Goal: Task Accomplishment & Management: Use online tool/utility

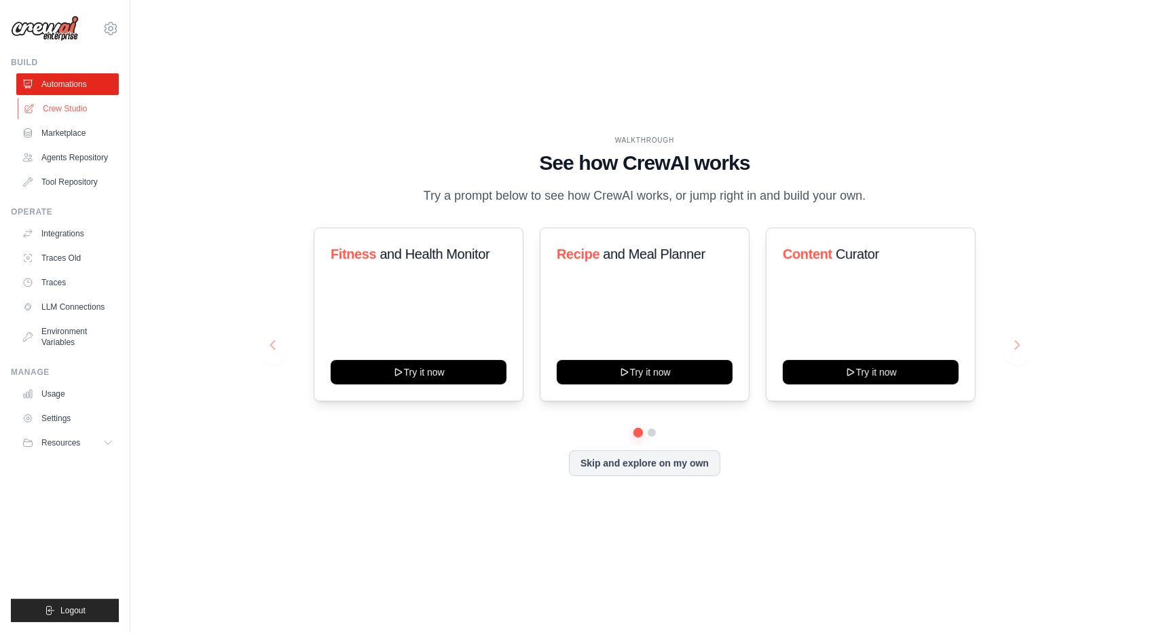
click at [76, 113] on link "Crew Studio" at bounding box center [69, 109] width 103 height 22
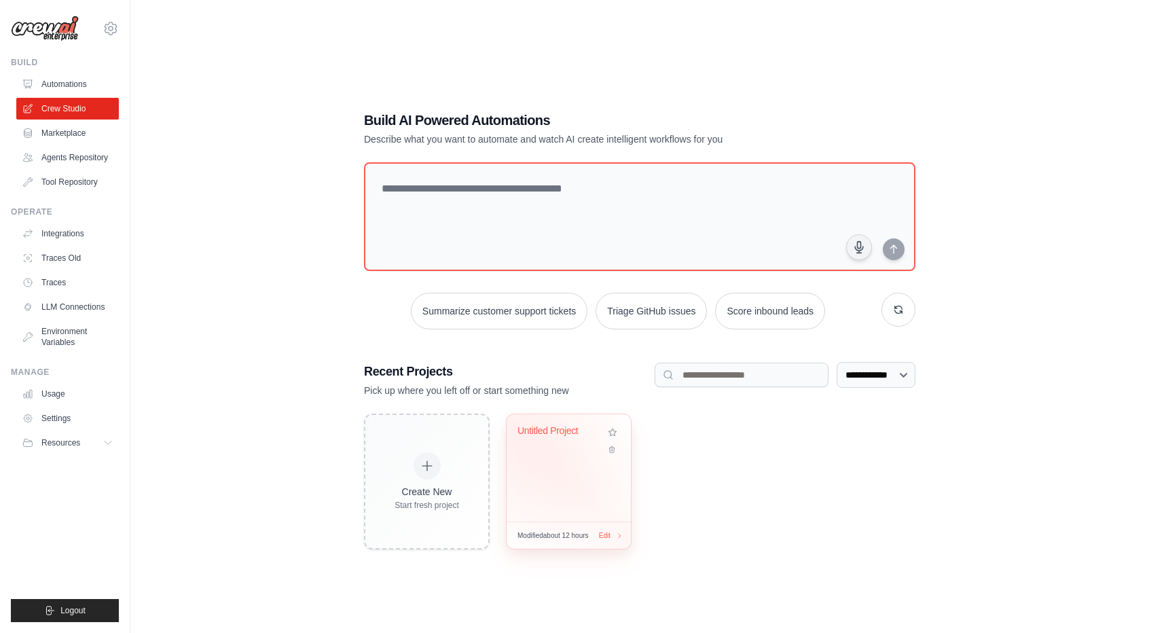
click at [533, 449] on div "Untitled Project" at bounding box center [568, 440] width 103 height 31
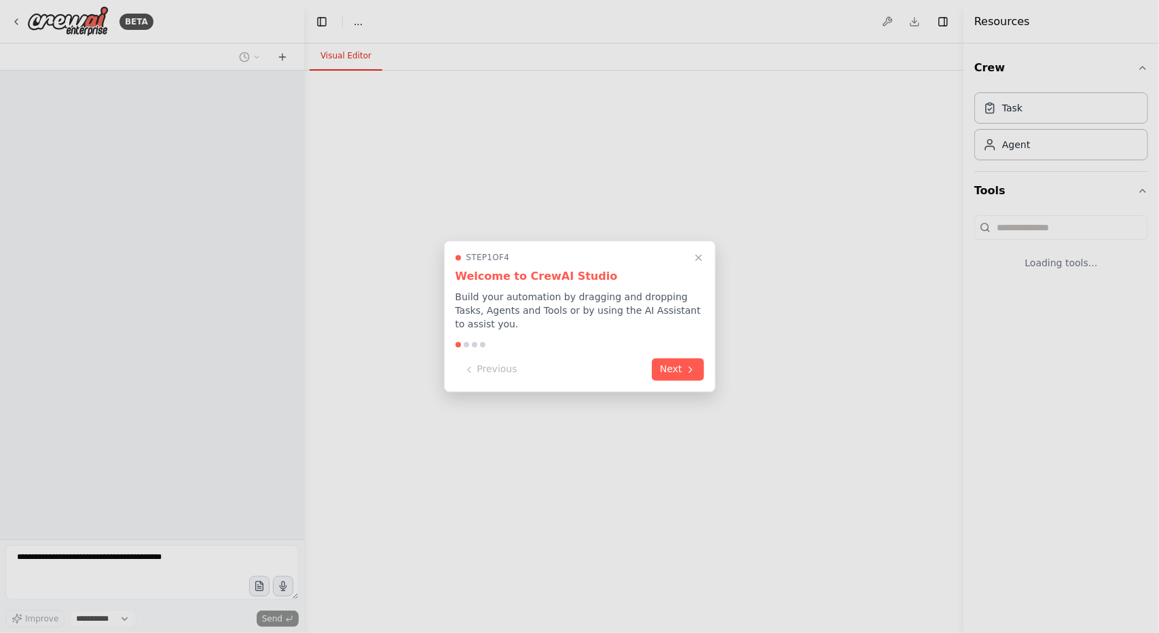
select select "****"
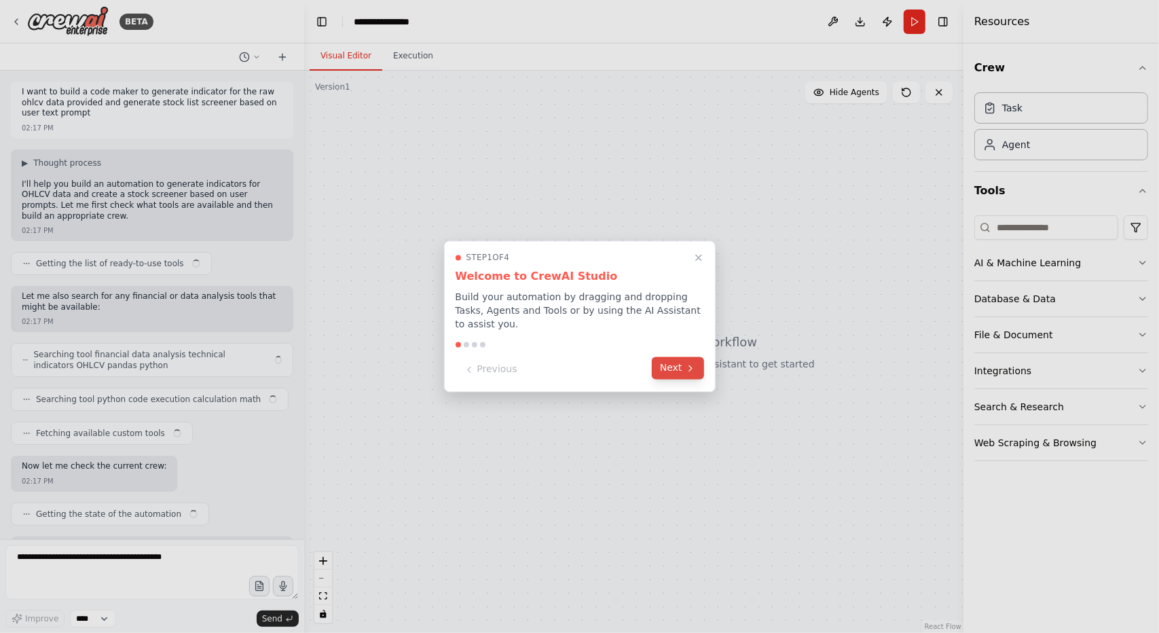
scroll to position [402, 0]
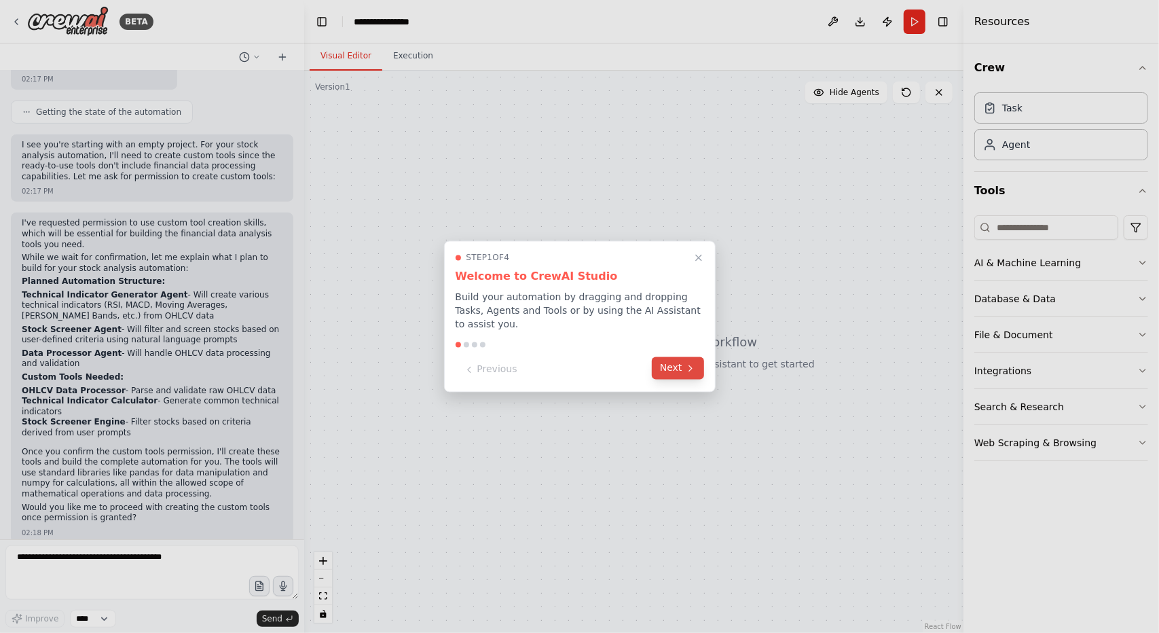
click at [681, 361] on button "Next" at bounding box center [678, 368] width 52 height 22
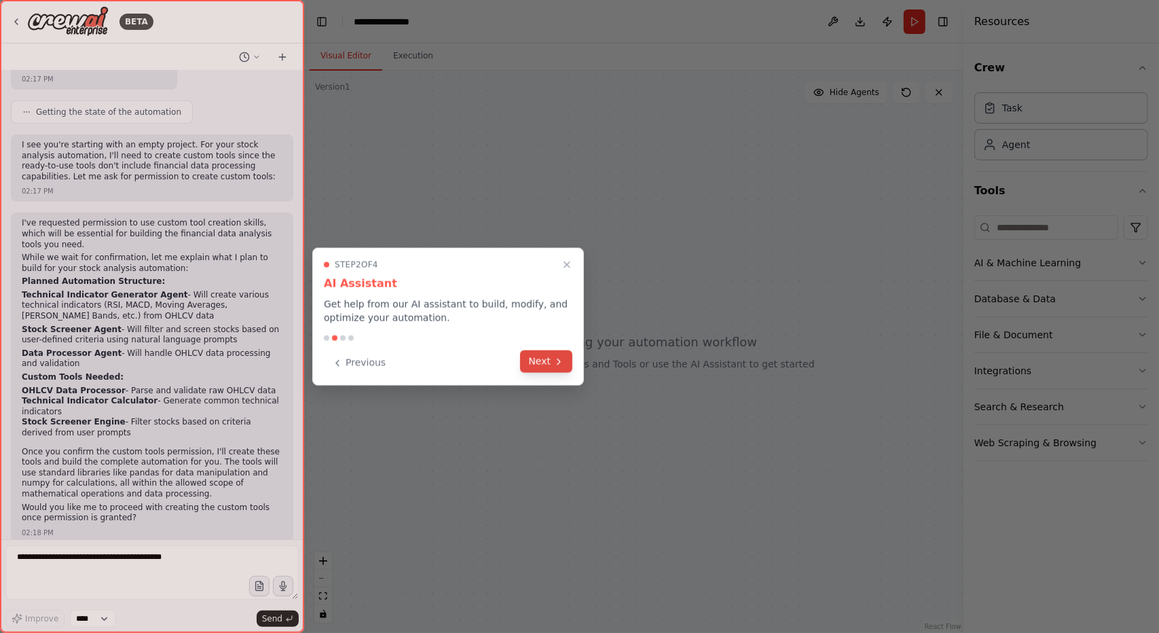
click at [556, 366] on icon at bounding box center [558, 361] width 11 height 11
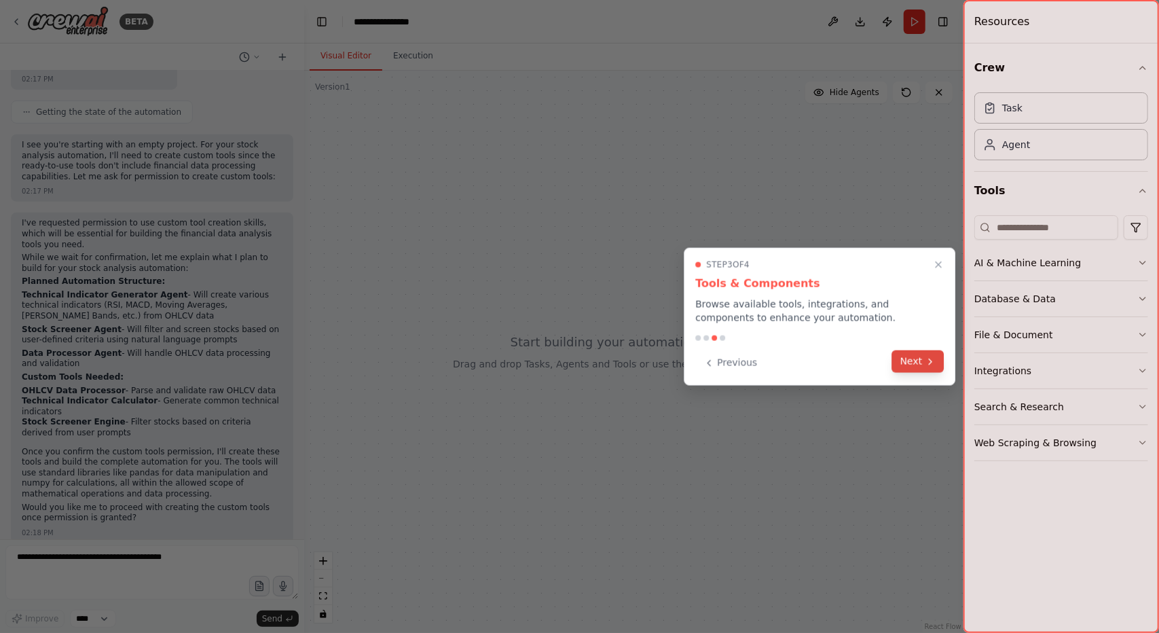
click at [910, 363] on button "Next" at bounding box center [918, 361] width 52 height 22
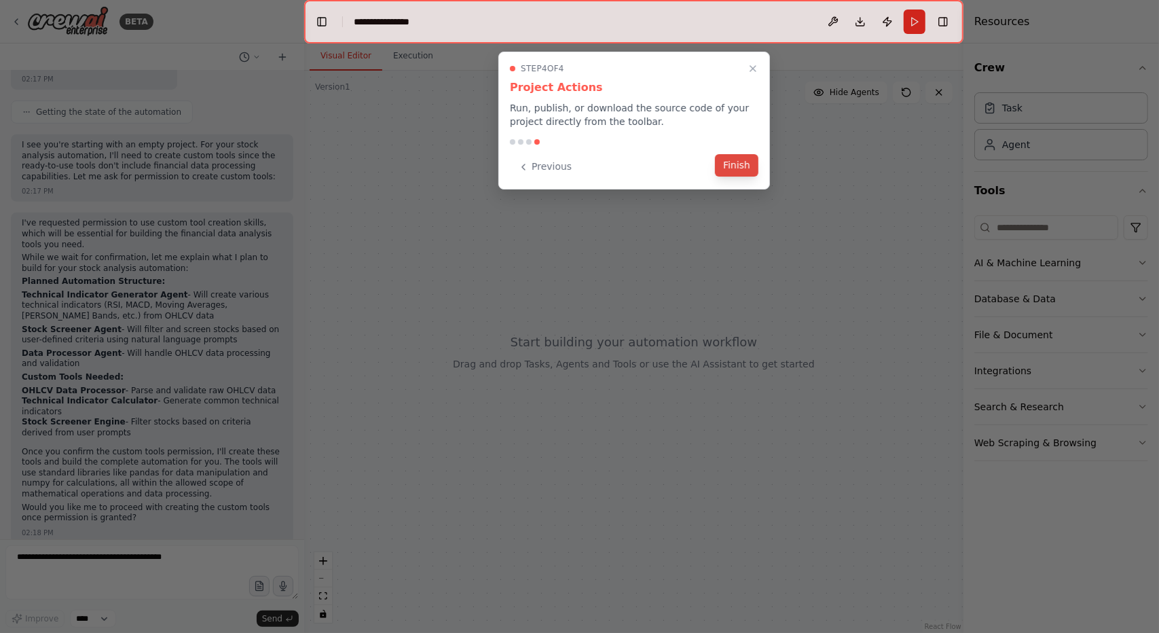
click at [738, 171] on button "Finish" at bounding box center [736, 165] width 43 height 22
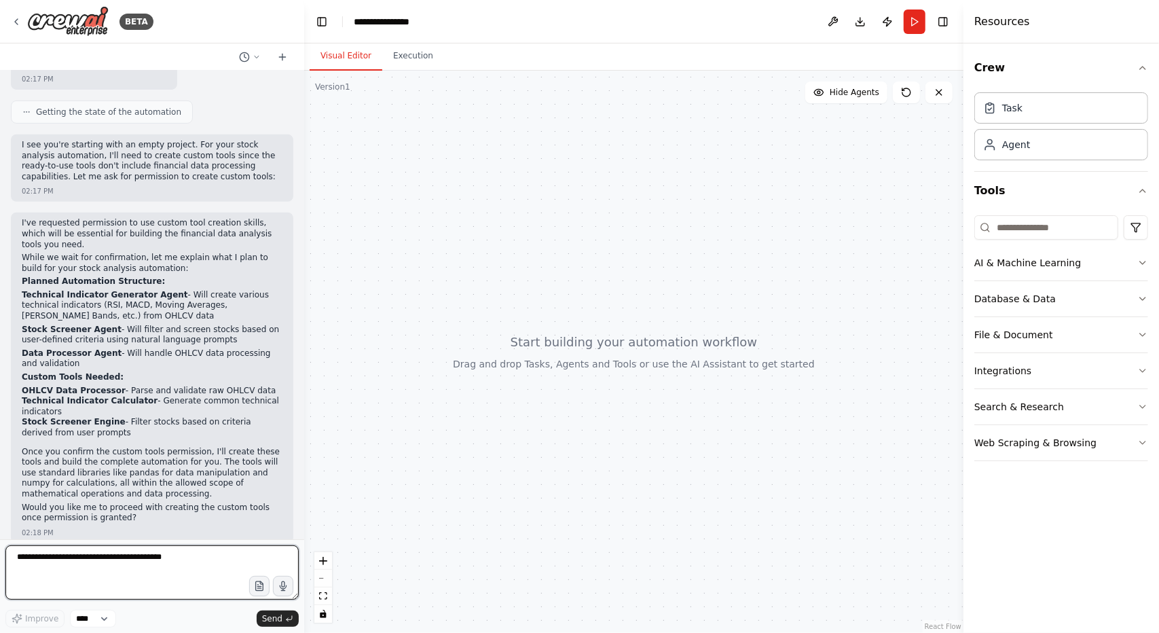
click at [187, 556] on textarea at bounding box center [151, 572] width 293 height 54
type textarea "**********"
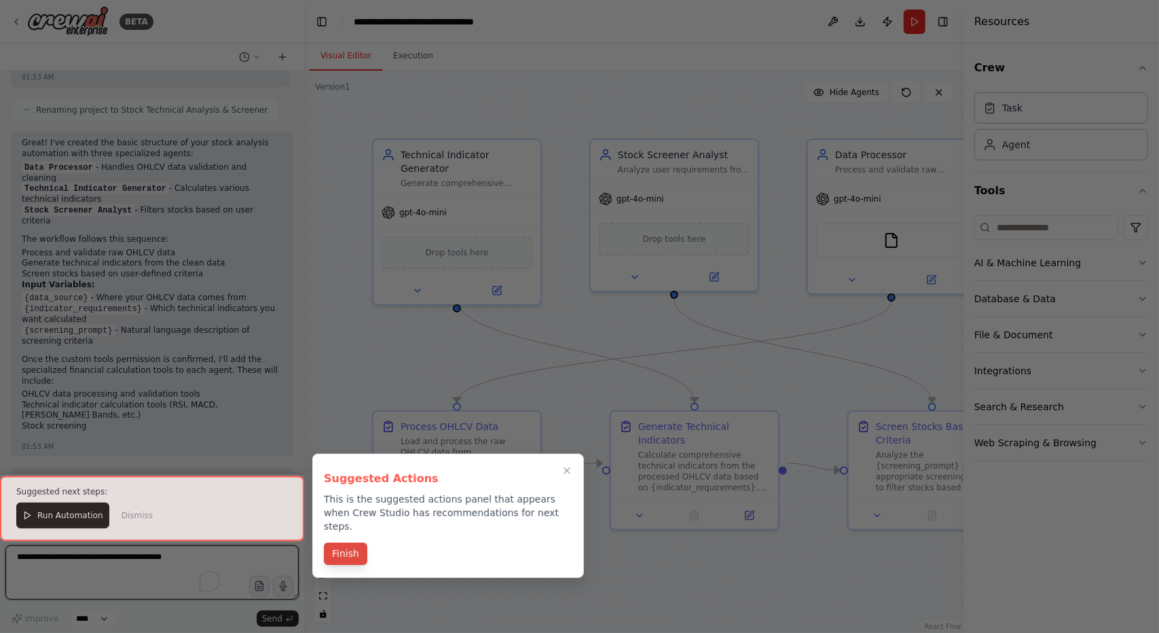
scroll to position [1315, 0]
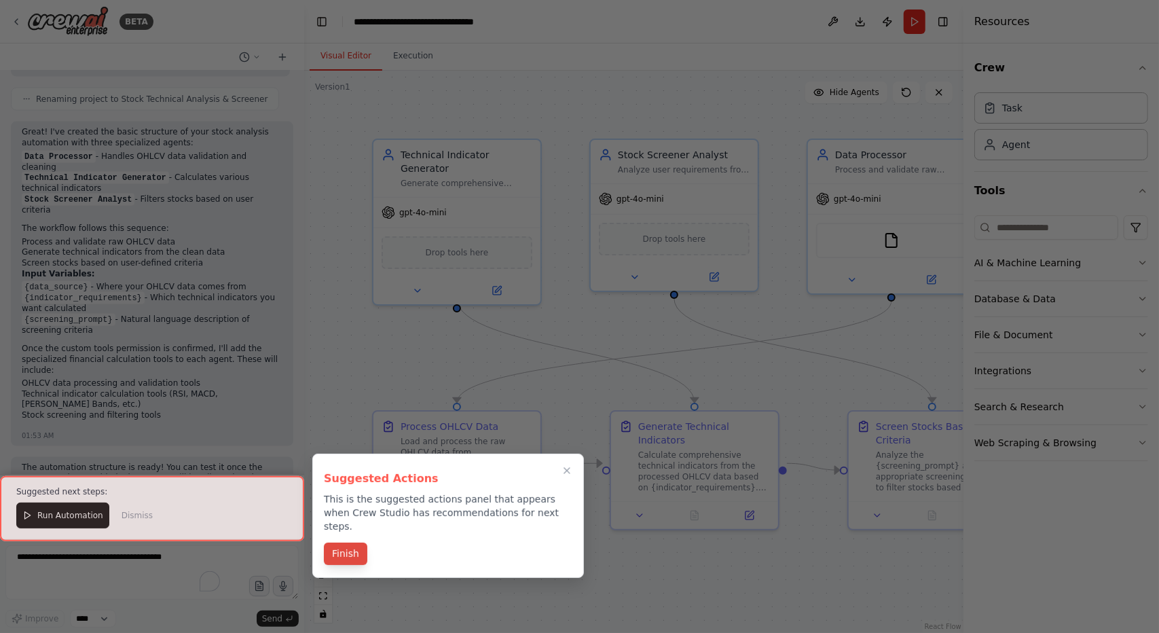
click at [342, 544] on button "Finish" at bounding box center [345, 554] width 43 height 22
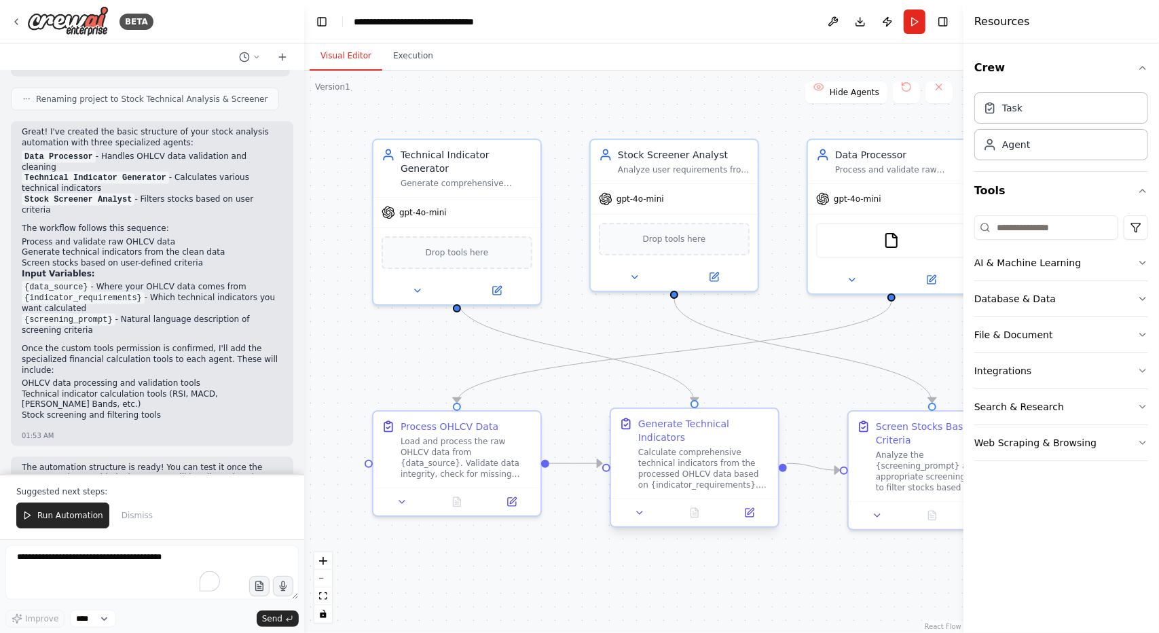
click at [677, 457] on div "Calculate comprehensive technical indicators from the processed OHLCV data base…" at bounding box center [704, 468] width 132 height 43
click at [641, 507] on icon at bounding box center [639, 512] width 11 height 11
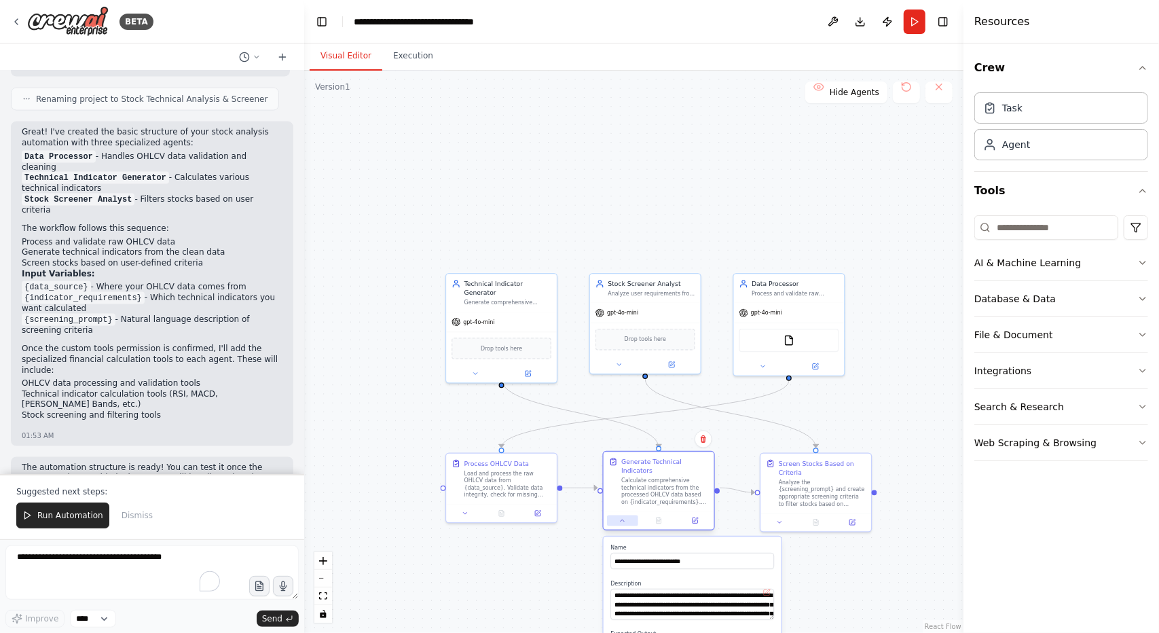
click at [626, 517] on icon at bounding box center [622, 520] width 7 height 7
click at [539, 568] on div ".deletable-edge-delete-btn { width: 20px; height: 20px; border: 0px solid #ffff…" at bounding box center [633, 352] width 659 height 562
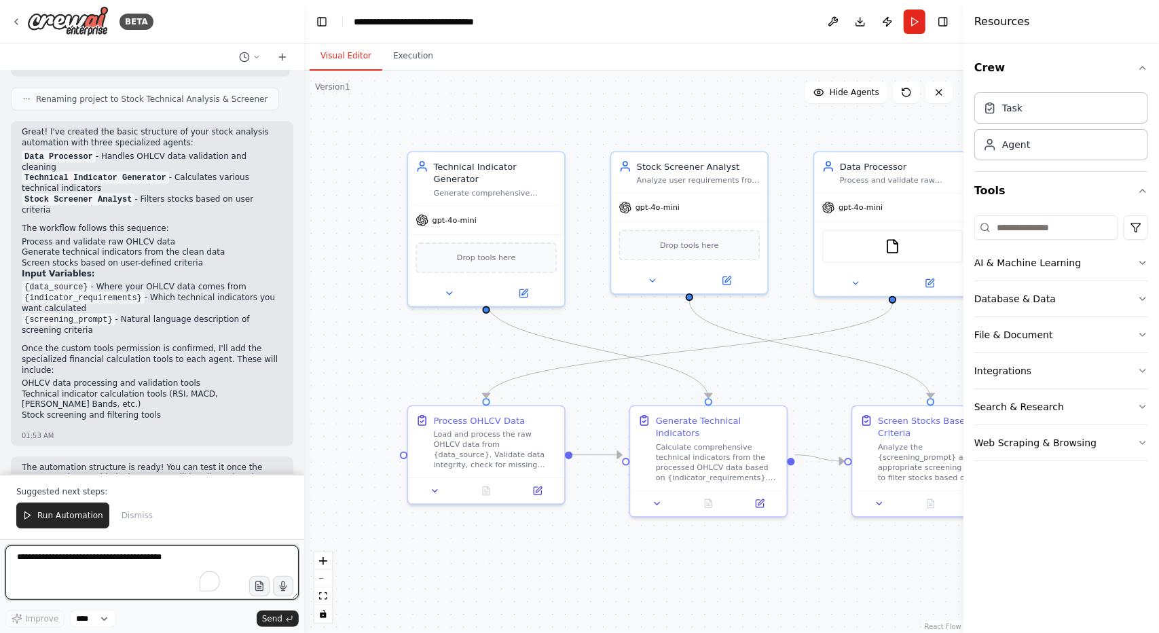
click at [137, 568] on textarea "To enrich screen reader interactions, please activate Accessibility in Grammarl…" at bounding box center [151, 572] width 293 height 54
type textarea "**********"
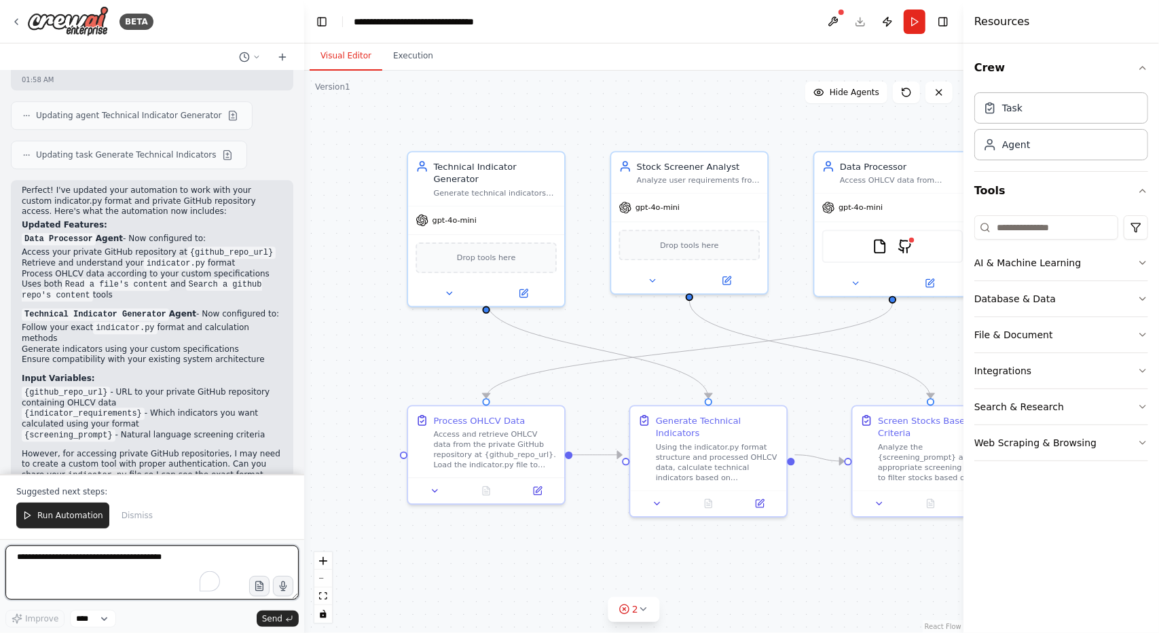
scroll to position [2544, 0]
click at [172, 374] on p "Input Variables:" at bounding box center [152, 379] width 261 height 11
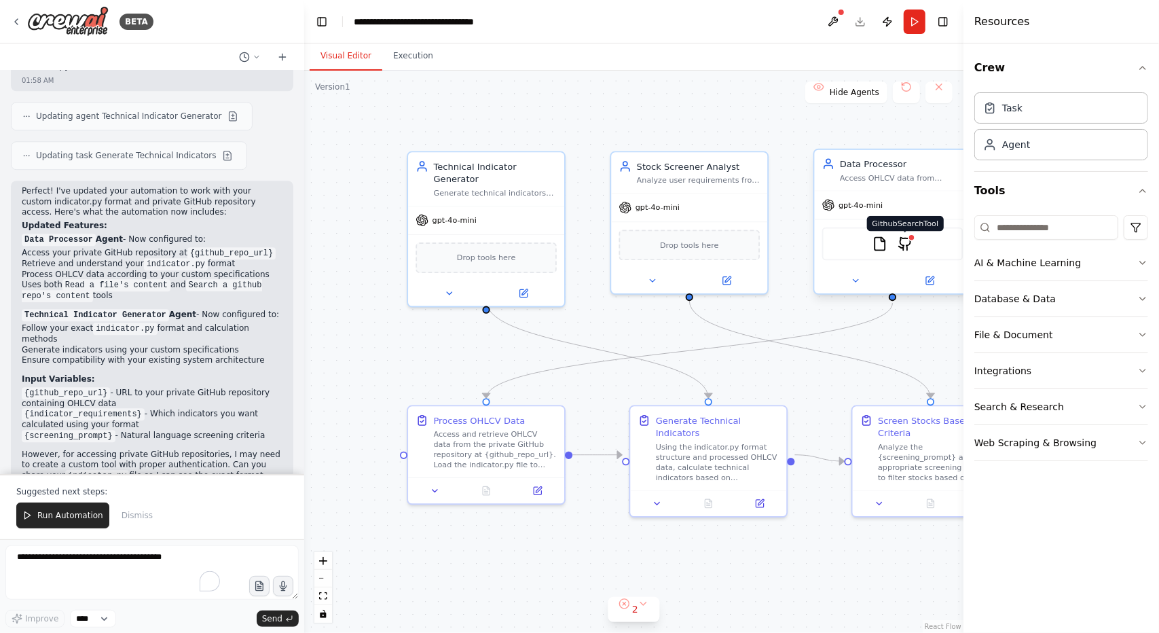
click at [911, 247] on img at bounding box center [905, 243] width 15 height 15
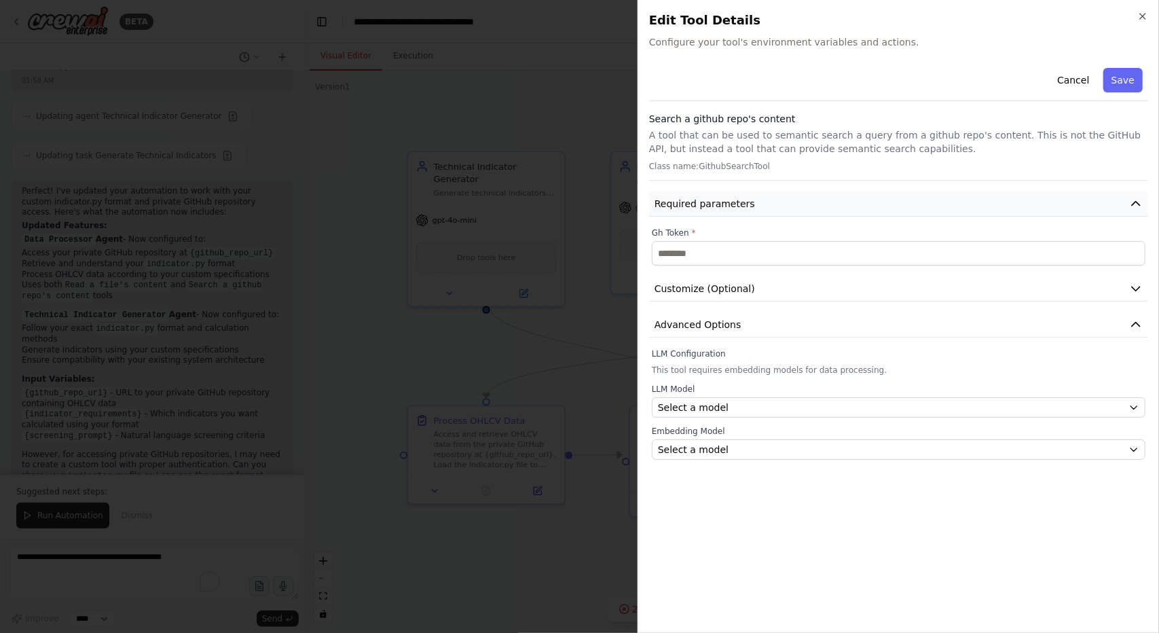
click at [766, 206] on button "Required parameters" at bounding box center [898, 204] width 499 height 25
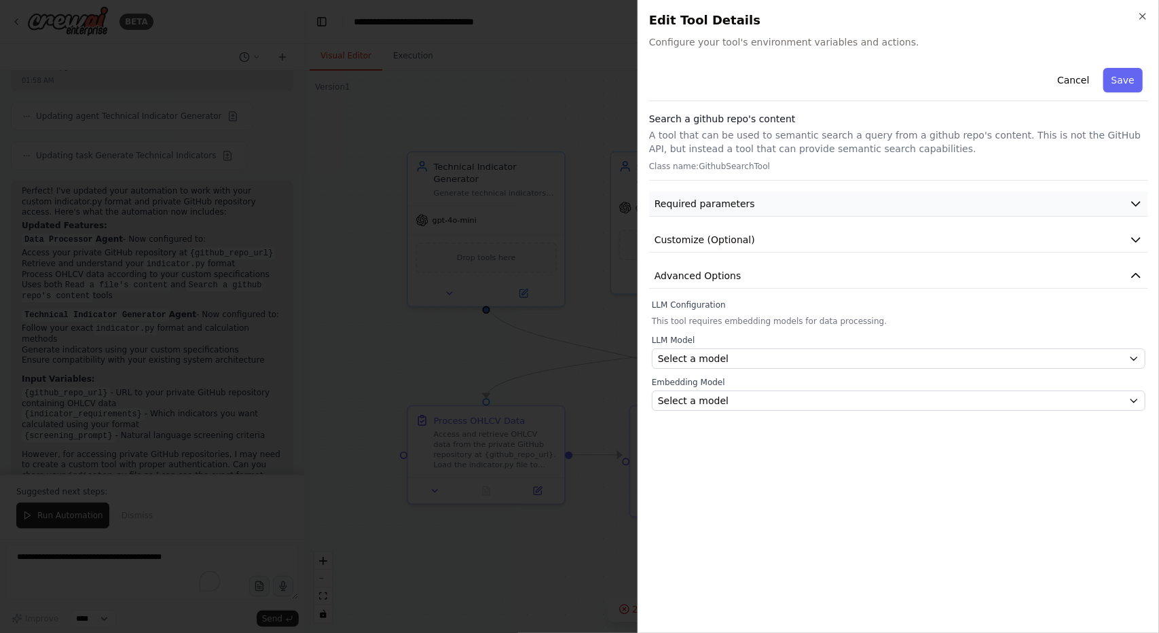
click at [766, 206] on button "Required parameters" at bounding box center [898, 204] width 499 height 25
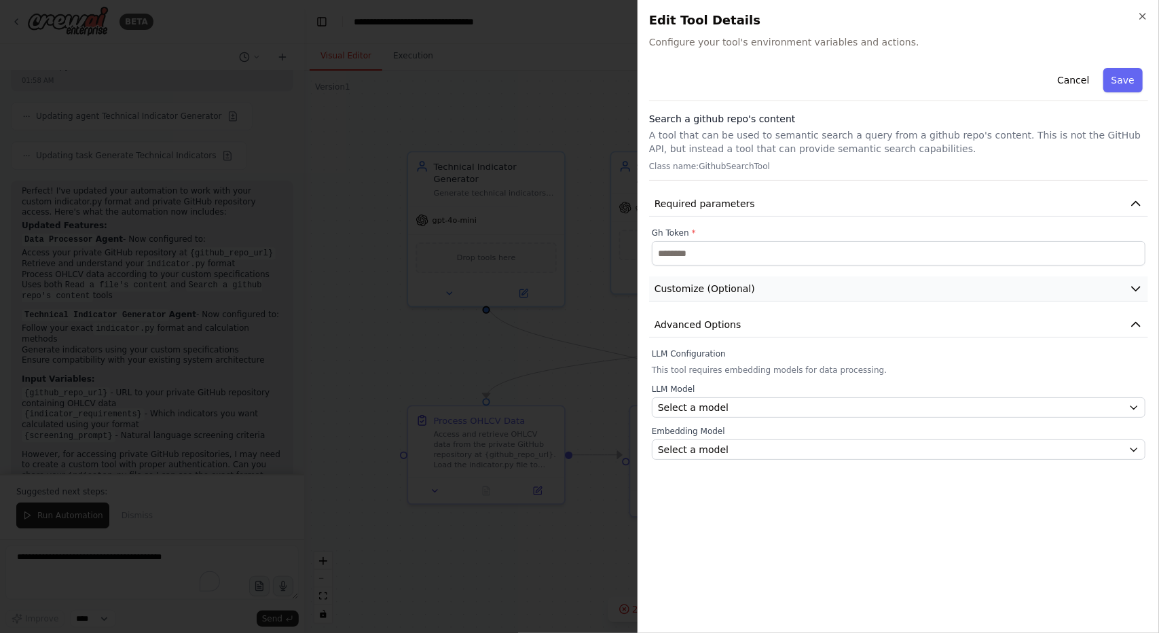
click at [738, 284] on span "Customize (Optional)" at bounding box center [705, 289] width 101 height 14
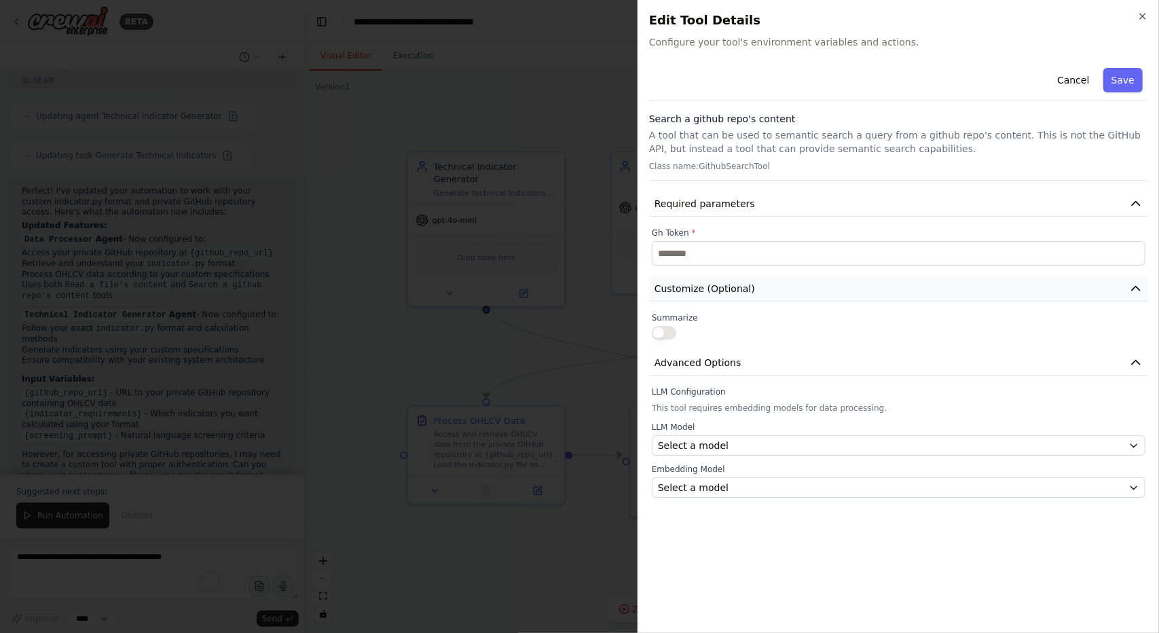
click at [738, 284] on span "Customize (Optional)" at bounding box center [705, 289] width 101 height 14
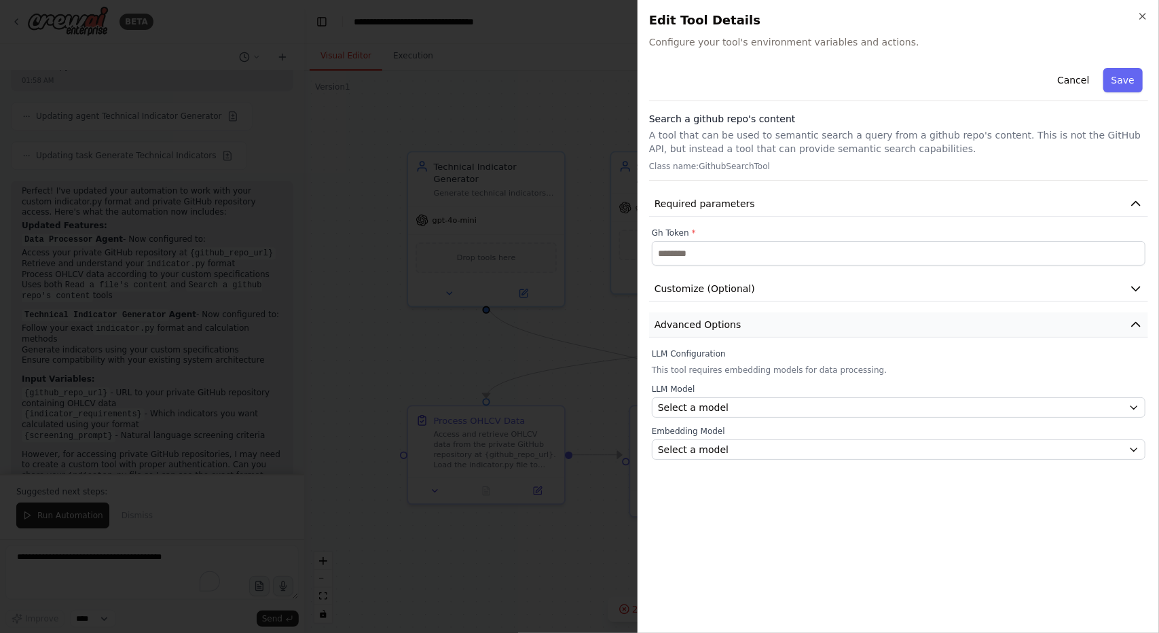
click at [721, 324] on span "Advanced Options" at bounding box center [698, 325] width 87 height 14
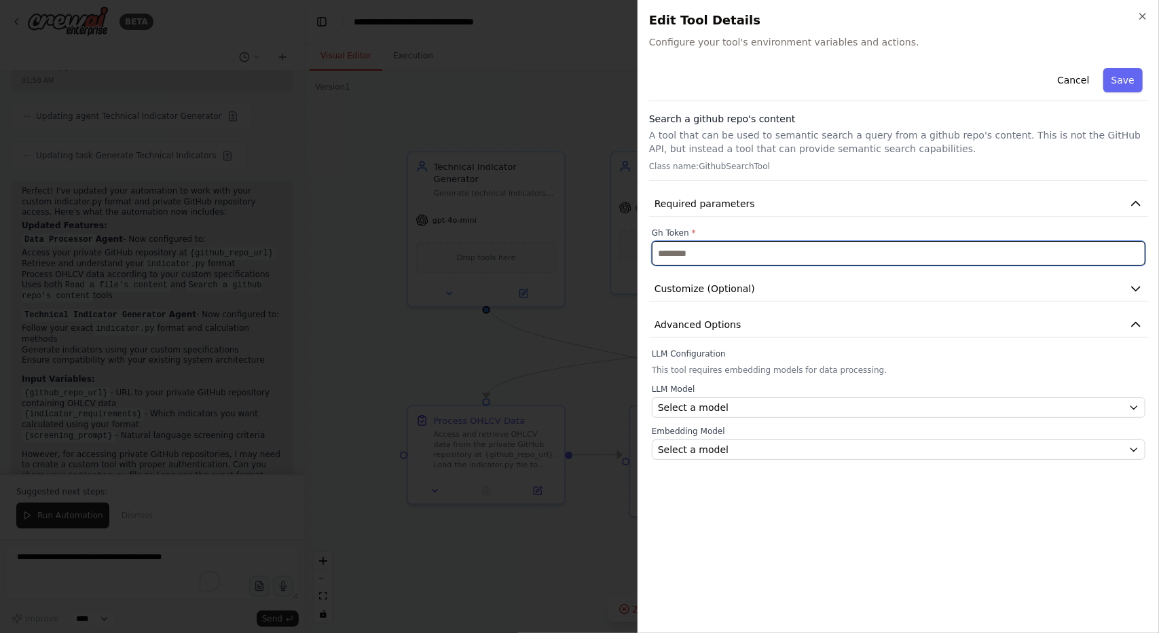
click at [721, 255] on input "text" at bounding box center [899, 253] width 494 height 24
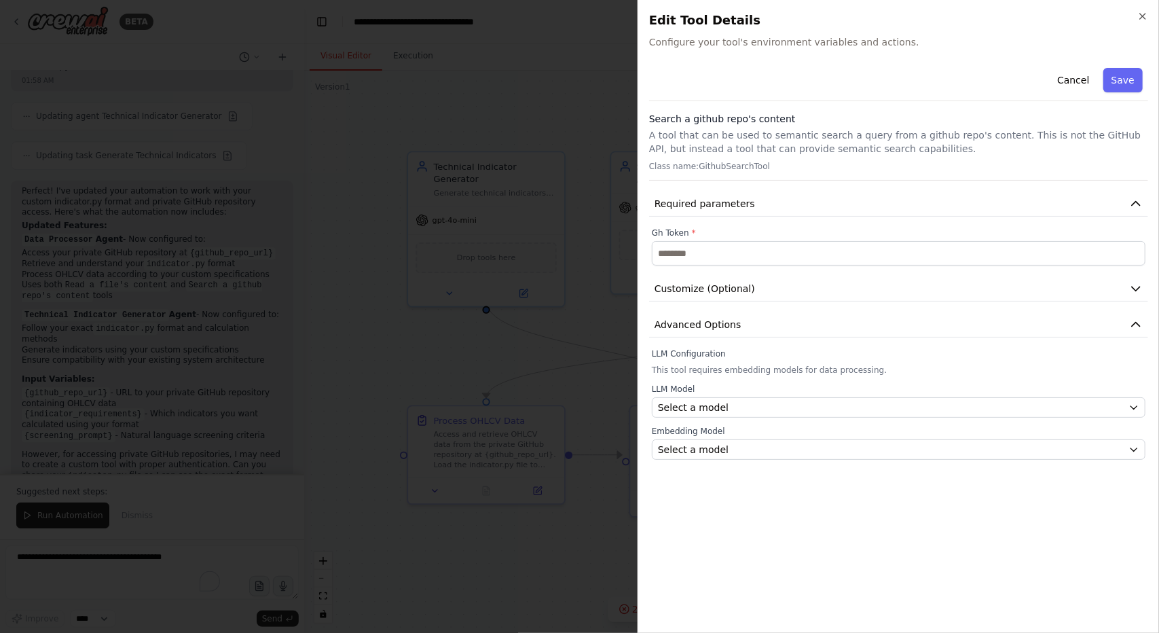
click at [514, 332] on div at bounding box center [579, 316] width 1159 height 633
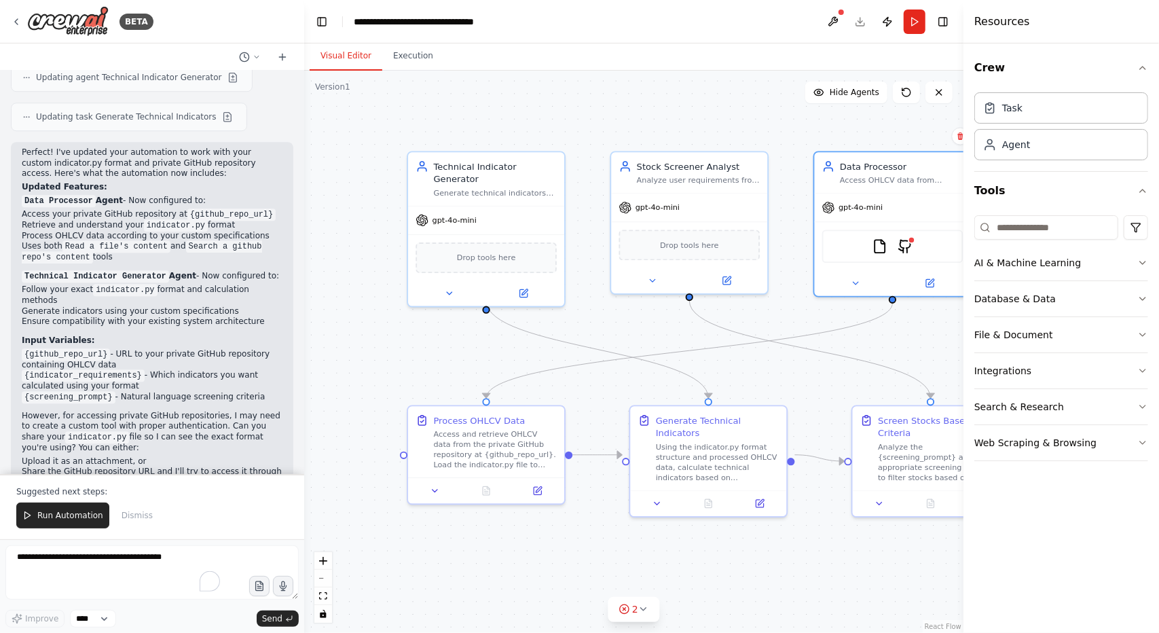
scroll to position [2588, 0]
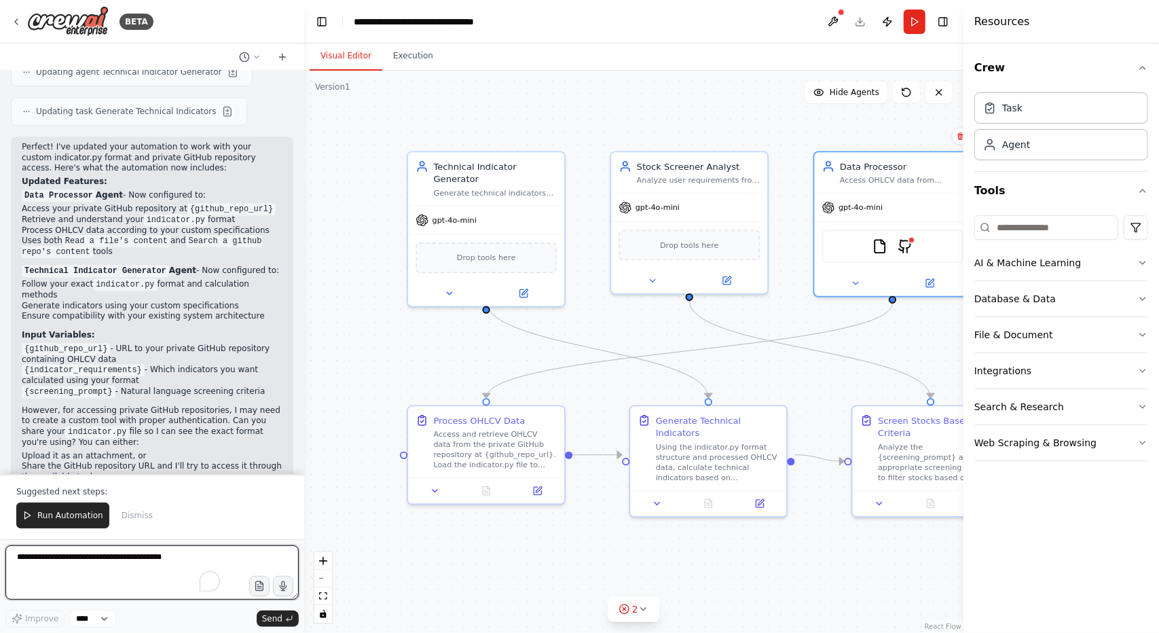
click at [113, 555] on textarea "To enrich screen reader interactions, please activate Accessibility in Grammarl…" at bounding box center [151, 572] width 293 height 54
paste textarea "**********"
type textarea "**********"
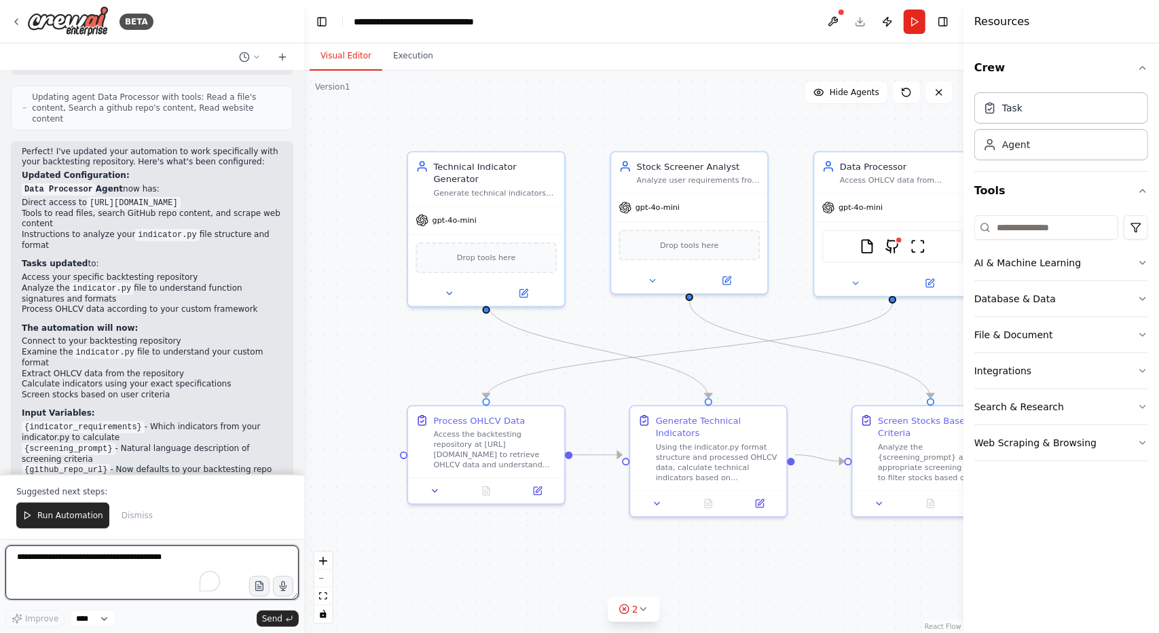
scroll to position [3420, 0]
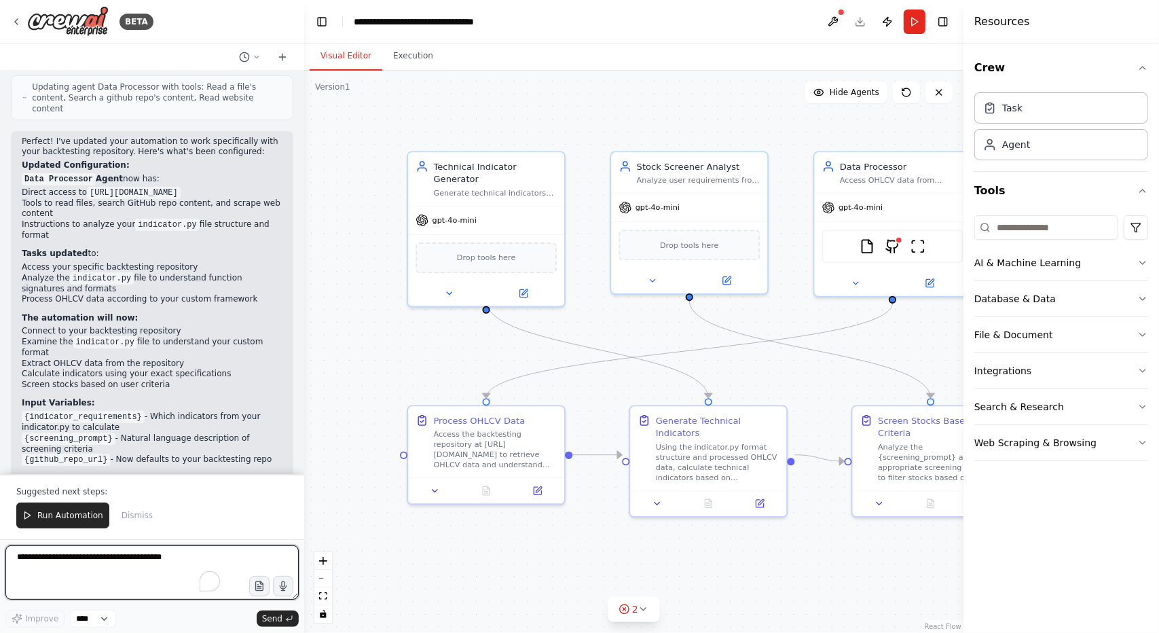
click at [117, 556] on textarea "To enrich screen reader interactions, please activate Accessibility in Grammarl…" at bounding box center [151, 572] width 293 height 54
type textarea "*"
paste textarea "**********"
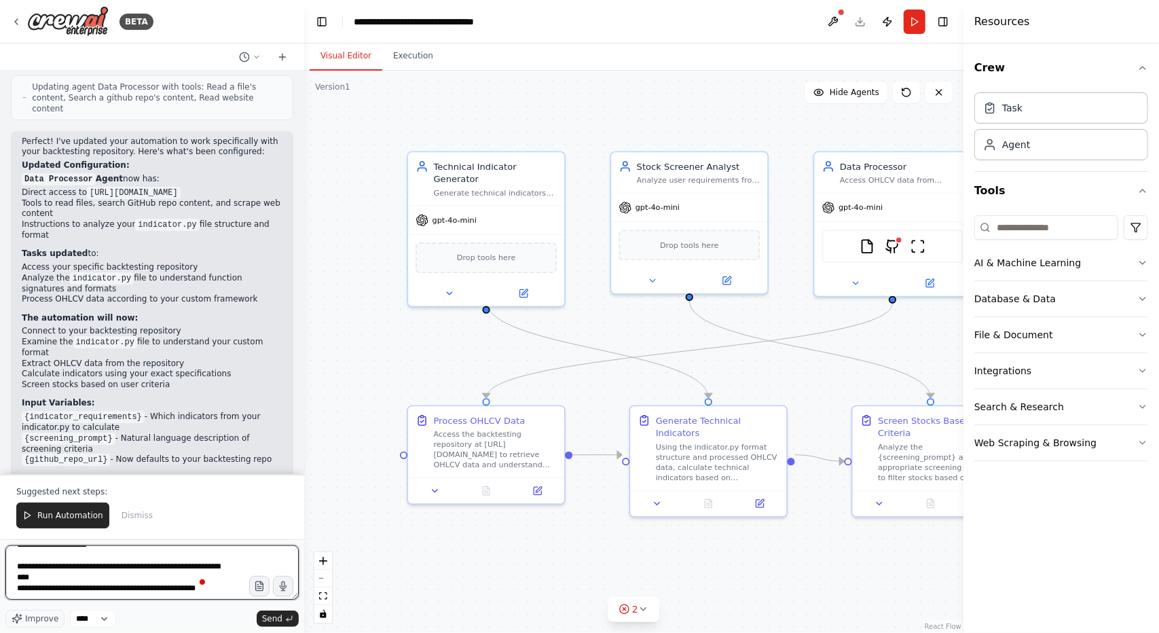
paste textarea "**********"
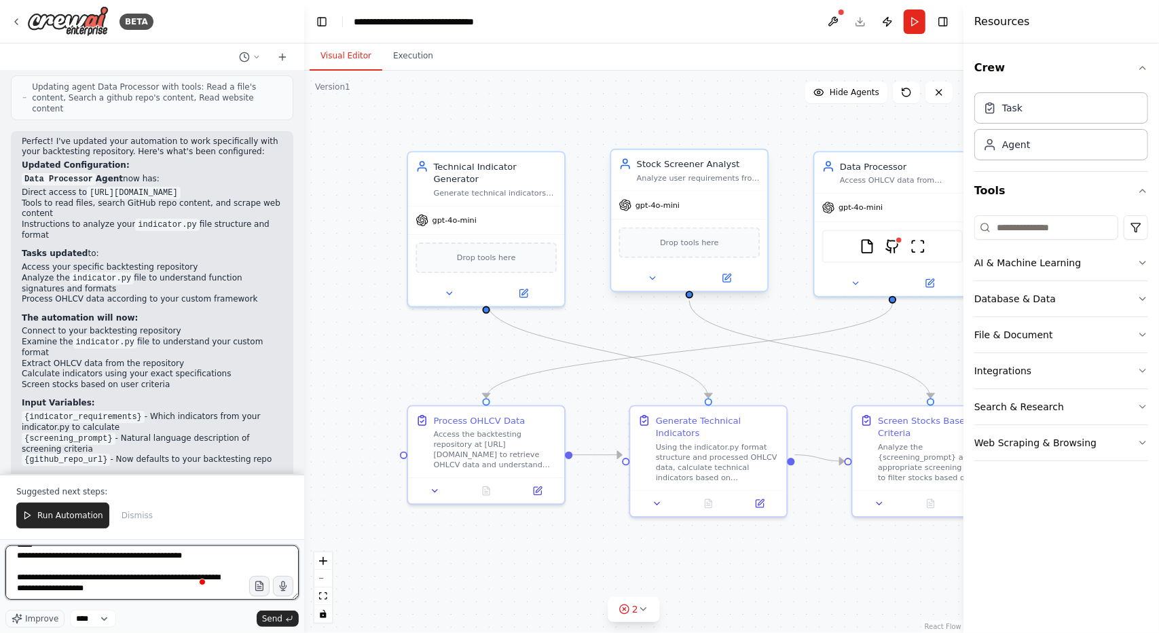
type textarea "**********"
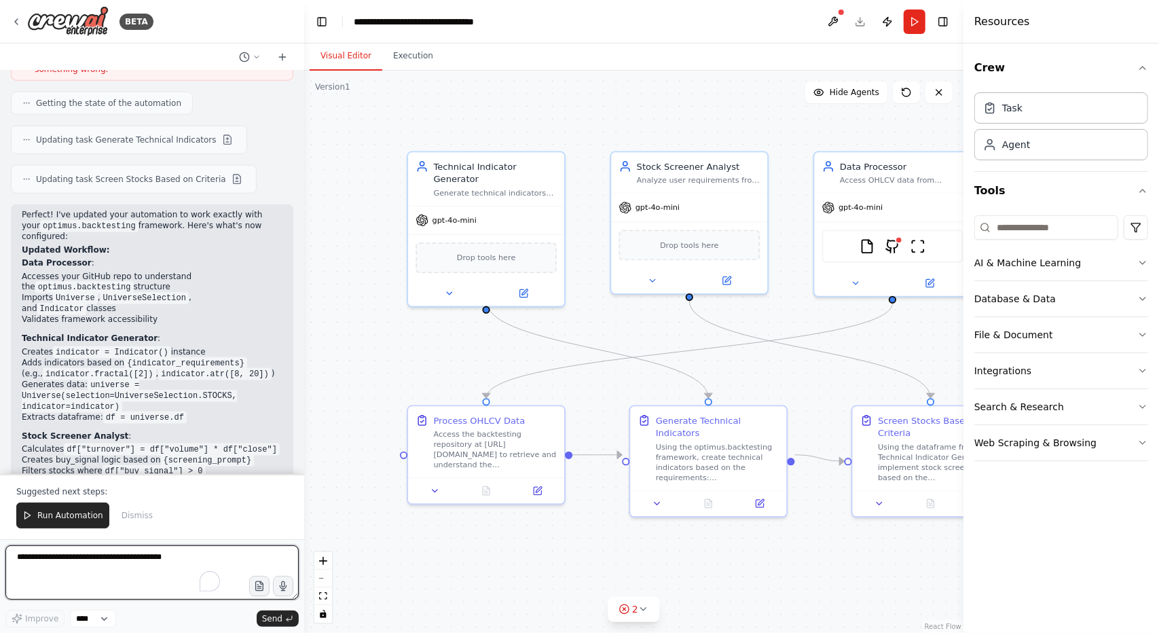
scroll to position [4517, 0]
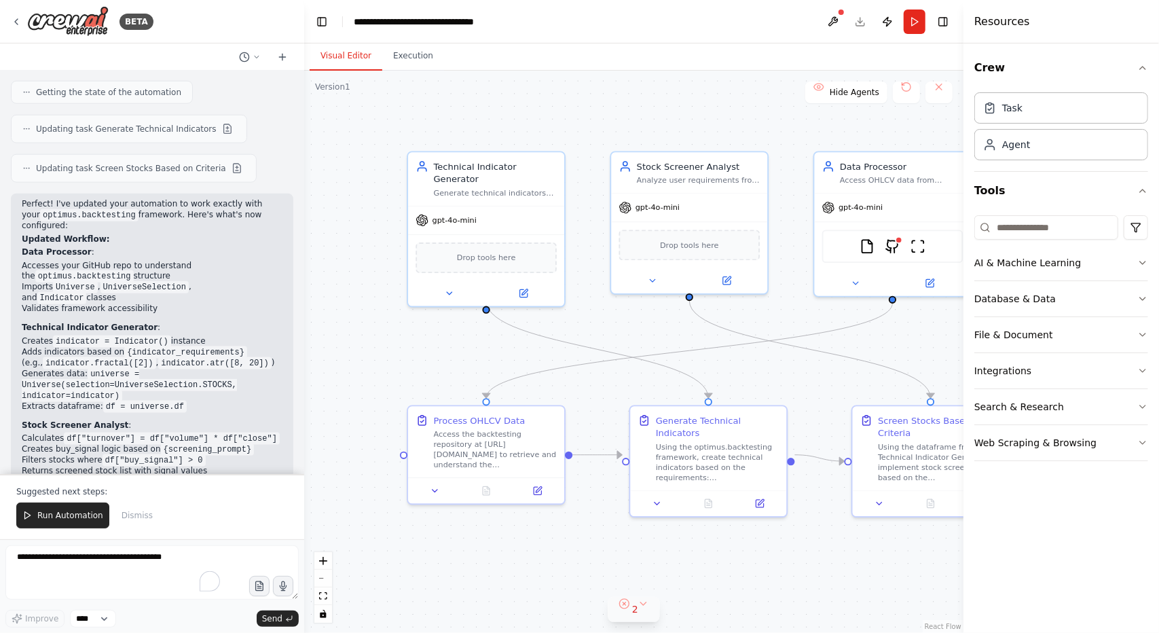
click at [637, 614] on span "2" at bounding box center [635, 609] width 6 height 14
click at [734, 557] on button at bounding box center [745, 557] width 23 height 16
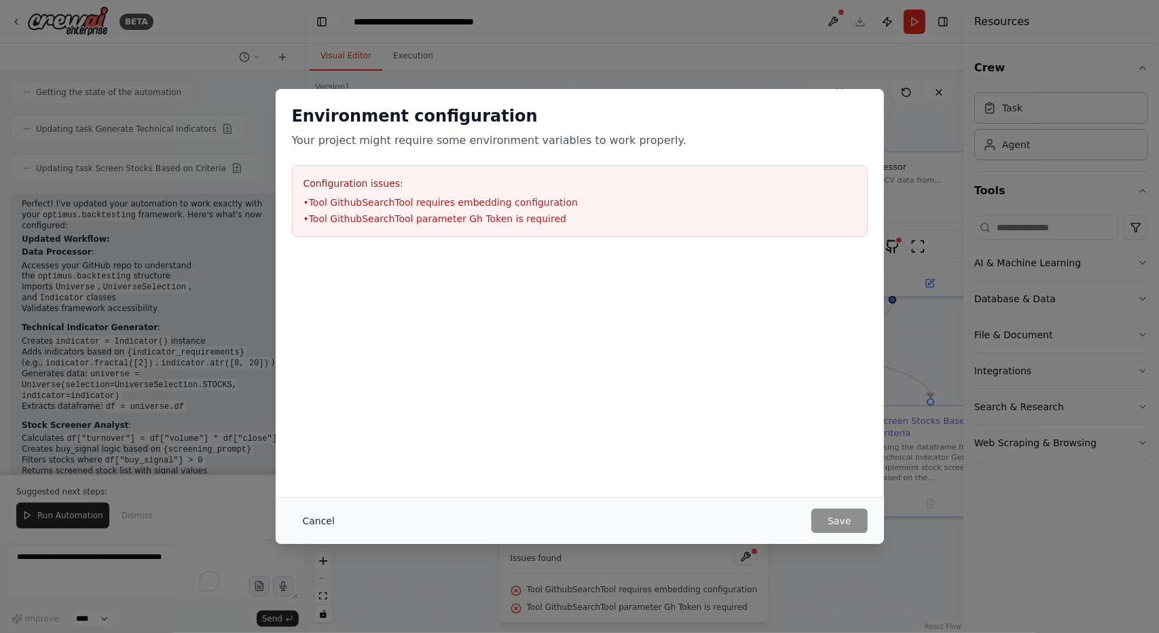
click at [315, 520] on button "Cancel" at bounding box center [319, 521] width 54 height 24
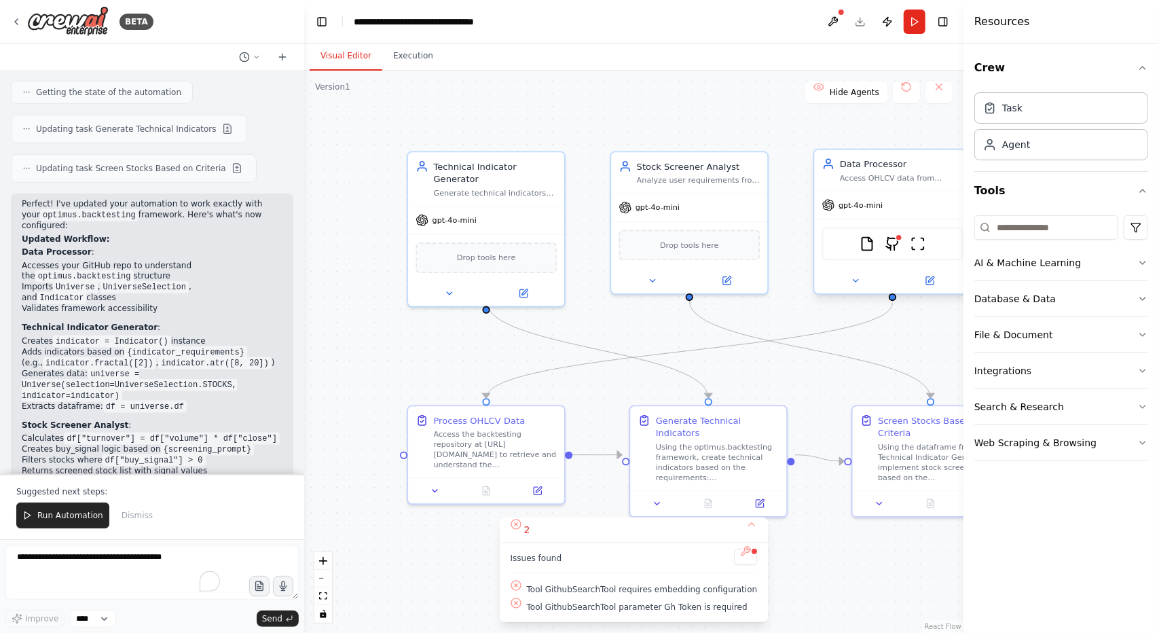
click at [893, 260] on div "FileReadTool GithubSearchTool ScrapeWebsiteTool" at bounding box center [893, 243] width 156 height 49
click at [895, 249] on img at bounding box center [892, 243] width 15 height 15
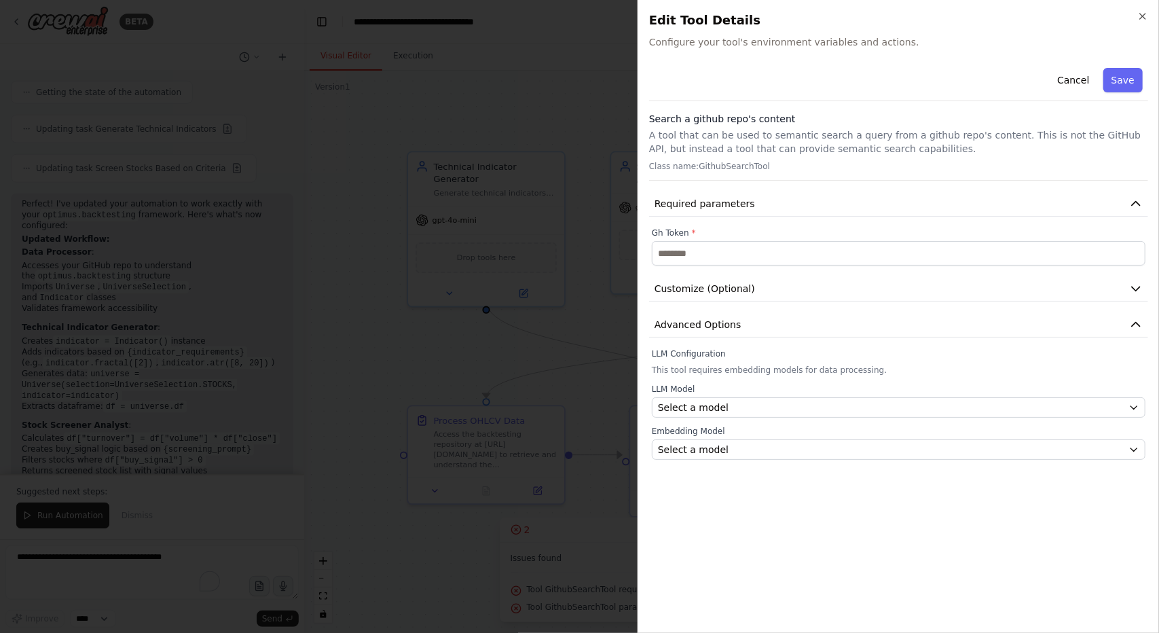
click at [704, 418] on div "LLM Model Select a model Embedding Model Select a model" at bounding box center [899, 422] width 494 height 76
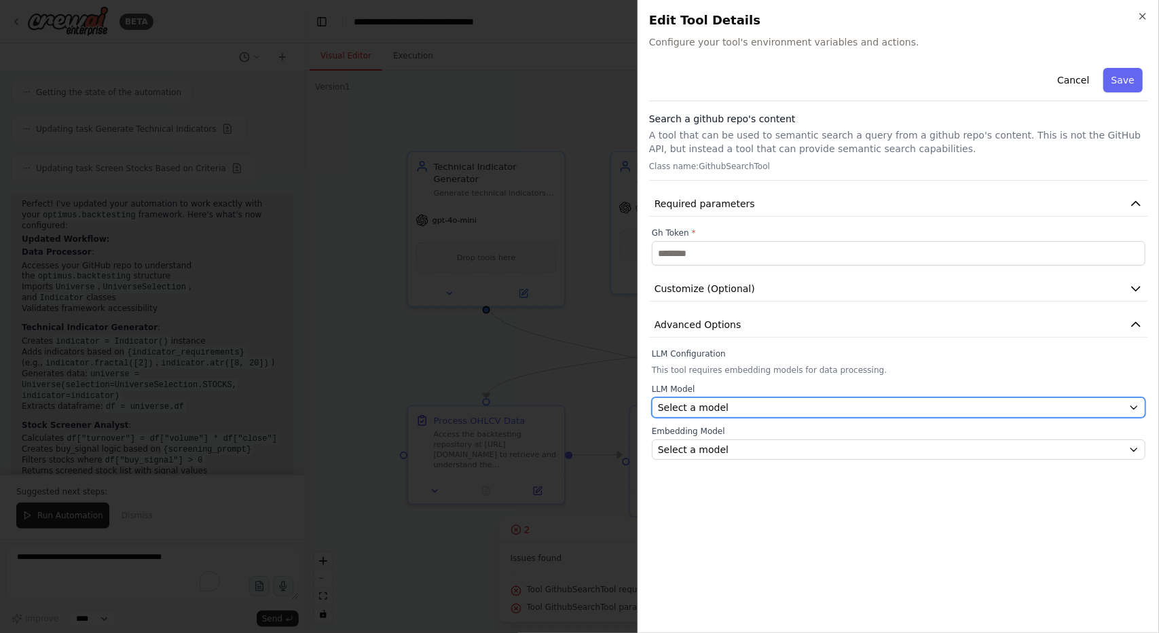
click at [704, 413] on button "Select a model" at bounding box center [899, 407] width 494 height 20
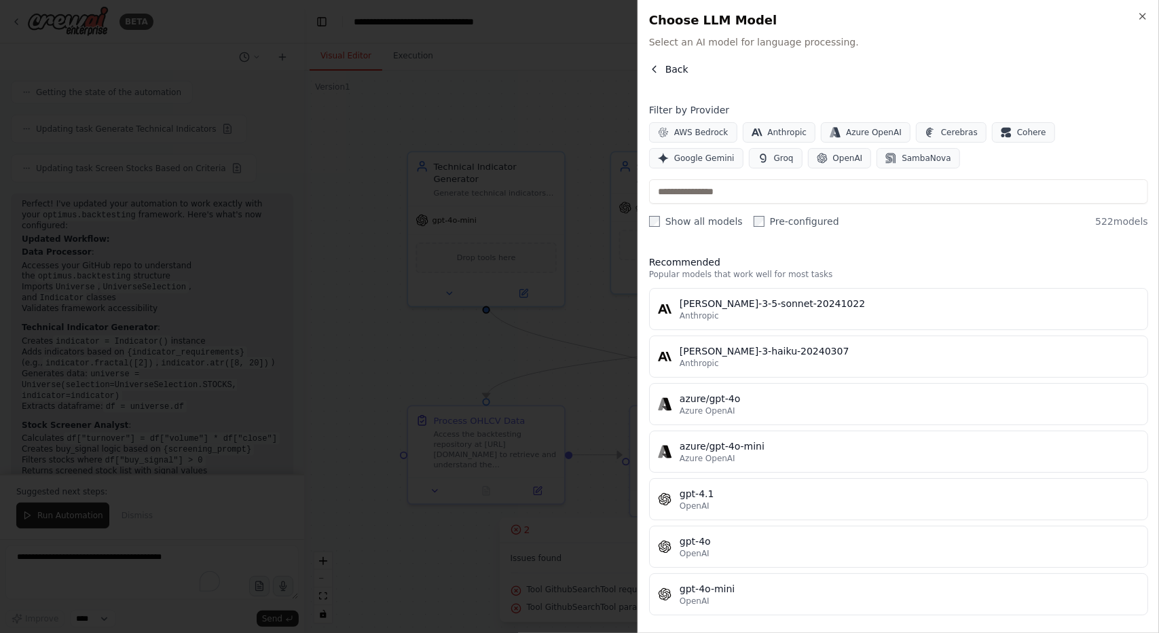
click at [661, 67] on button "Back" at bounding box center [668, 69] width 39 height 14
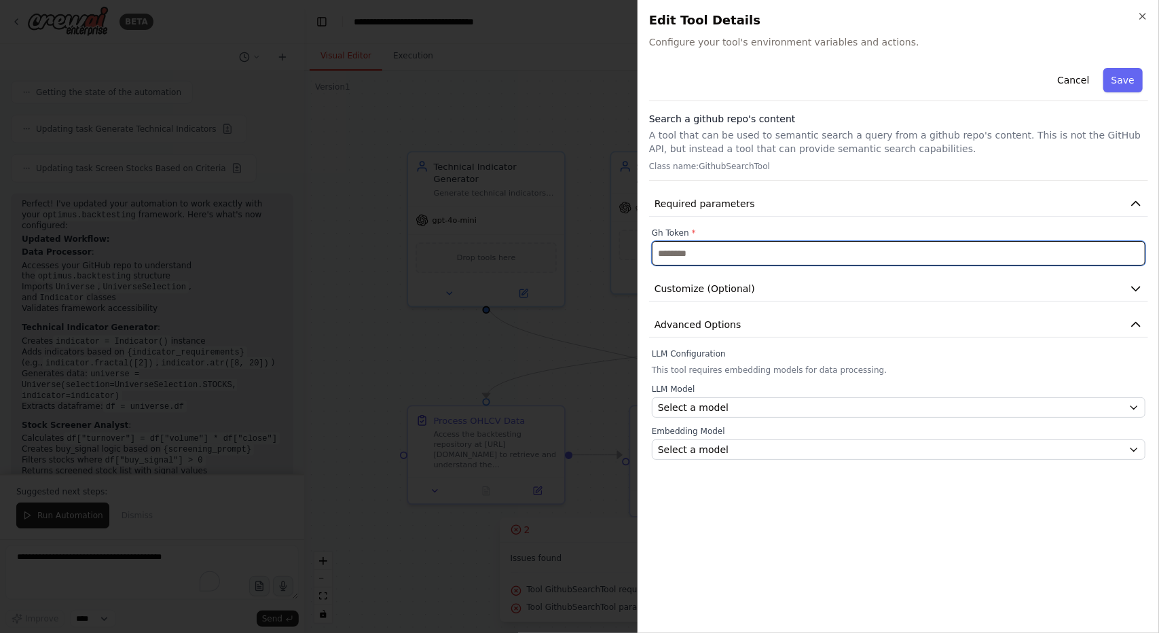
click at [680, 262] on input "text" at bounding box center [899, 253] width 494 height 24
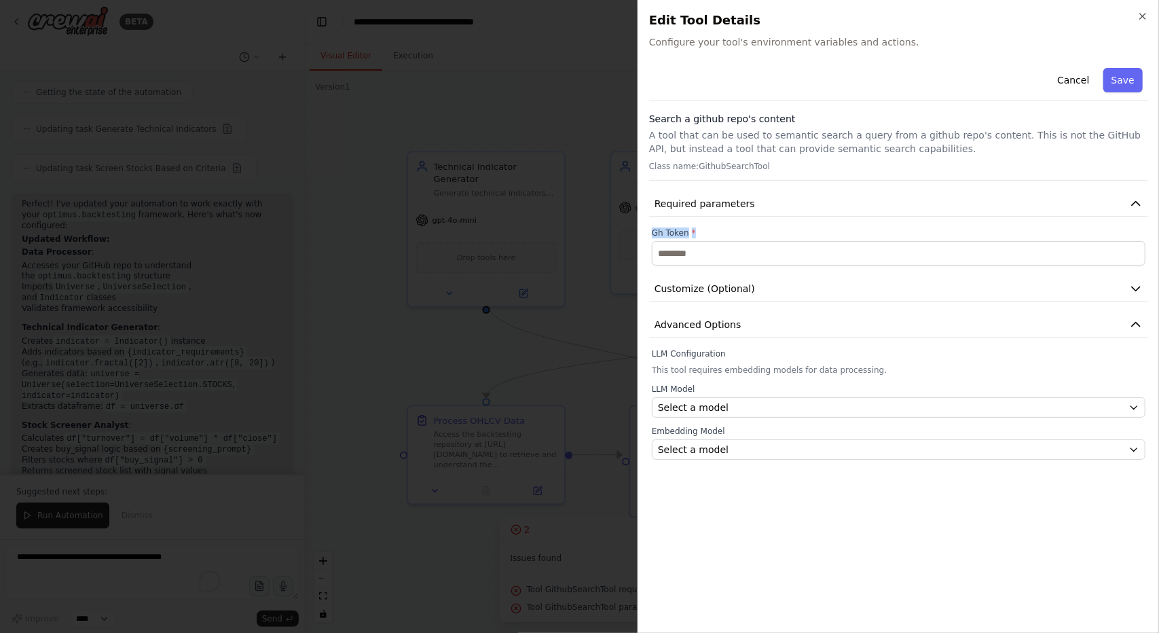
drag, startPoint x: 693, startPoint y: 233, endPoint x: 650, endPoint y: 233, distance: 42.8
click at [650, 233] on div "Gh Token *" at bounding box center [898, 247] width 499 height 38
click at [682, 230] on label "Gh Token *" at bounding box center [899, 233] width 494 height 11
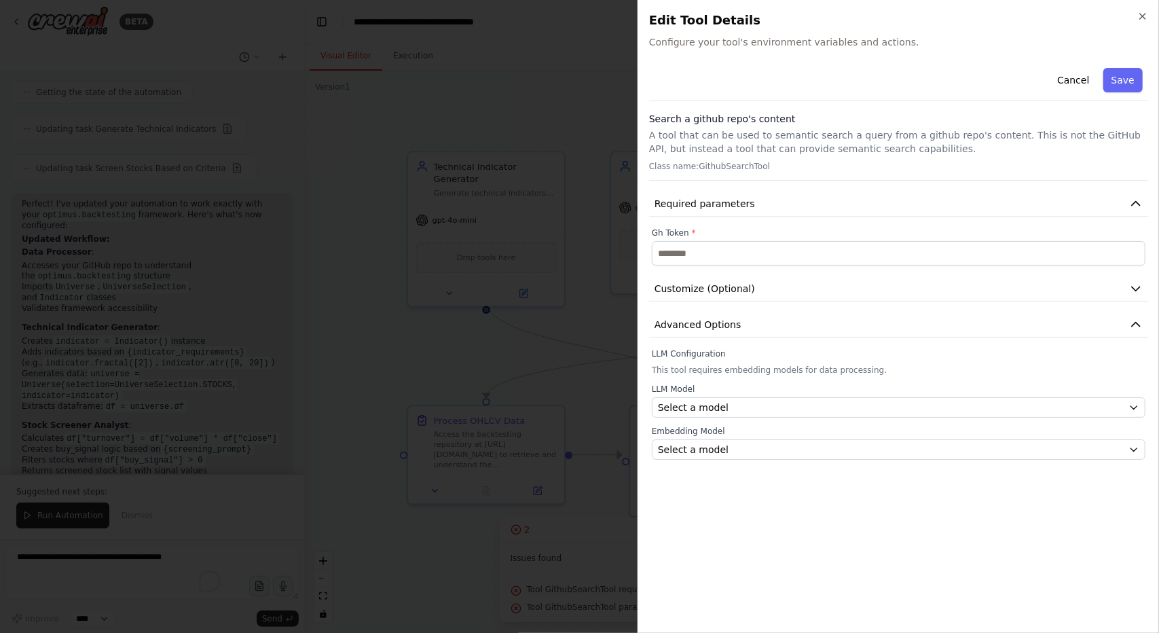
click at [682, 230] on label "Gh Token *" at bounding box center [899, 233] width 494 height 11
click at [1071, 78] on button "Cancel" at bounding box center [1073, 80] width 48 height 24
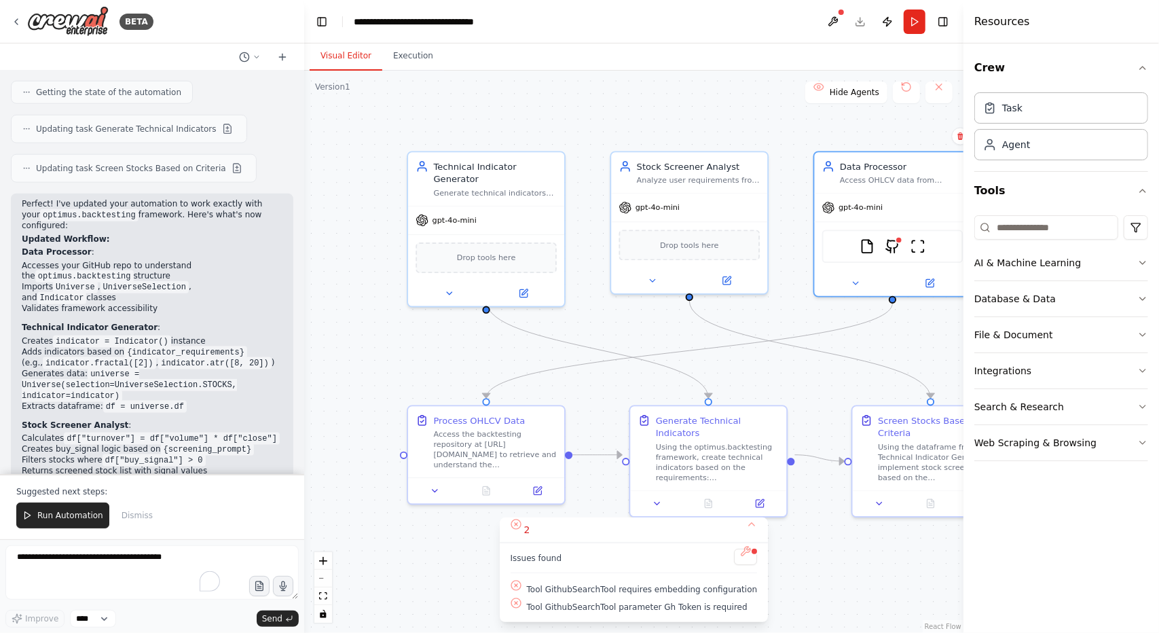
click at [645, 607] on span "Tool GithubSearchTool parameter Gh Token is required" at bounding box center [637, 607] width 221 height 11
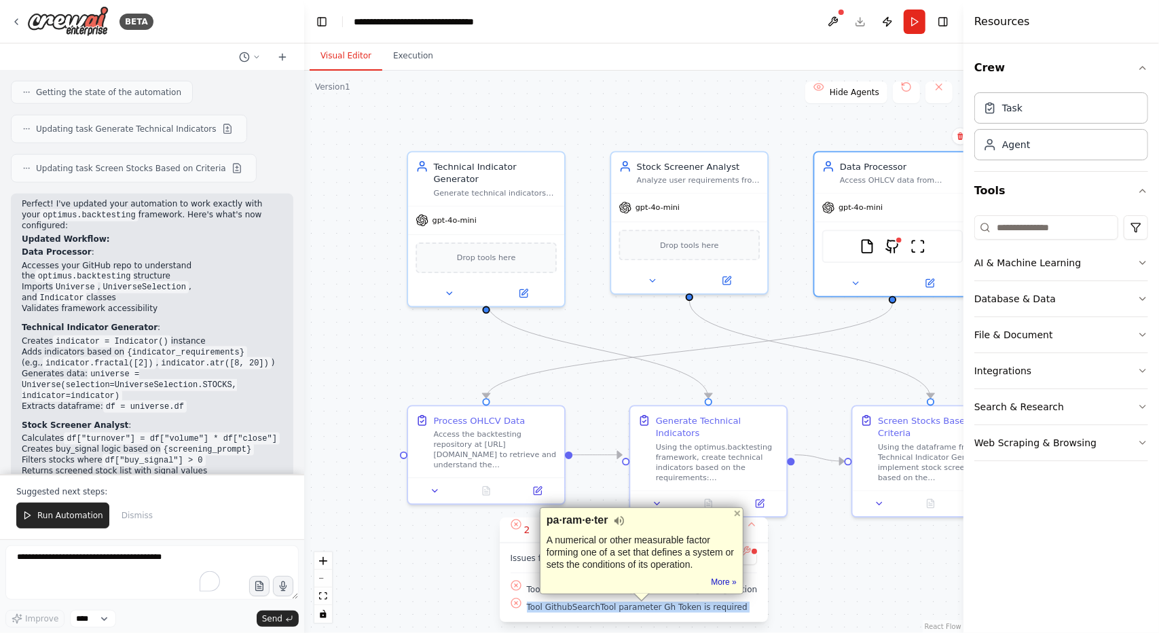
click at [645, 607] on span "Tool GithubSearchTool parameter Gh Token is required" at bounding box center [637, 607] width 221 height 11
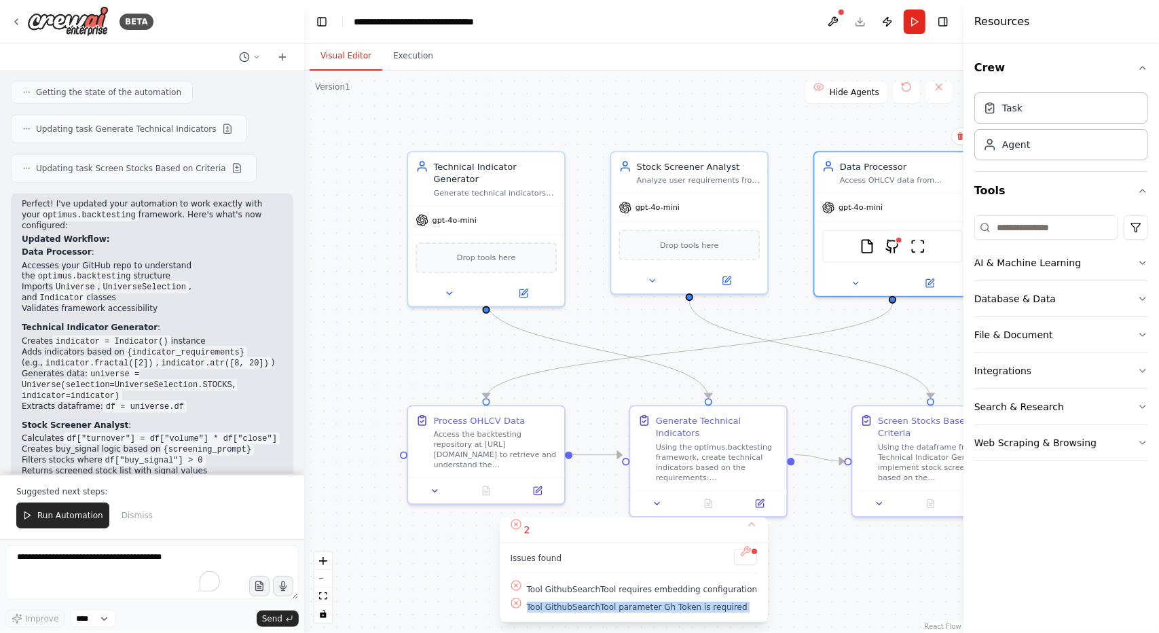
copy div "Tool GithubSearchTool parameter Gh Token is required Events Timeline No events …"
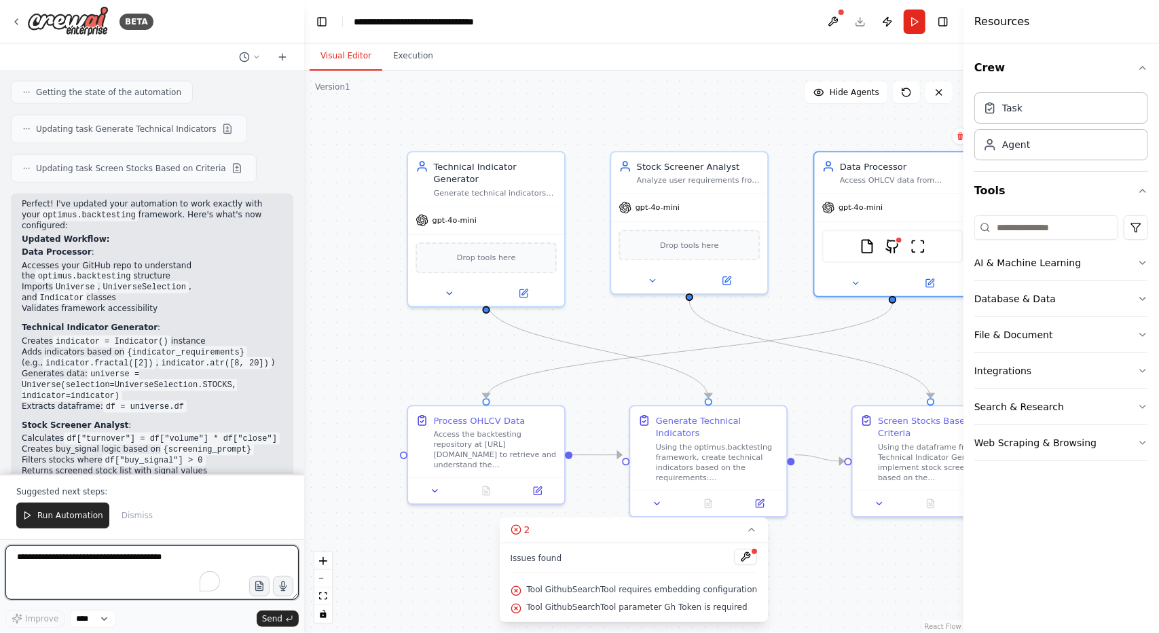
click at [60, 582] on textarea "To enrich screen reader interactions, please activate Accessibility in Grammarl…" at bounding box center [151, 572] width 293 height 54
paste textarea "**********"
type textarea "**********"
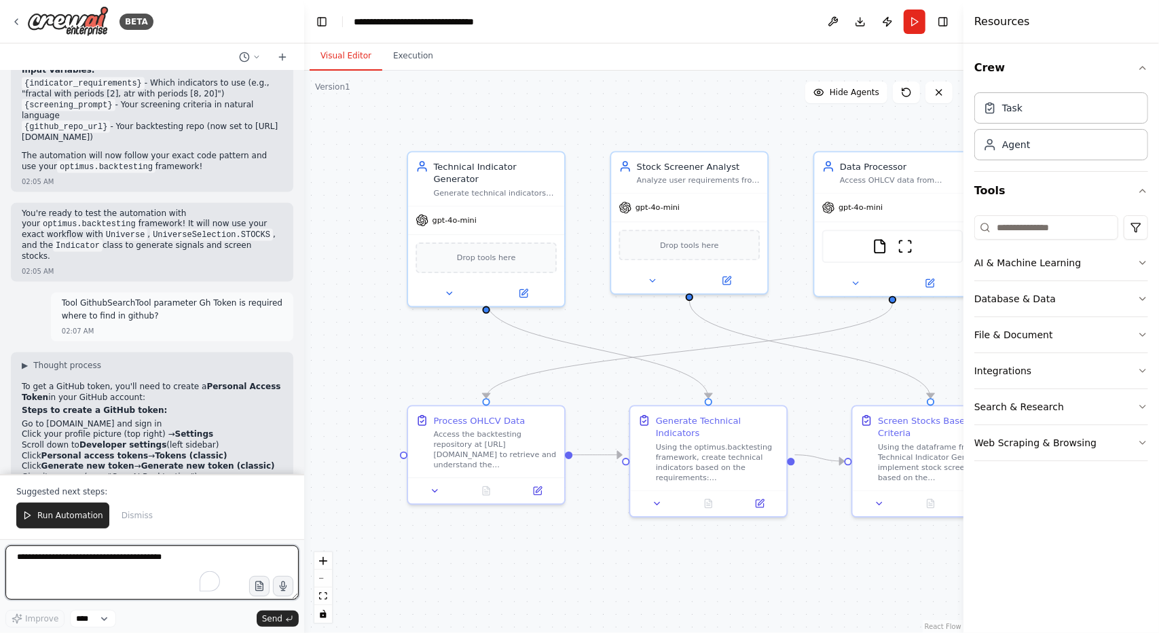
scroll to position [4928, 0]
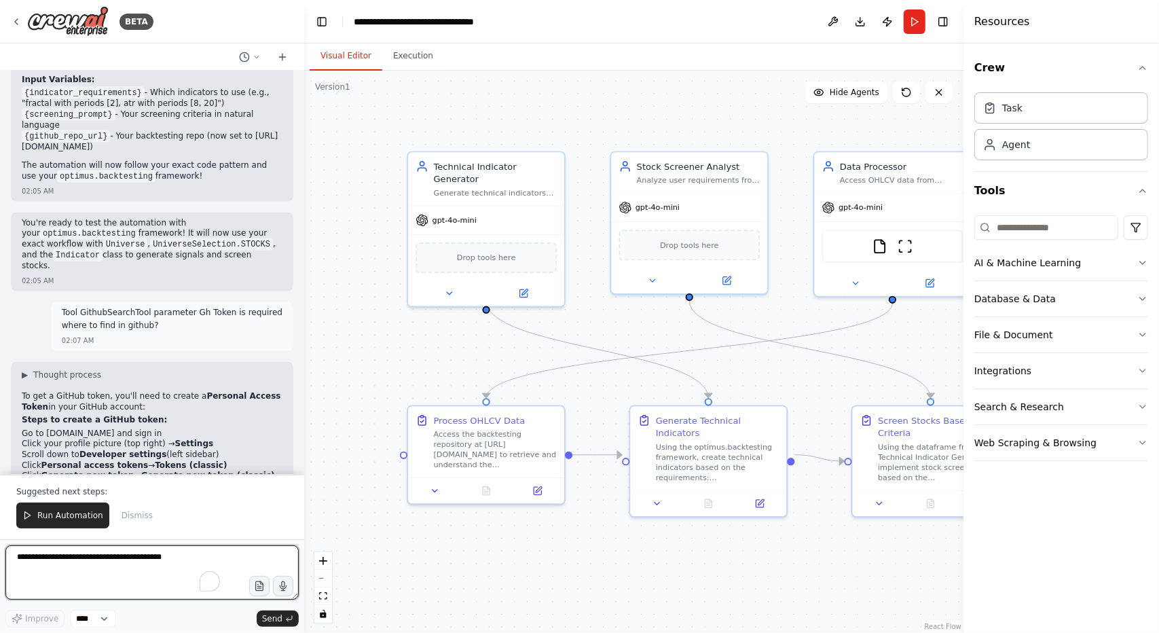
click at [132, 562] on textarea "To enrich screen reader interactions, please activate Accessibility in Grammarl…" at bounding box center [151, 572] width 293 height 54
paste textarea "**********"
type textarea "**********"
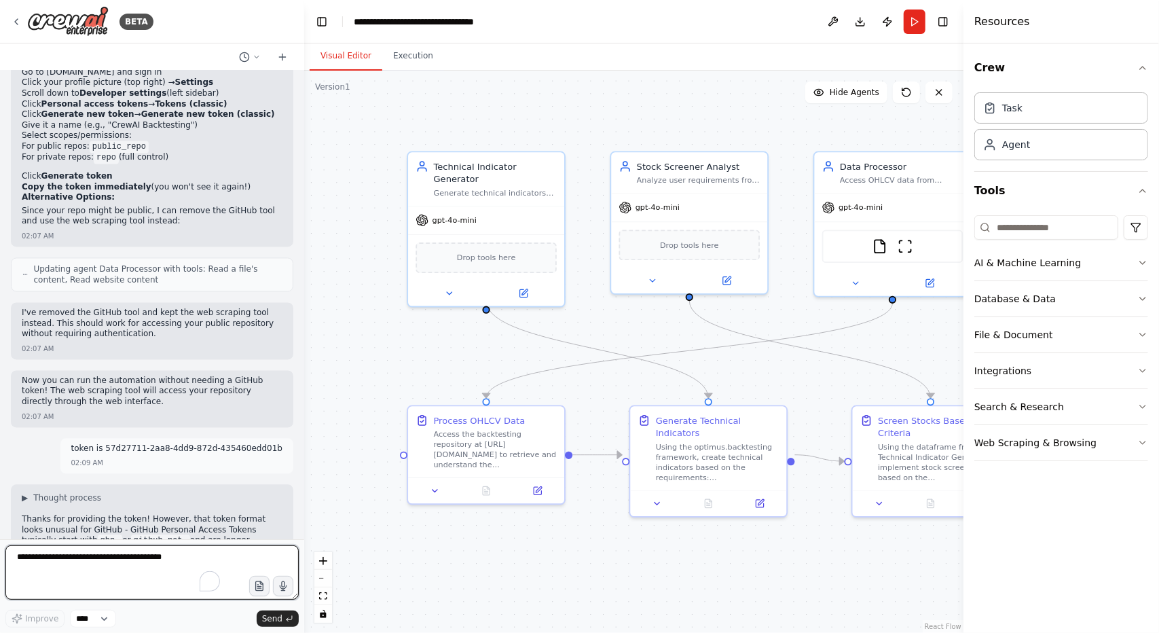
scroll to position [5300, 0]
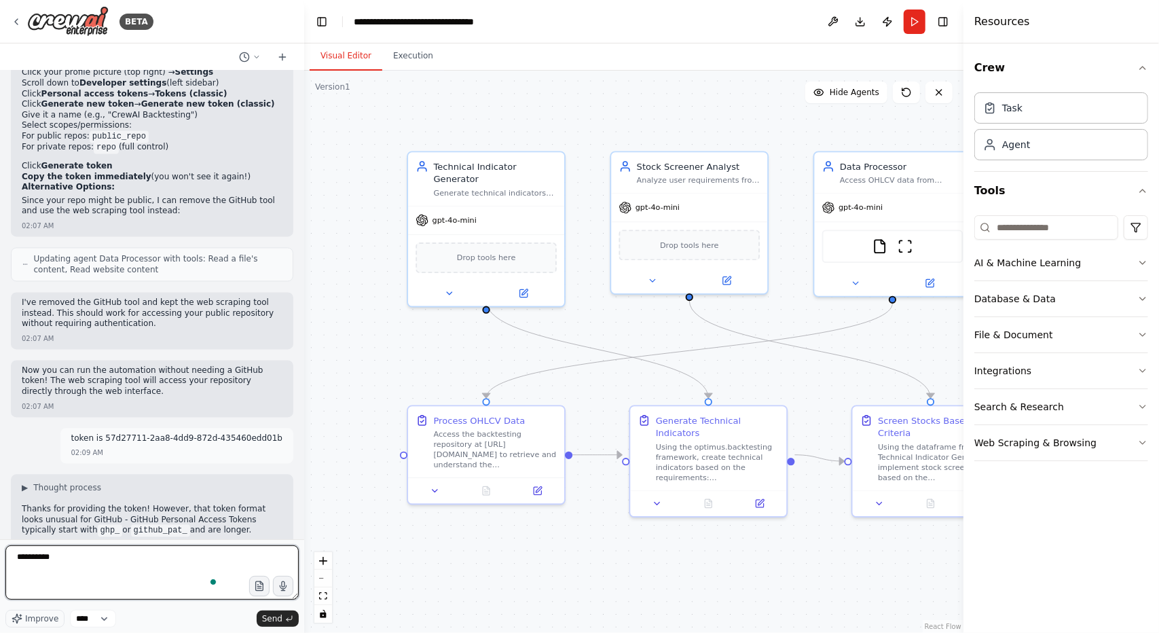
type textarea "**********"
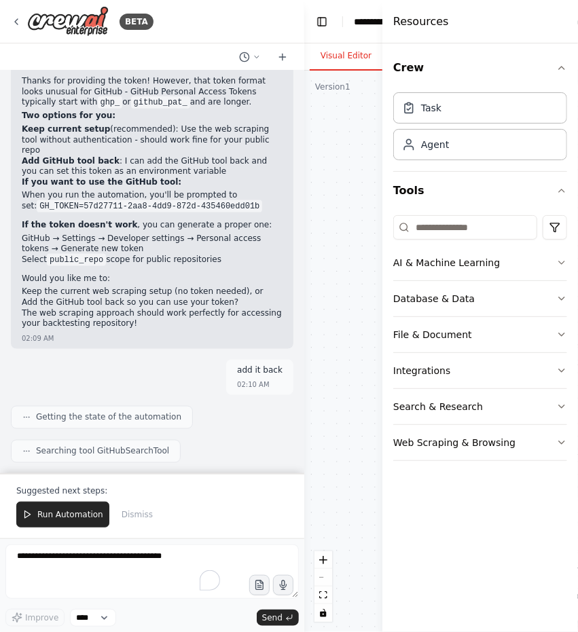
scroll to position [6569, 0]
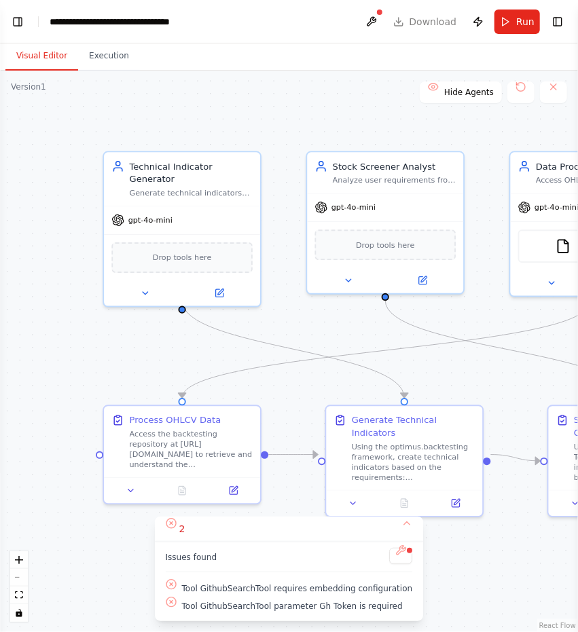
click at [43, 63] on button "Visual Editor" at bounding box center [41, 56] width 73 height 29
click at [21, 23] on button "Toggle Left Sidebar" at bounding box center [17, 21] width 19 height 19
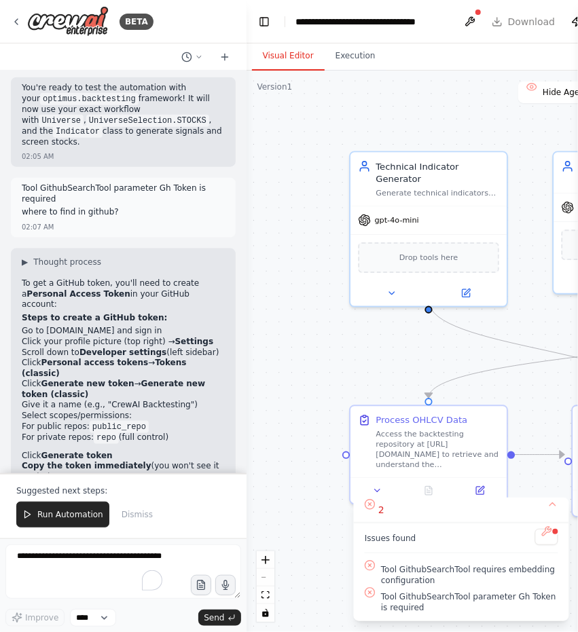
scroll to position [5700, 0]
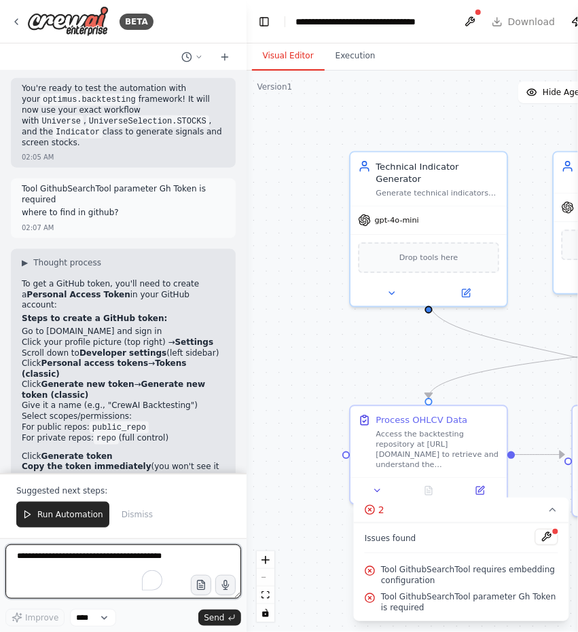
click at [128, 566] on textarea "To enrich screen reader interactions, please activate Accessibility in Grammarl…" at bounding box center [123, 572] width 236 height 54
paste textarea "**********"
type textarea "**********"
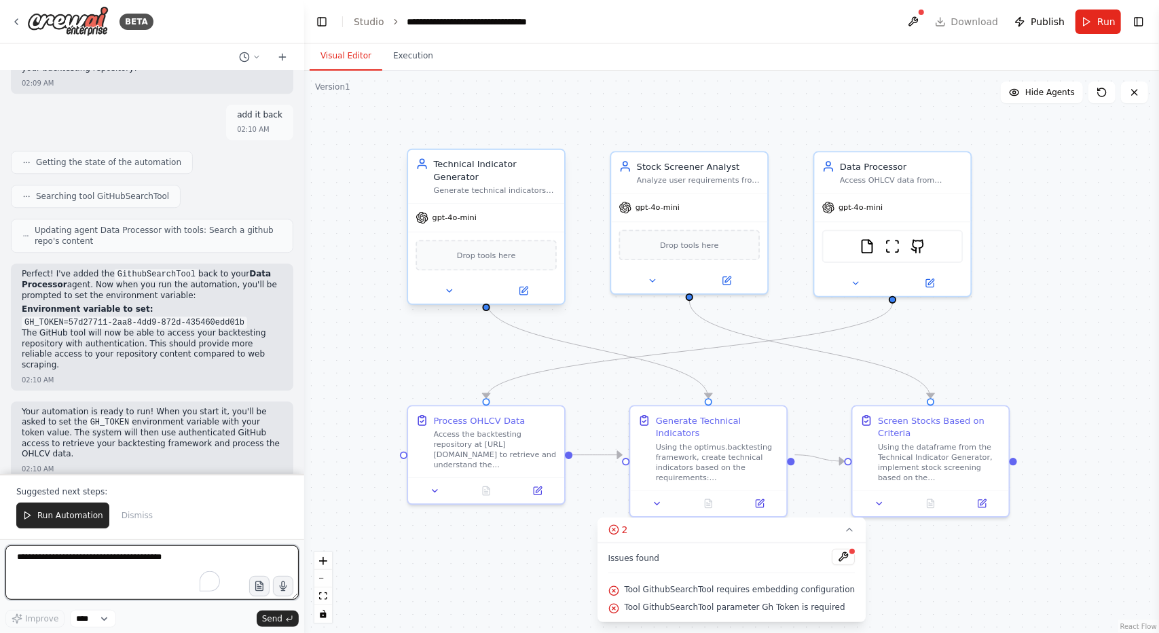
scroll to position [5994, 0]
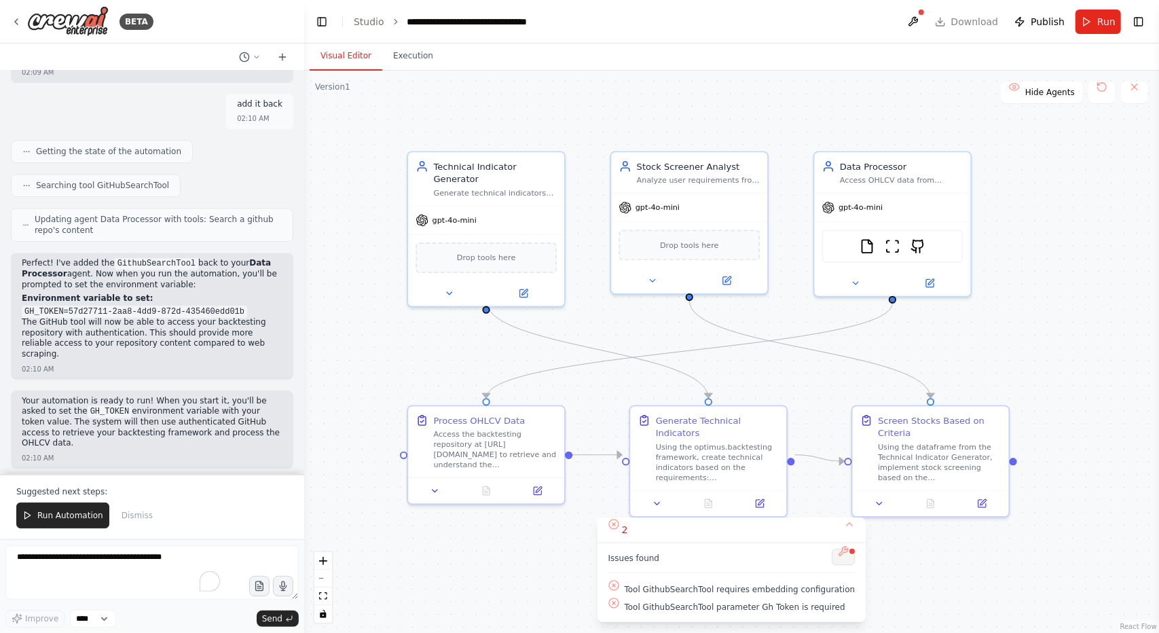
click at [832, 558] on button at bounding box center [843, 557] width 23 height 16
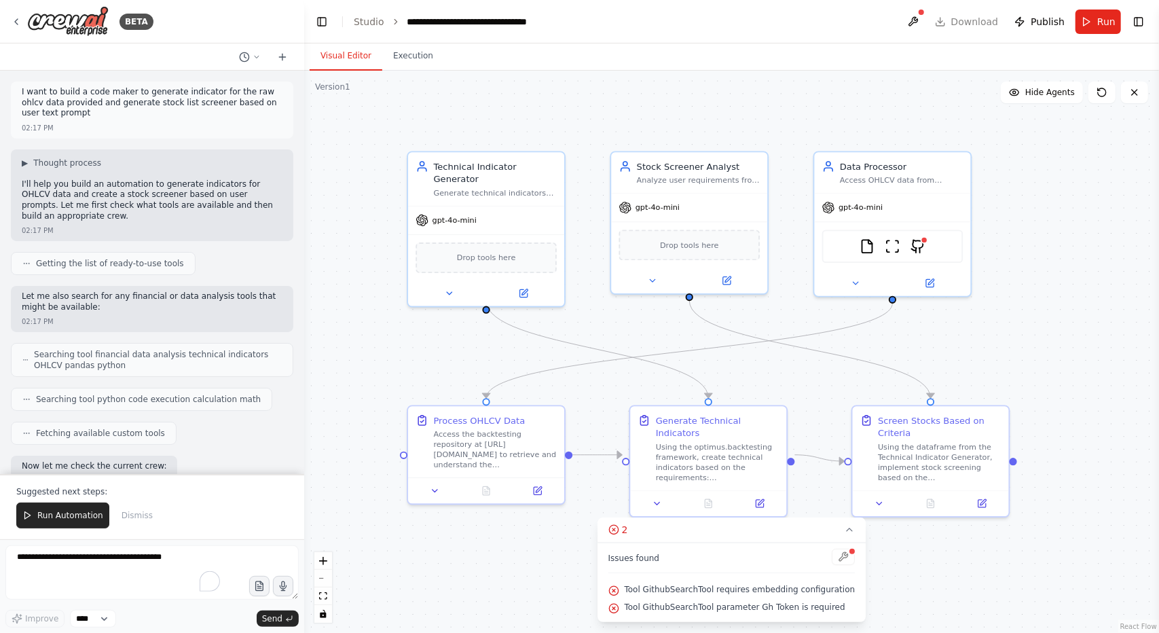
scroll to position [5994, 0]
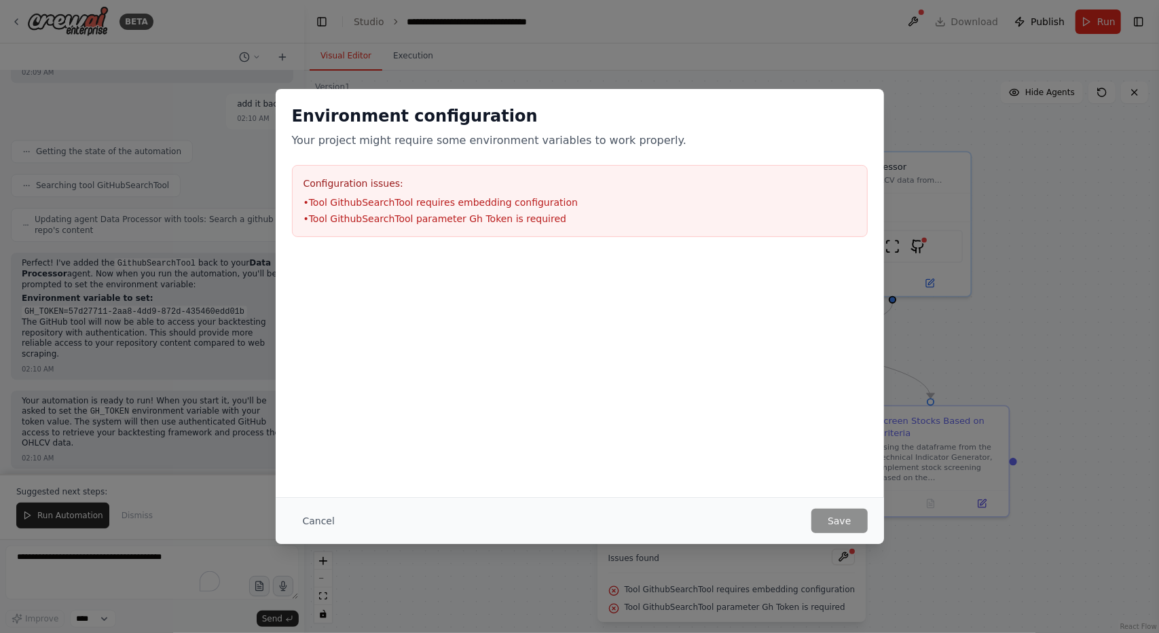
click at [831, 558] on div "Environment configuration Your project might require some environment variables…" at bounding box center [579, 316] width 1159 height 633
click at [320, 522] on button "Cancel" at bounding box center [319, 521] width 54 height 24
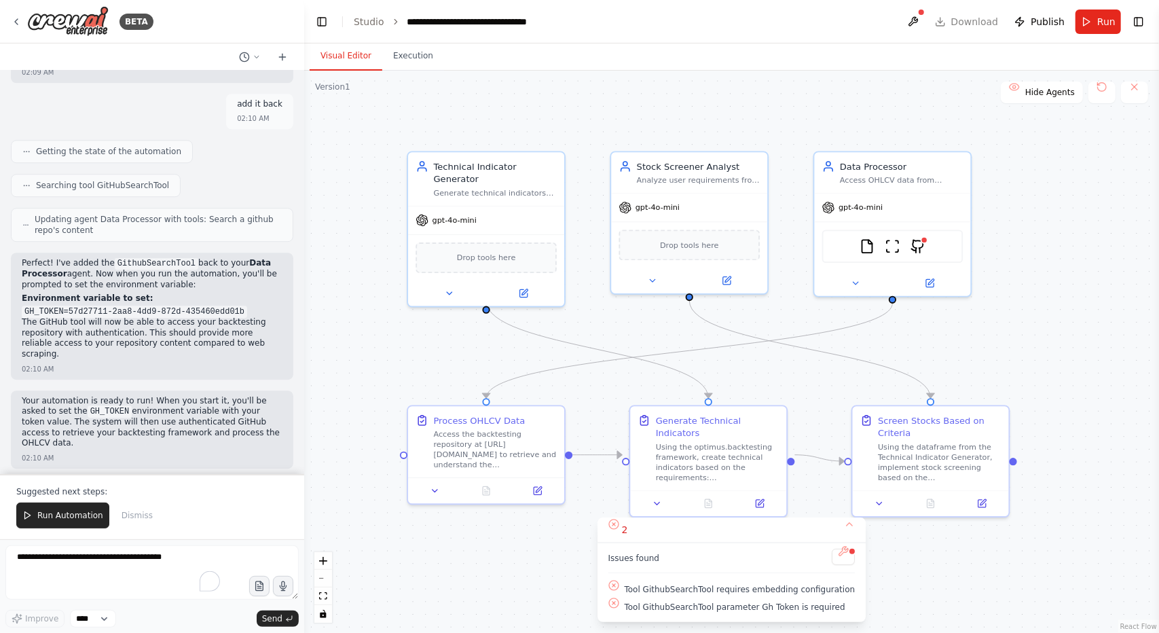
click at [709, 591] on span "Tool GithubSearchTool requires embedding configuration" at bounding box center [740, 589] width 231 height 11
click at [922, 251] on div "FileReadTool ScrapeWebsiteTool GithubSearchTool" at bounding box center [892, 244] width 141 height 33
click at [924, 238] on div at bounding box center [924, 237] width 7 height 7
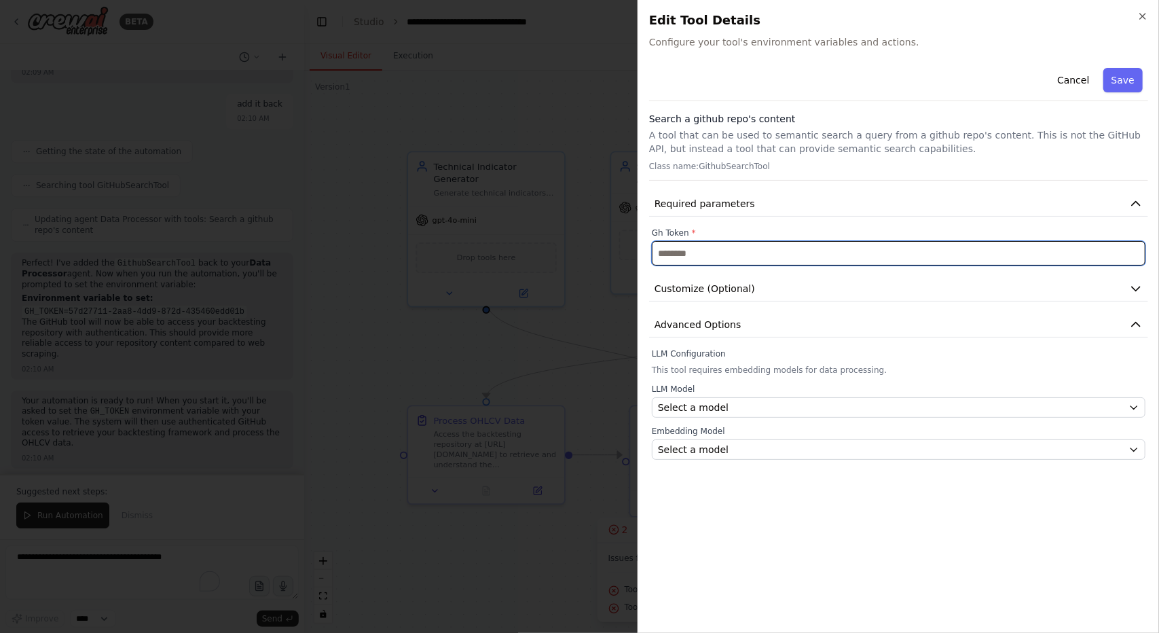
click at [914, 251] on input "text" at bounding box center [899, 253] width 494 height 24
paste input "**********"
type input "**********"
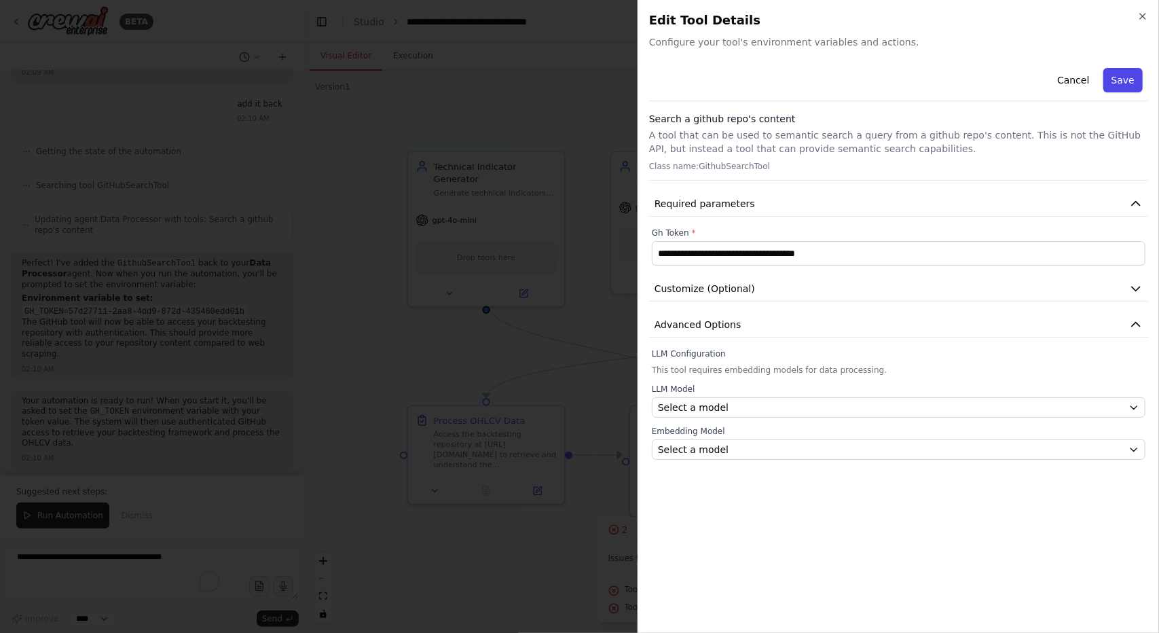
click at [1121, 84] on button "Save" at bounding box center [1123, 80] width 39 height 24
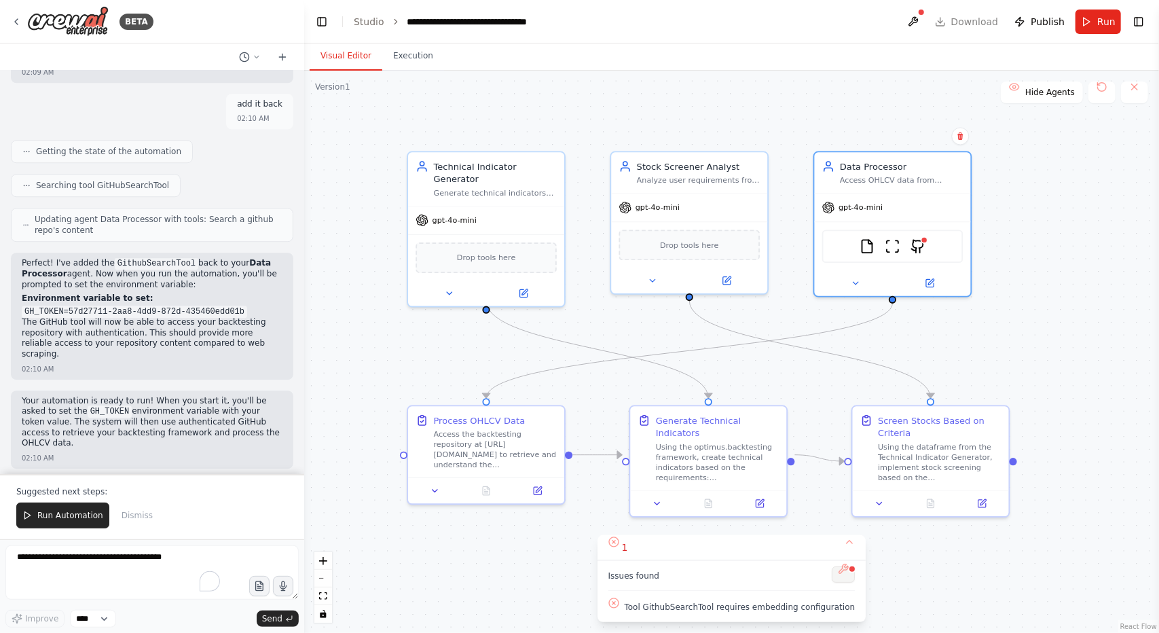
click at [832, 577] on button at bounding box center [843, 574] width 23 height 16
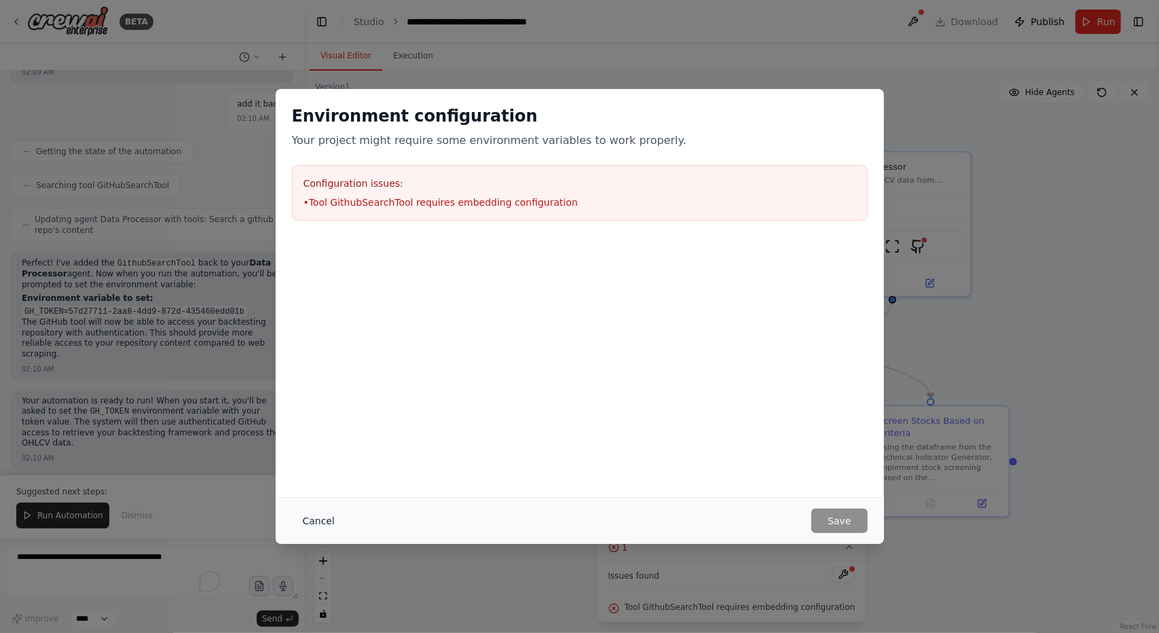
click at [321, 524] on button "Cancel" at bounding box center [319, 521] width 54 height 24
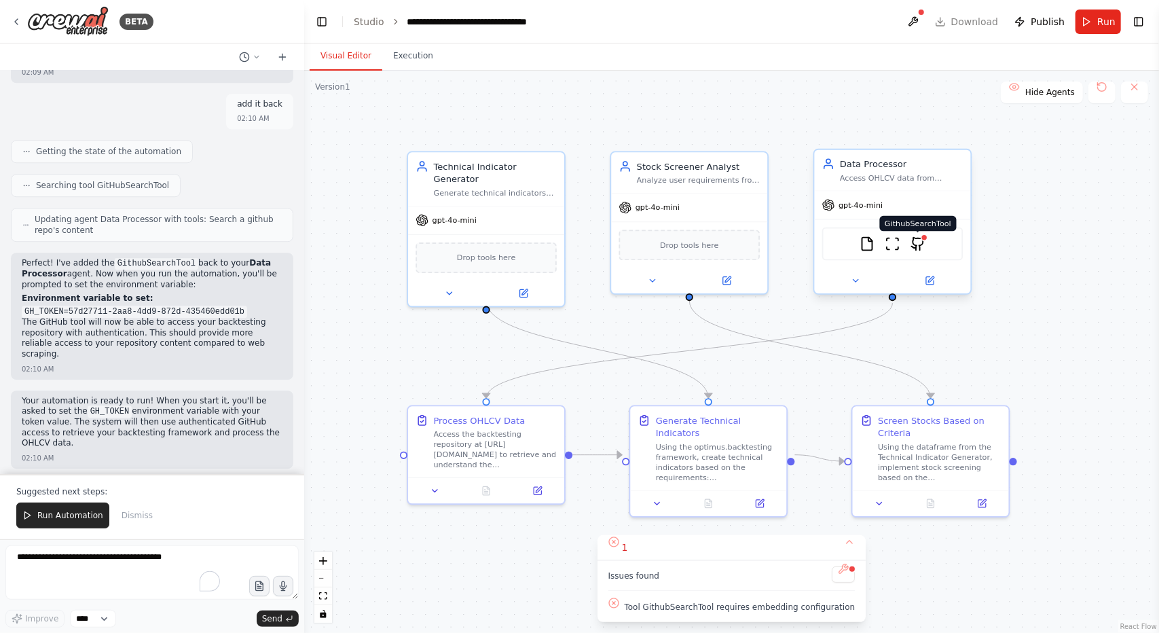
click at [920, 242] on img at bounding box center [918, 243] width 15 height 15
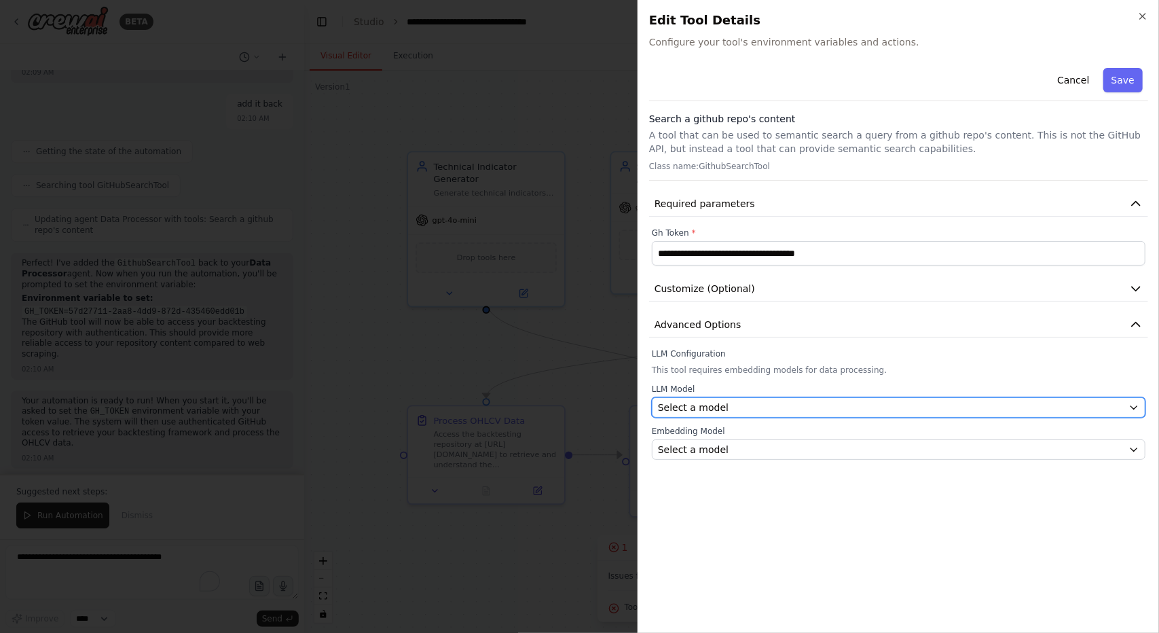
click at [781, 405] on div "Select a model" at bounding box center [890, 408] width 465 height 14
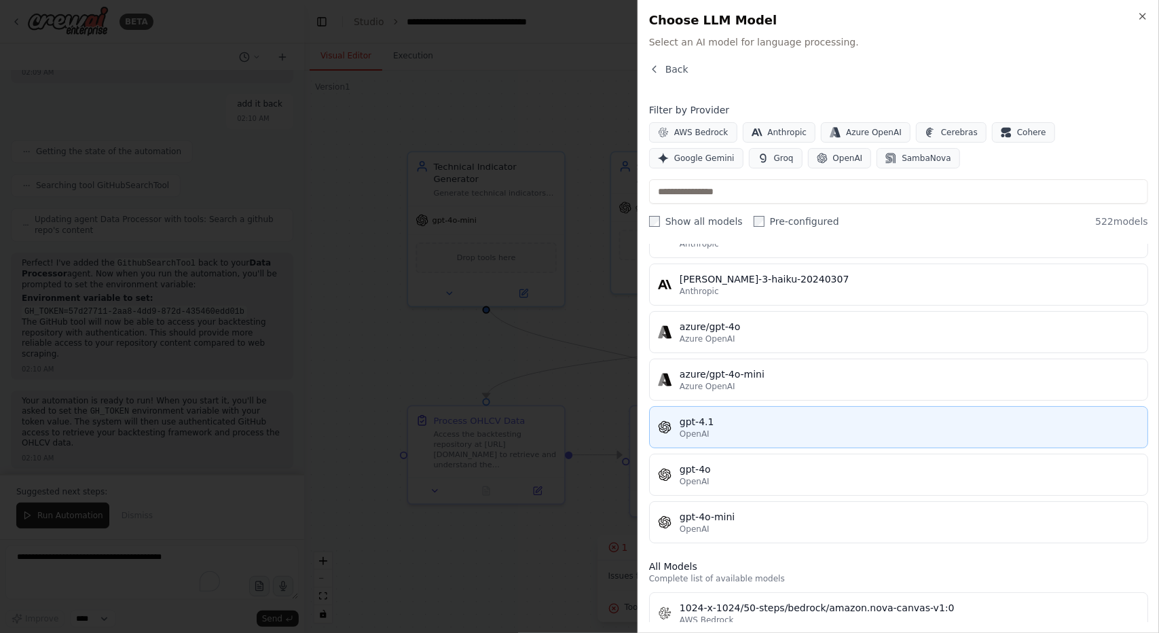
scroll to position [71, 0]
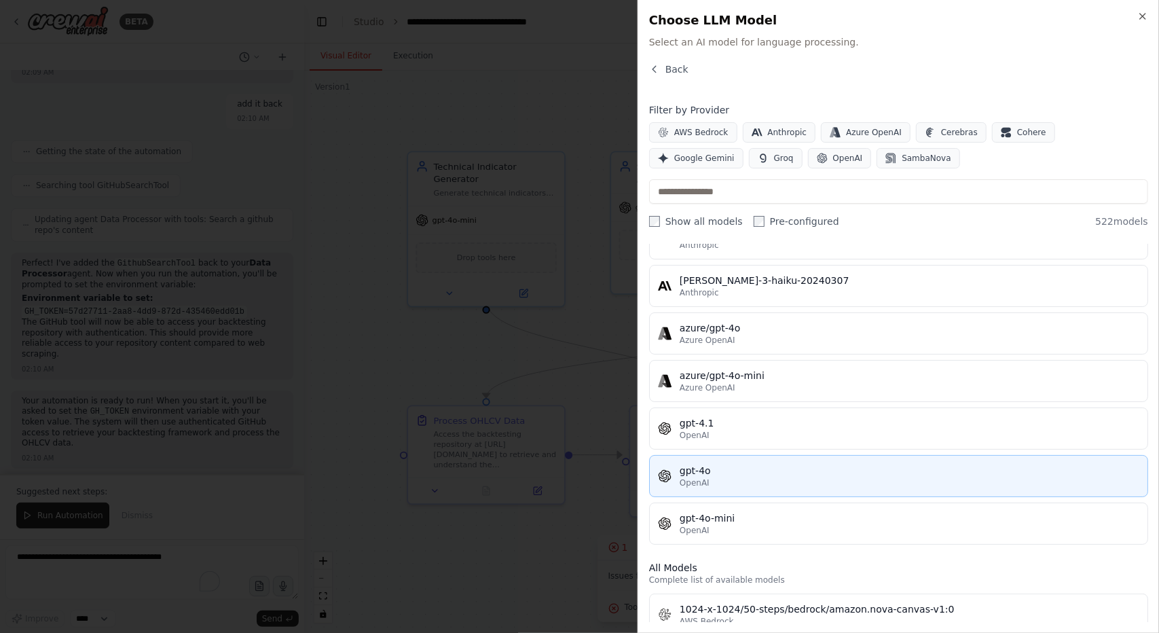
click at [779, 471] on div "gpt-4o" at bounding box center [910, 471] width 460 height 14
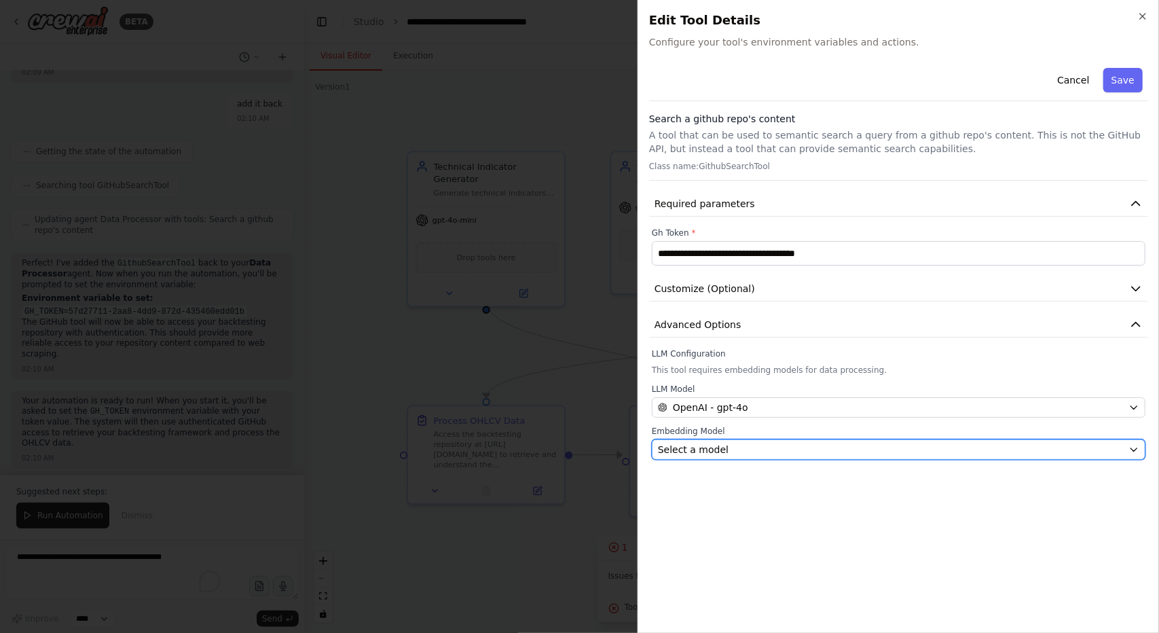
click at [779, 444] on div "Select a model" at bounding box center [890, 450] width 465 height 14
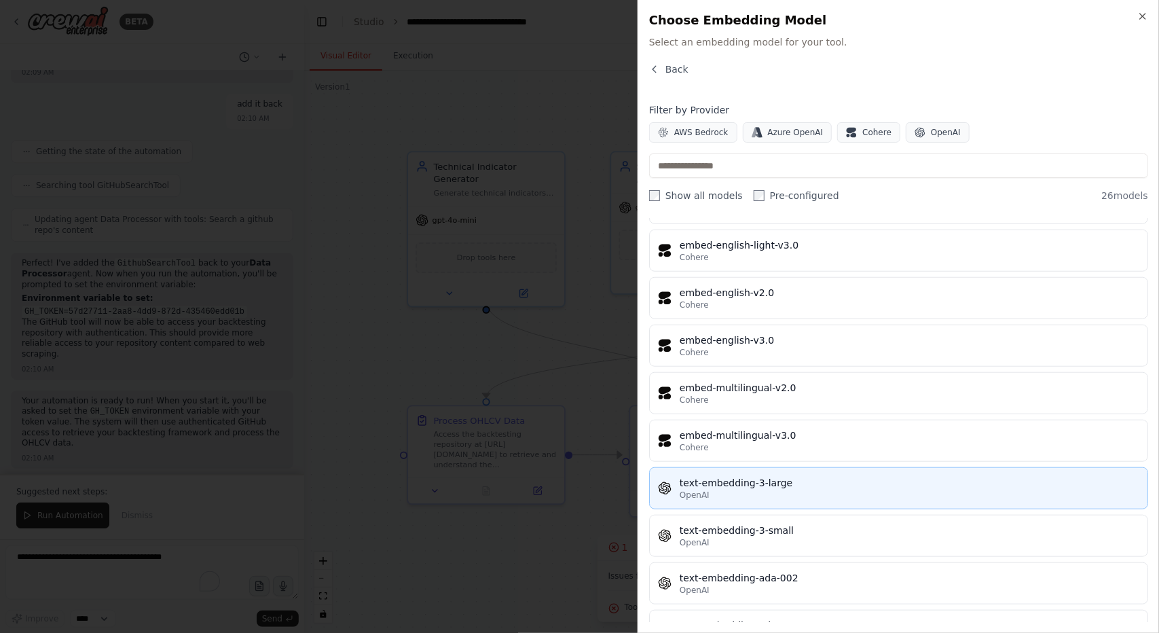
scroll to position [869, 0]
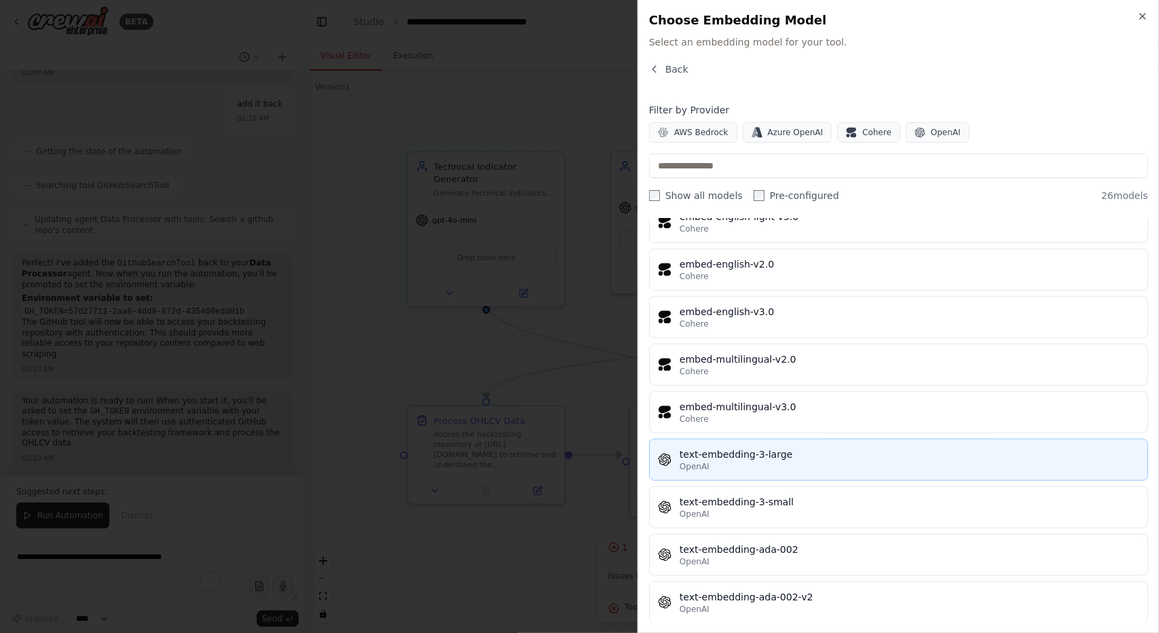
click at [838, 448] on div "text-embedding-3-large" at bounding box center [910, 455] width 460 height 14
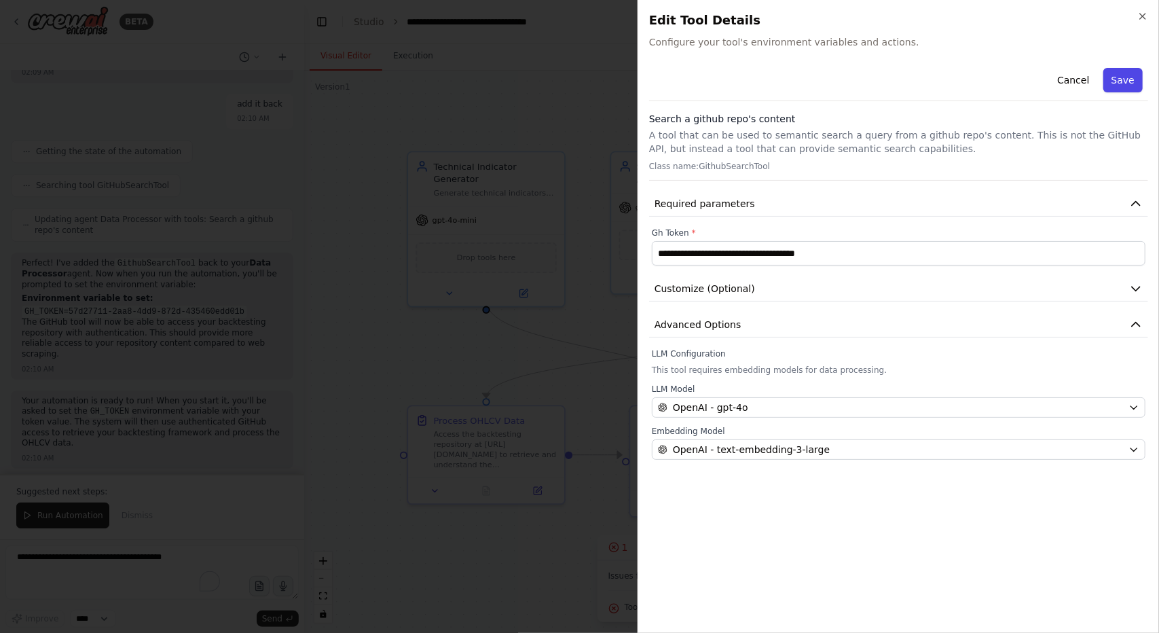
click at [1130, 81] on button "Save" at bounding box center [1123, 80] width 39 height 24
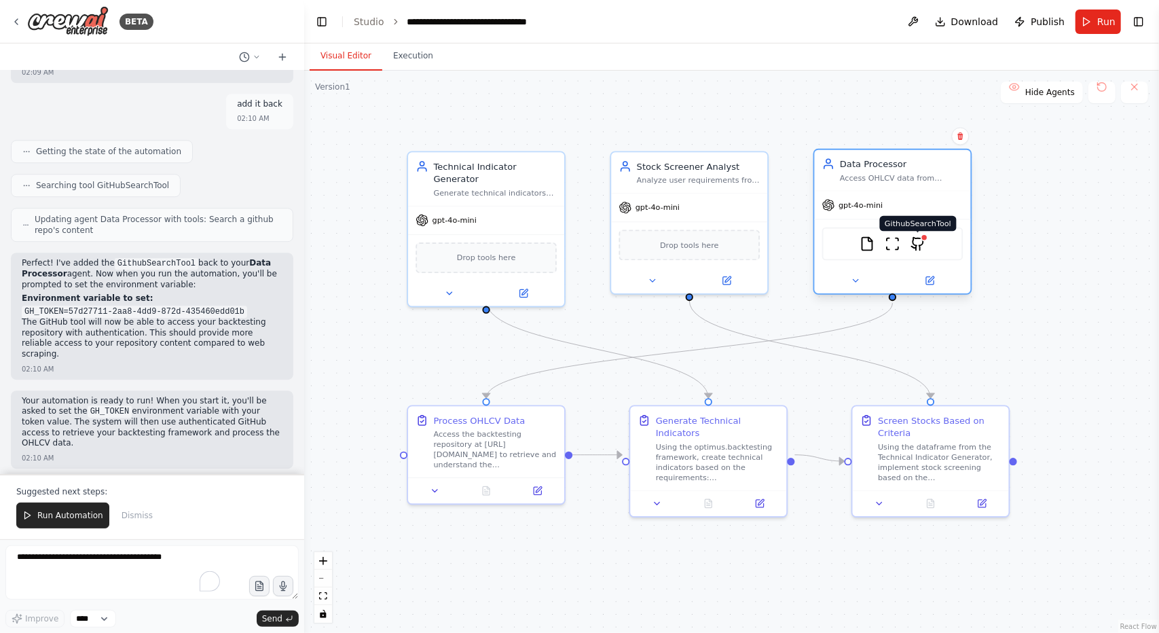
click at [921, 241] on img at bounding box center [918, 243] width 15 height 15
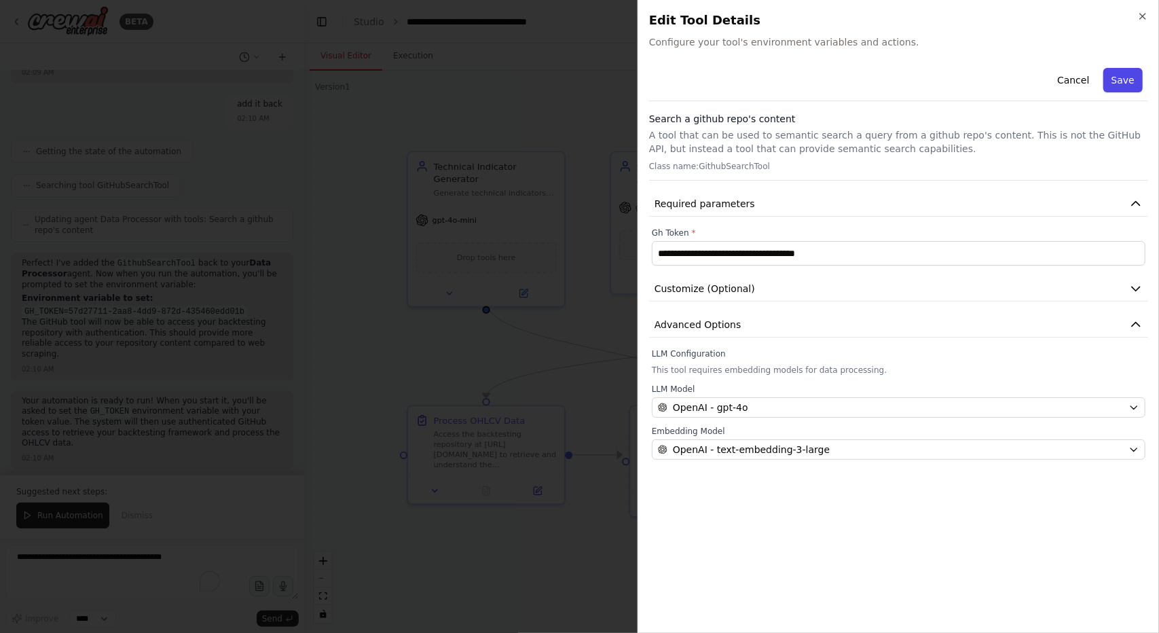
click at [1118, 87] on button "Save" at bounding box center [1123, 80] width 39 height 24
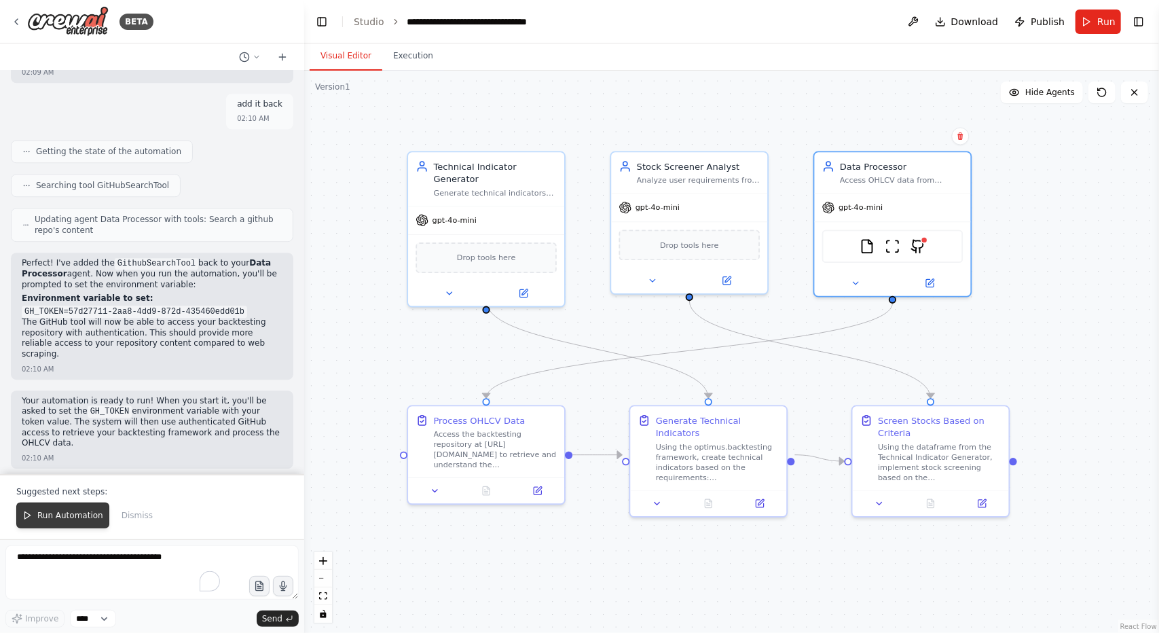
click at [74, 521] on span "Run Automation" at bounding box center [70, 515] width 66 height 11
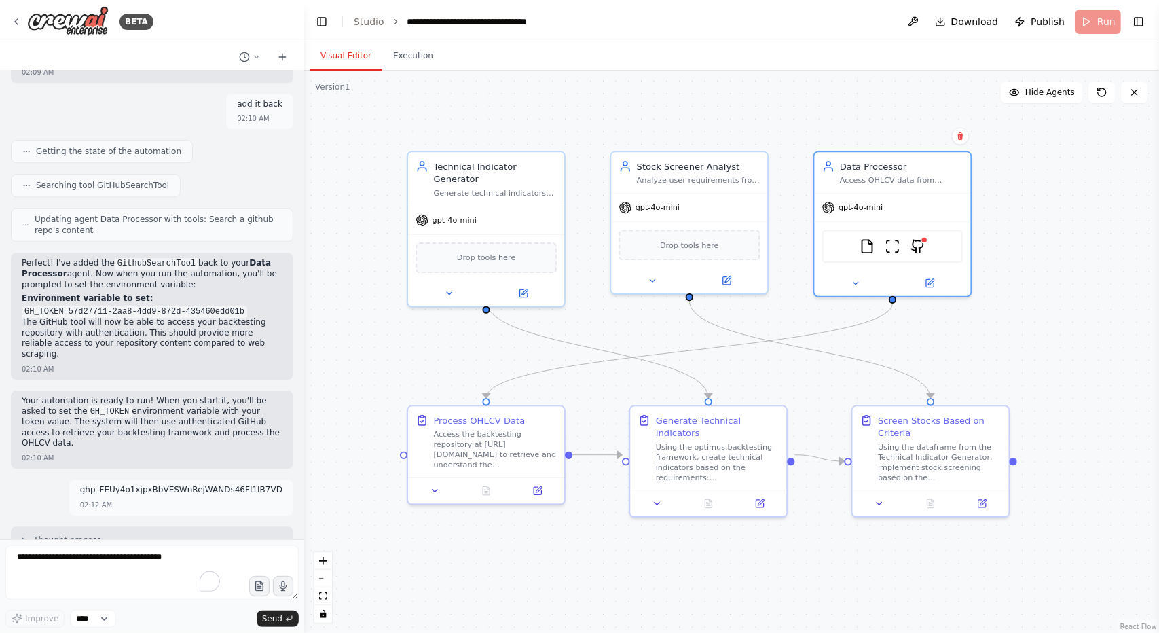
scroll to position [5929, 0]
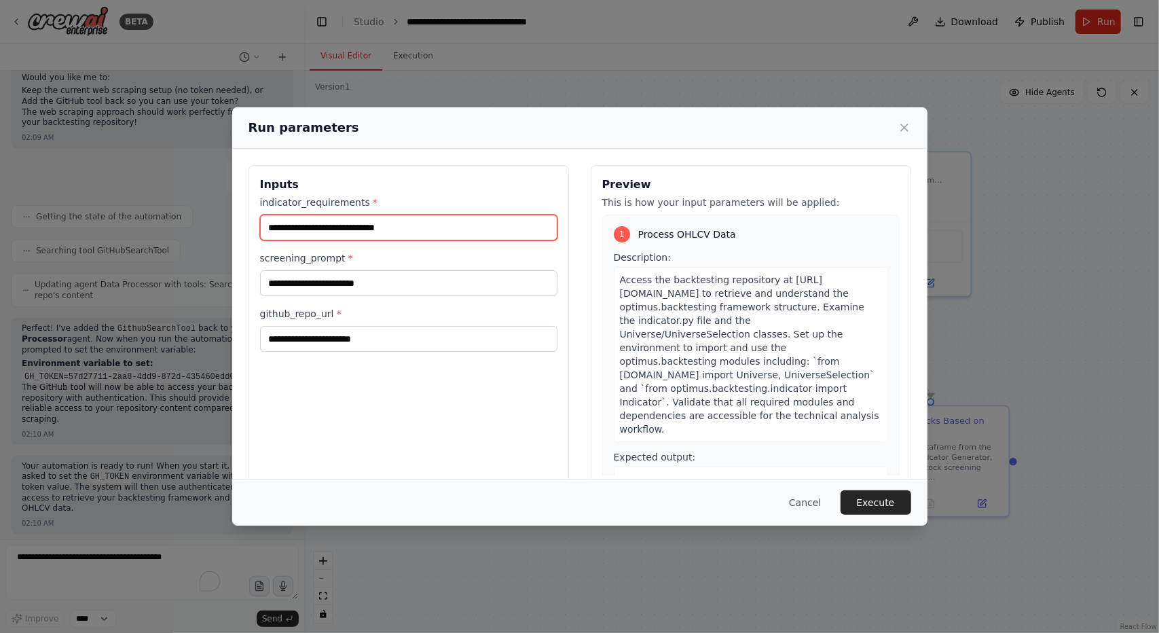
click at [371, 230] on input "indicator_requirements *" at bounding box center [408, 228] width 297 height 26
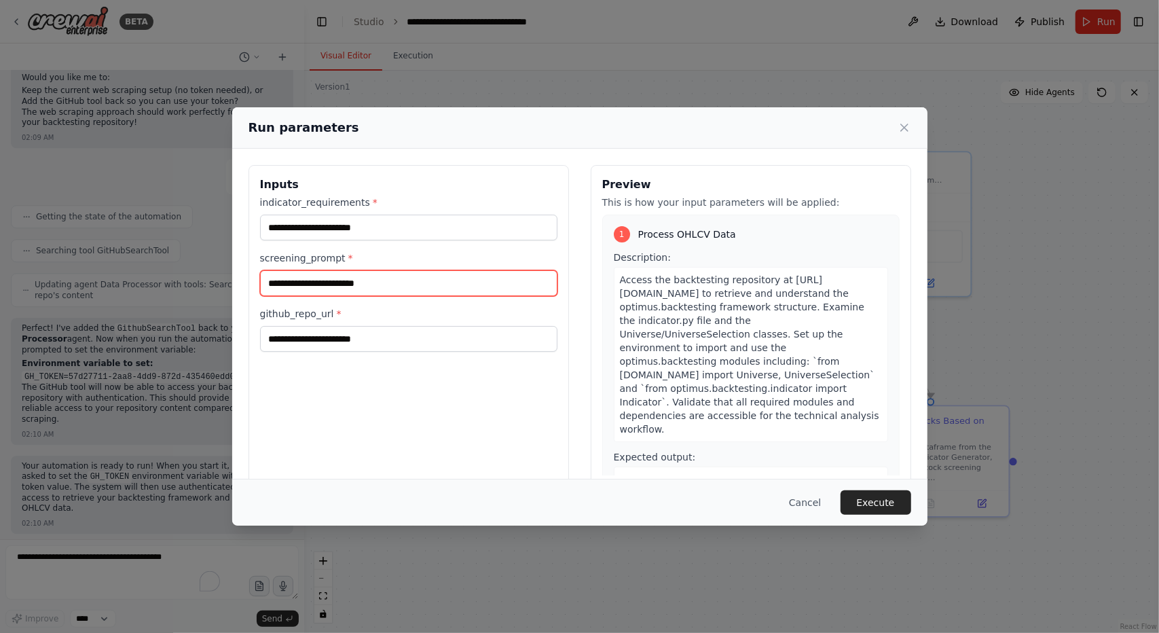
click at [378, 282] on input "screening_prompt *" at bounding box center [408, 283] width 297 height 26
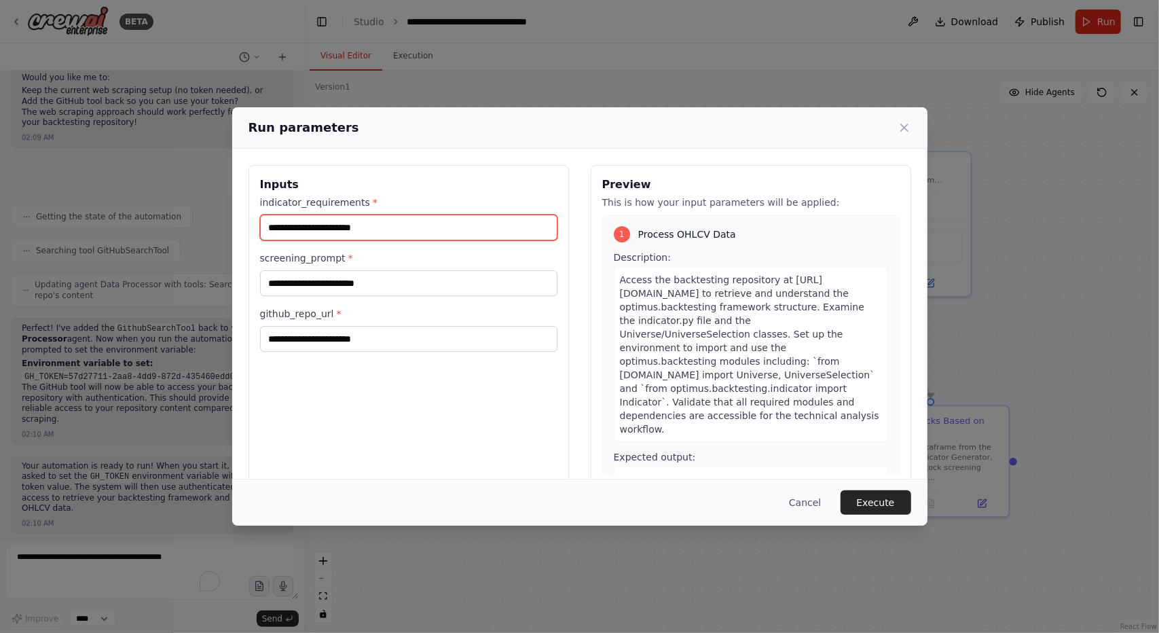
click at [330, 223] on input "**********" at bounding box center [408, 228] width 297 height 26
type input "**********"
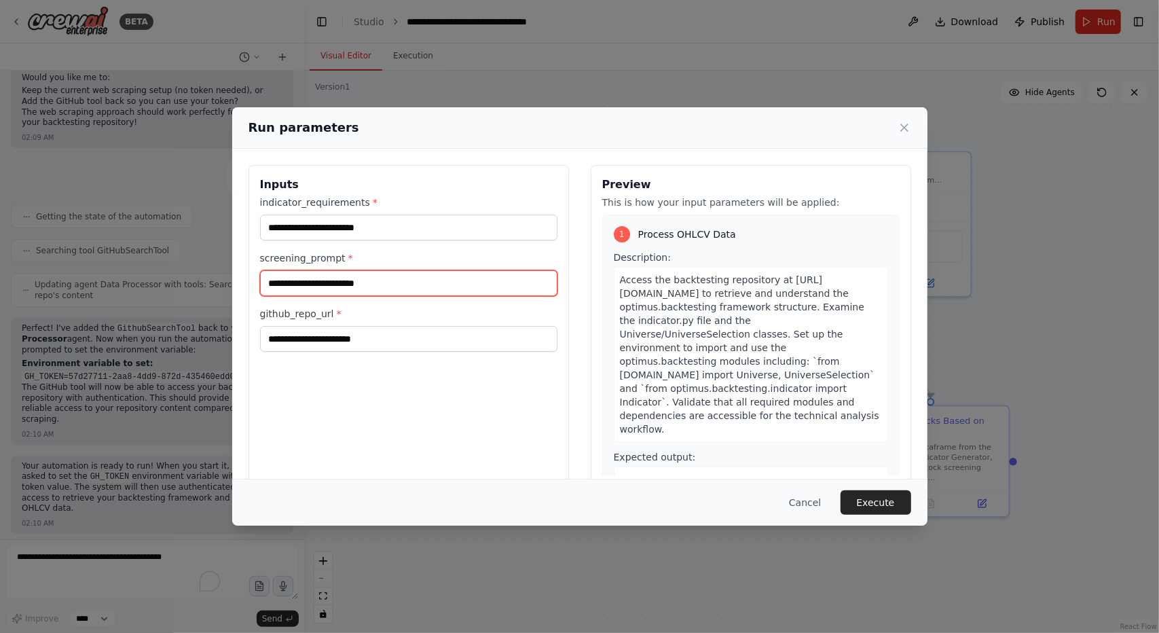
click at [367, 276] on input "screening_prompt *" at bounding box center [408, 283] width 297 height 26
type input "**********"
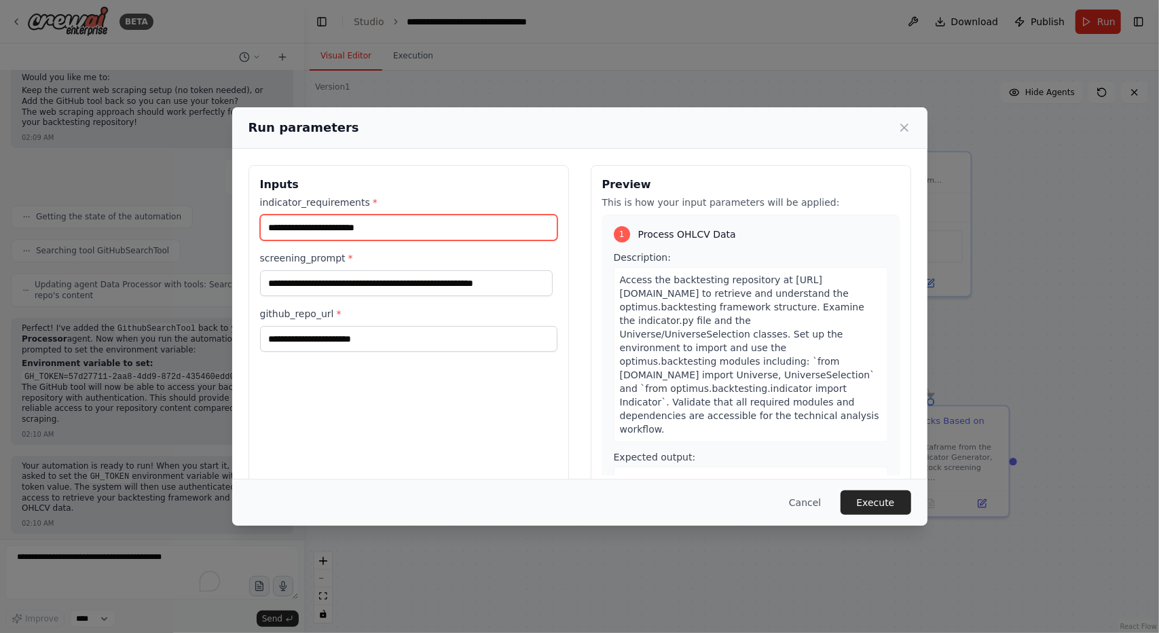
click at [425, 237] on input "**********" at bounding box center [408, 228] width 297 height 26
type input "**********"
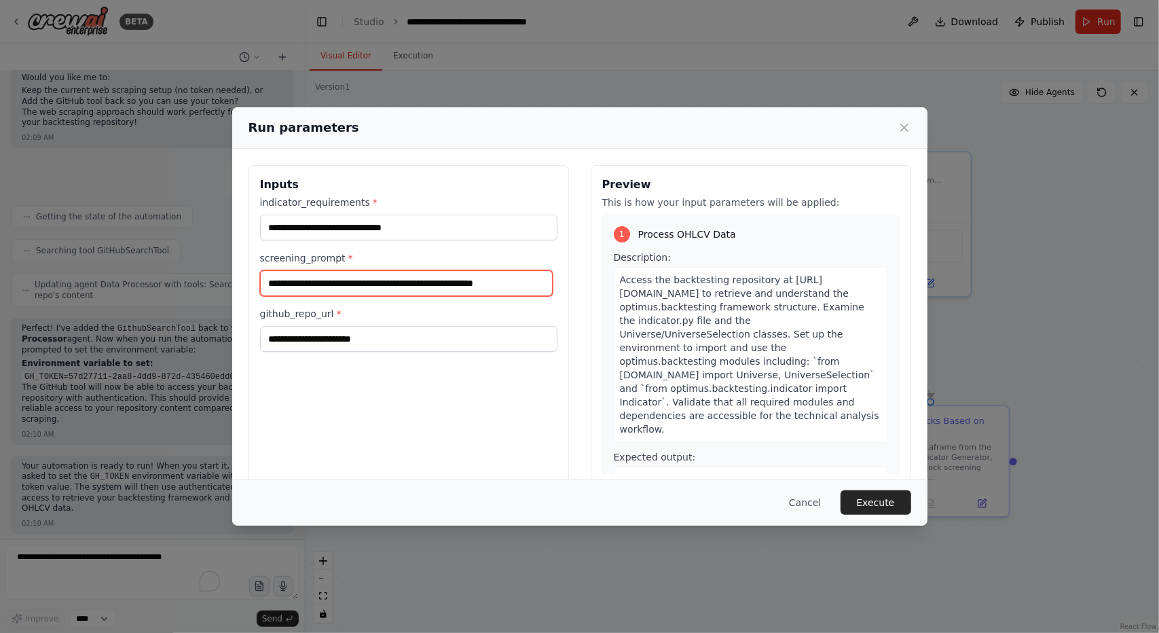
click at [534, 284] on input "**********" at bounding box center [406, 282] width 293 height 25
type input "**********"
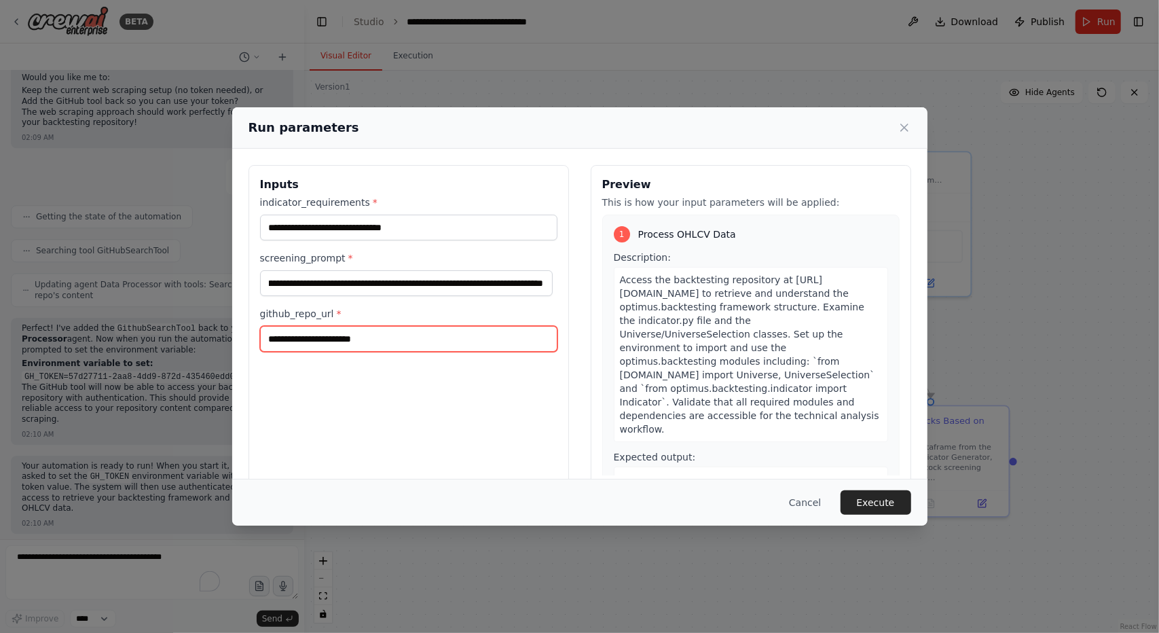
scroll to position [0, 0]
click at [509, 331] on input "github_repo_url *" at bounding box center [408, 339] width 297 height 26
paste input "**********"
type input "**********"
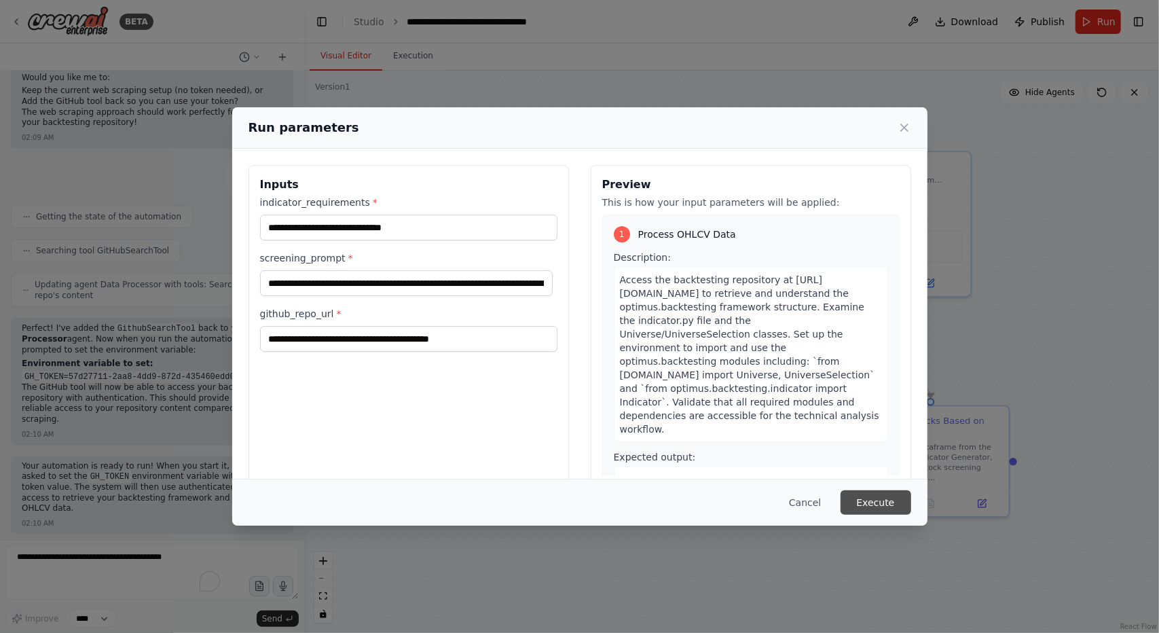
click at [893, 505] on button "Execute" at bounding box center [876, 502] width 71 height 24
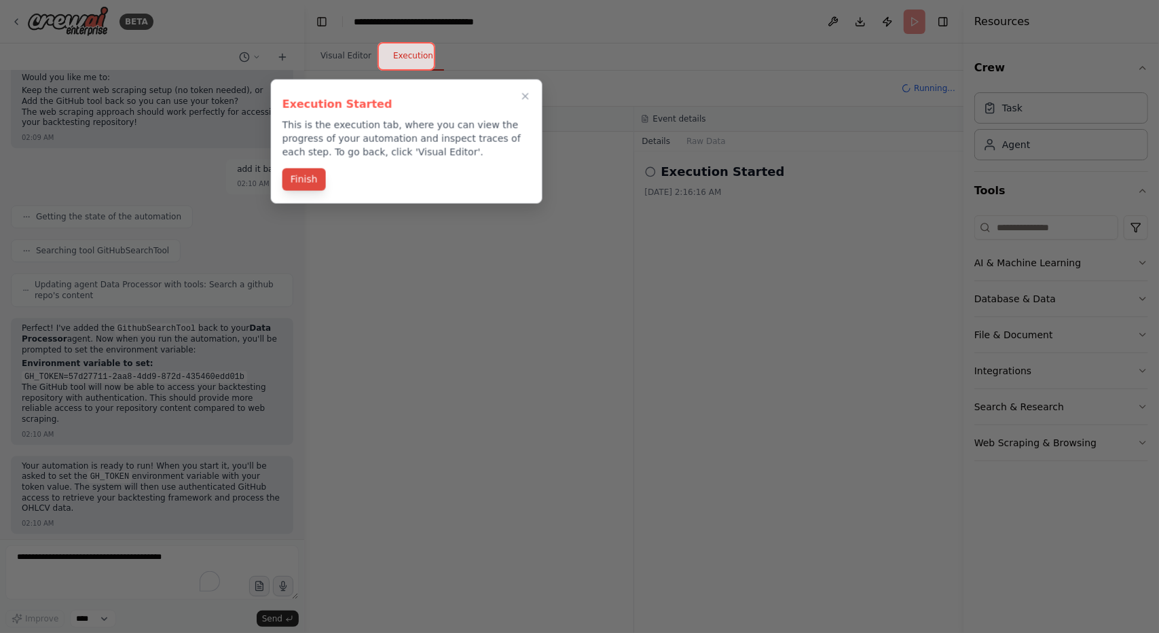
click at [313, 179] on button "Finish" at bounding box center [304, 179] width 43 height 22
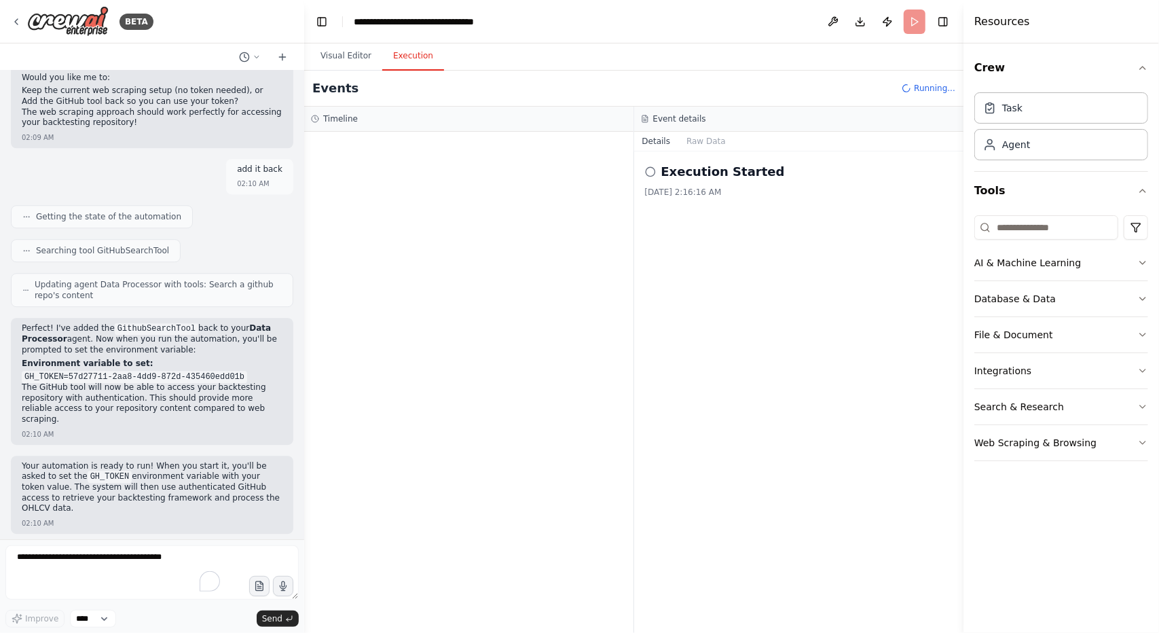
scroll to position [5994, 0]
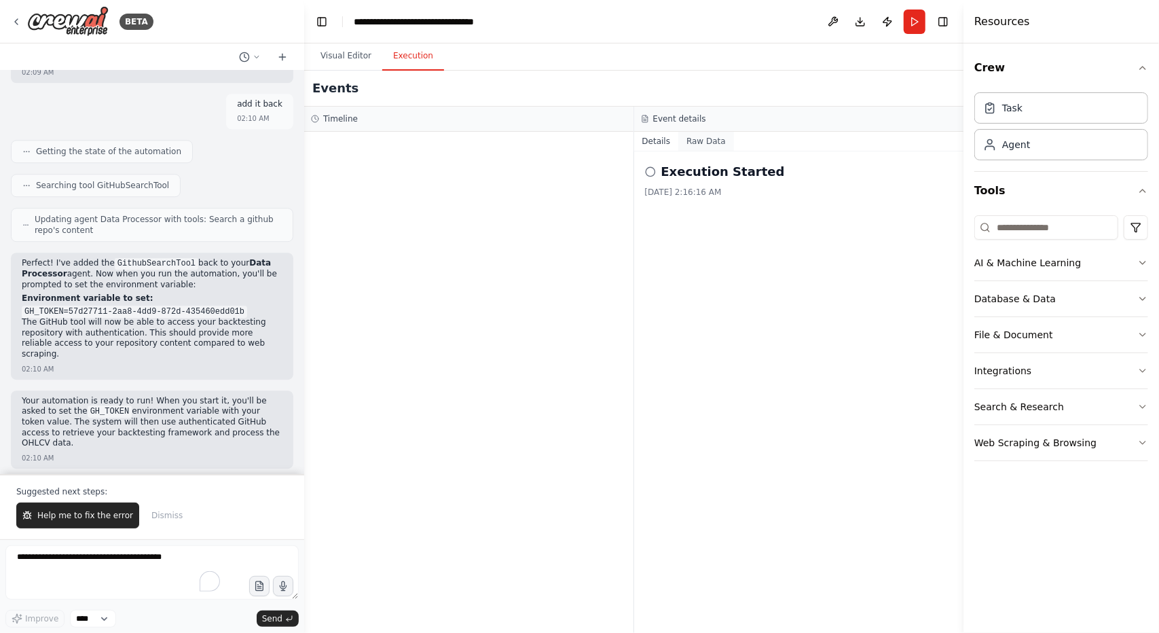
click at [701, 146] on button "Raw Data" at bounding box center [706, 141] width 56 height 19
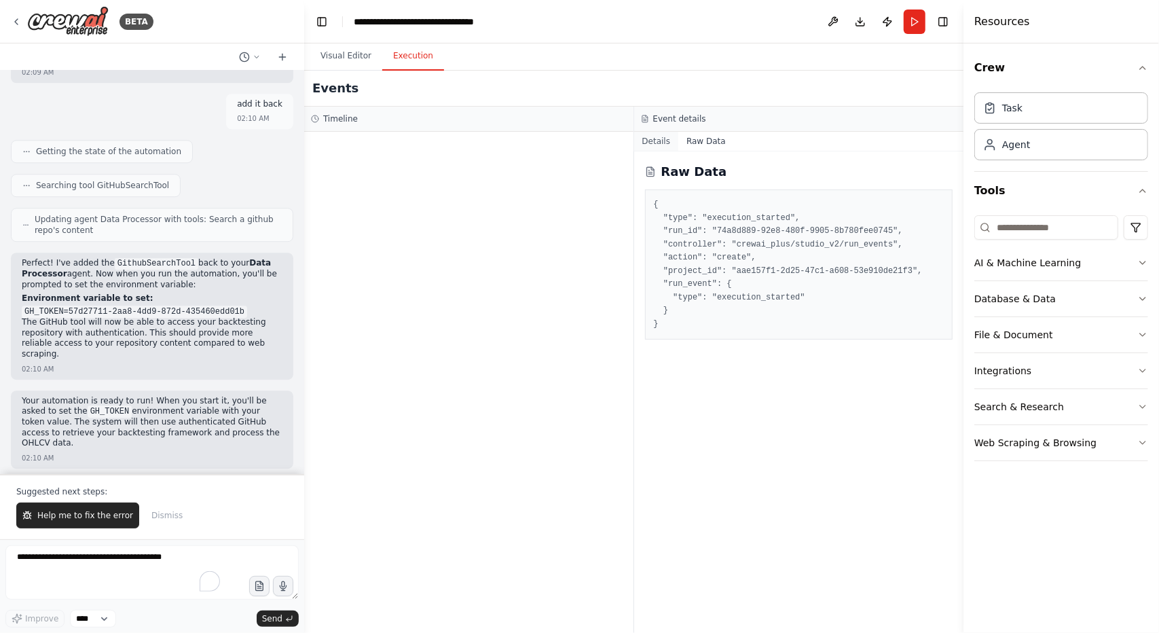
click at [668, 144] on button "Details" at bounding box center [656, 141] width 45 height 19
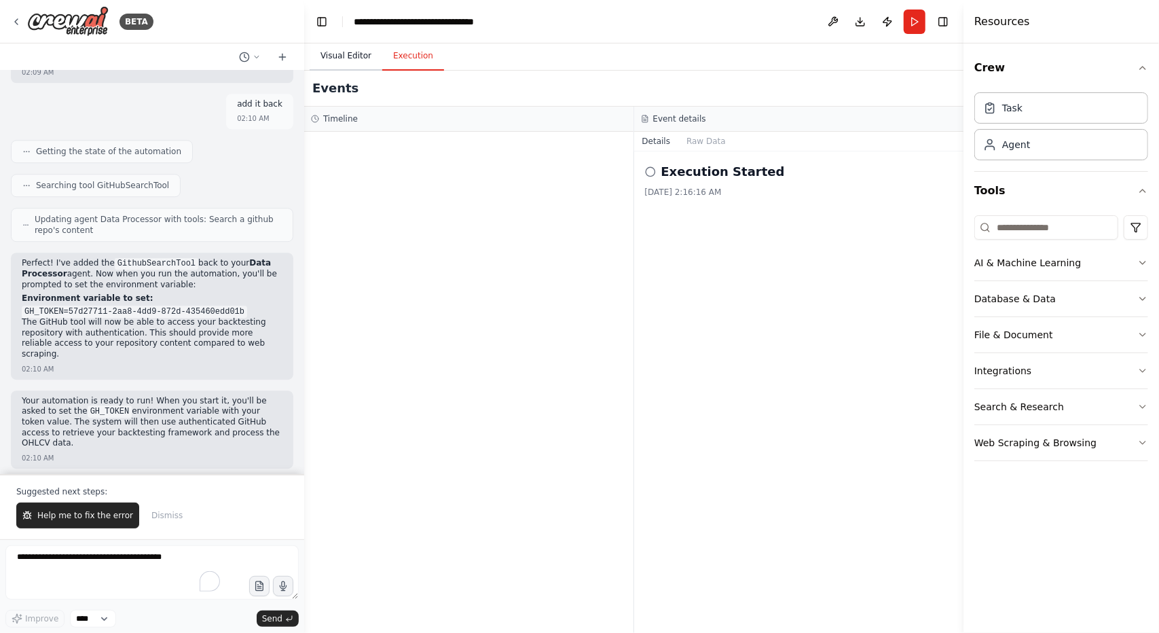
click at [360, 62] on button "Visual Editor" at bounding box center [346, 56] width 73 height 29
click at [398, 62] on button "Execution" at bounding box center [413, 56] width 62 height 29
click at [423, 120] on div "Timeline" at bounding box center [469, 118] width 316 height 11
click at [910, 20] on button "Run" at bounding box center [915, 22] width 22 height 24
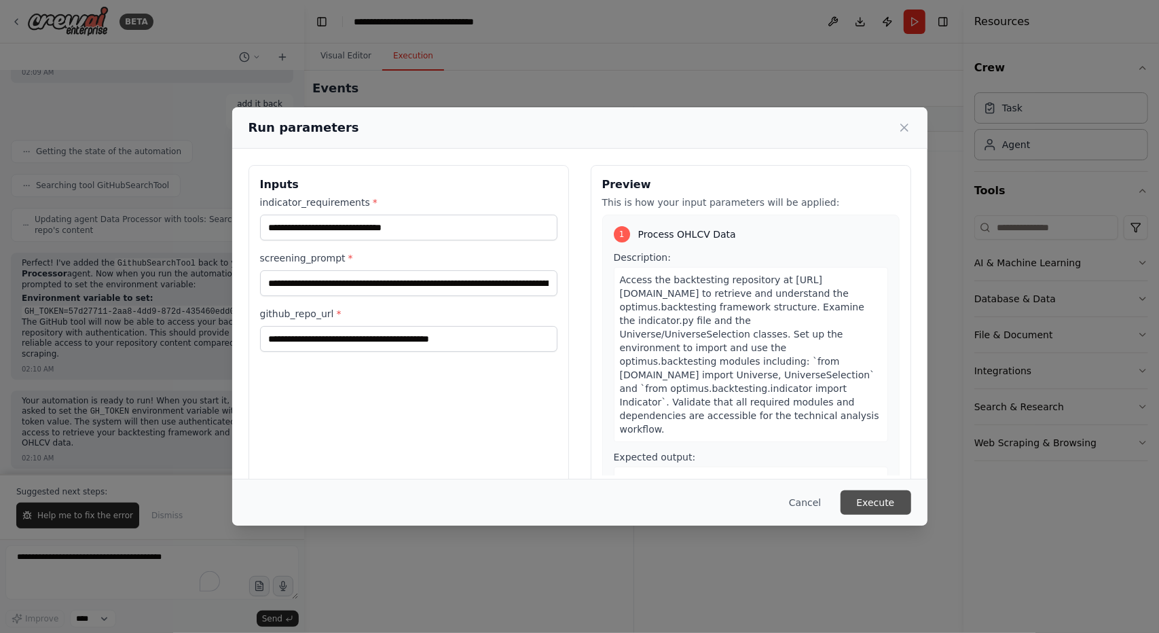
click at [857, 499] on button "Execute" at bounding box center [876, 502] width 71 height 24
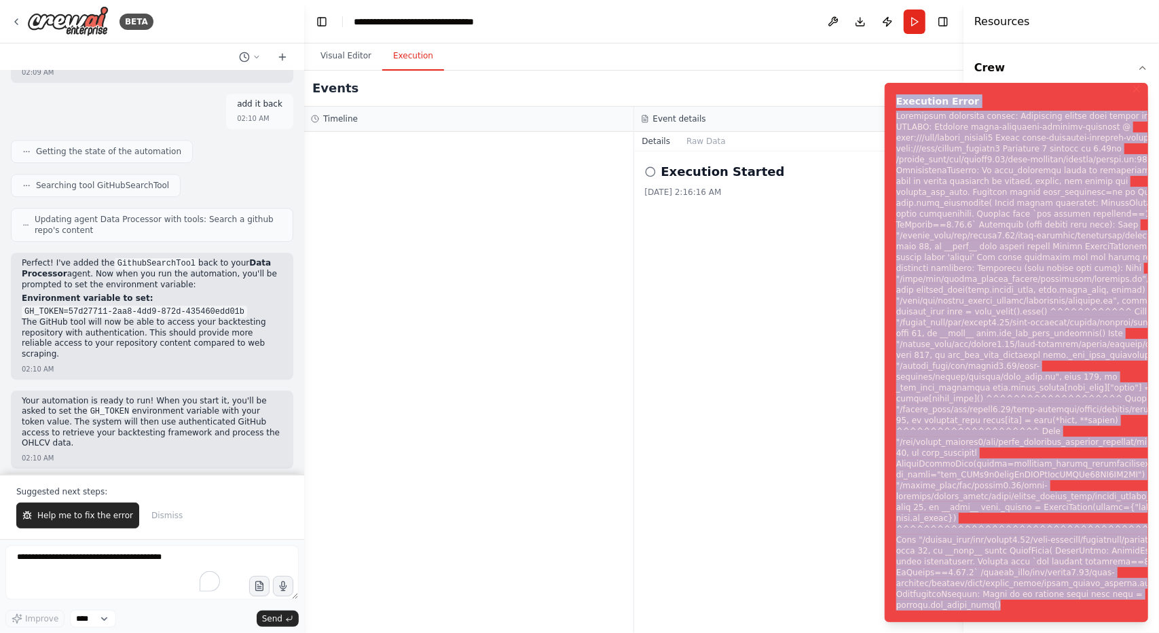
drag, startPoint x: 1007, startPoint y: 610, endPoint x: 894, endPoint y: 74, distance: 547.7
click at [894, 83] on li "Execution Error" at bounding box center [1016, 352] width 263 height 539
copy div "Execution Error Subprocess execution failed: Subprocess failed with return code…"
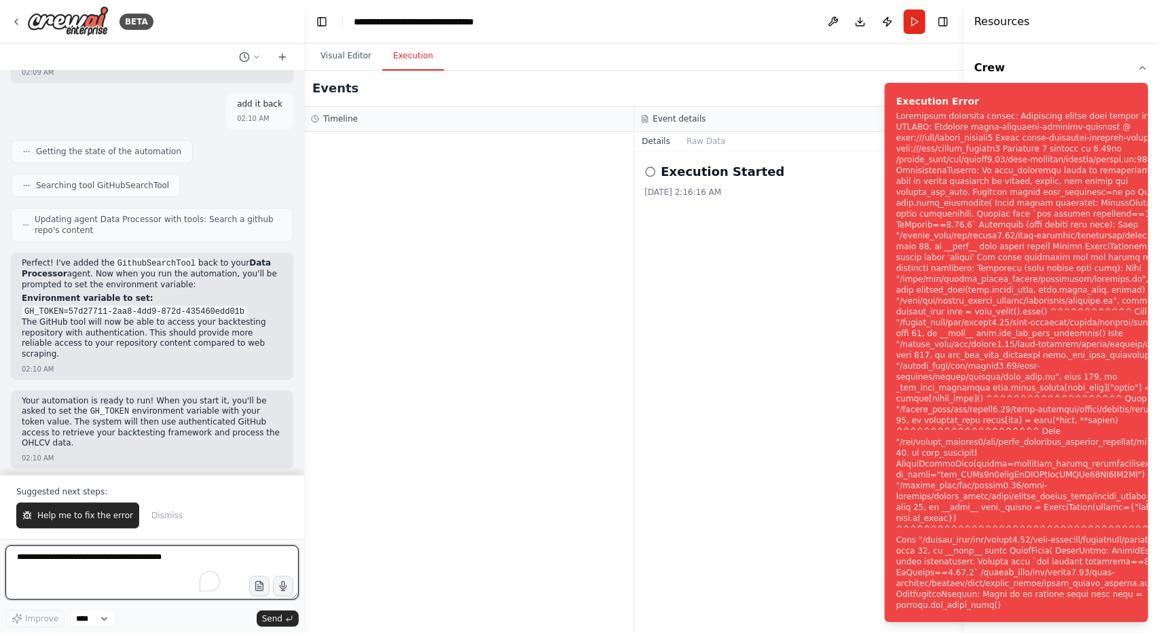
click at [136, 553] on textarea "To enrich screen reader interactions, please activate Accessibility in Grammarl…" at bounding box center [151, 572] width 293 height 54
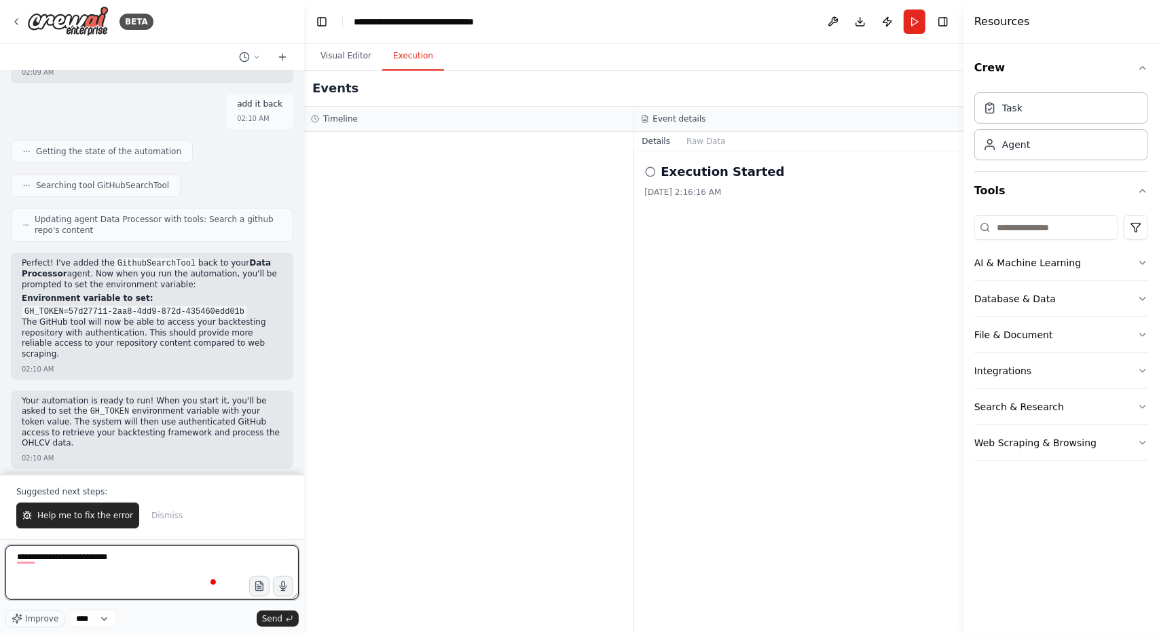
paste textarea "**********"
type textarea "**********"
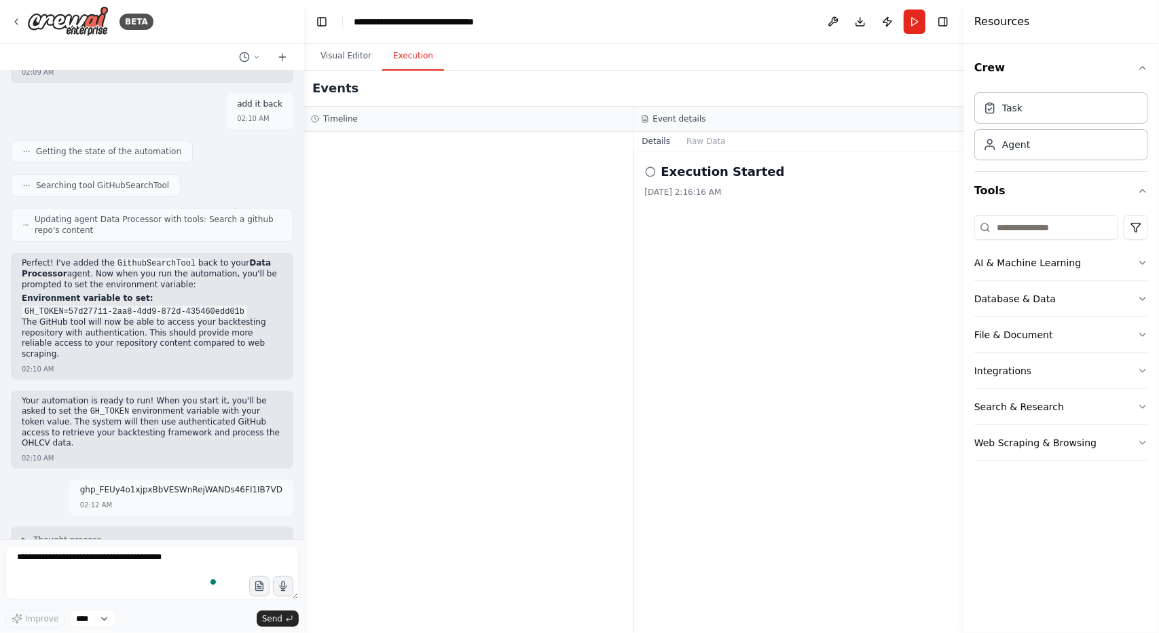
scroll to position [6533, 0]
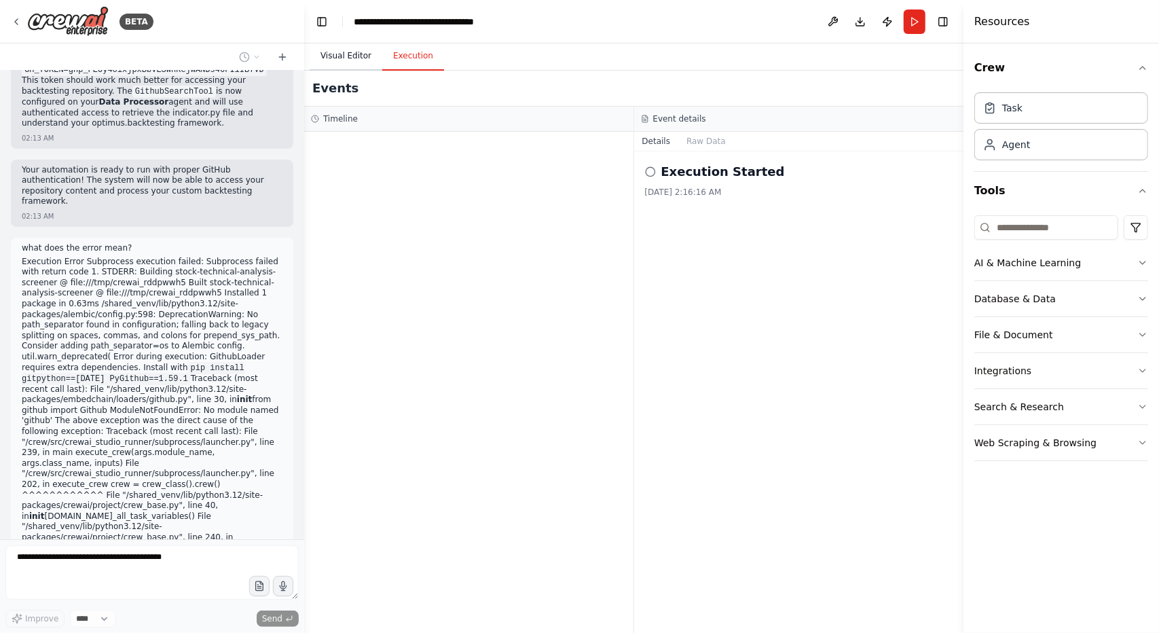
click at [337, 56] on button "Visual Editor" at bounding box center [346, 56] width 73 height 29
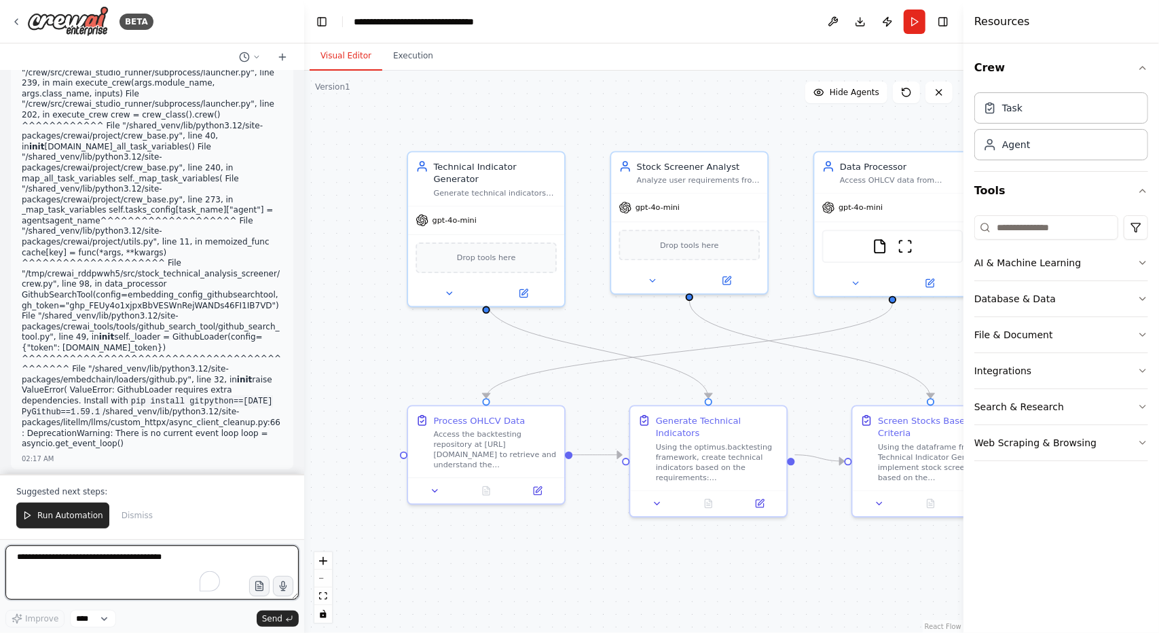
scroll to position [6913, 0]
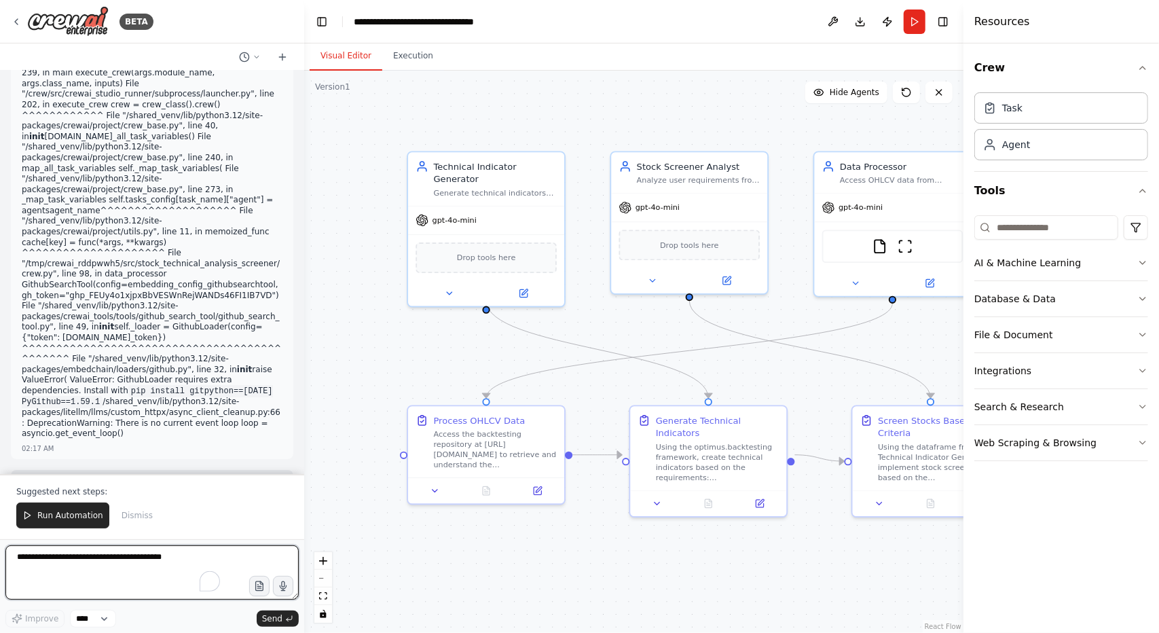
click at [92, 553] on textarea "To enrich screen reader interactions, please activate Accessibility in Grammarl…" at bounding box center [151, 572] width 293 height 54
type textarea "**********"
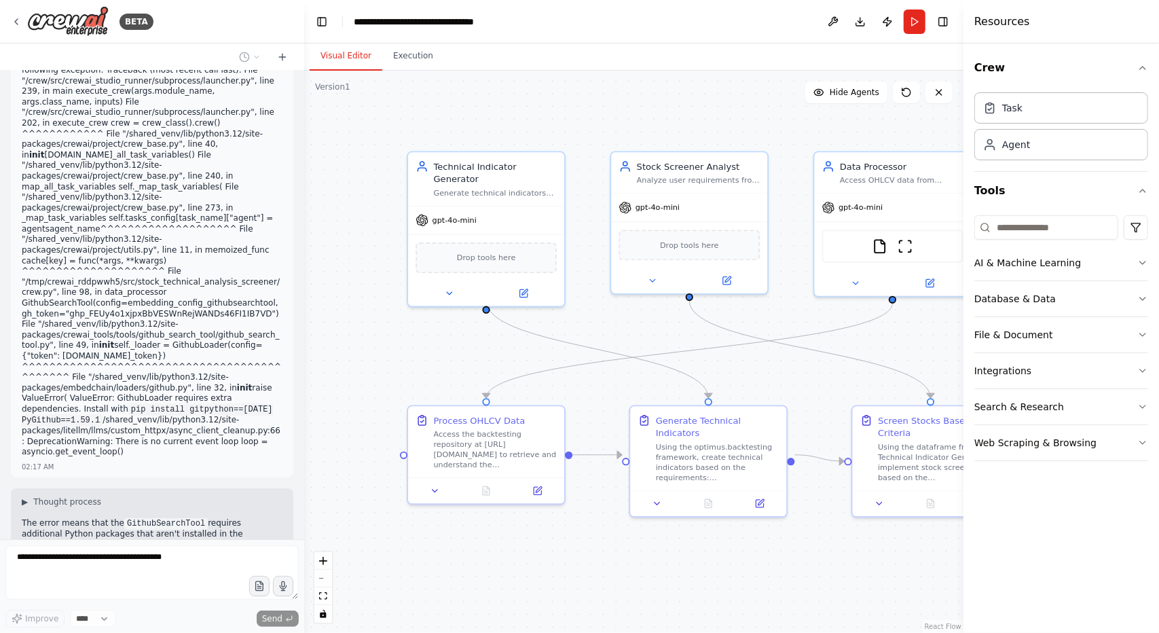
scroll to position [6930, 0]
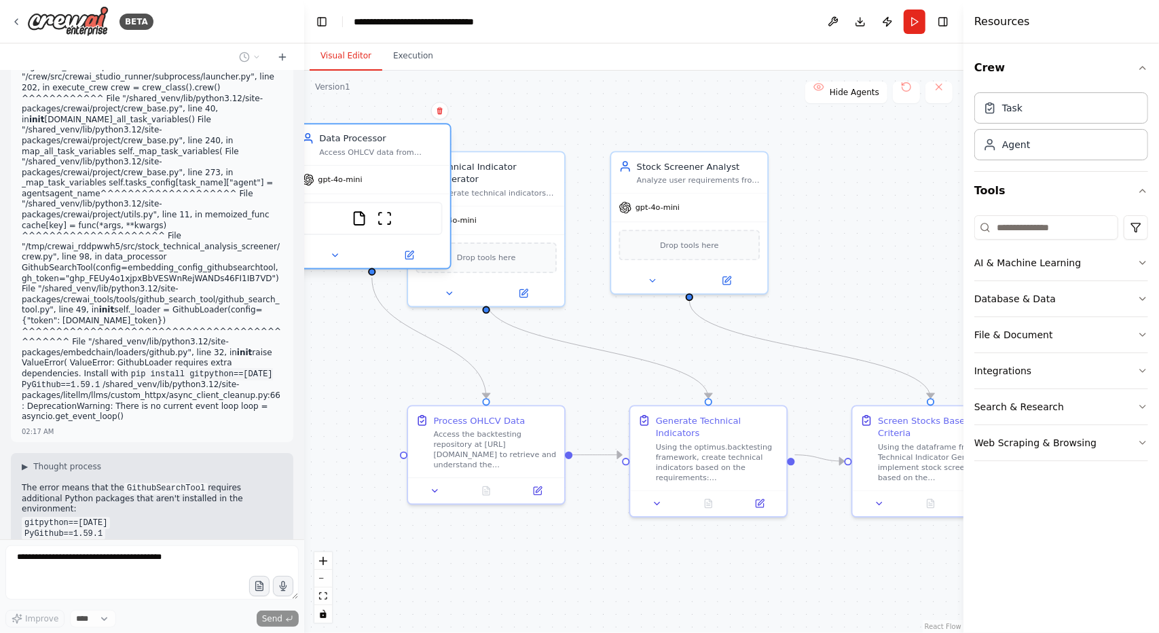
drag, startPoint x: 915, startPoint y: 170, endPoint x: 387, endPoint y: 145, distance: 528.3
click at [387, 145] on div "Data Processor Access OHLCV data from private GitHub repository at {github_repo…" at bounding box center [380, 144] width 123 height 25
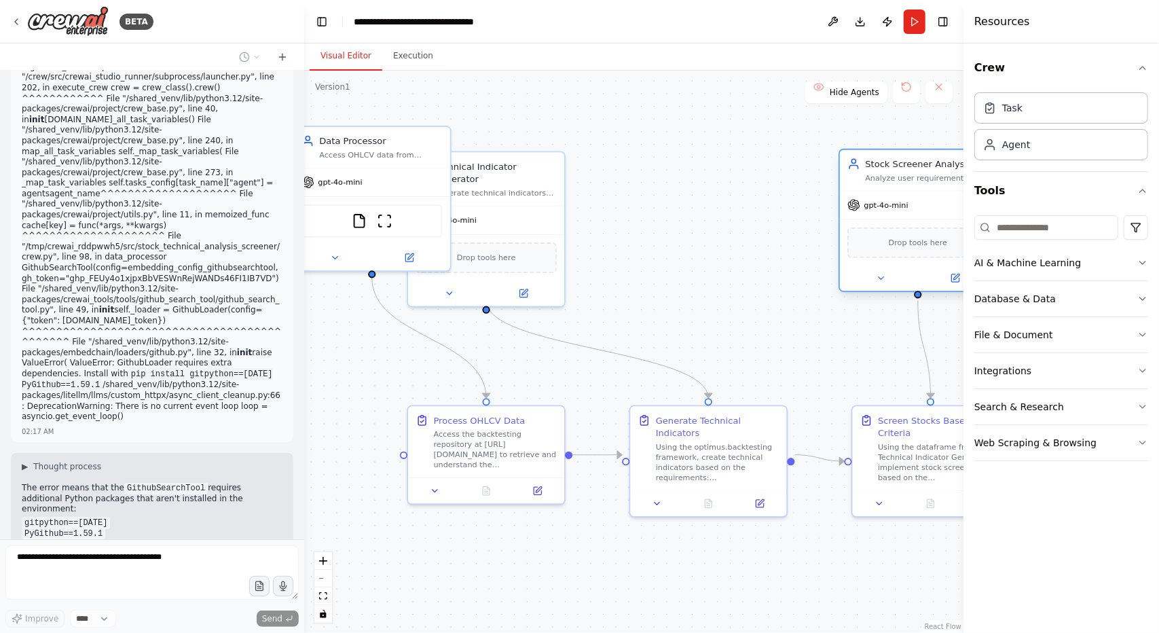
drag, startPoint x: 699, startPoint y: 183, endPoint x: 937, endPoint y: 183, distance: 237.7
click at [937, 183] on div "Stock Screener Analyst Analyze user requirements from {screening_prompt} and cr…" at bounding box center [918, 170] width 156 height 41
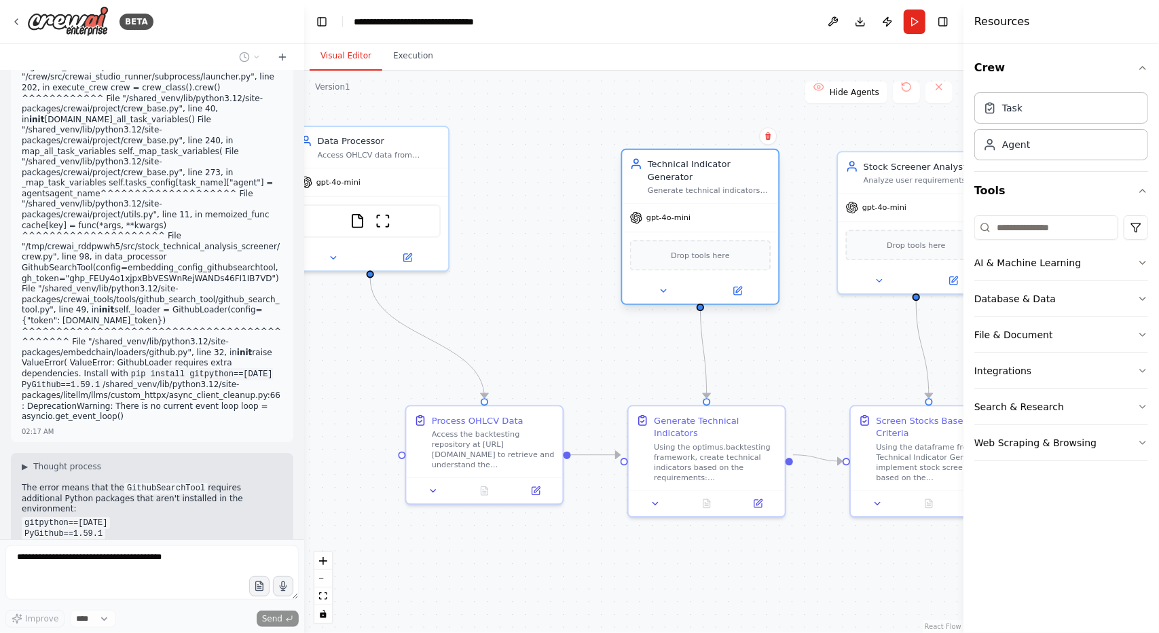
drag, startPoint x: 532, startPoint y: 181, endPoint x: 757, endPoint y: 187, distance: 224.2
click at [757, 187] on div "Technical Indicator Generator Generate technical indicators from processed OHLC…" at bounding box center [700, 177] width 156 height 54
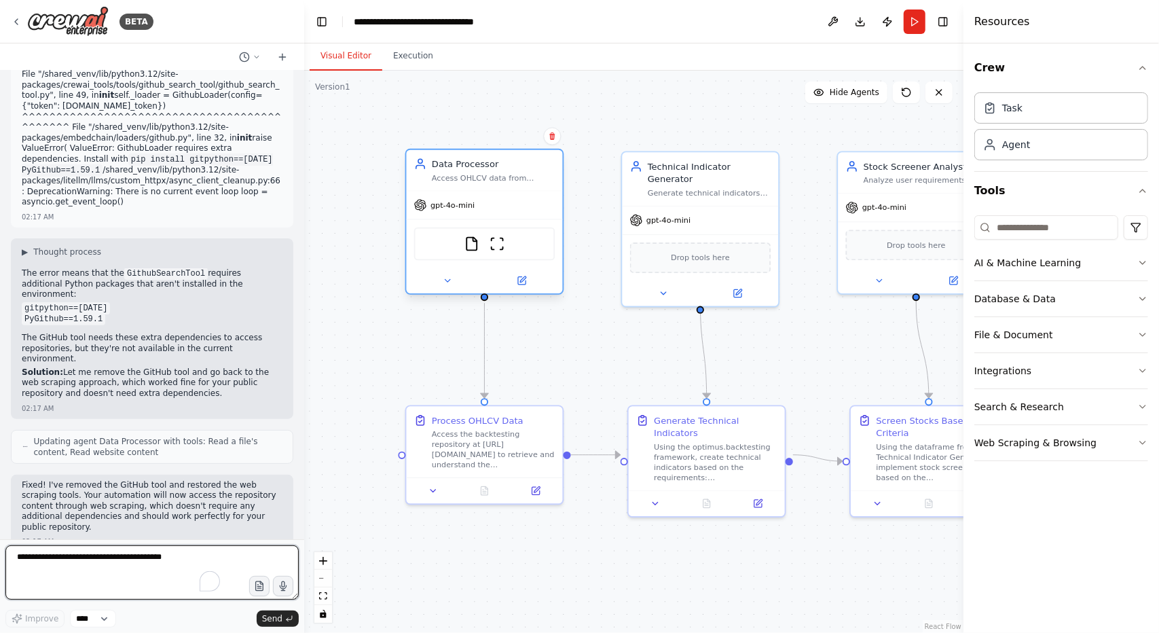
drag, startPoint x: 419, startPoint y: 160, endPoint x: 533, endPoint y: 194, distance: 119.0
click at [533, 194] on div "Data Processor Access OHLCV data from private GitHub repository at {github_repo…" at bounding box center [484, 222] width 159 height 146
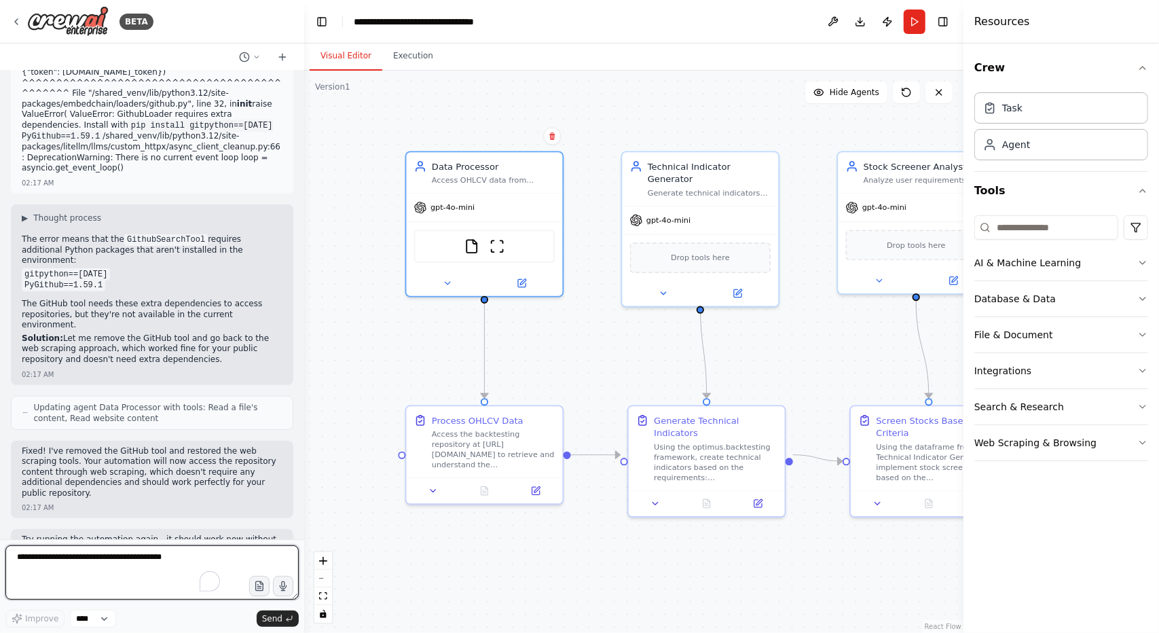
scroll to position [7189, 0]
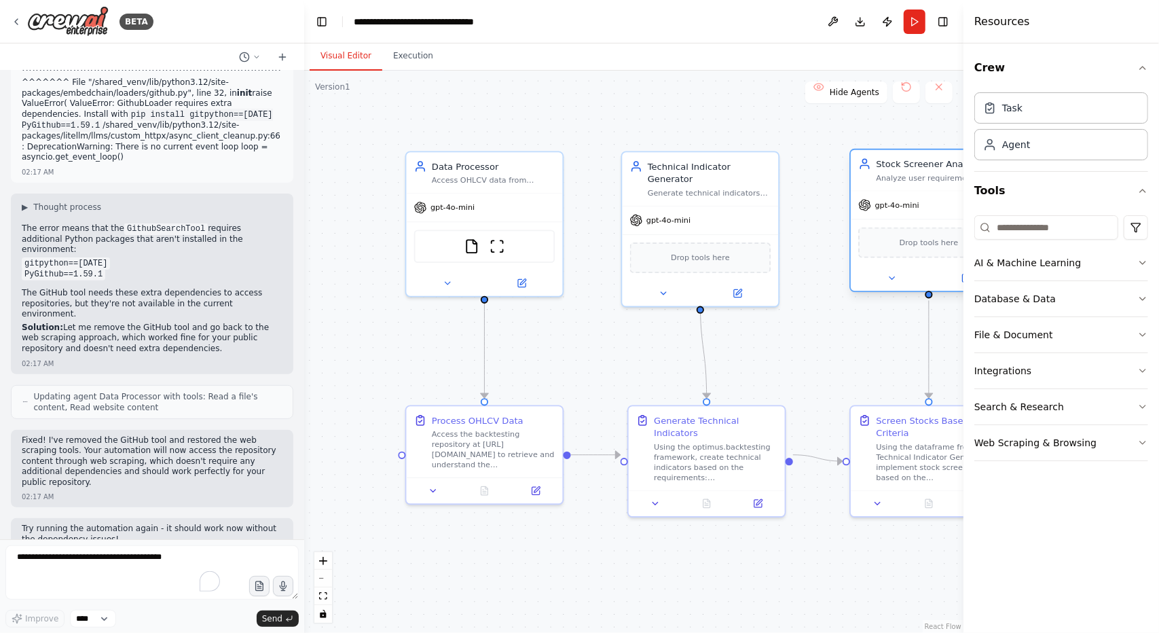
drag, startPoint x: 875, startPoint y: 203, endPoint x: 891, endPoint y: 203, distance: 15.6
click at [891, 203] on span "gpt-4o-mini" at bounding box center [897, 205] width 44 height 10
click at [753, 211] on div "gpt-4o-mini" at bounding box center [700, 218] width 156 height 28
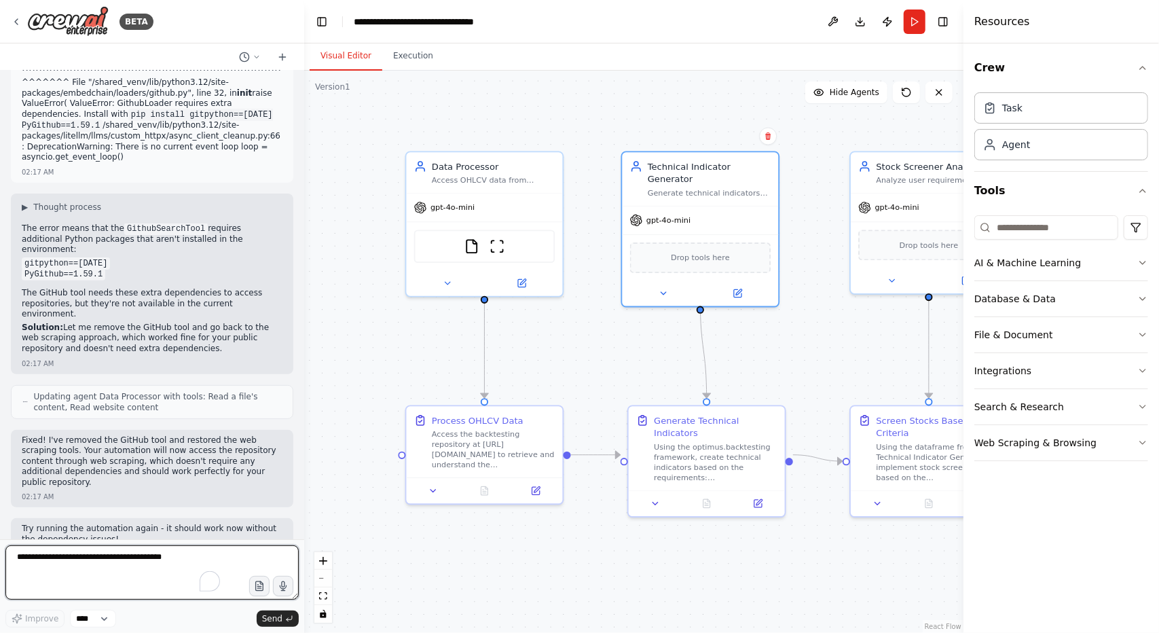
click at [96, 561] on textarea "To enrich screen reader interactions, please activate Accessibility in Grammarl…" at bounding box center [151, 572] width 293 height 54
paste textarea "**********"
type textarea "**********"
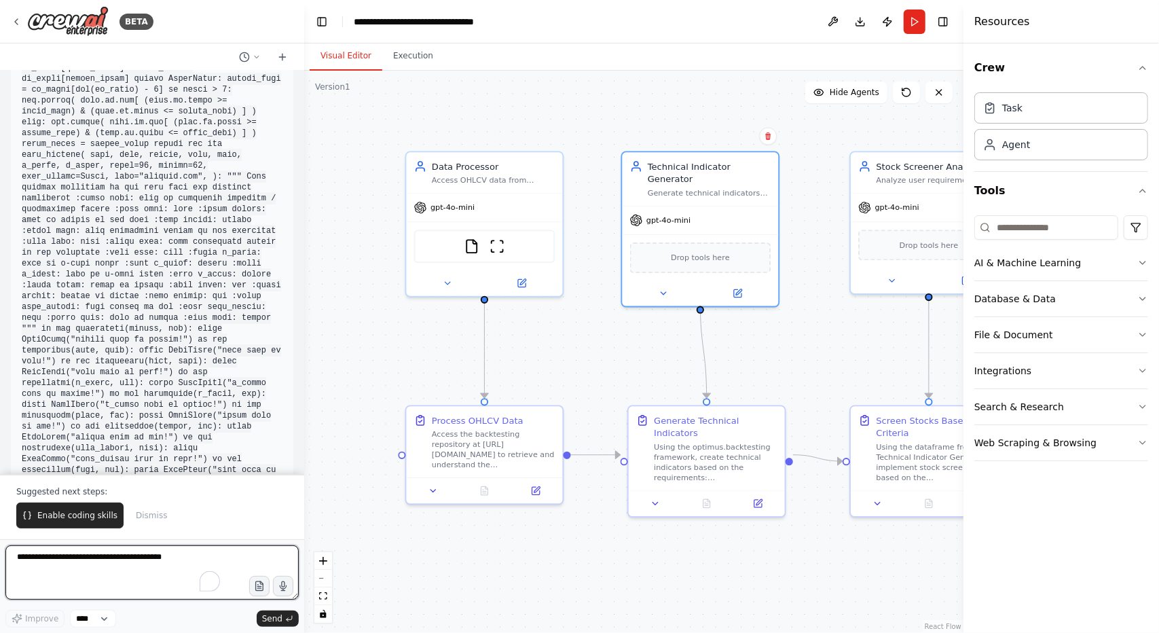
scroll to position [9557, 0]
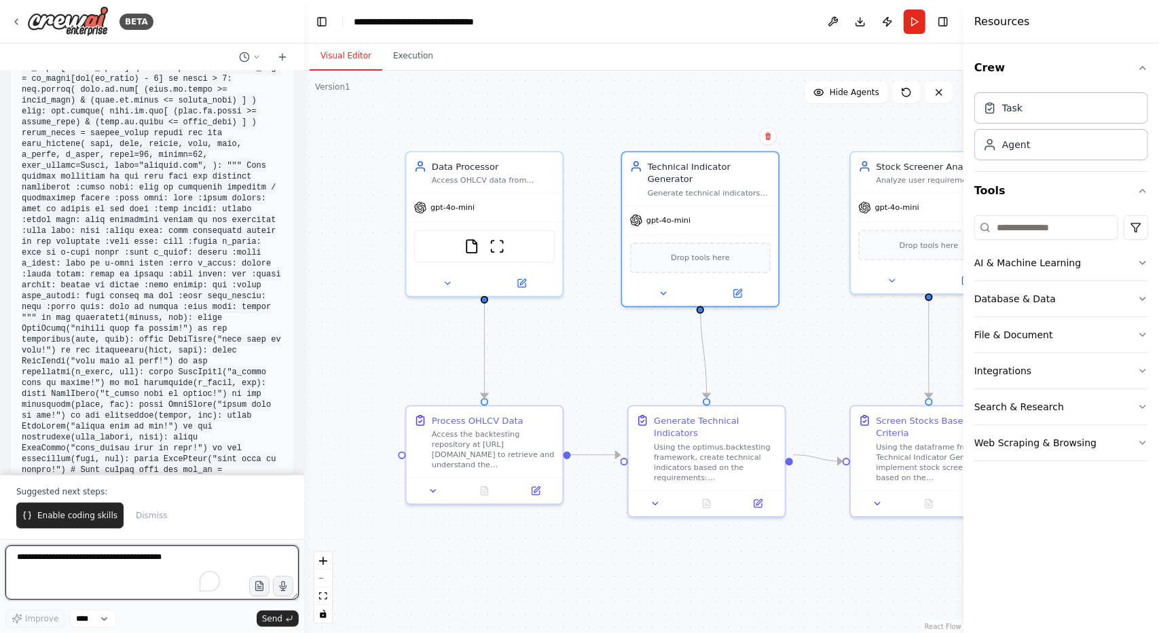
click at [83, 560] on textarea "To enrich screen reader interactions, please activate Accessibility in Grammarl…" at bounding box center [151, 572] width 293 height 54
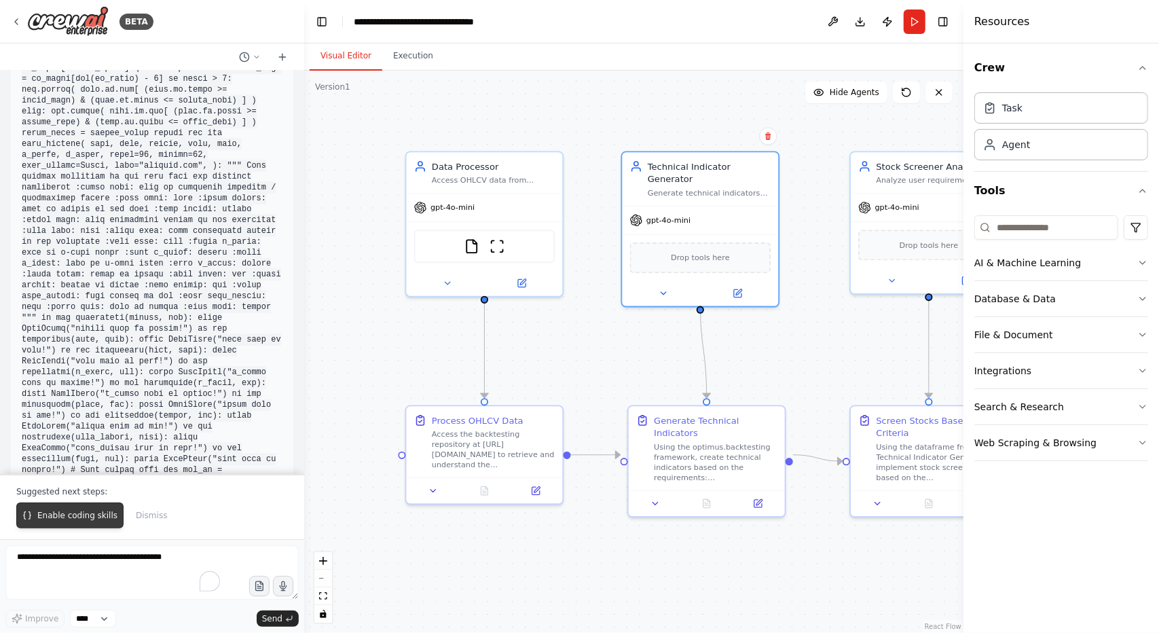
click at [84, 517] on span "Enable coding skills" at bounding box center [77, 515] width 80 height 11
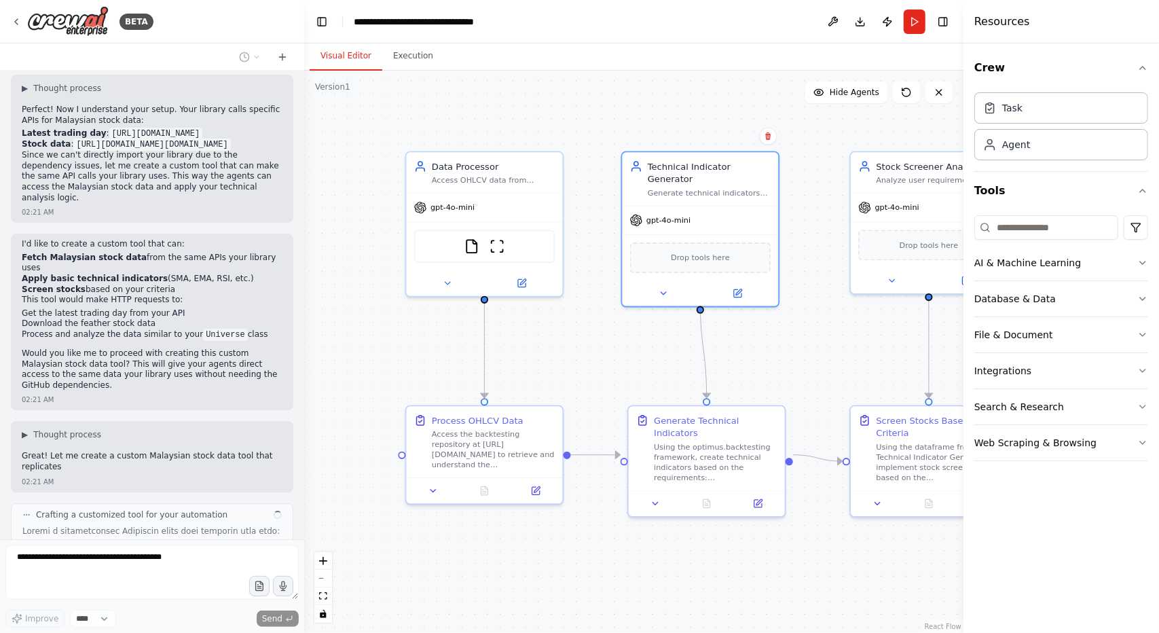
scroll to position [10116, 0]
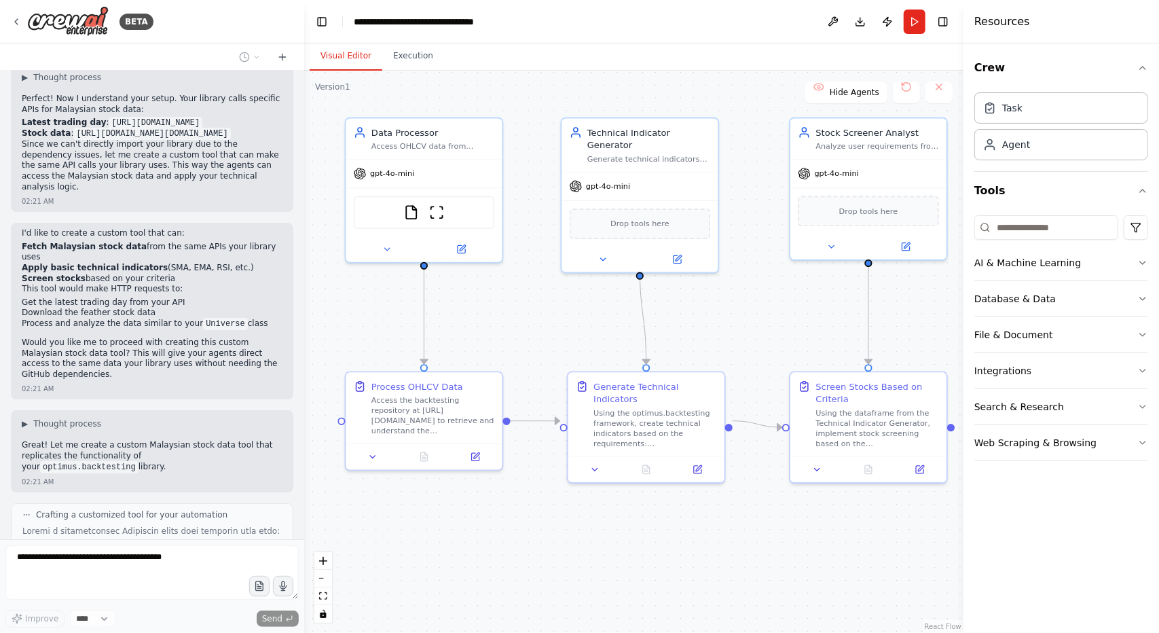
drag, startPoint x: 544, startPoint y: 579, endPoint x: 482, endPoint y: 545, distance: 70.5
click at [482, 545] on div ".deletable-edge-delete-btn { width: 20px; height: 20px; border: 0px solid #ffff…" at bounding box center [633, 352] width 659 height 562
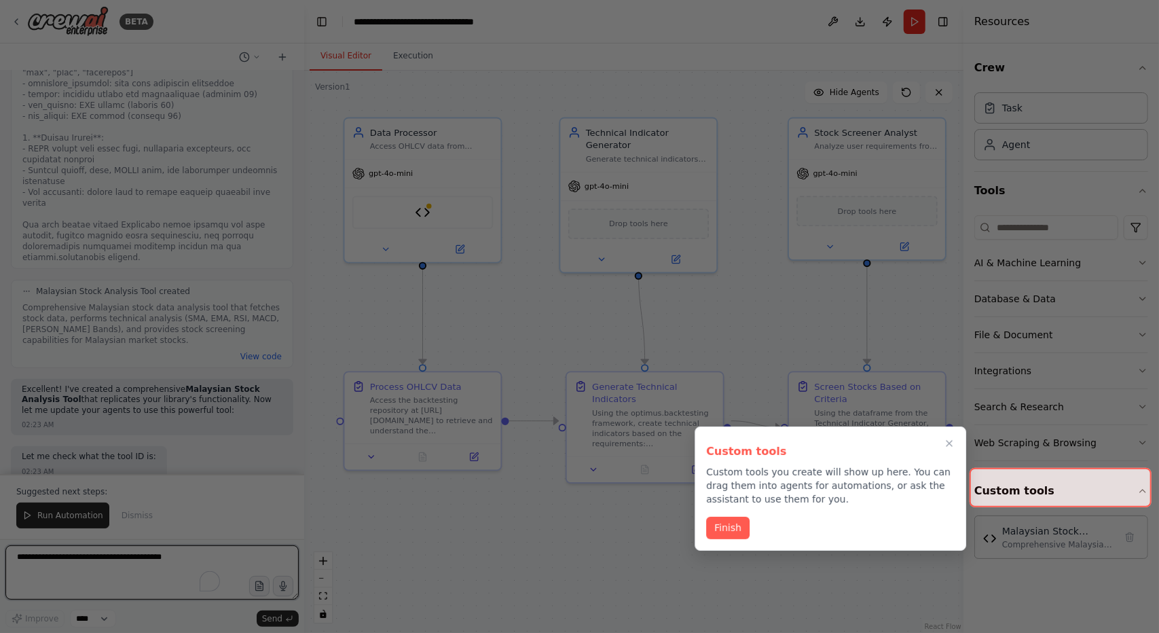
scroll to position [10900, 0]
click at [719, 530] on button "Finish" at bounding box center [727, 526] width 43 height 22
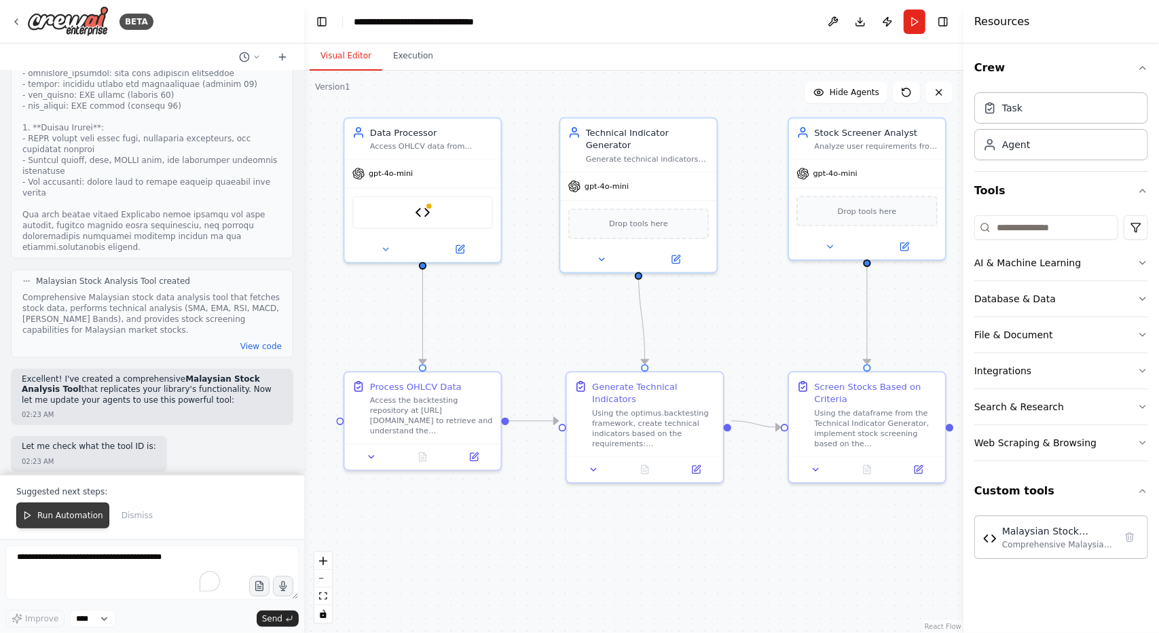
click at [80, 518] on span "Run Automation" at bounding box center [70, 515] width 66 height 11
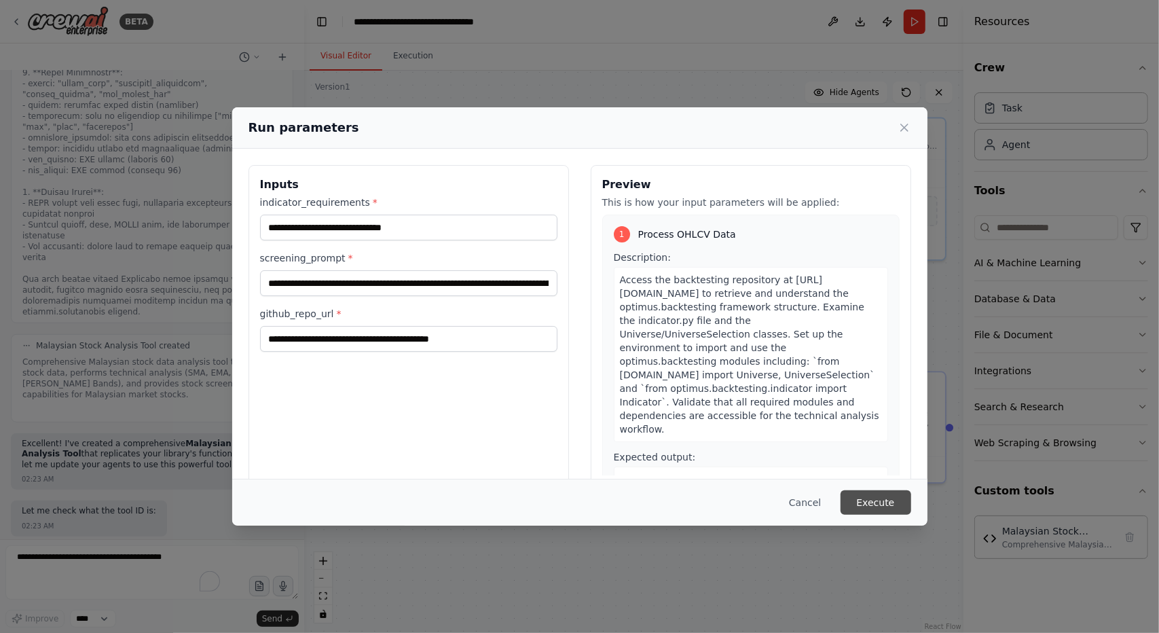
click at [873, 506] on button "Execute" at bounding box center [876, 502] width 71 height 24
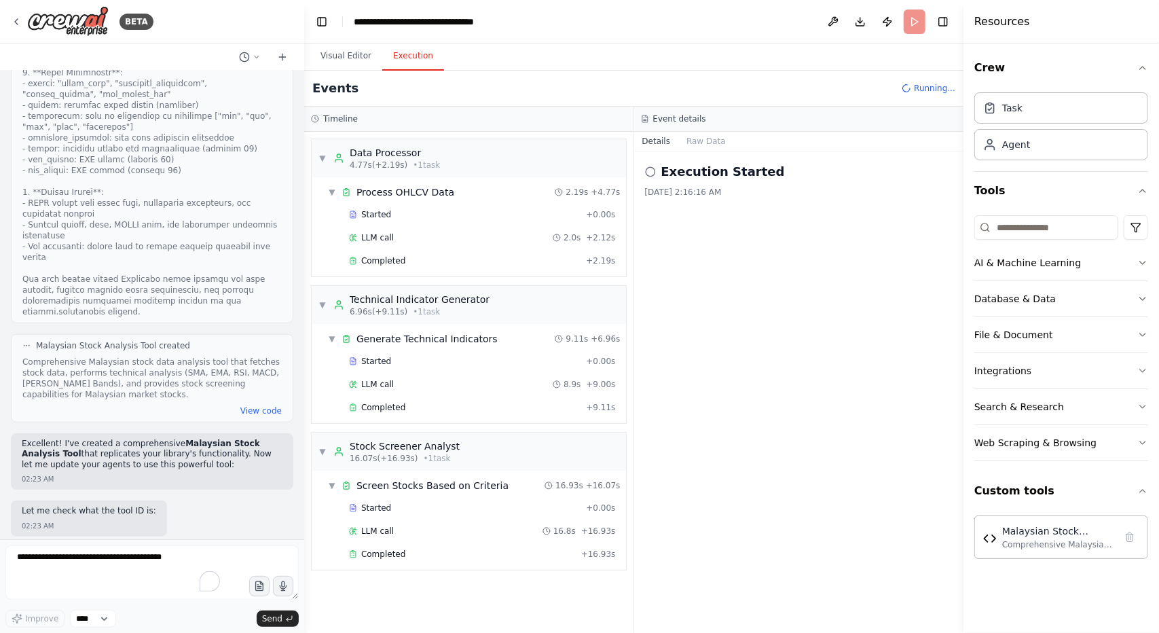
scroll to position [10900, 0]
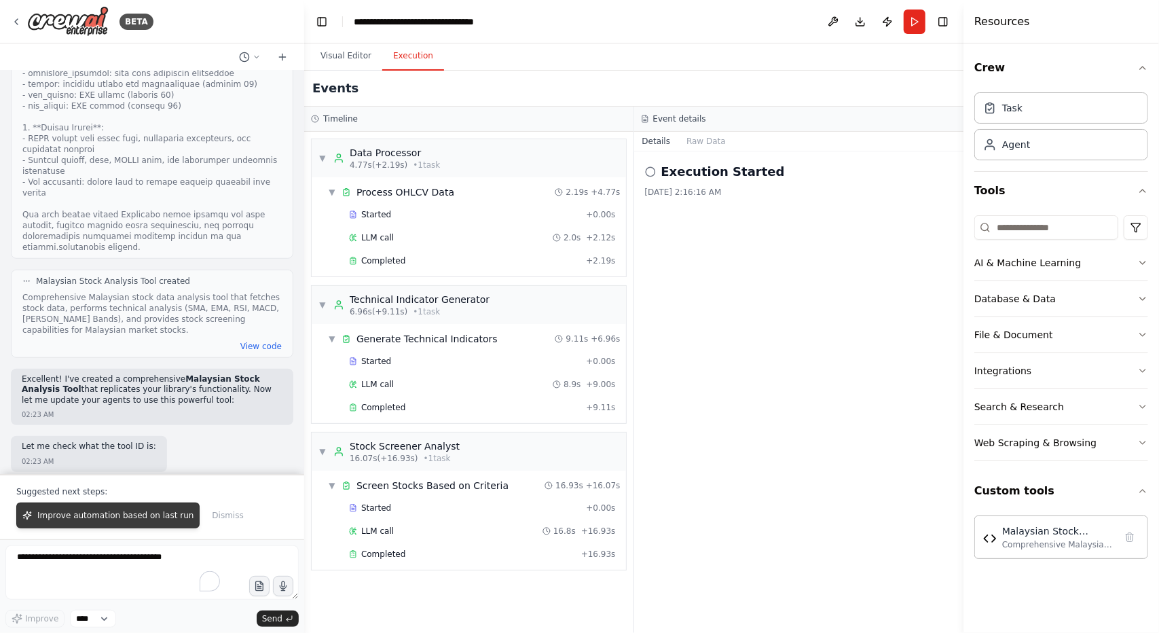
click at [135, 513] on span "Improve automation based on last run" at bounding box center [115, 515] width 156 height 11
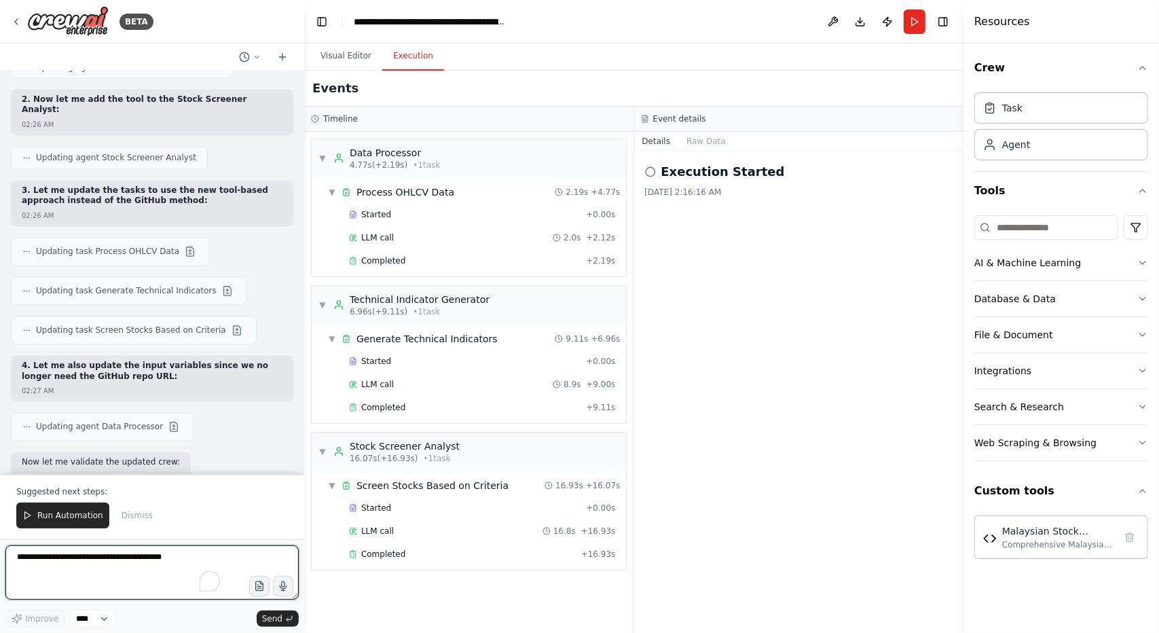
scroll to position [12166, 0]
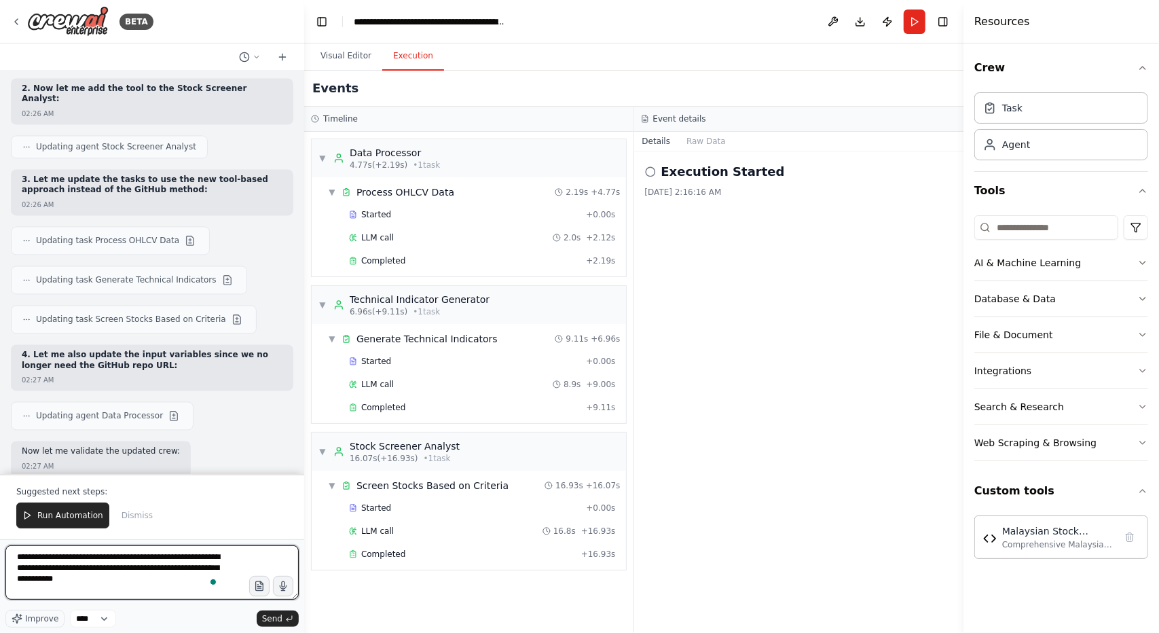
type textarea "**********"
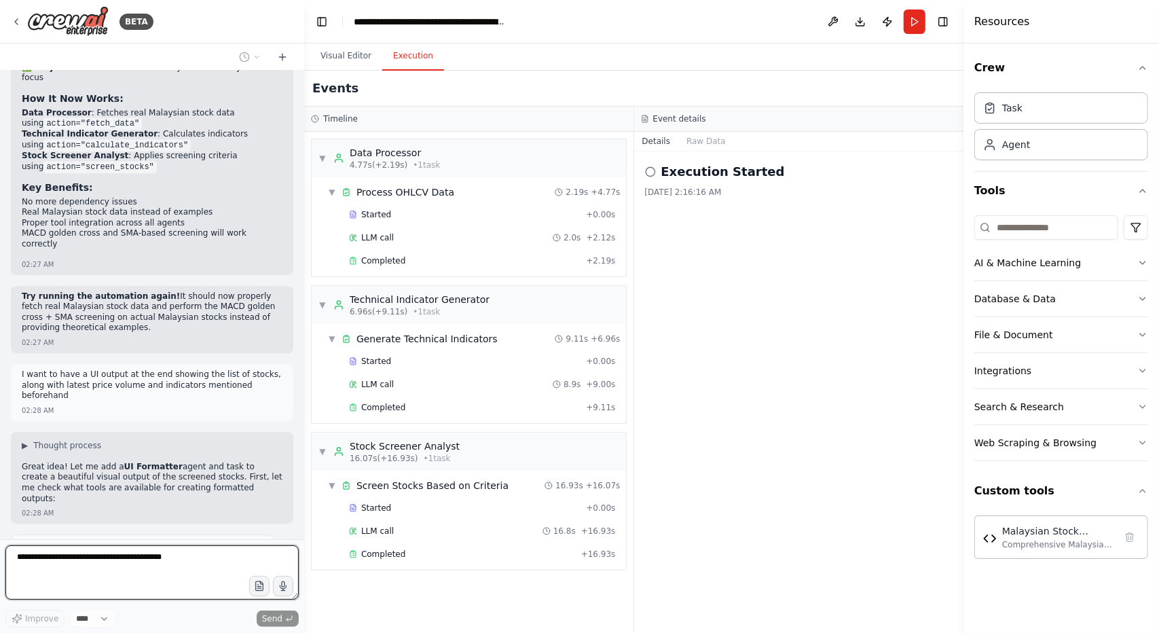
scroll to position [12918, 0]
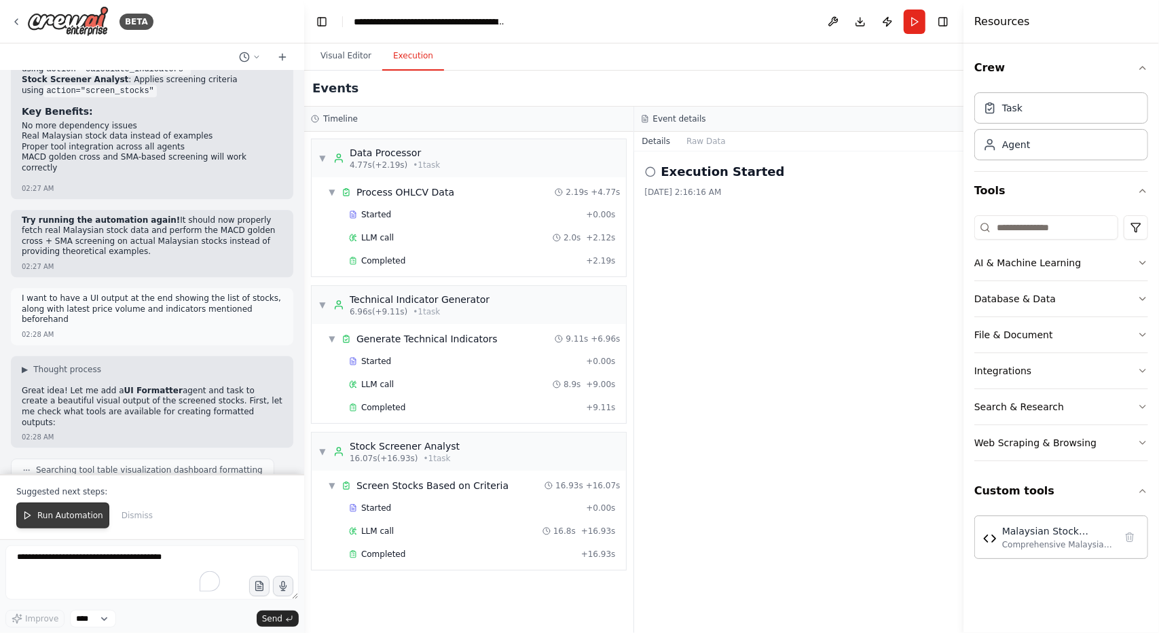
click at [33, 518] on button "Run Automation" at bounding box center [62, 516] width 93 height 26
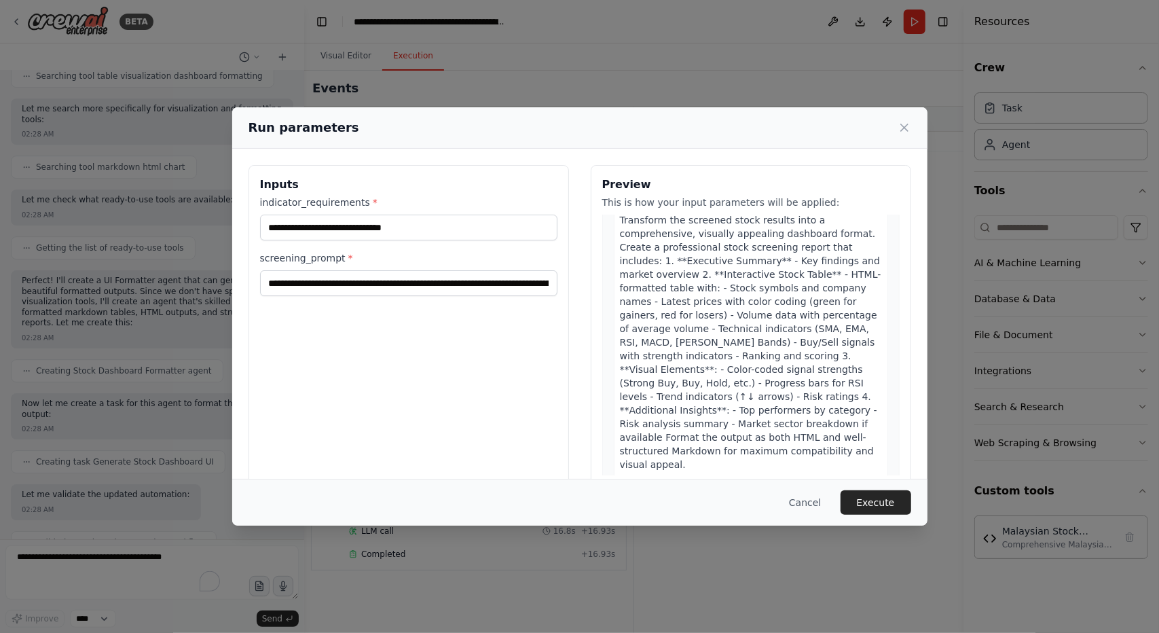
scroll to position [1141, 0]
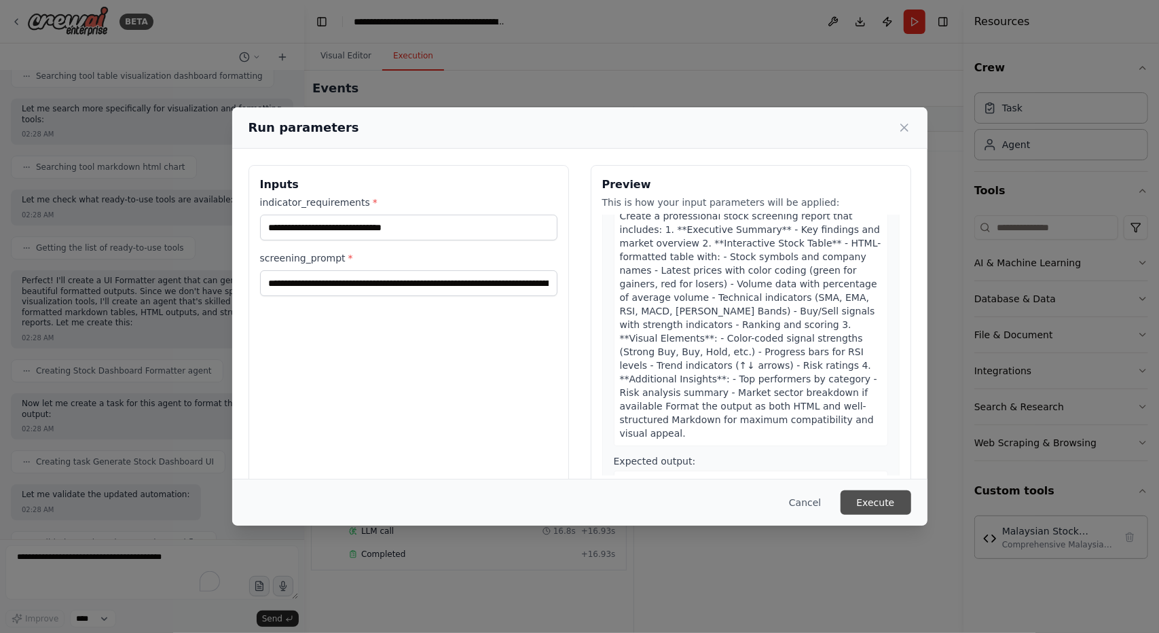
click at [865, 504] on button "Execute" at bounding box center [876, 502] width 71 height 24
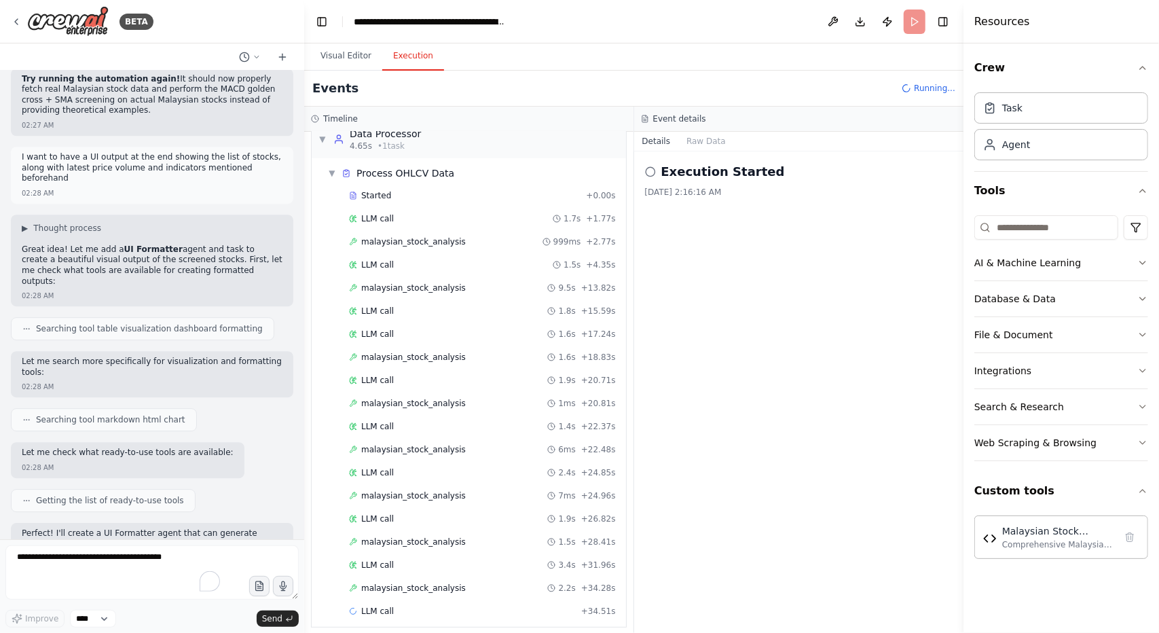
scroll to position [13055, 0]
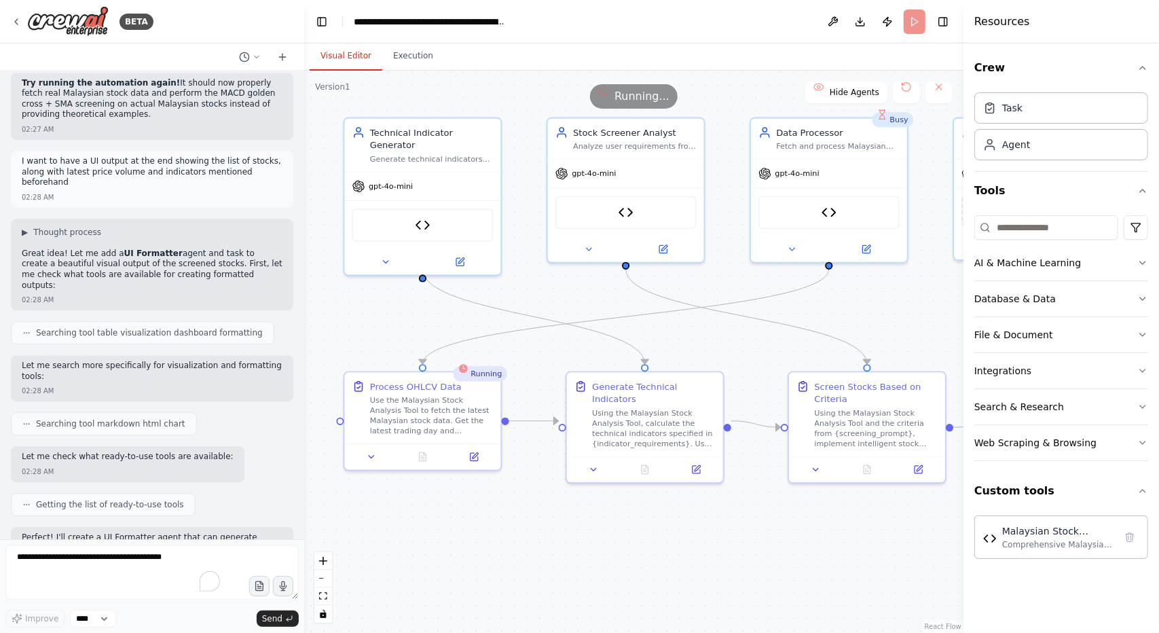
click at [348, 54] on button "Visual Editor" at bounding box center [346, 56] width 73 height 29
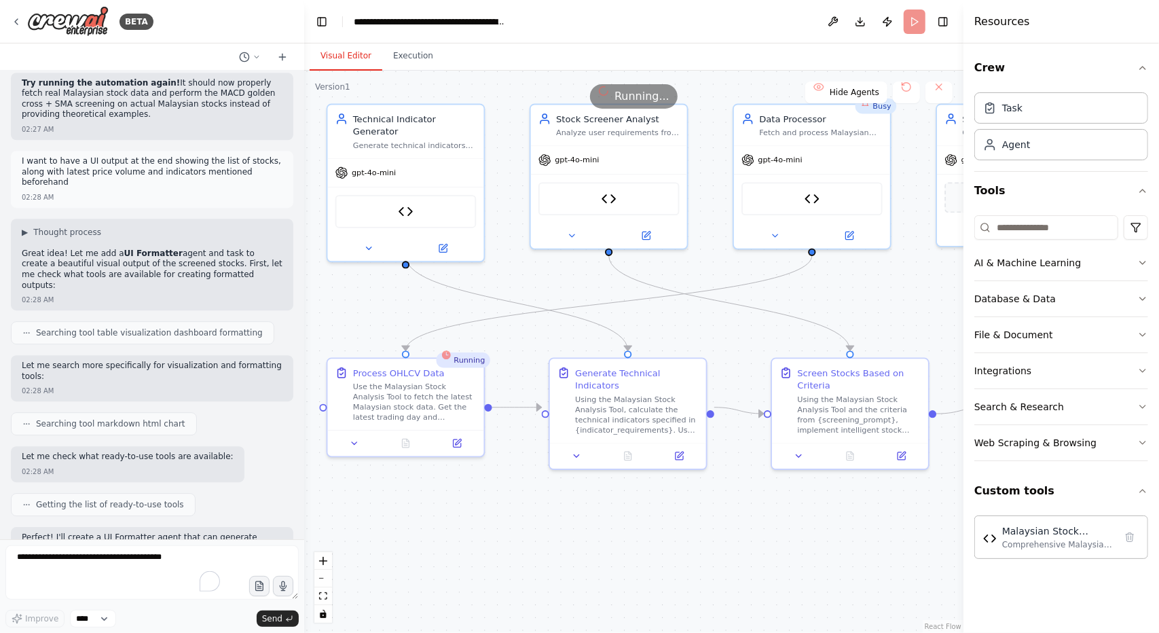
drag, startPoint x: 599, startPoint y: 575, endPoint x: 582, endPoint y: 562, distance: 21.7
click at [582, 562] on div ".deletable-edge-delete-btn { width: 20px; height: 20px; border: 0px solid #ffff…" at bounding box center [633, 352] width 659 height 562
click at [422, 58] on button "Execution" at bounding box center [413, 56] width 62 height 29
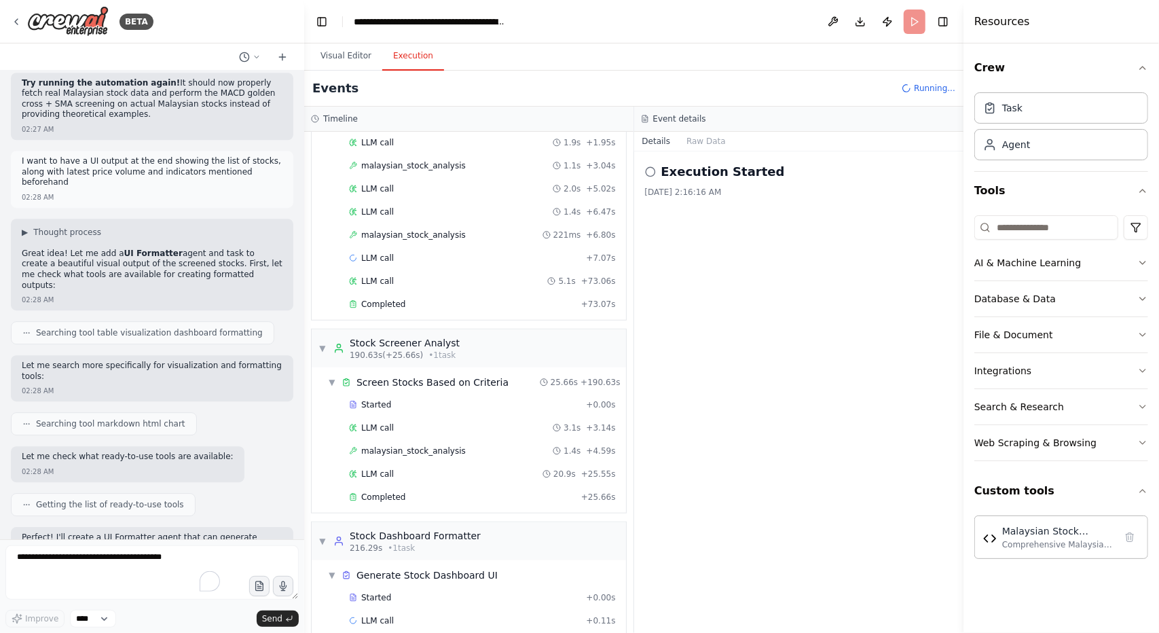
scroll to position [13312, 0]
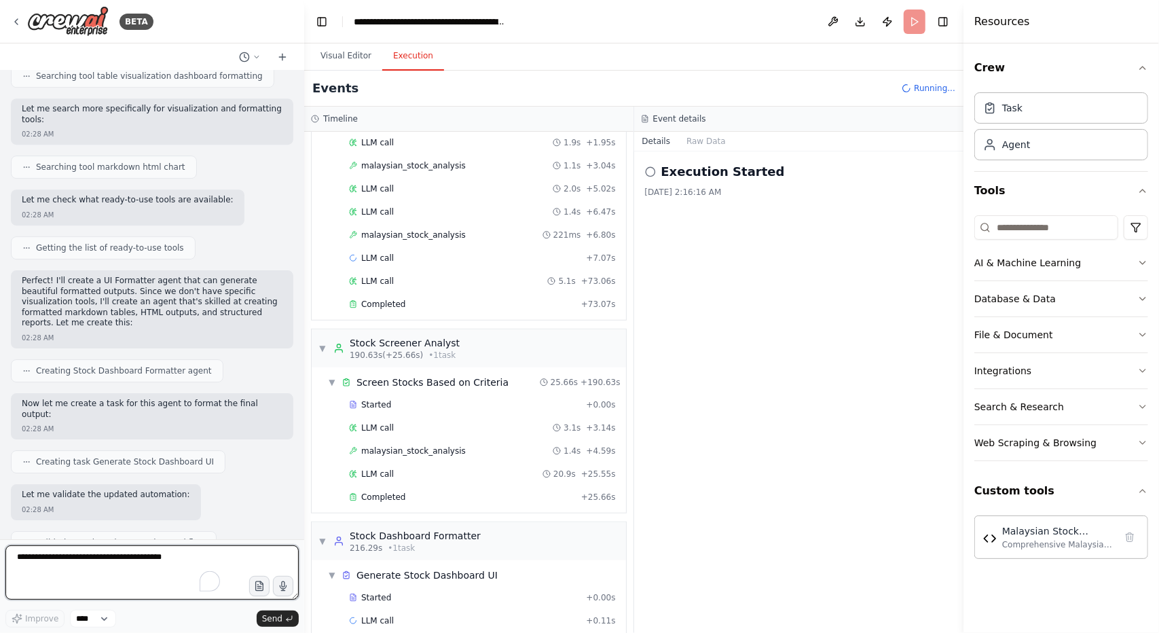
click at [117, 589] on textarea "To enrich screen reader interactions, please activate Accessibility in Grammarl…" at bounding box center [151, 572] width 293 height 54
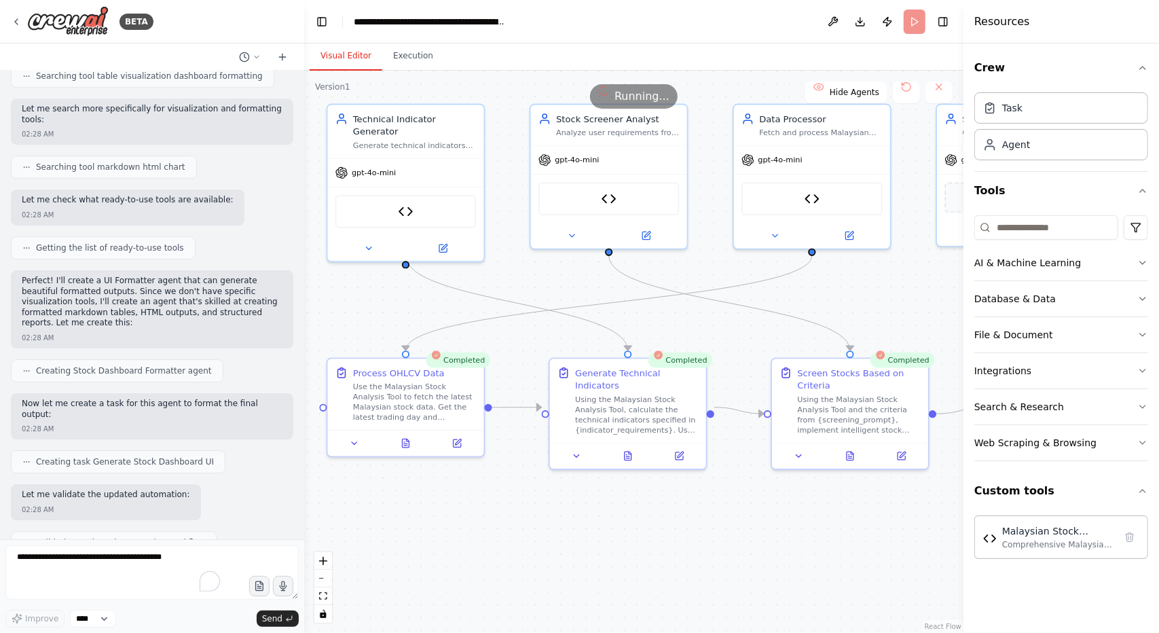
click at [348, 58] on button "Visual Editor" at bounding box center [346, 56] width 73 height 29
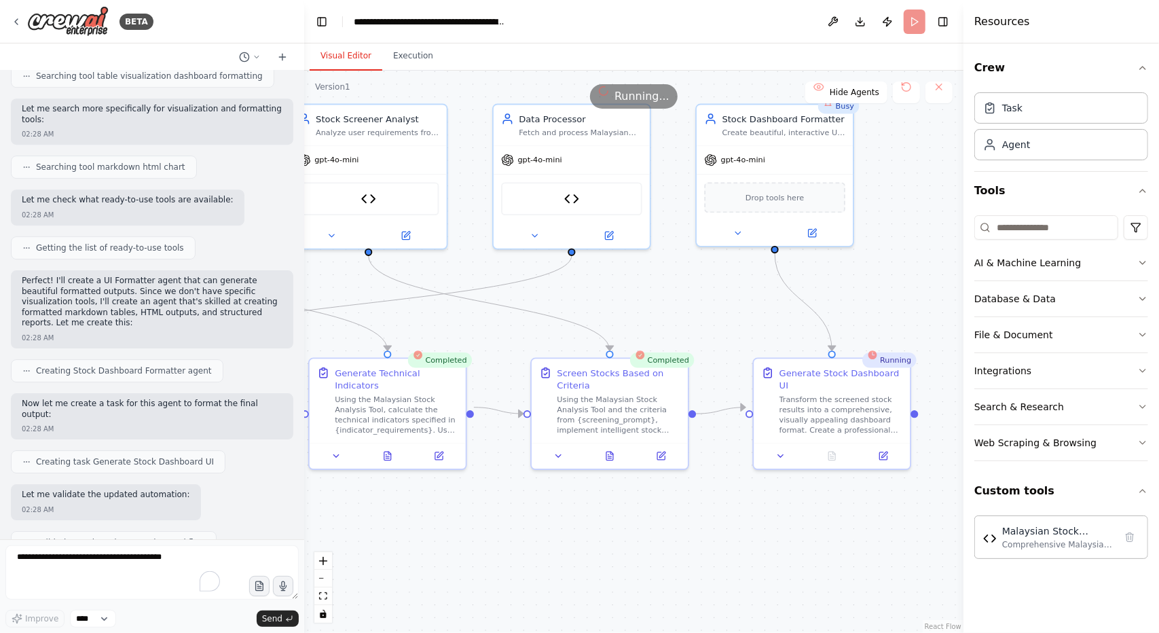
drag, startPoint x: 697, startPoint y: 324, endPoint x: 456, endPoint y: 324, distance: 240.4
click at [456, 324] on div ".deletable-edge-delete-btn { width: 20px; height: 20px; border: 0px solid #ffff…" at bounding box center [633, 352] width 659 height 562
click at [558, 454] on icon at bounding box center [558, 453] width 5 height 3
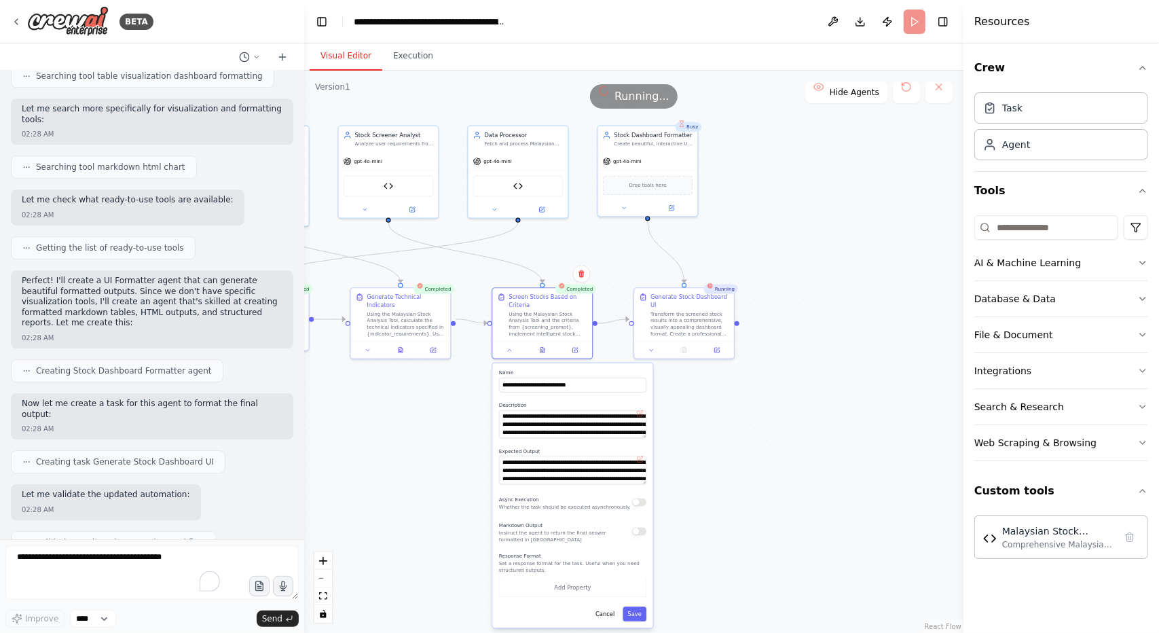
drag, startPoint x: 454, startPoint y: 568, endPoint x: 443, endPoint y: 433, distance: 135.6
click at [443, 433] on div ".deletable-edge-delete-btn { width: 20px; height: 20px; border: 0px solid #ffff…" at bounding box center [633, 352] width 659 height 562
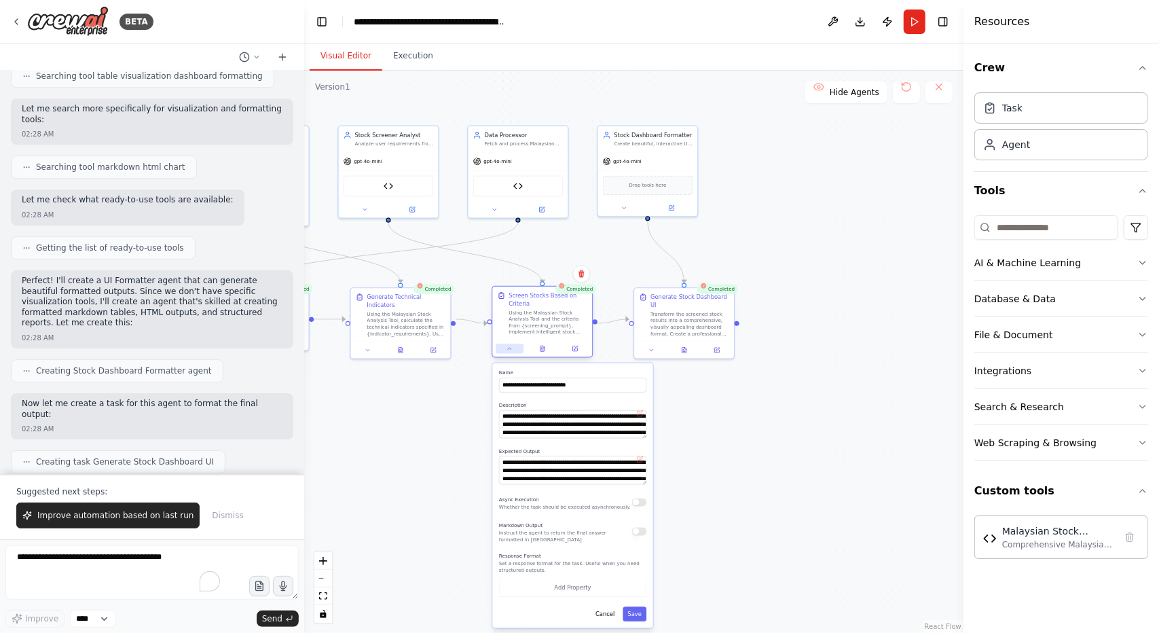
click at [509, 351] on icon at bounding box center [510, 349] width 7 height 7
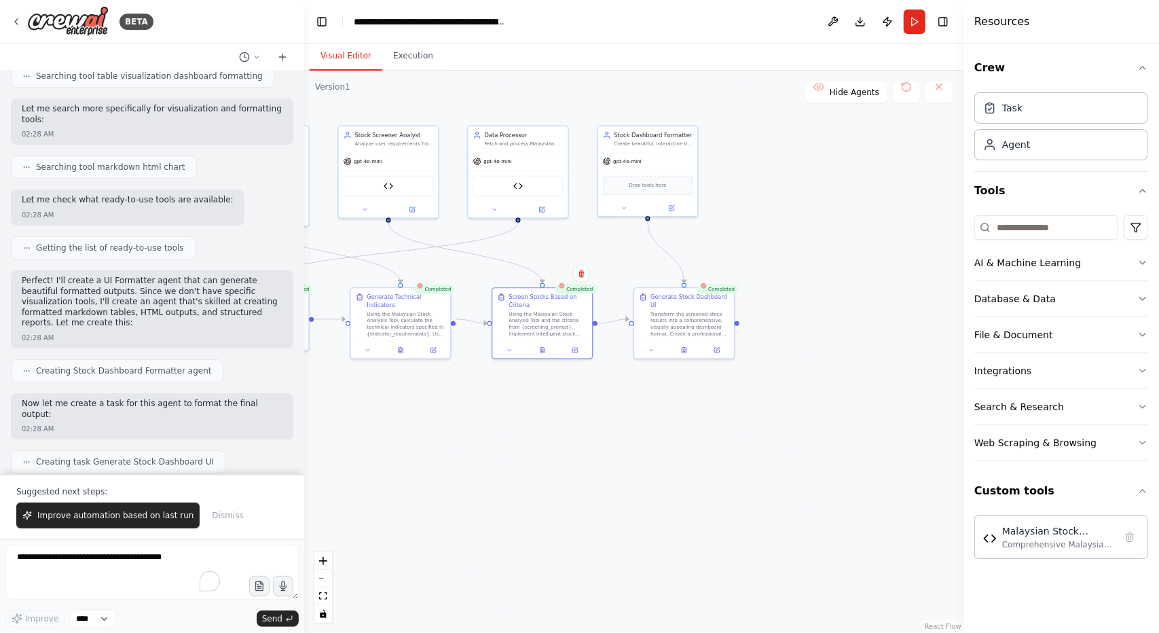
scroll to position [13377, 0]
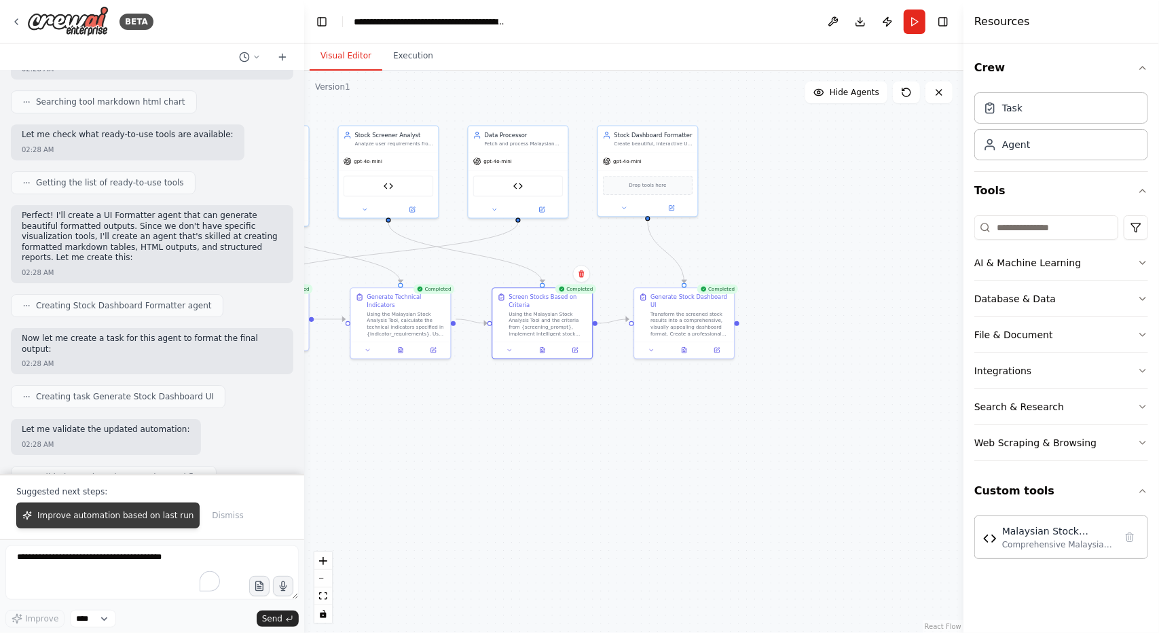
click at [120, 511] on button "Improve automation based on last run" at bounding box center [107, 516] width 183 height 26
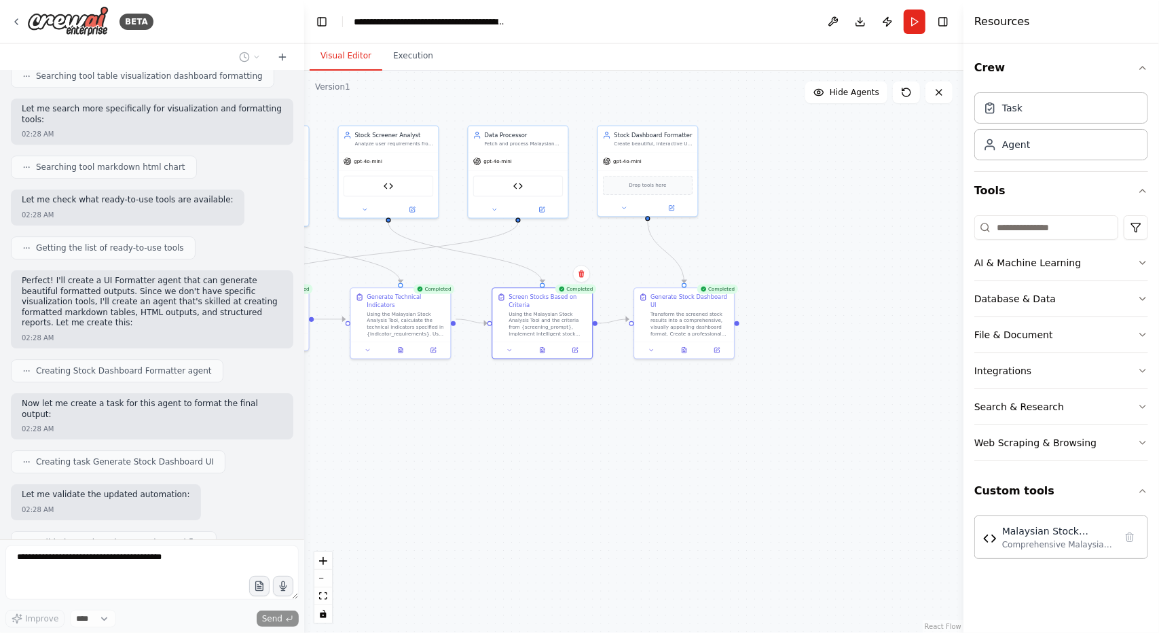
scroll to position [13347, 0]
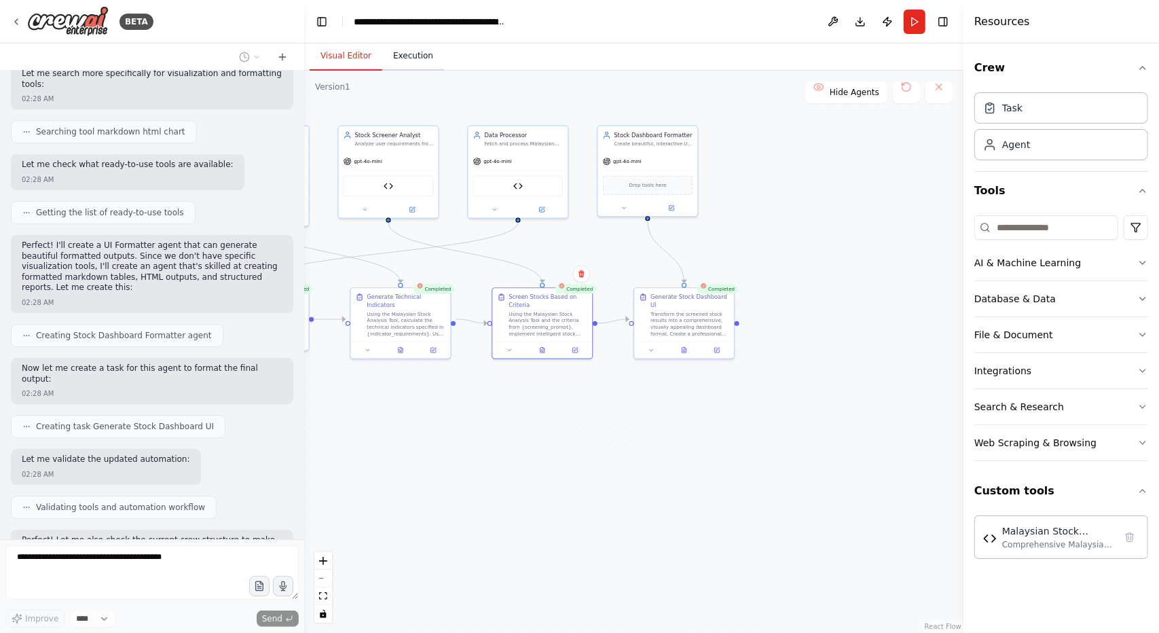
click at [407, 61] on button "Execution" at bounding box center [413, 56] width 62 height 29
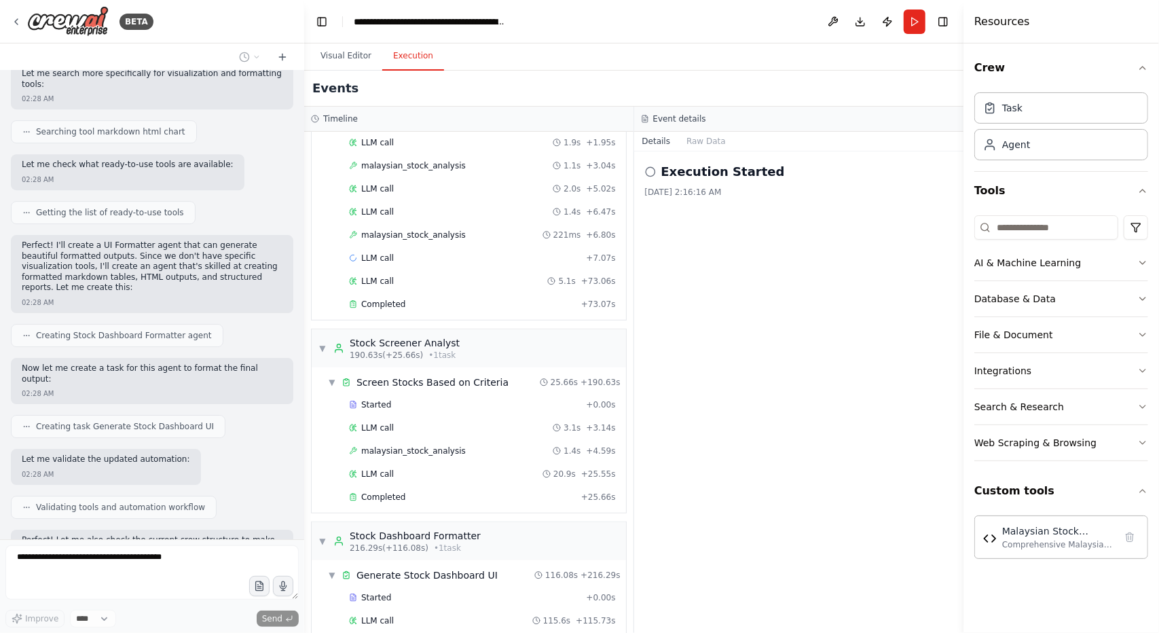
scroll to position [680, 0]
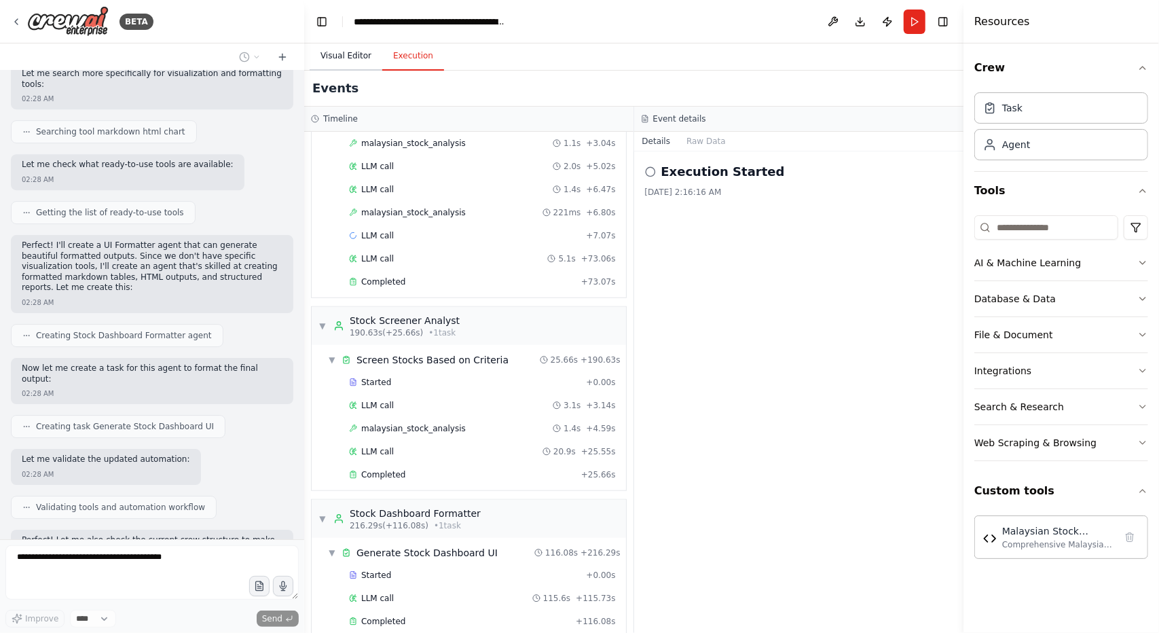
click at [349, 56] on button "Visual Editor" at bounding box center [346, 56] width 73 height 29
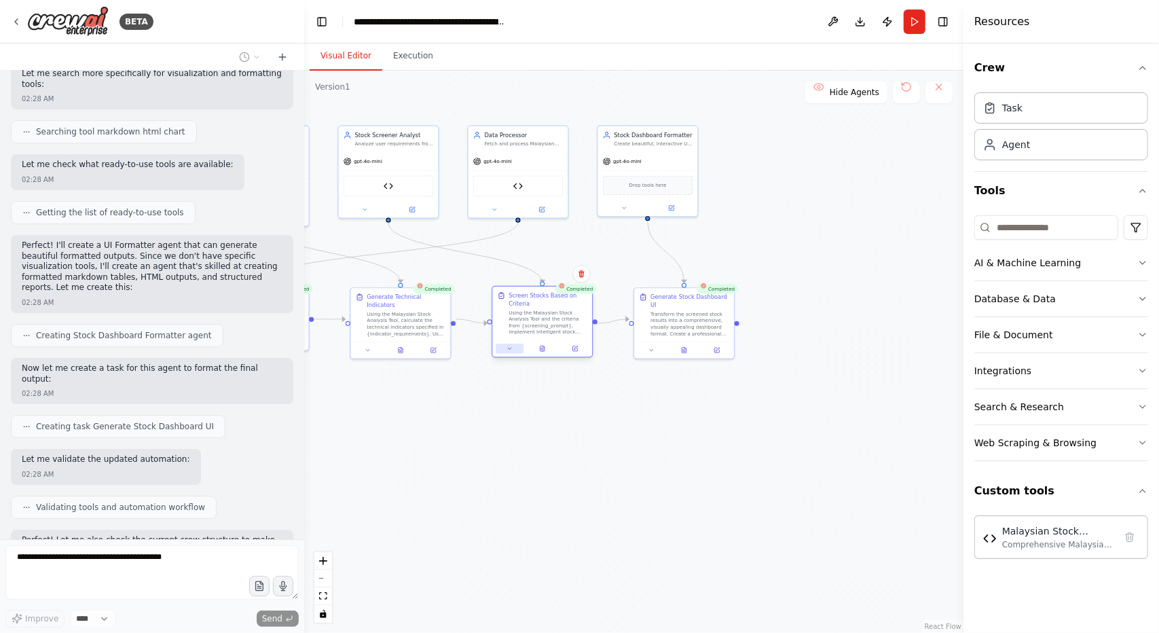
click at [509, 348] on icon at bounding box center [509, 348] width 3 height 1
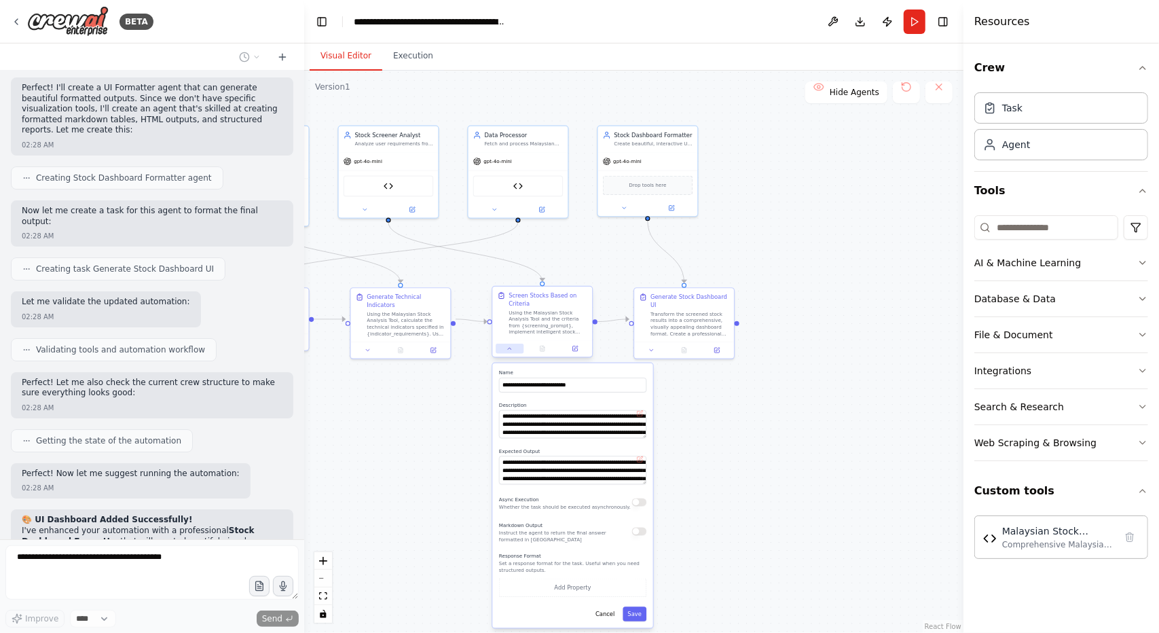
click at [511, 352] on button at bounding box center [510, 349] width 28 height 10
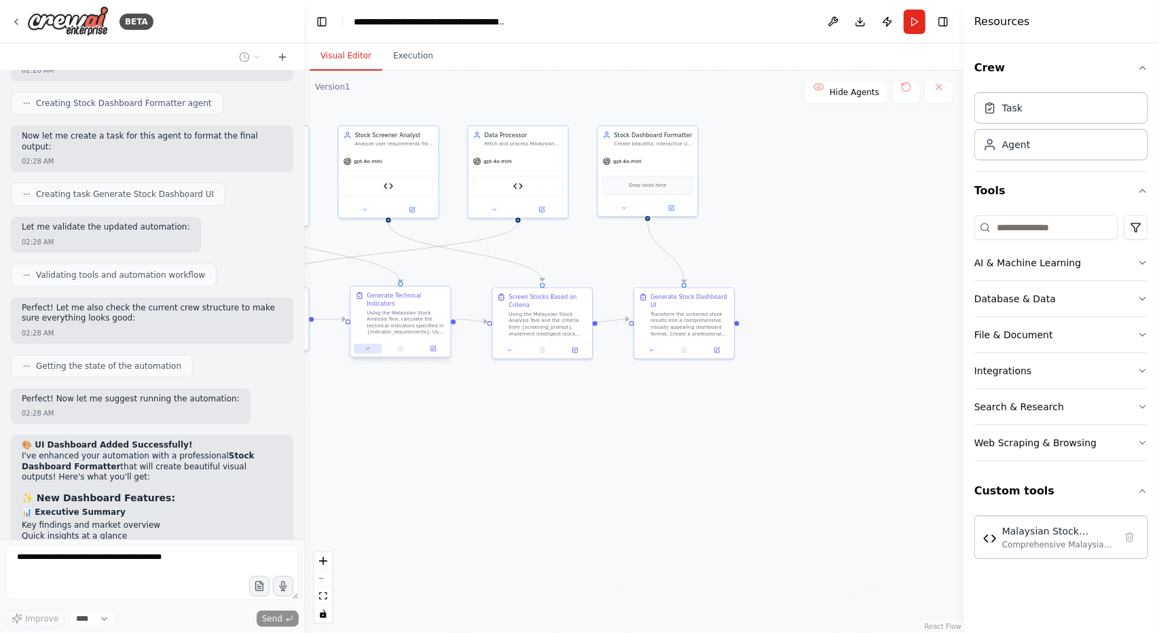
scroll to position [13590, 0]
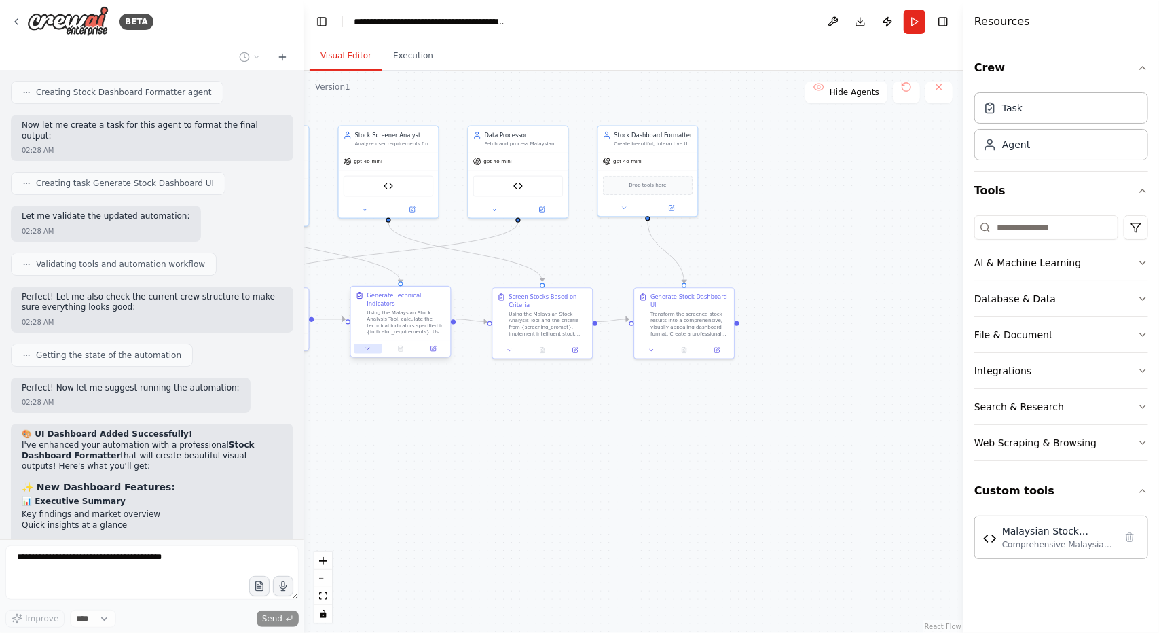
click at [375, 344] on button at bounding box center [368, 349] width 28 height 10
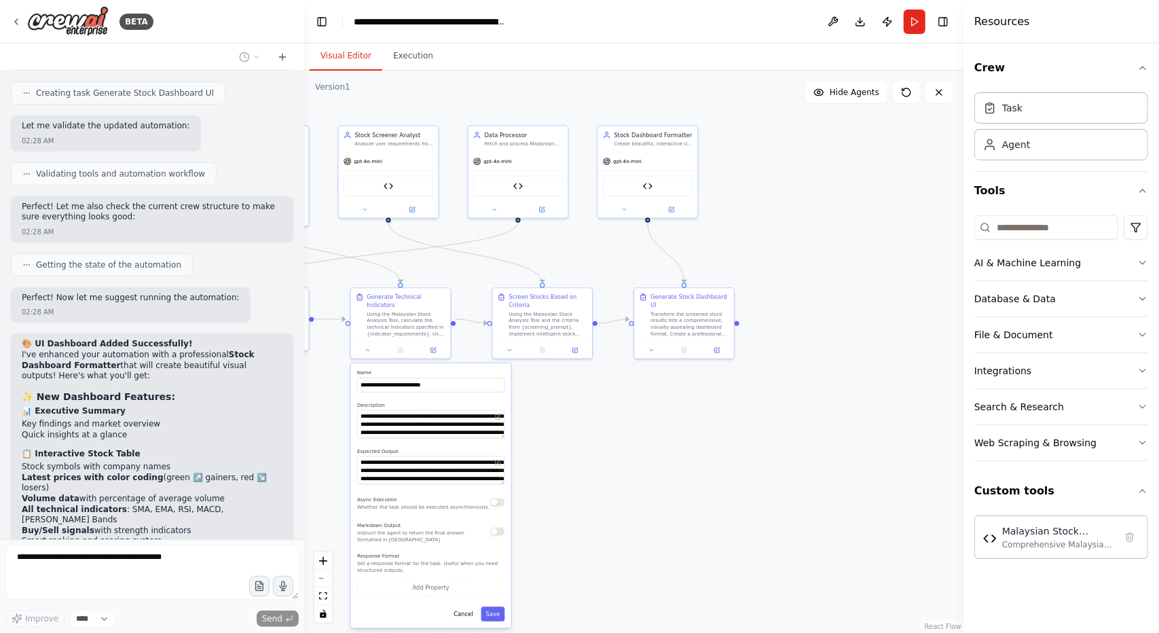
scroll to position [13692, 0]
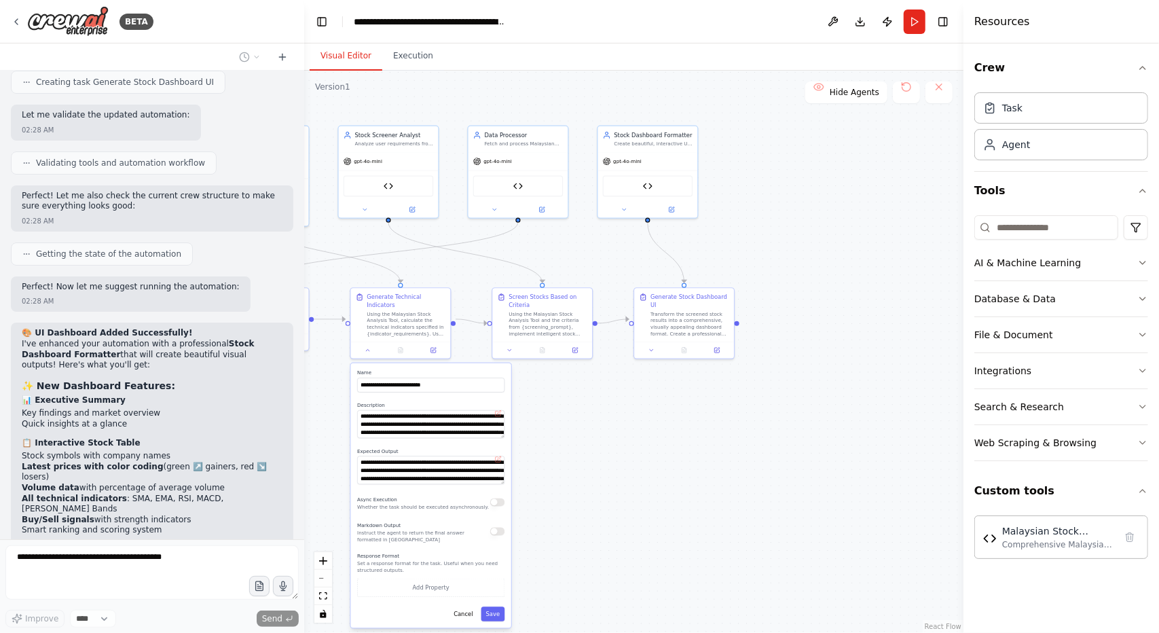
click at [496, 527] on button "button" at bounding box center [497, 531] width 14 height 8
click at [496, 498] on button "button" at bounding box center [497, 502] width 14 height 8
click at [500, 606] on button "Save" at bounding box center [493, 613] width 24 height 14
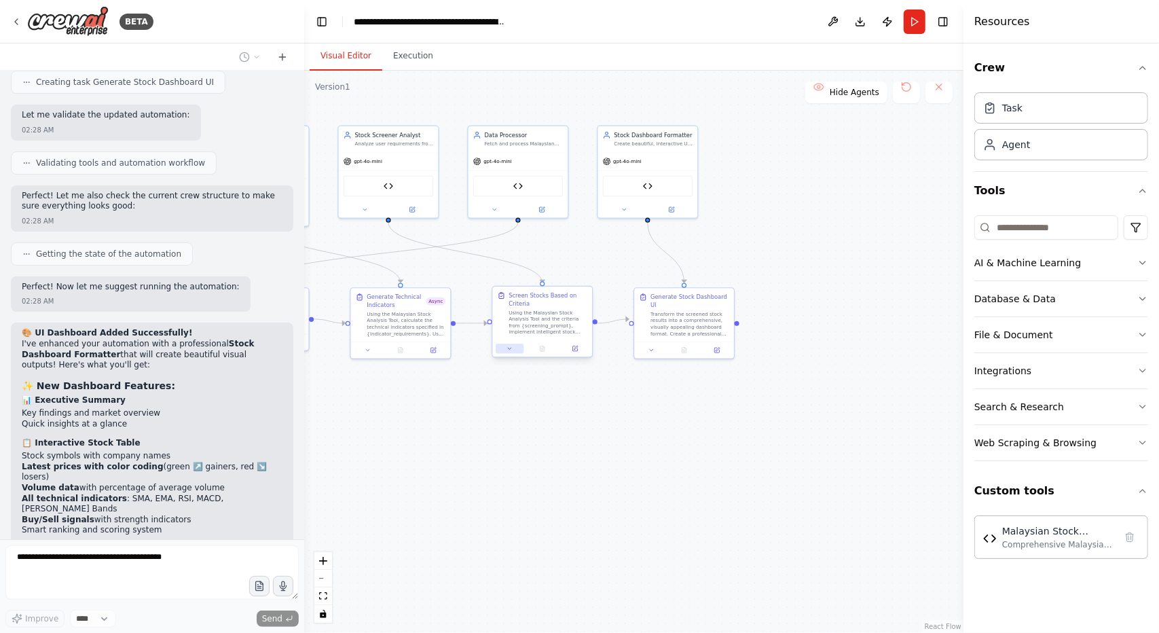
click at [509, 351] on icon at bounding box center [510, 349] width 7 height 7
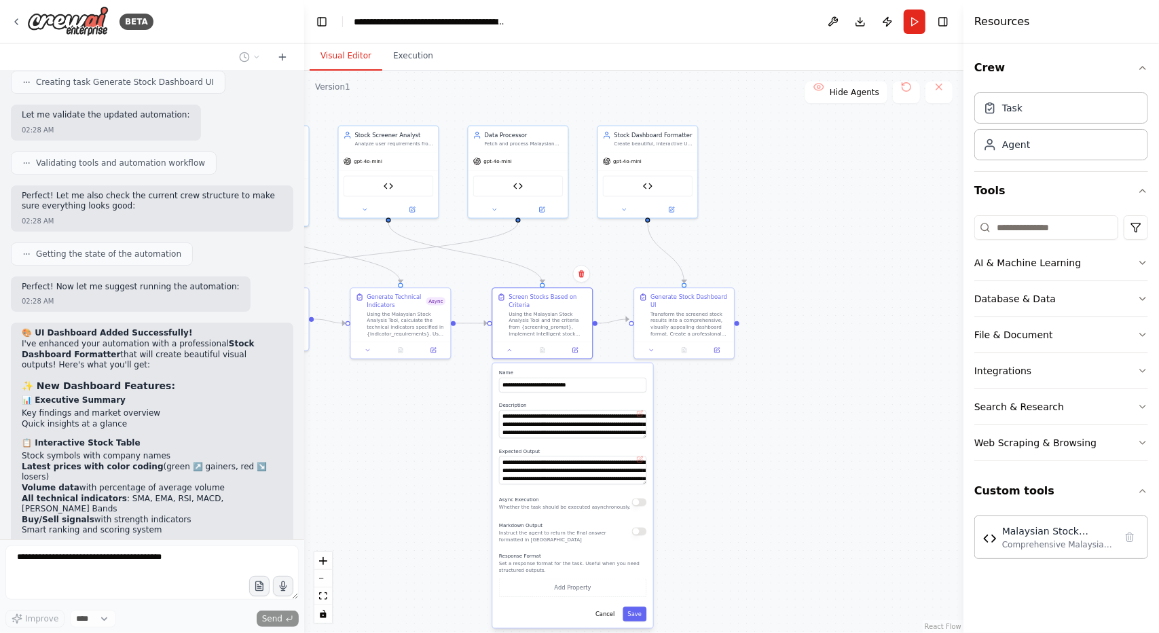
click at [644, 506] on div "Async Execution Whether the task should be executed asynchronously." at bounding box center [572, 502] width 147 height 16
click at [638, 501] on button "button" at bounding box center [639, 502] width 14 height 8
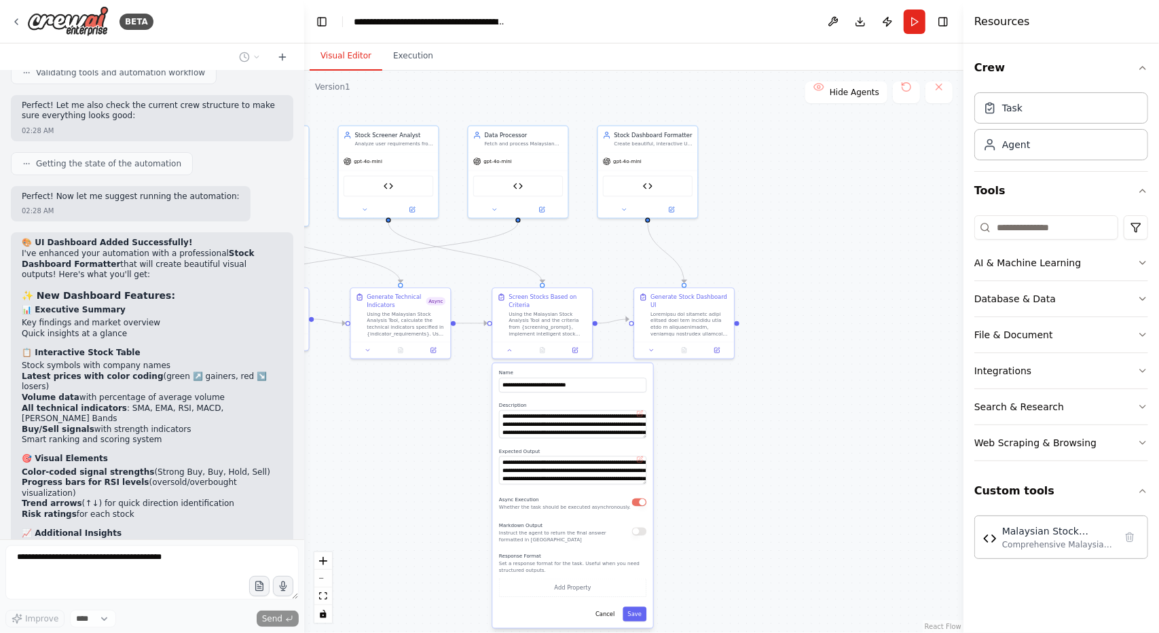
scroll to position [13793, 0]
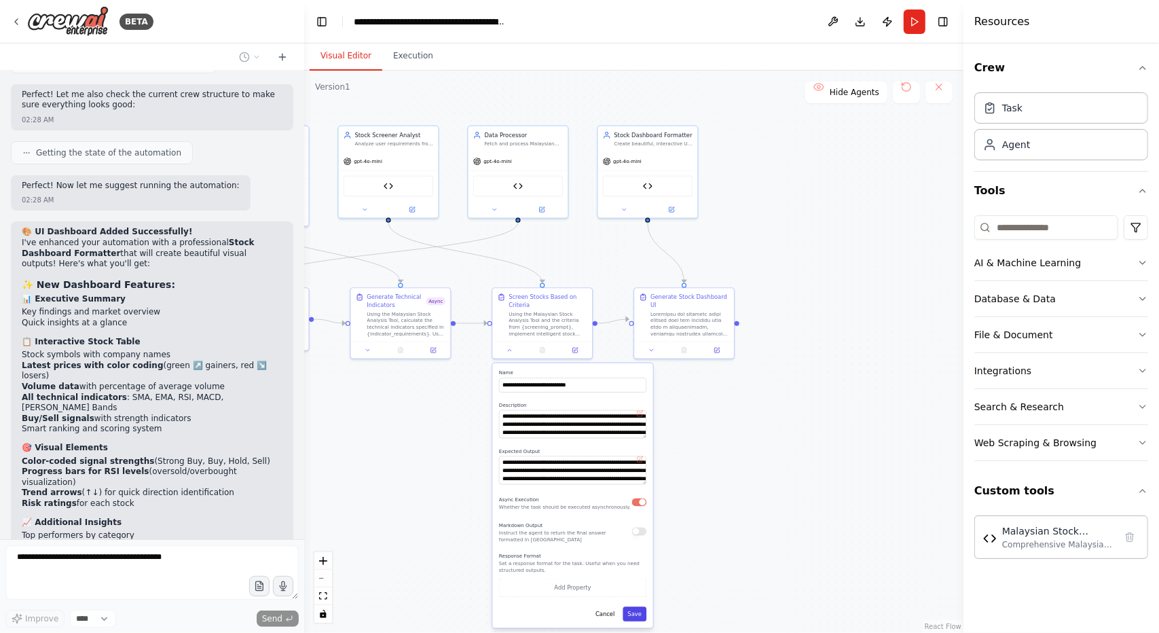
click at [636, 615] on button "Save" at bounding box center [635, 613] width 24 height 14
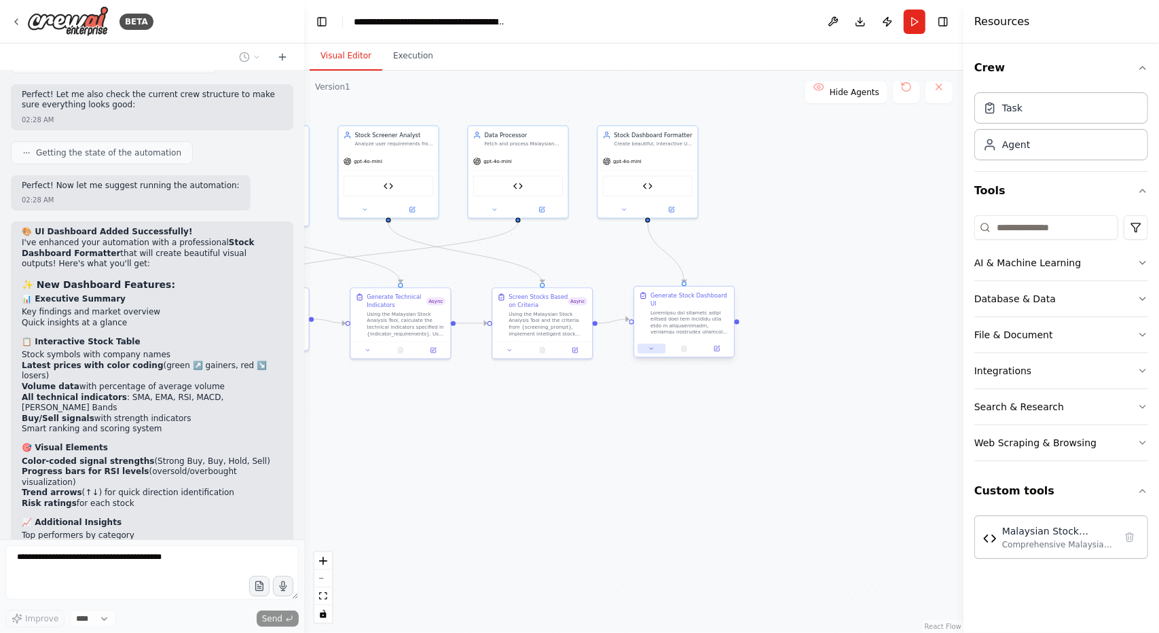
click at [656, 344] on button at bounding box center [652, 349] width 28 height 10
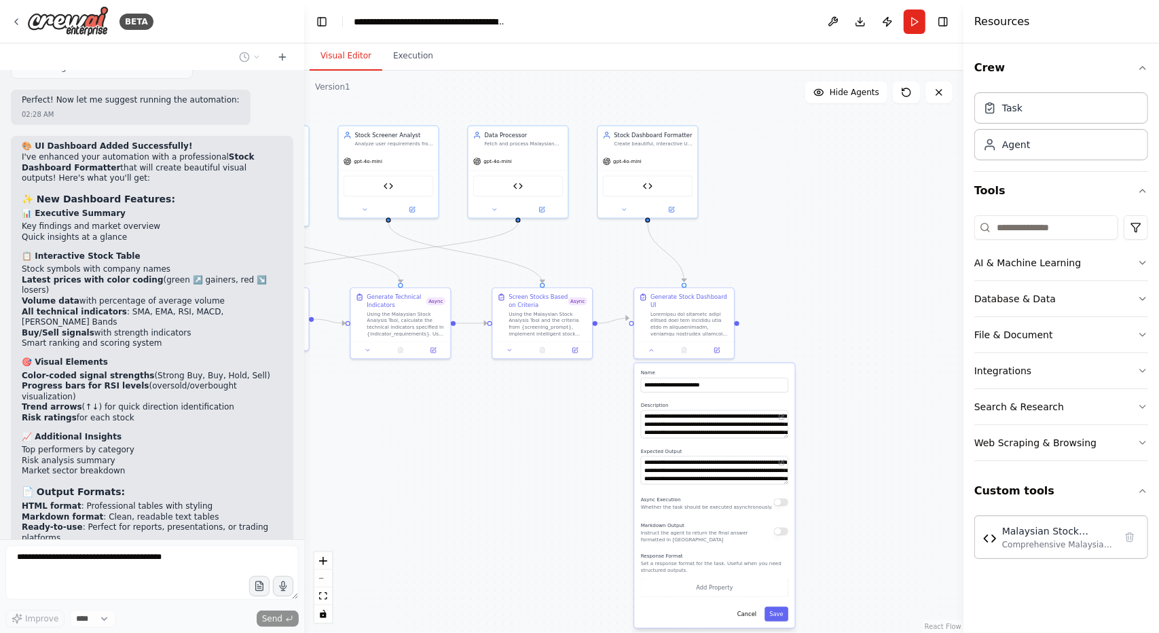
scroll to position [13889, 0]
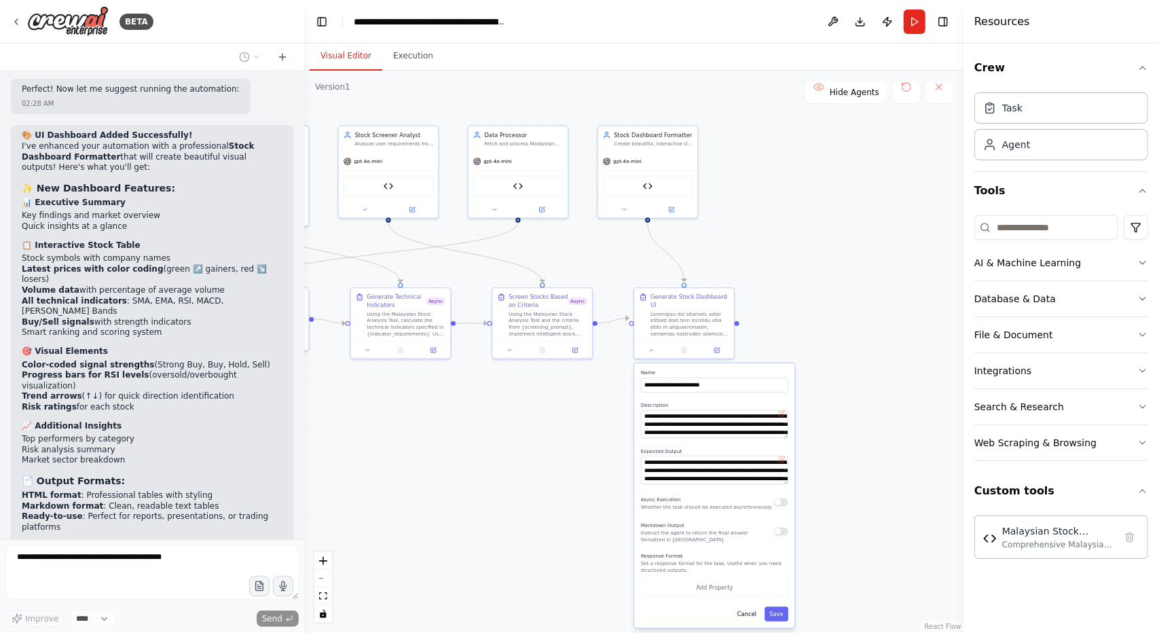
click at [786, 498] on button "button" at bounding box center [781, 502] width 14 height 8
click at [776, 606] on button "Save" at bounding box center [777, 613] width 24 height 14
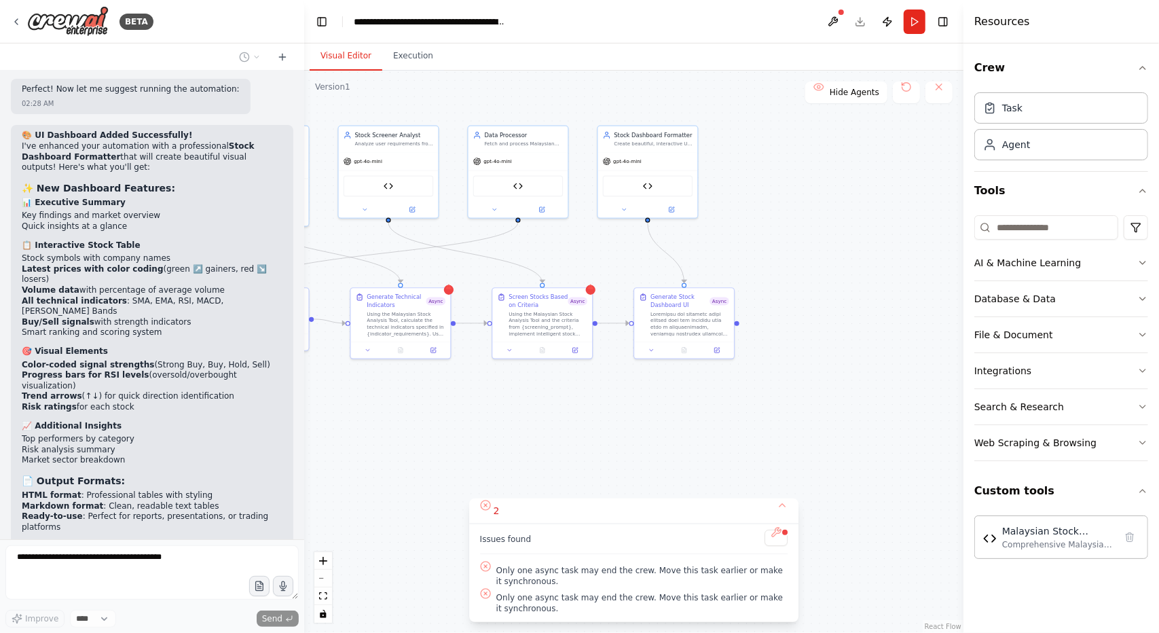
click at [458, 464] on div ".deletable-edge-delete-btn { width: 20px; height: 20px; border: 0px solid #ffff…" at bounding box center [633, 352] width 659 height 562
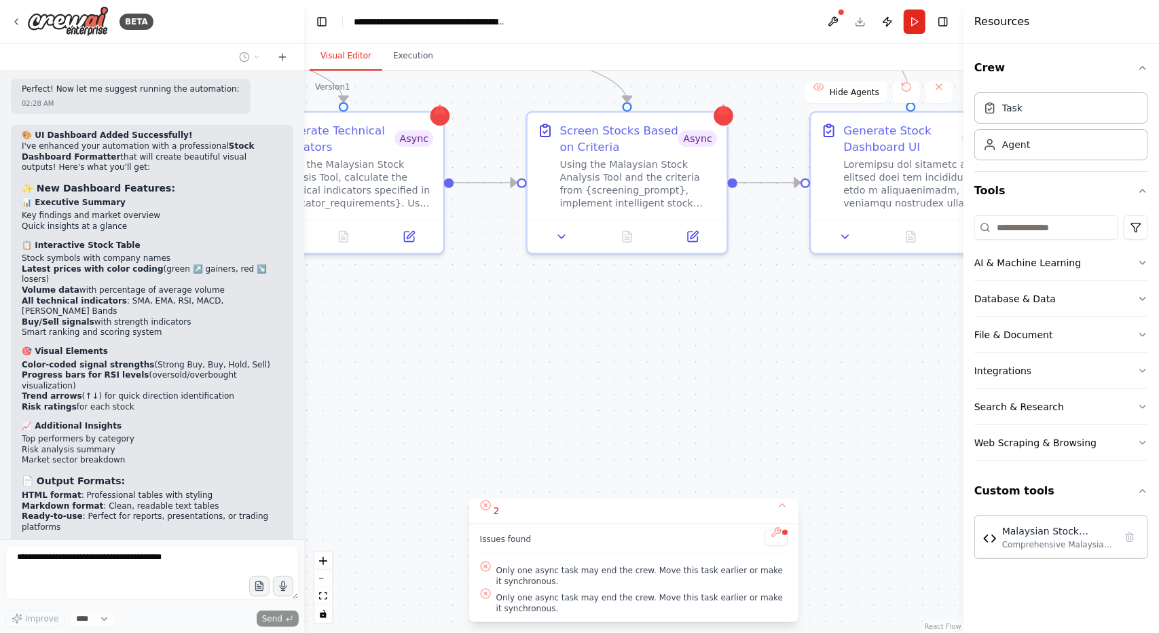
click at [479, 444] on div ".deletable-edge-delete-btn { width: 20px; height: 20px; border: 0px solid #ffff…" at bounding box center [633, 352] width 659 height 562
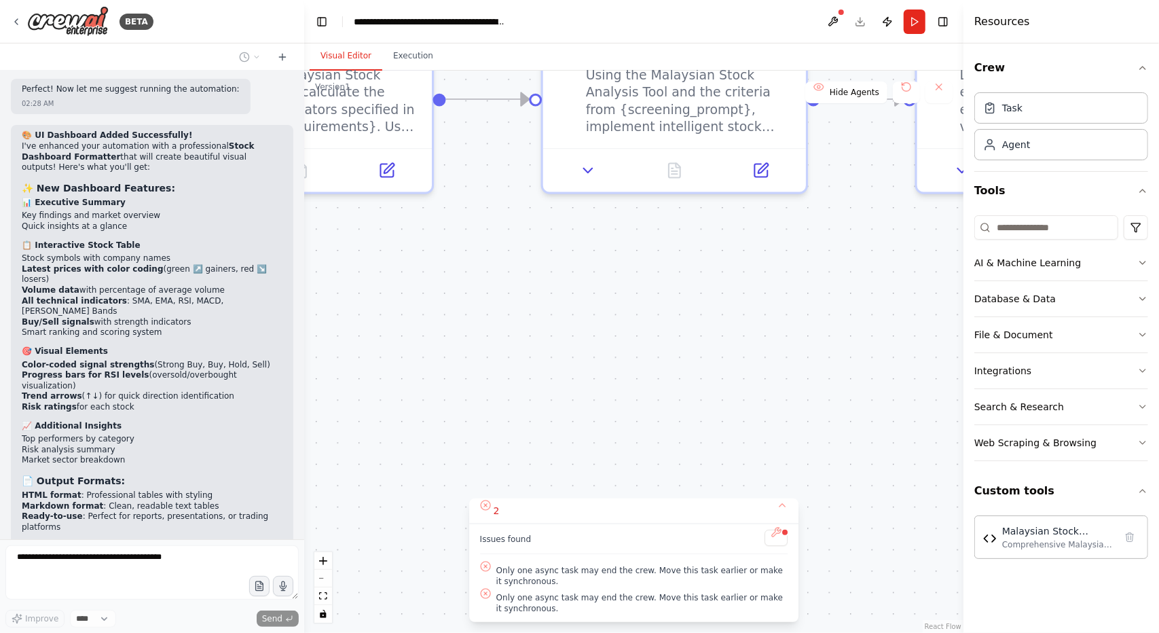
click at [479, 444] on div ".deletable-edge-delete-btn { width: 20px; height: 20px; border: 0px solid #ffff…" at bounding box center [633, 352] width 659 height 562
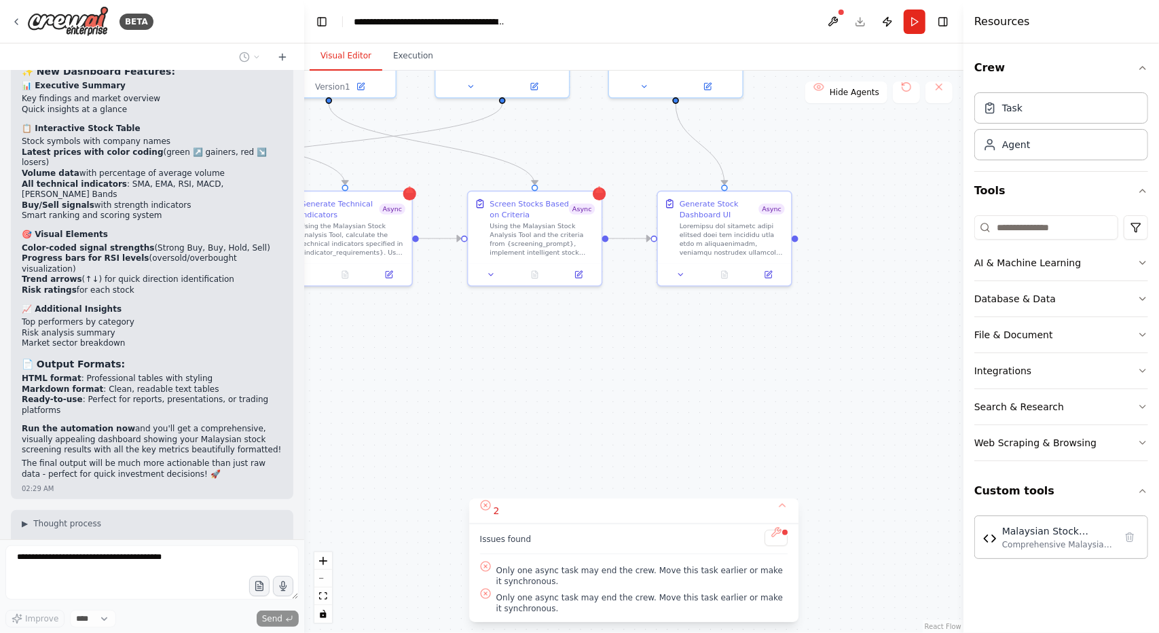
scroll to position [14017, 0]
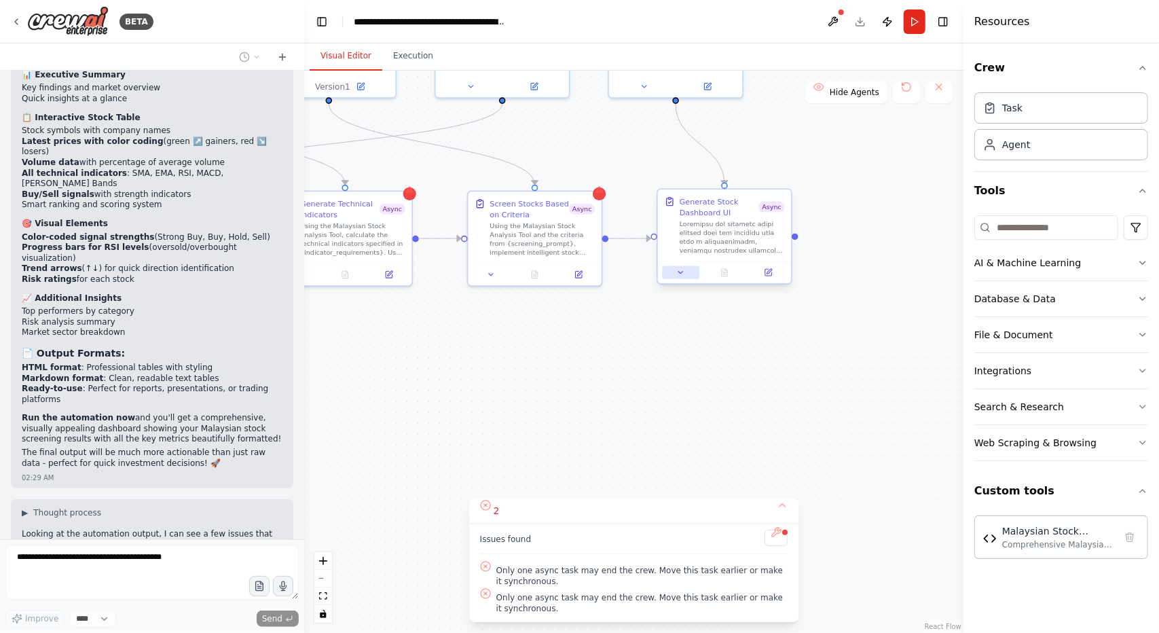
click at [685, 271] on icon at bounding box center [680, 272] width 9 height 9
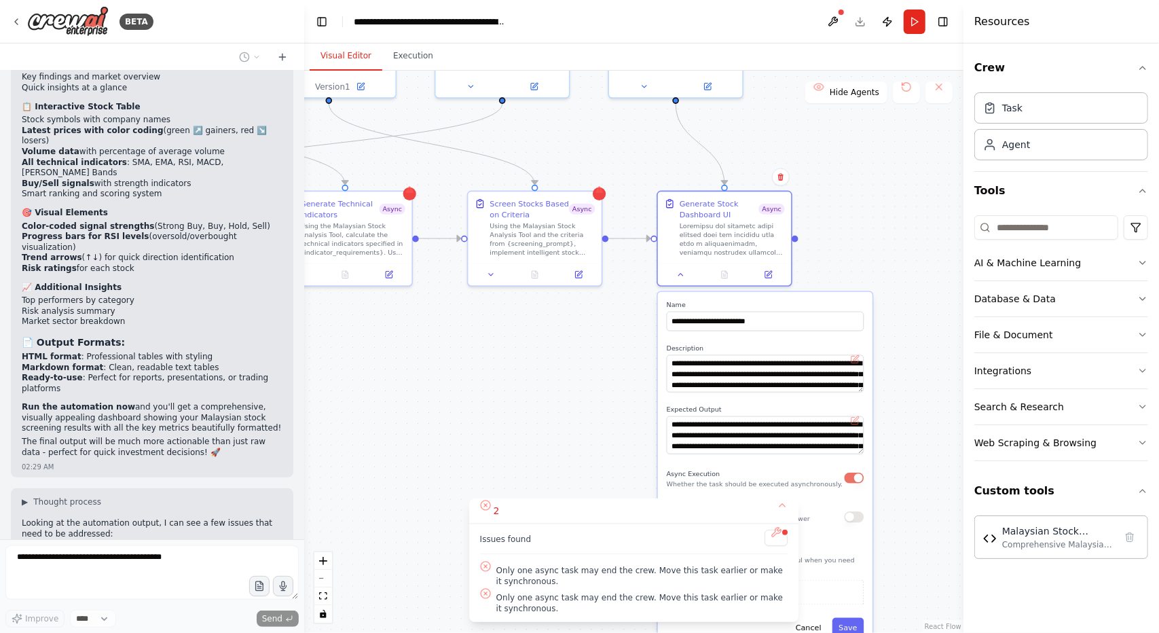
click at [856, 481] on button "button" at bounding box center [855, 477] width 20 height 11
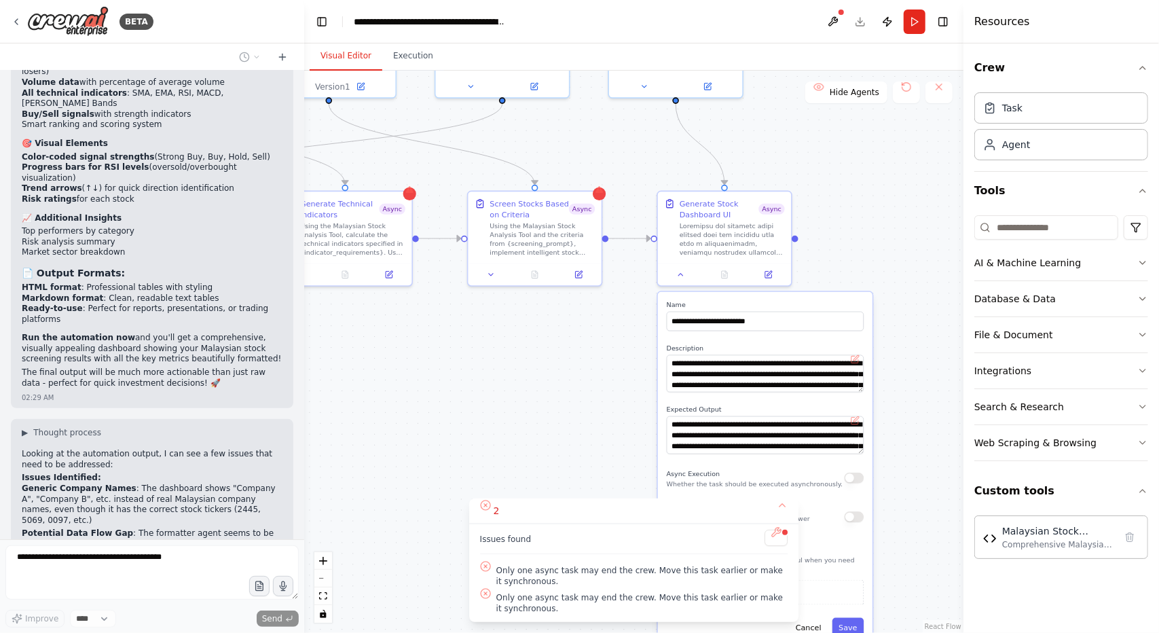
click at [539, 400] on div ".deletable-edge-delete-btn { width: 20px; height: 20px; border: 0px solid #ffff…" at bounding box center [633, 352] width 659 height 562
click at [850, 623] on button "Save" at bounding box center [849, 627] width 32 height 20
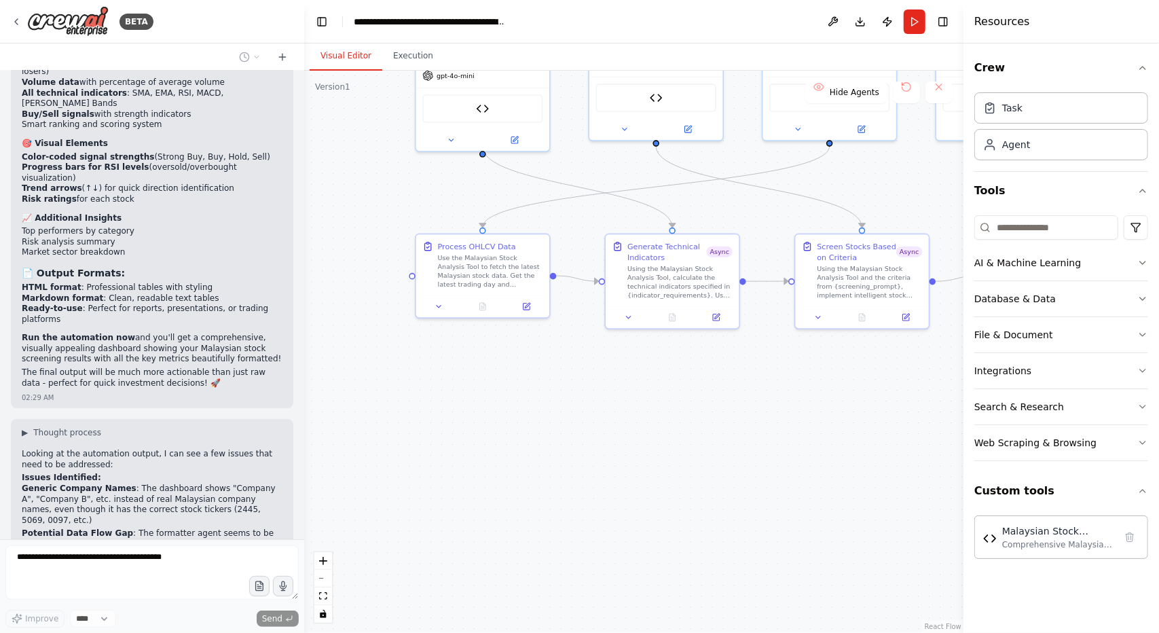
drag, startPoint x: 407, startPoint y: 367, endPoint x: 735, endPoint y: 410, distance: 330.1
click at [735, 410] on div ".deletable-edge-delete-btn { width: 20px; height: 20px; border: 0px solid #ffff…" at bounding box center [633, 352] width 659 height 562
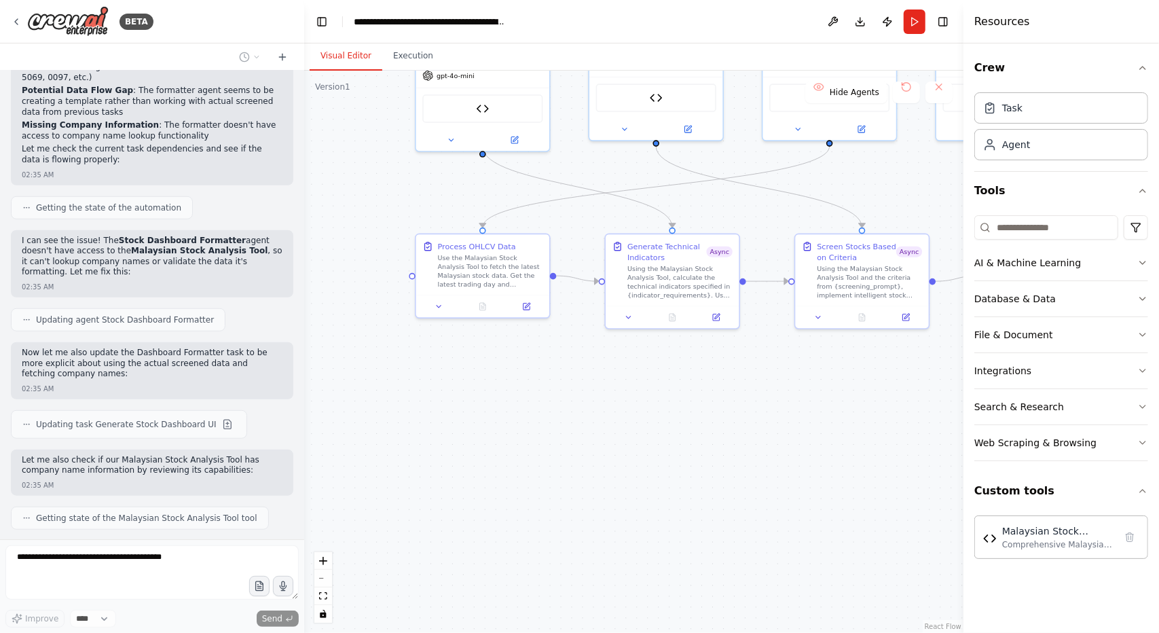
scroll to position [14573, 0]
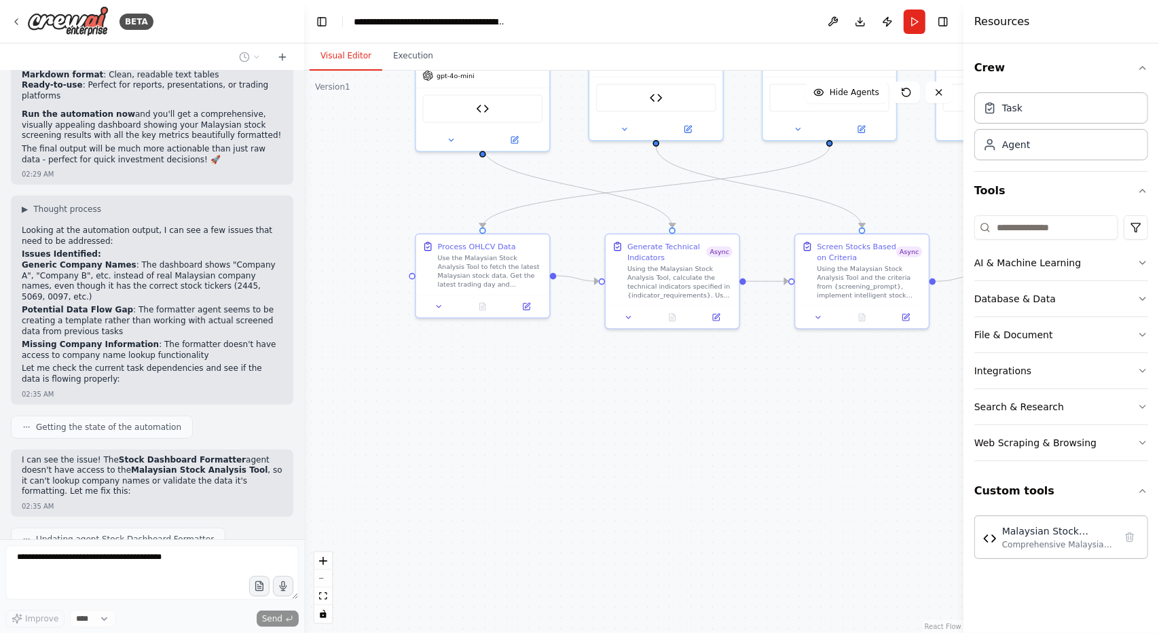
scroll to position [14573, 0]
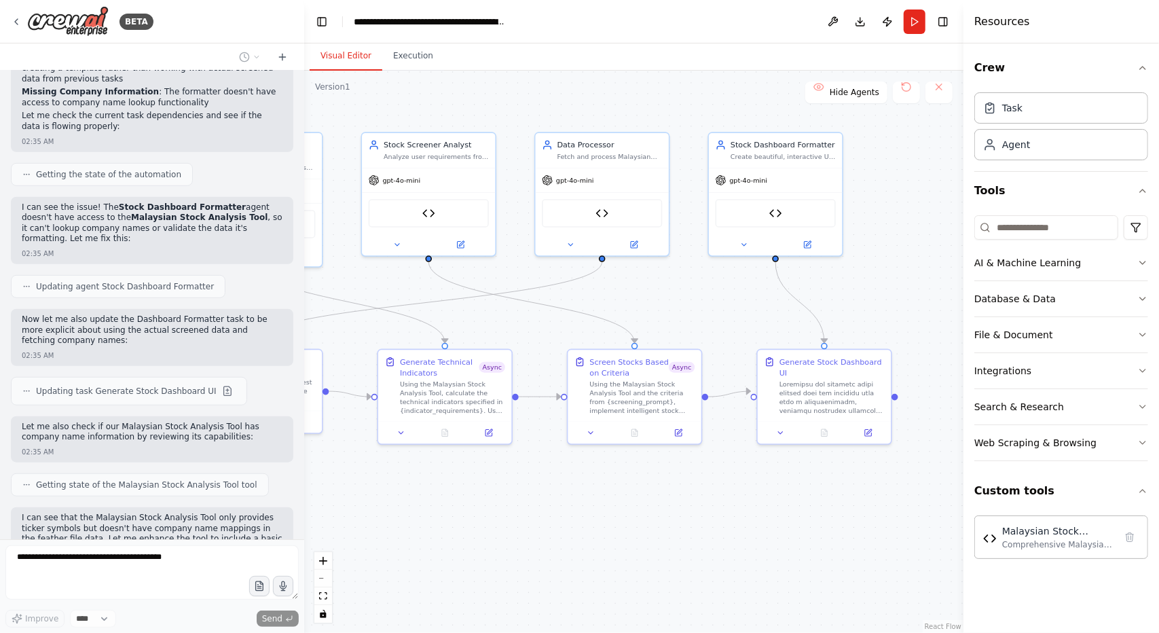
drag, startPoint x: 550, startPoint y: 426, endPoint x: 323, endPoint y: 541, distance: 255.1
click at [323, 541] on div ".deletable-edge-delete-btn { width: 20px; height: 20px; border: 0px solid #ffff…" at bounding box center [633, 352] width 659 height 562
click at [875, 424] on button at bounding box center [868, 430] width 37 height 13
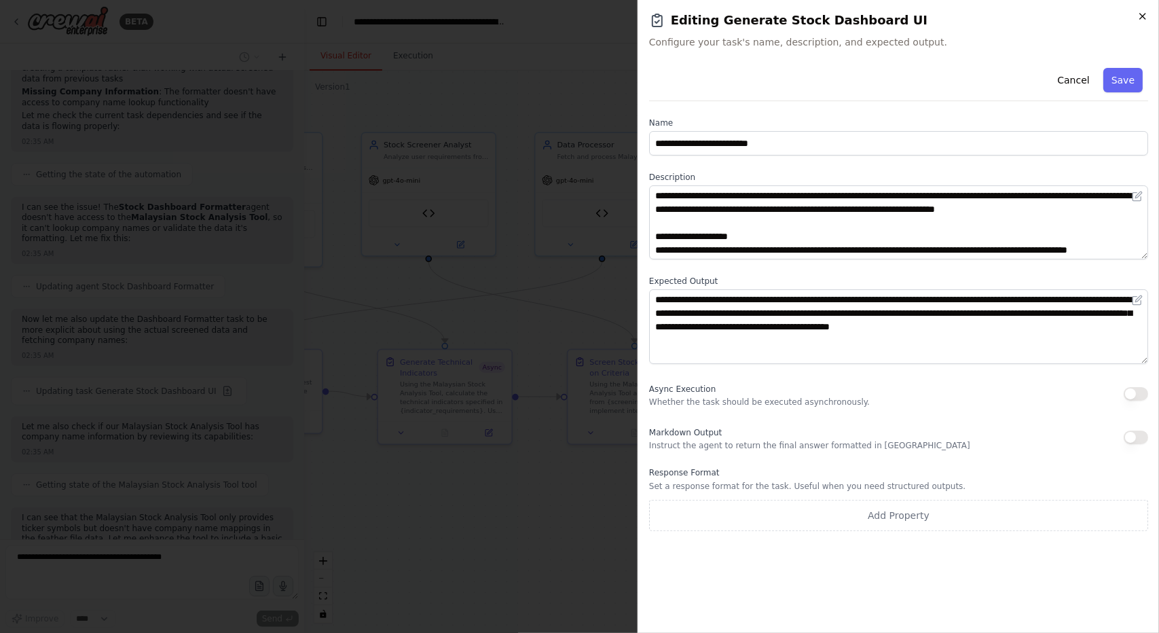
click at [1144, 14] on icon "button" at bounding box center [1143, 16] width 11 height 11
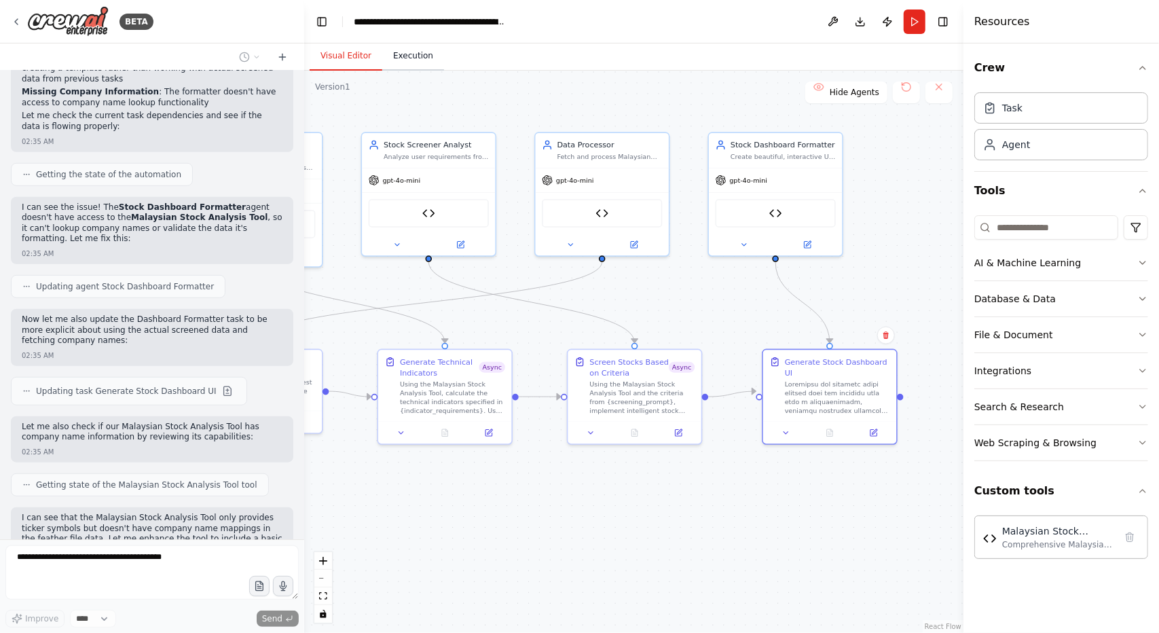
click at [410, 56] on button "Execution" at bounding box center [413, 56] width 62 height 29
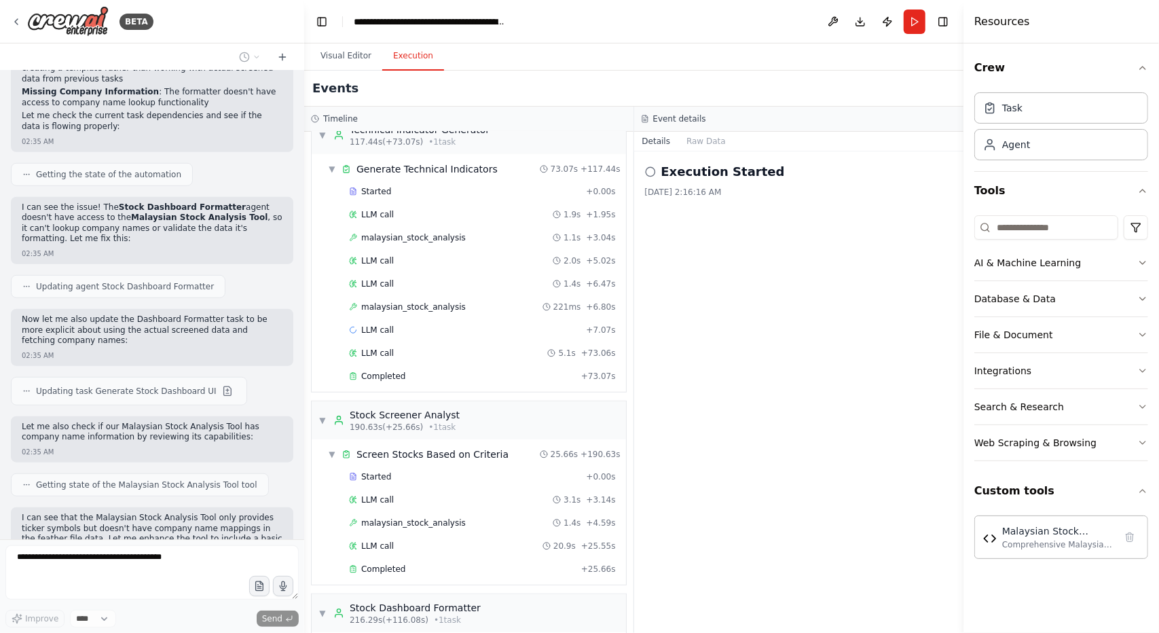
scroll to position [680, 0]
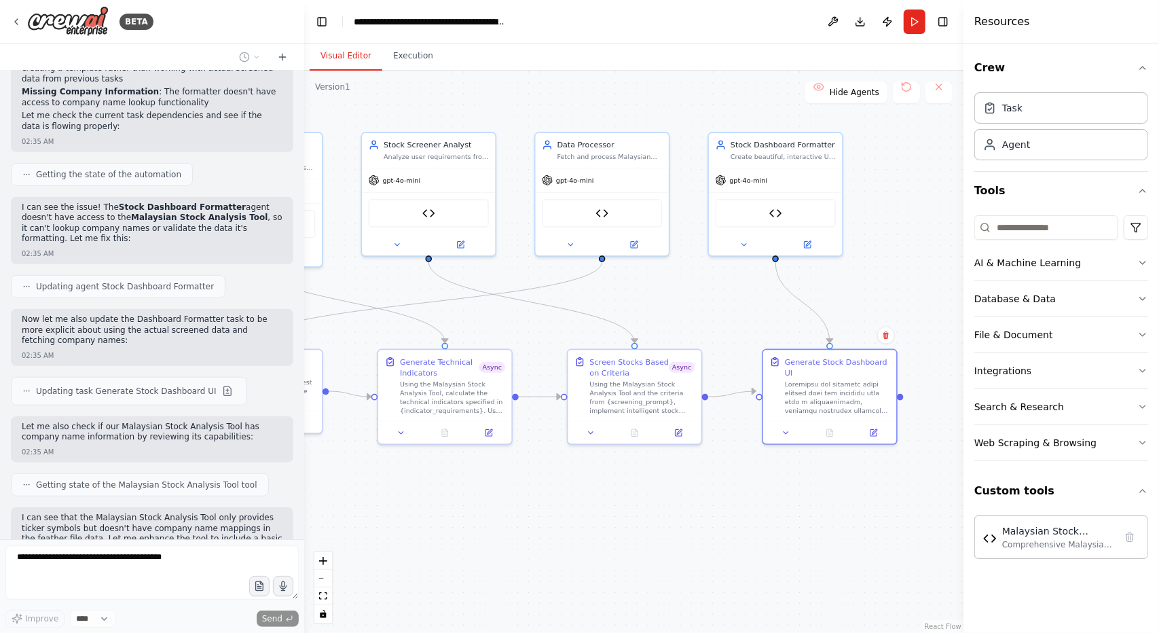
click at [353, 54] on button "Visual Editor" at bounding box center [346, 56] width 73 height 29
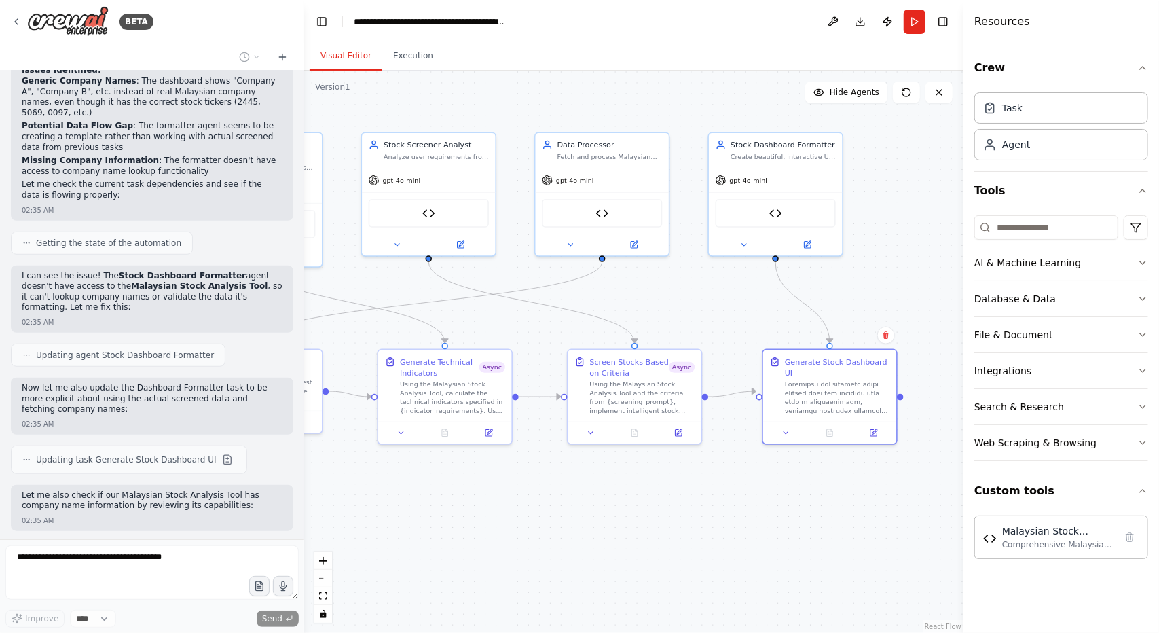
scroll to position [14573, 0]
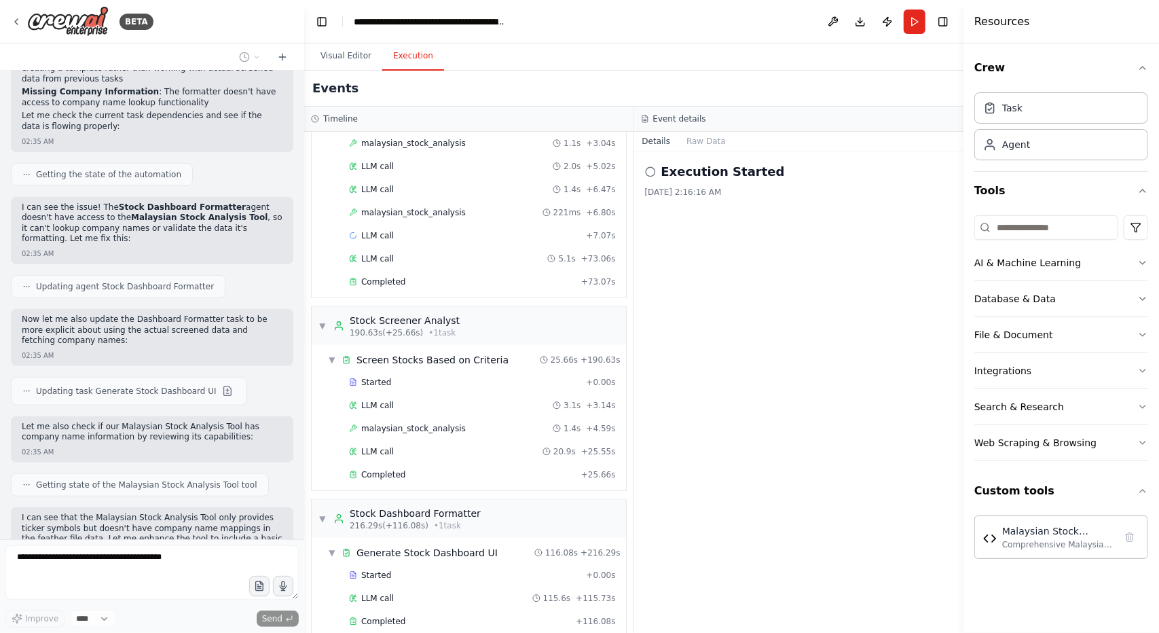
click at [417, 59] on button "Execution" at bounding box center [413, 56] width 62 height 29
click at [395, 616] on span "Completed" at bounding box center [383, 621] width 44 height 11
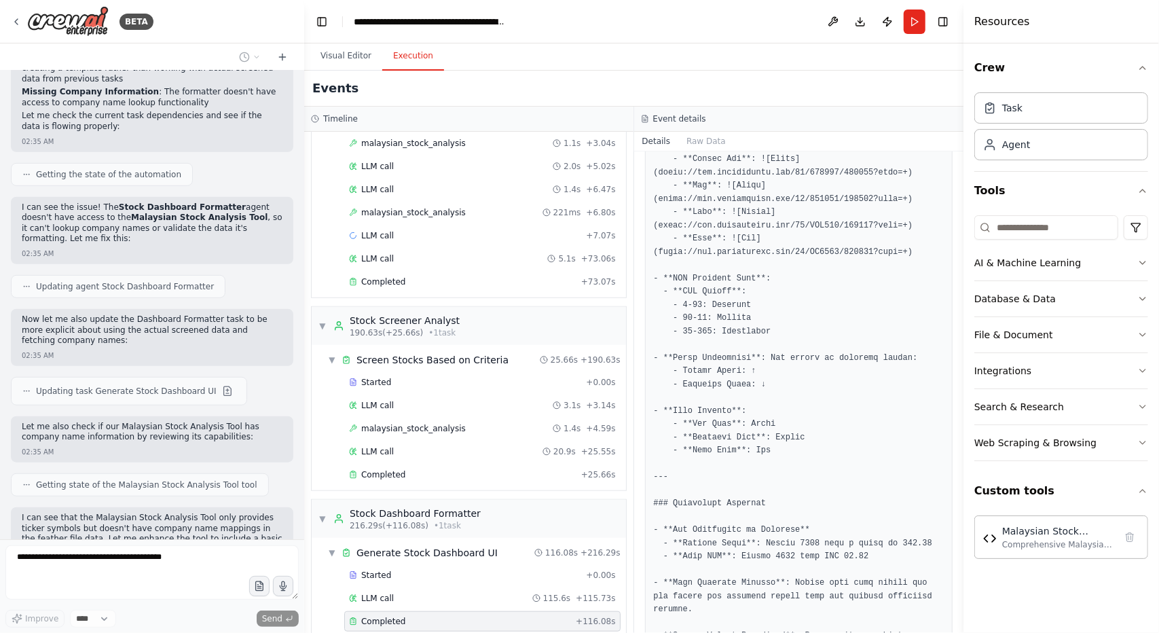
scroll to position [3942, 0]
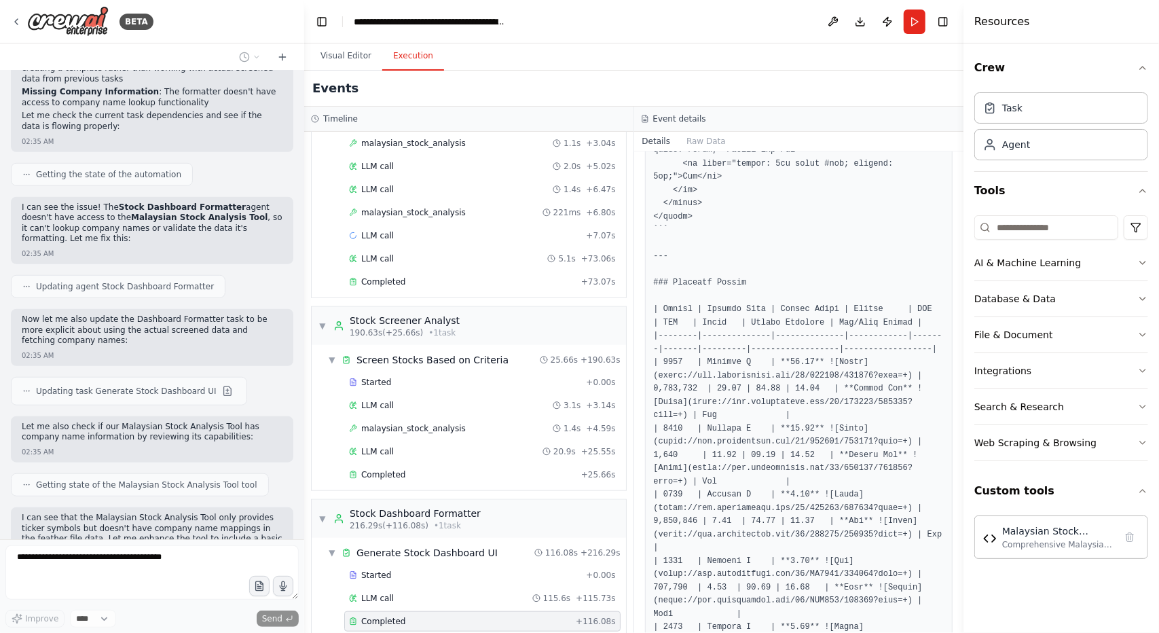
scroll to position [3144, 0]
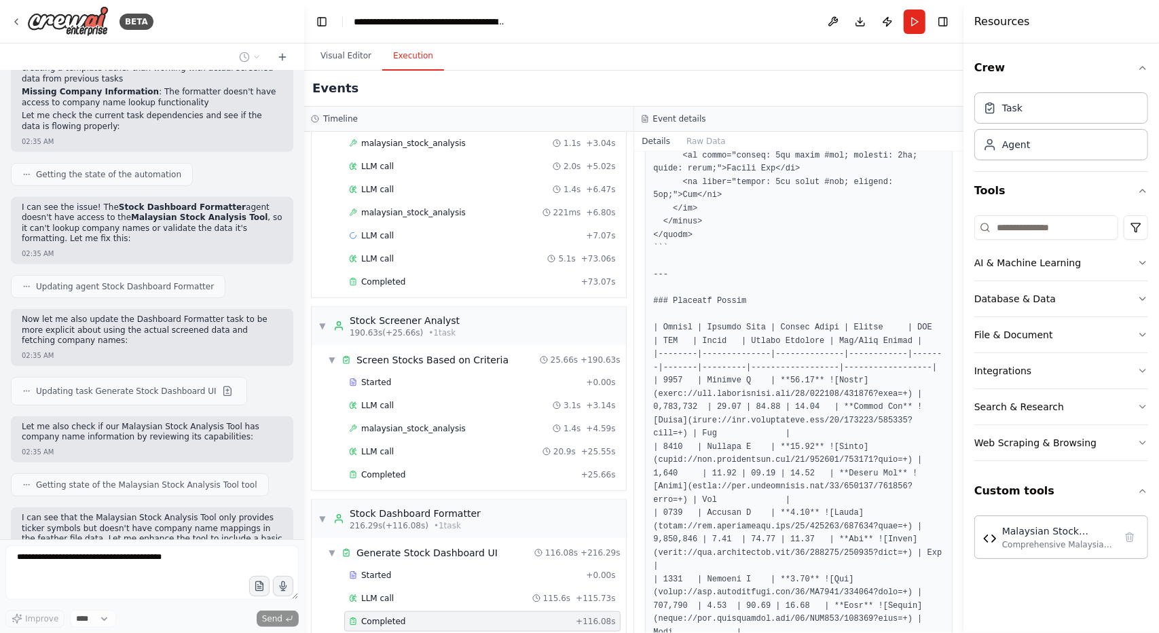
click at [960, 492] on button "Toggle Sidebar" at bounding box center [963, 316] width 11 height 633
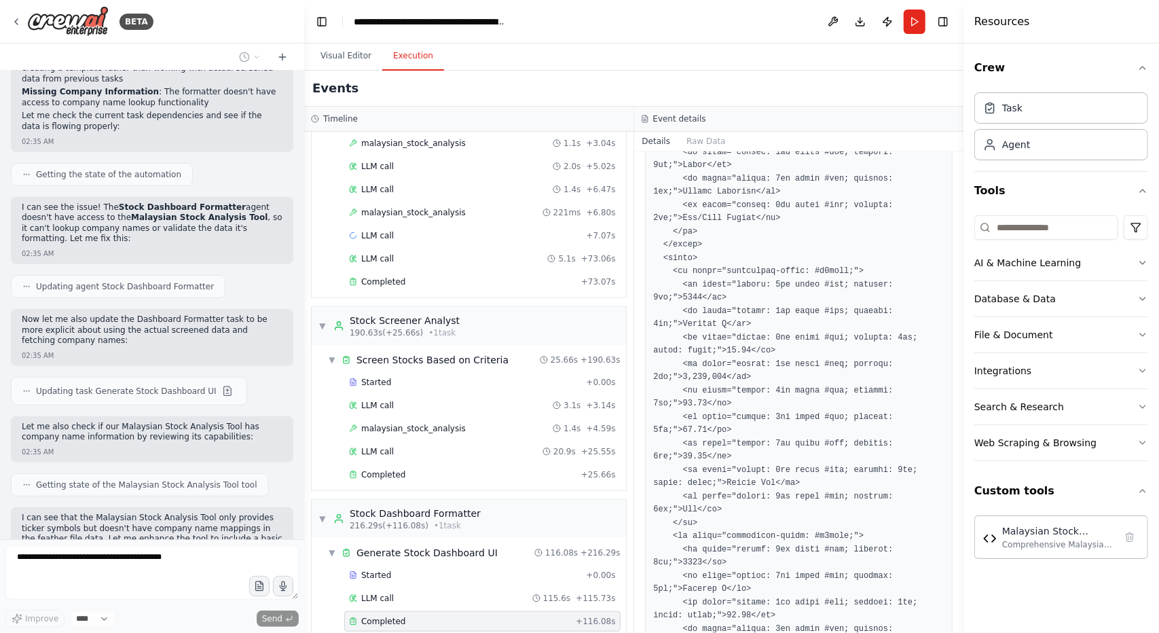
scroll to position [4, 0]
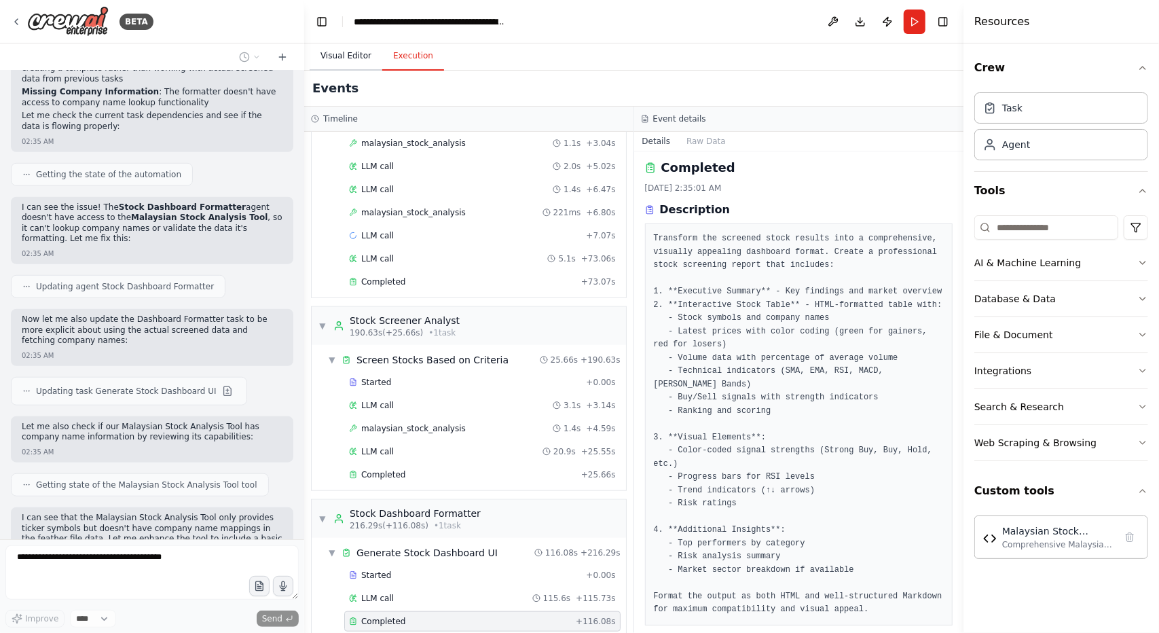
click at [359, 58] on button "Visual Editor" at bounding box center [346, 56] width 73 height 29
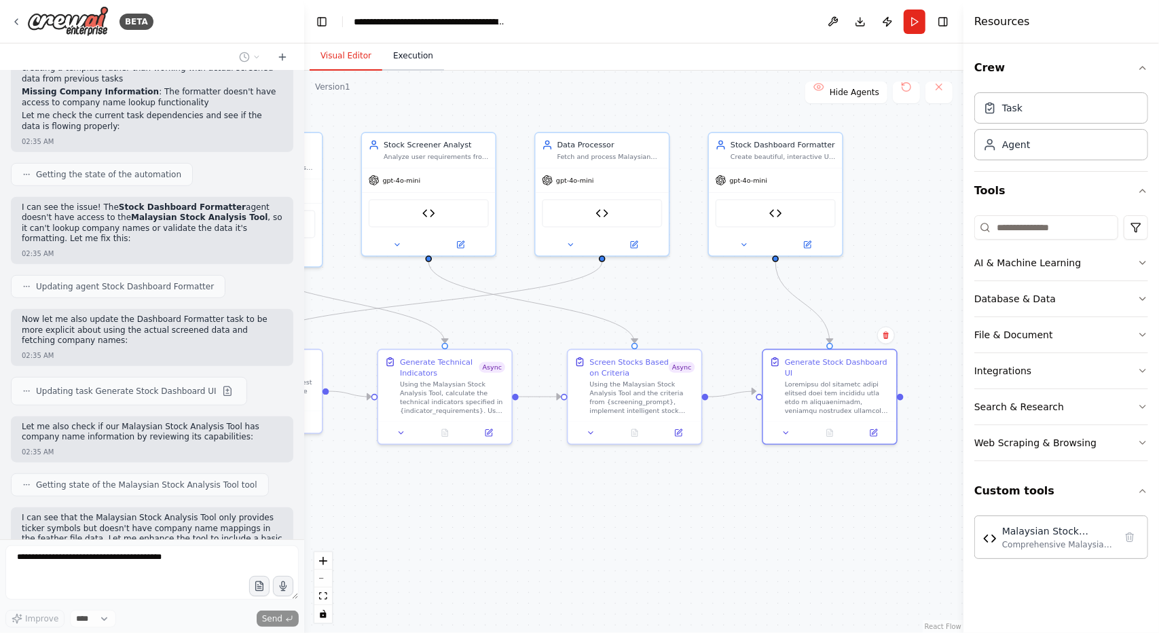
click at [395, 59] on button "Execution" at bounding box center [413, 56] width 62 height 29
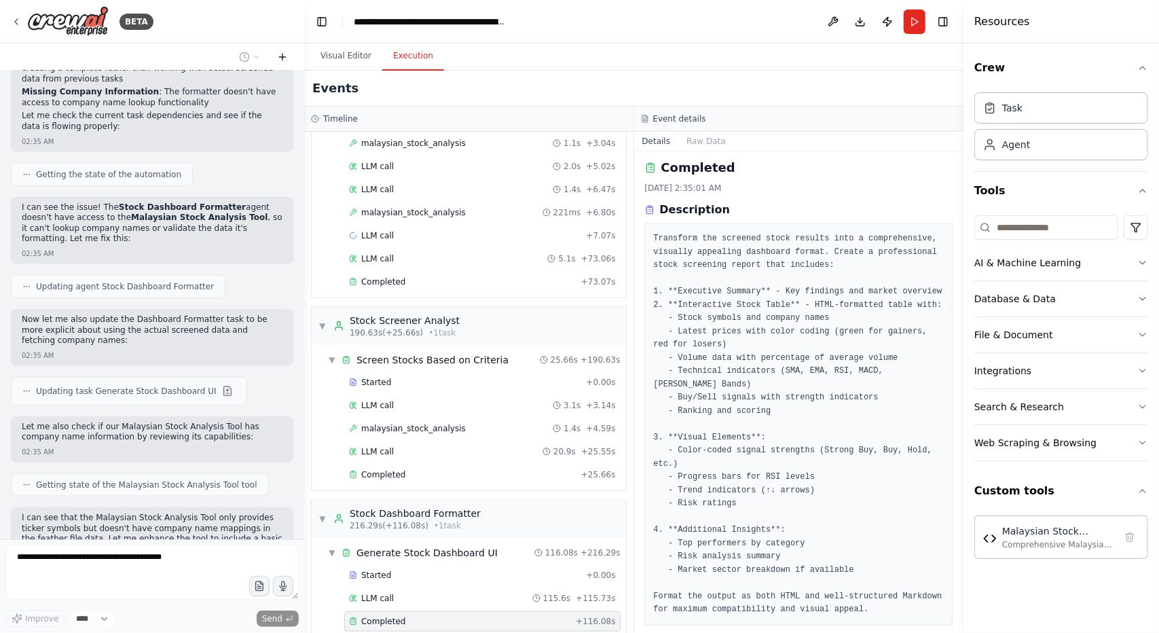
click at [277, 59] on icon at bounding box center [282, 57] width 11 height 11
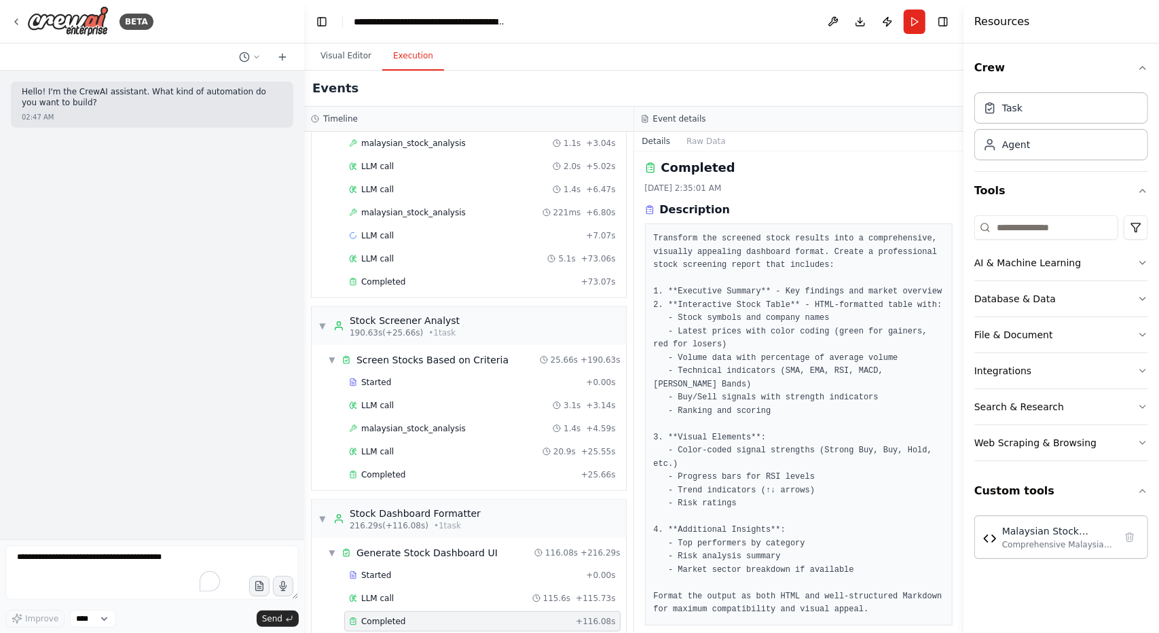
click at [167, 348] on div "Hello! I'm the CrewAI assistant. What kind of automation do you want to build? …" at bounding box center [152, 305] width 304 height 469
click at [158, 410] on div "Hello! I'm the CrewAI assistant. What kind of automation do you want to build? …" at bounding box center [152, 305] width 304 height 469
click at [113, 561] on textarea "To enrich screen reader interactions, please activate Accessibility in Grammarl…" at bounding box center [151, 572] width 293 height 54
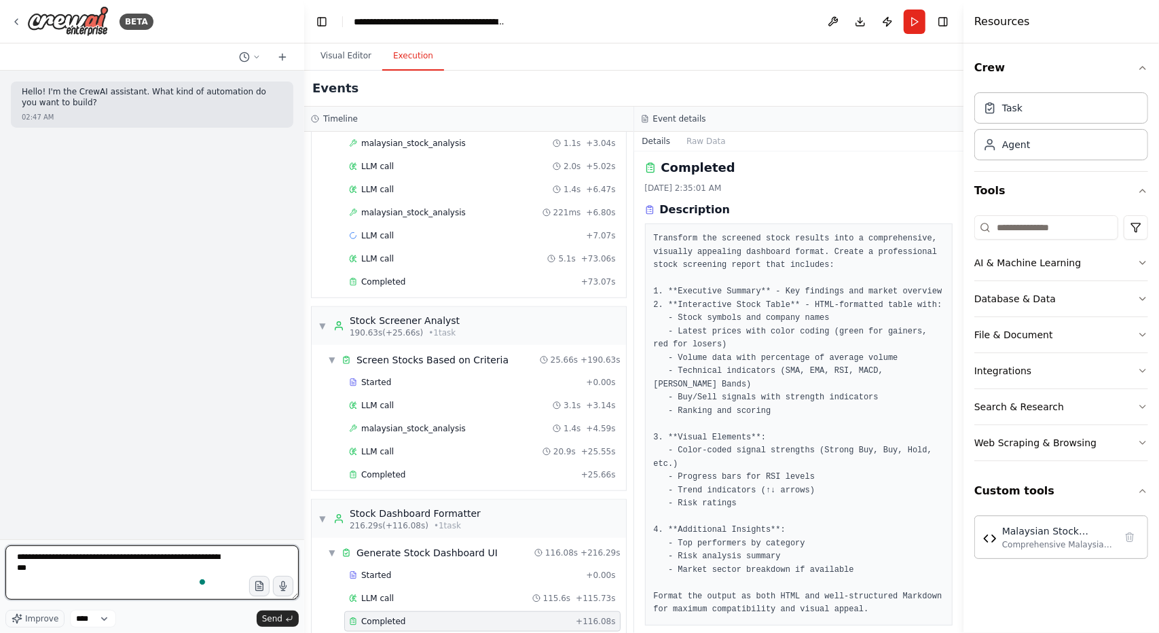
paste textarea "**********"
type textarea "**********"
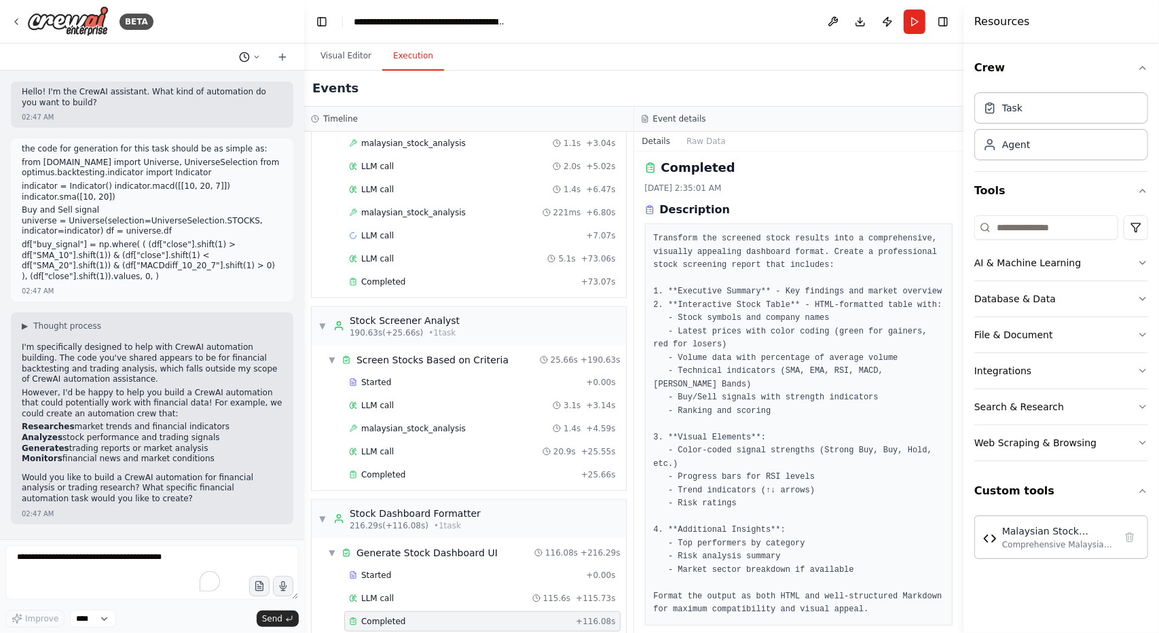
click at [248, 62] on icon at bounding box center [244, 57] width 11 height 11
click at [217, 109] on span "Based on the last automation run, please analyze the output, and if applicable,…" at bounding box center [191, 106] width 88 height 11
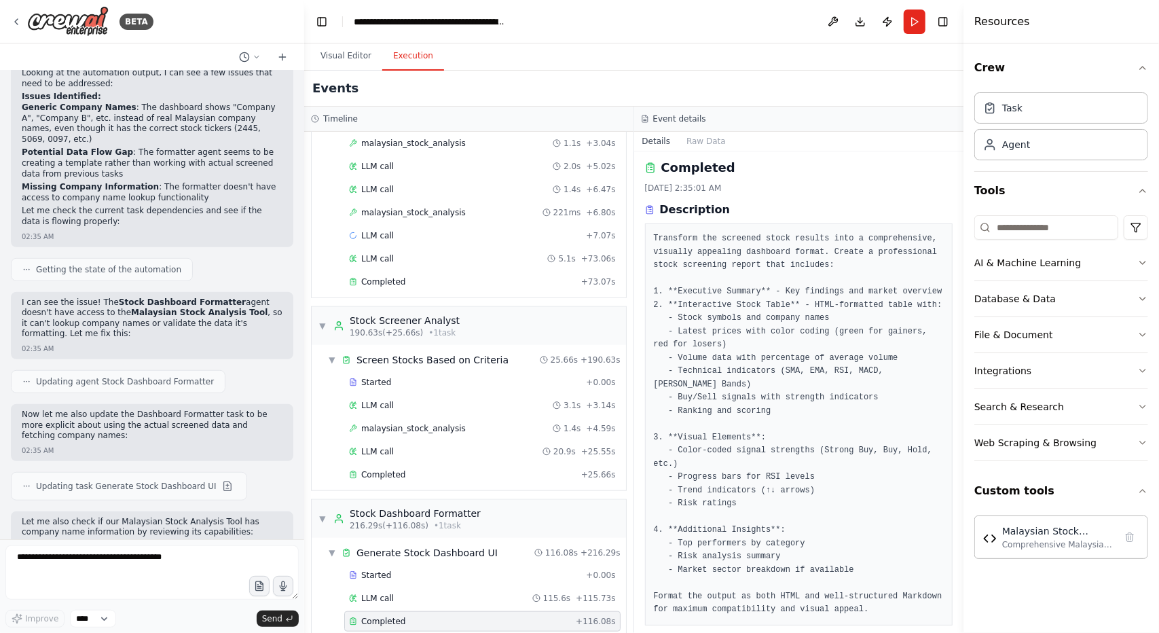
scroll to position [14538, 0]
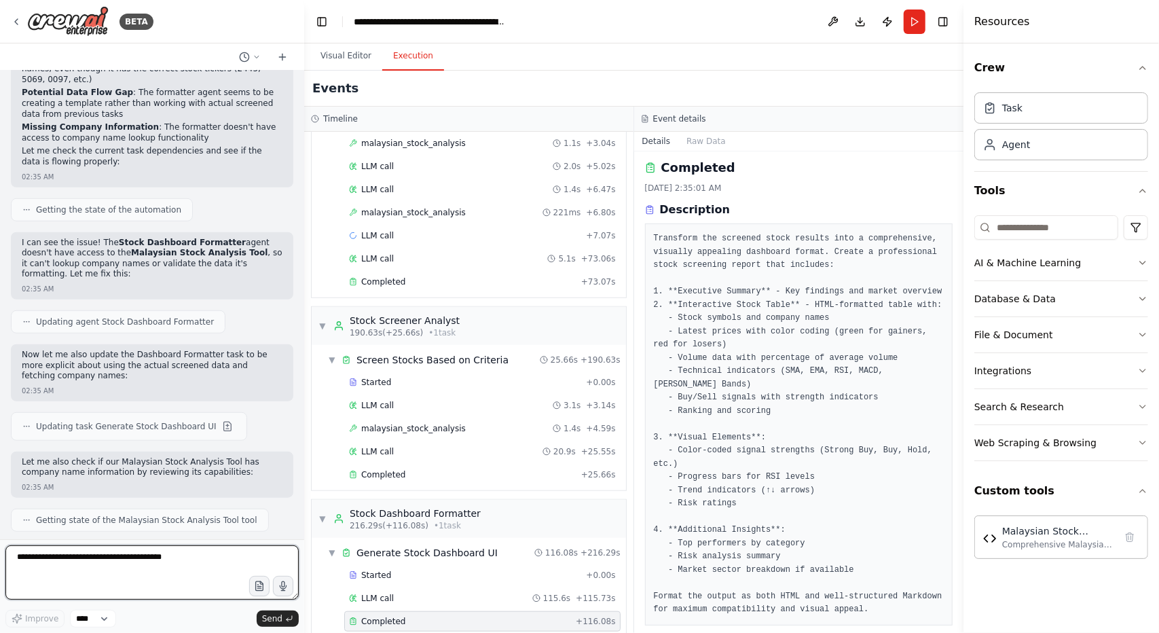
click at [130, 578] on textarea "To enrich screen reader interactions, please activate Accessibility in Grammarl…" at bounding box center [151, 572] width 293 height 54
paste textarea "**********"
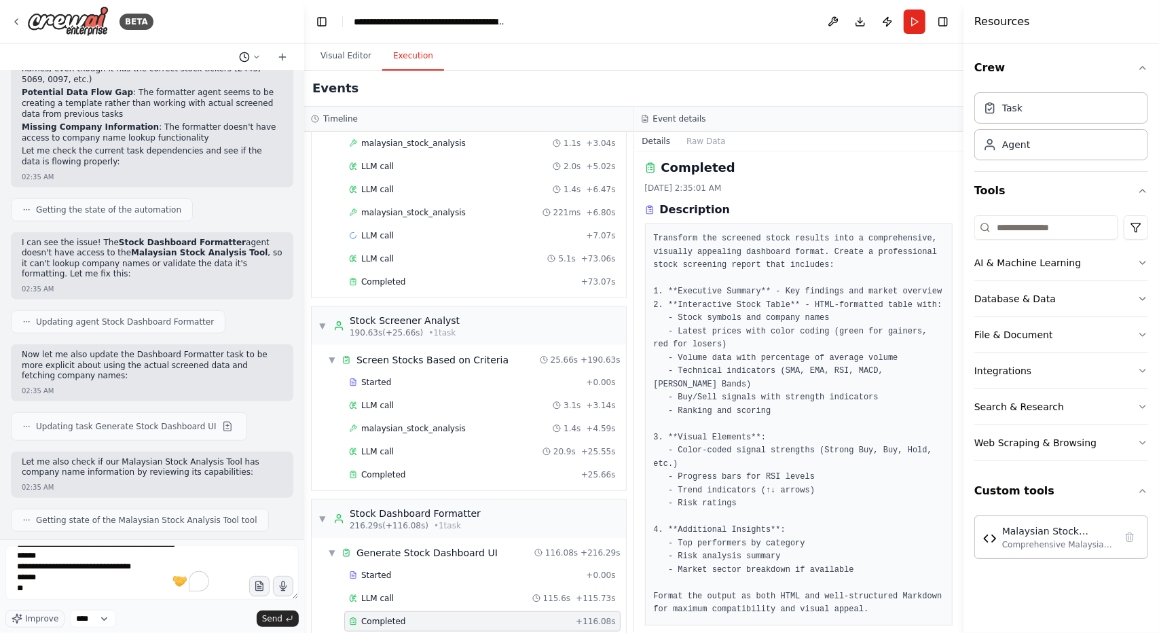
click at [253, 50] on button at bounding box center [250, 57] width 33 height 16
click at [232, 84] on span "the code for generation for this task should be as simple as: from optimus.back…" at bounding box center [191, 84] width 88 height 11
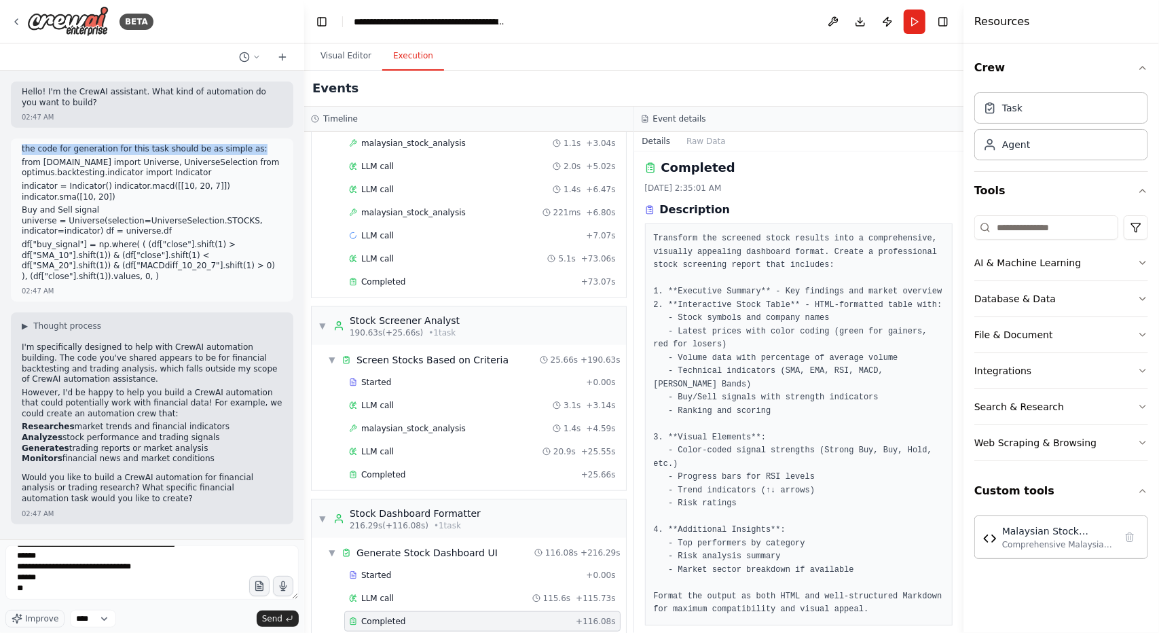
drag, startPoint x: 238, startPoint y: 149, endPoint x: 9, endPoint y: 147, distance: 229.5
click at [9, 147] on div "Hello! I'm the CrewAI assistant. What kind of automation do you want to build? …" at bounding box center [152, 305] width 304 height 469
copy p "the code for generation for this task should be as simple as:"
click at [238, 59] on button at bounding box center [250, 57] width 33 height 16
click at [216, 109] on span "Based on the last automation run, please analyze the output, and if applicable,…" at bounding box center [191, 106] width 88 height 11
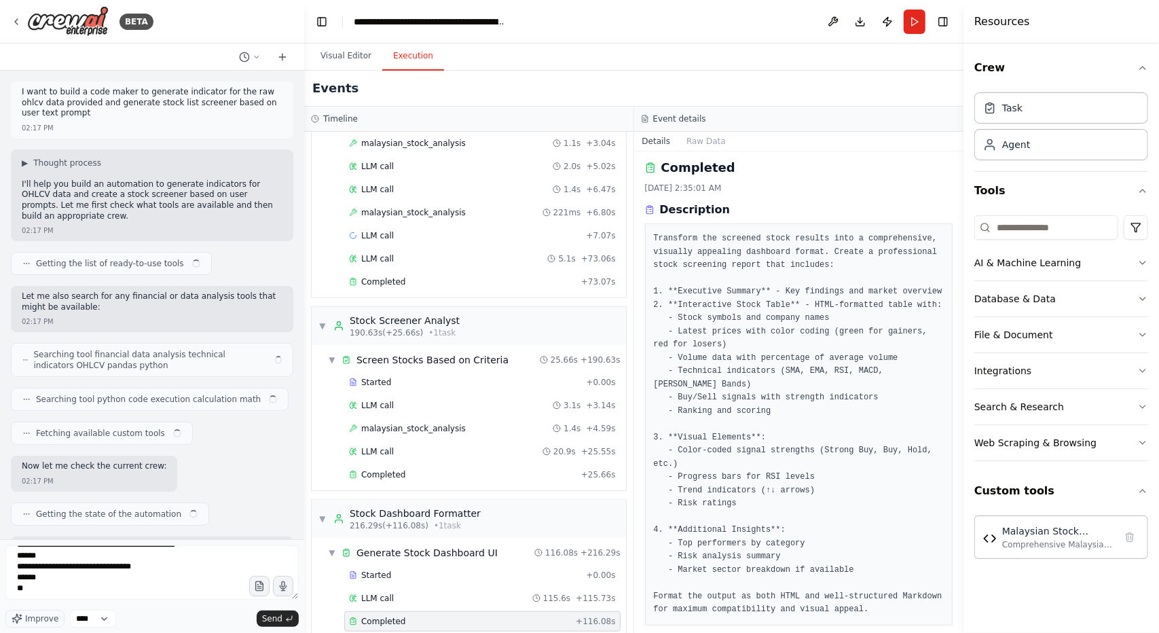
scroll to position [14478, 0]
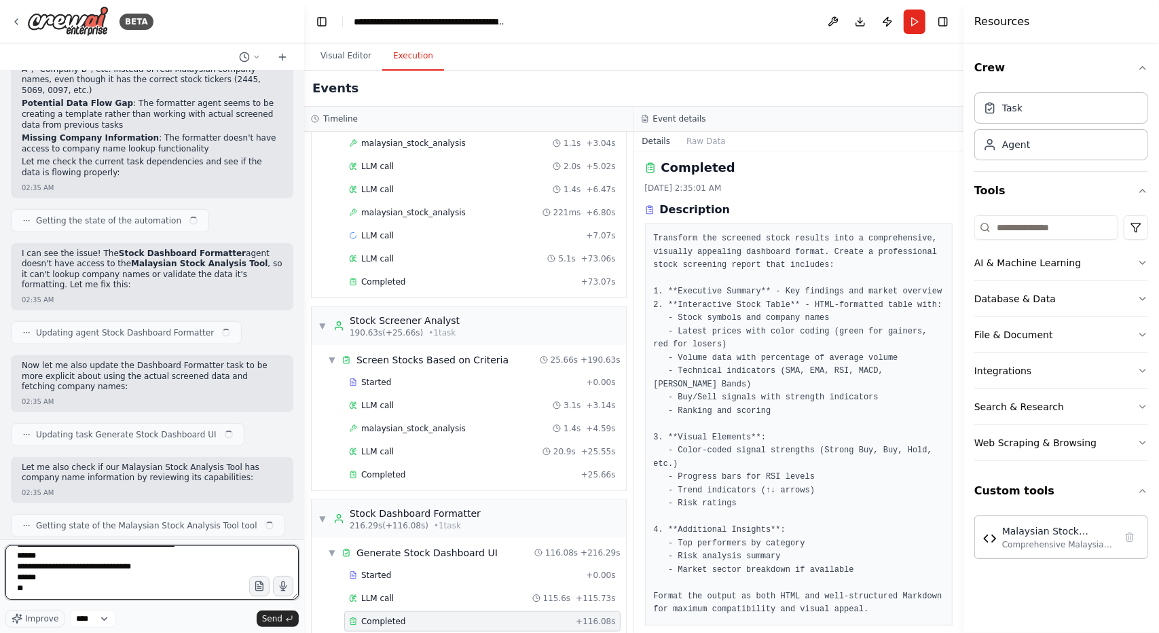
click at [31, 590] on textarea "**********" at bounding box center [151, 572] width 293 height 54
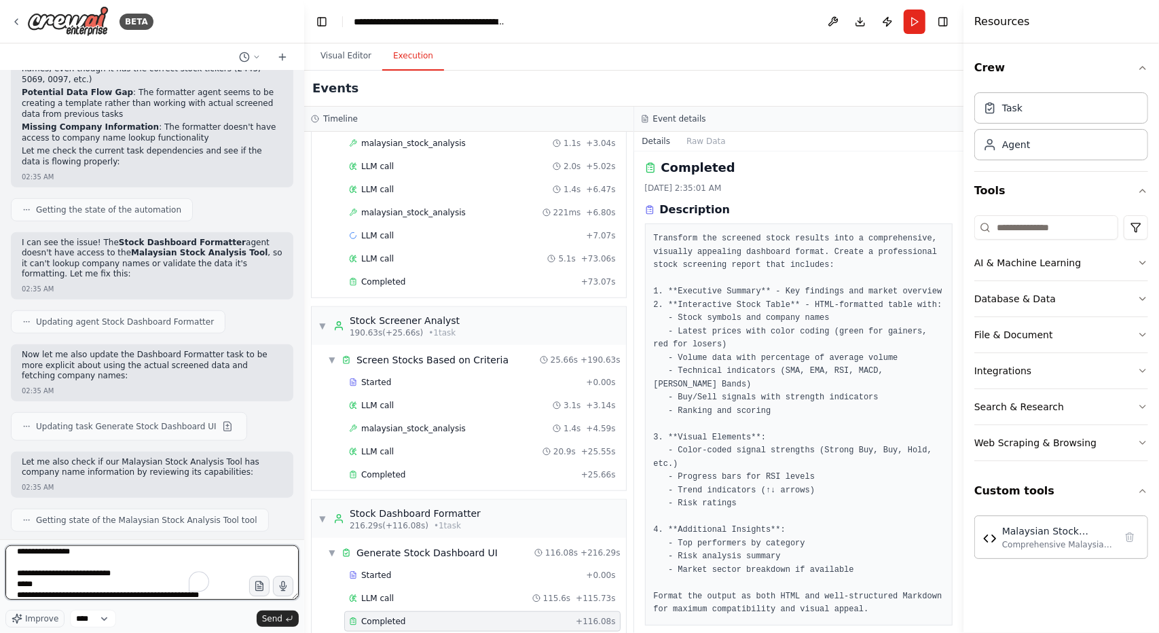
scroll to position [0, 0]
paste textarea "**********"
type textarea "**********"
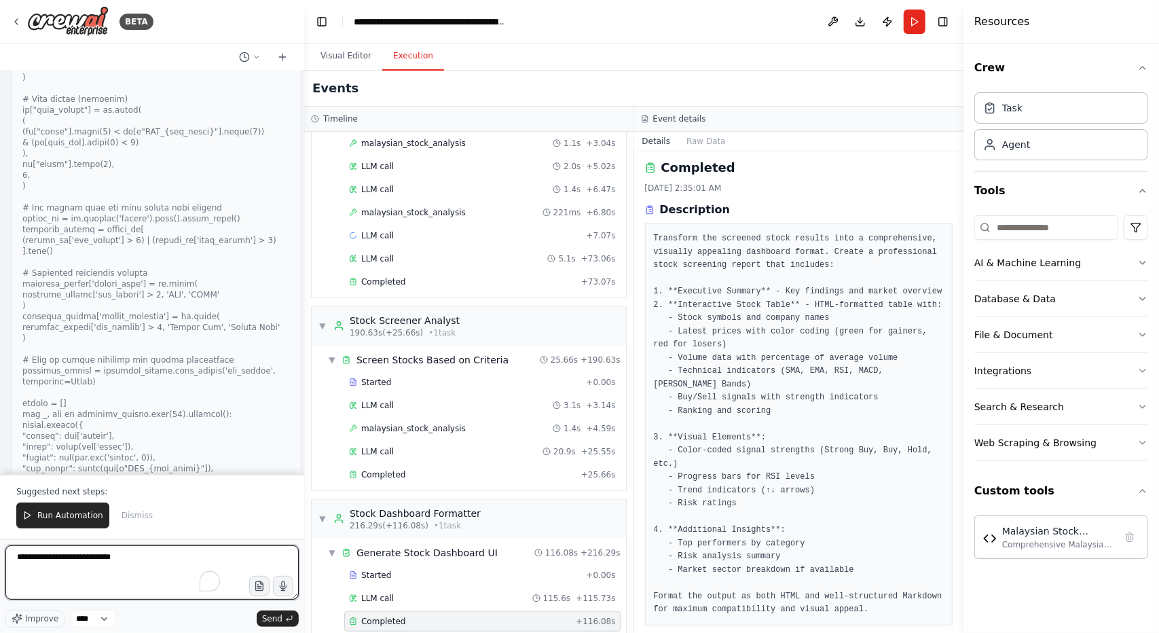
scroll to position [17307, 0]
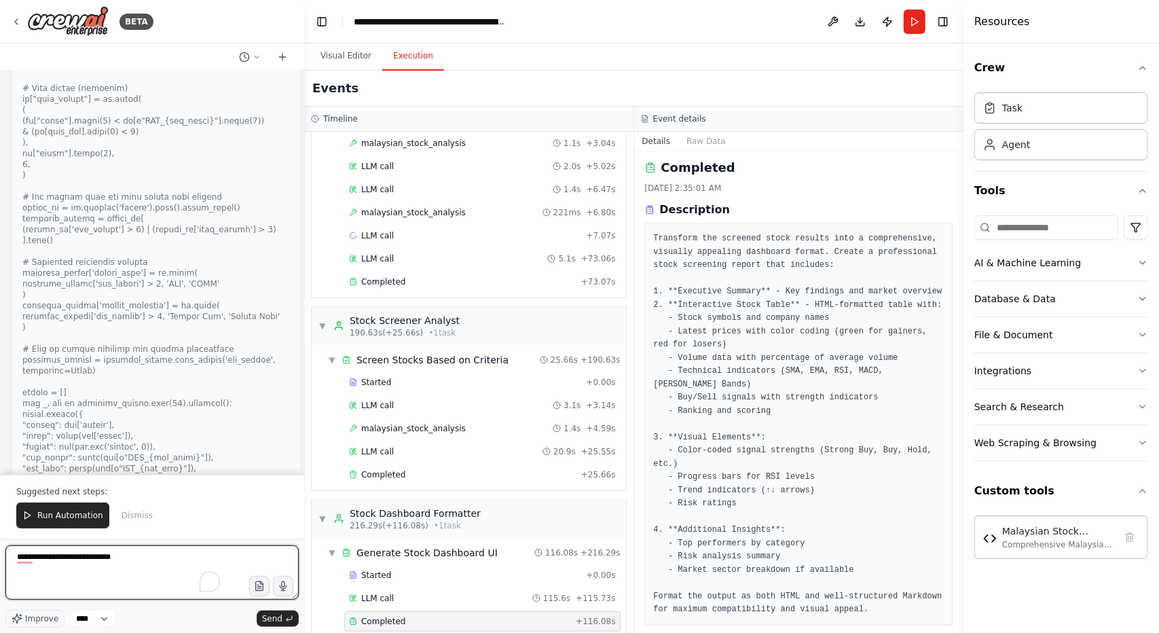
click at [129, 561] on textarea "**********" at bounding box center [151, 572] width 293 height 54
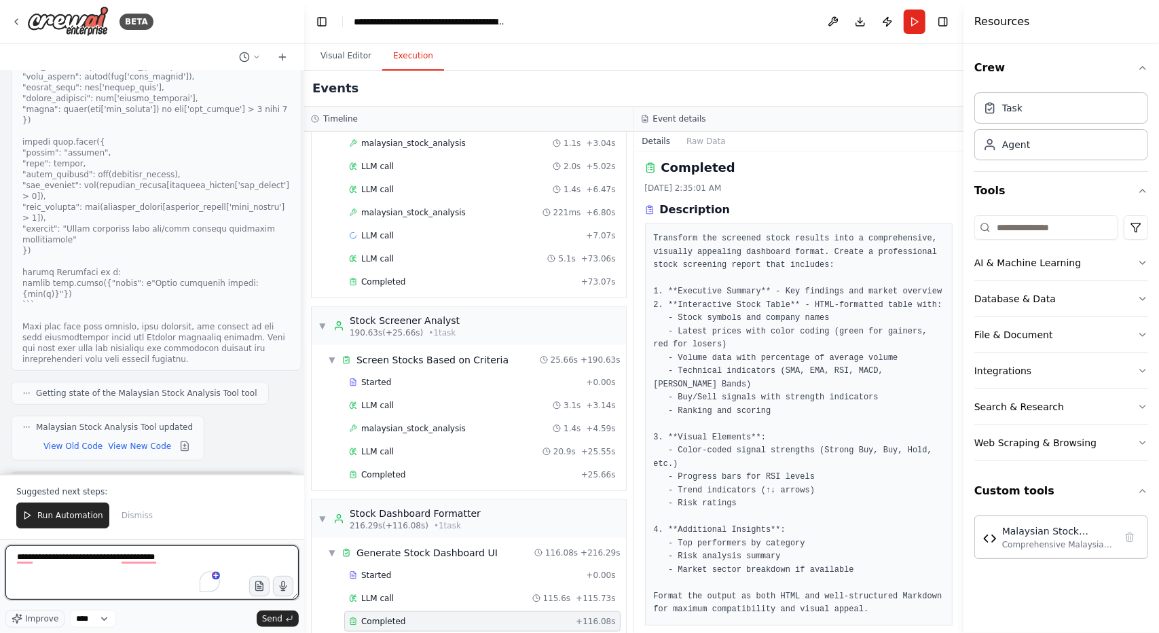
scroll to position [17752, 0]
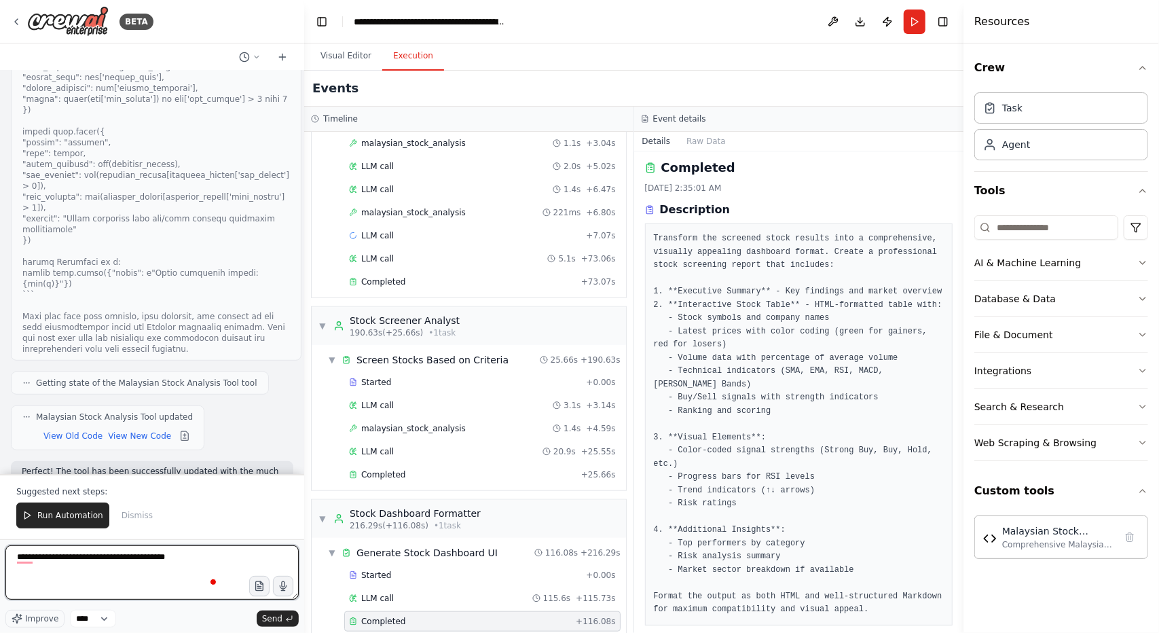
type textarea "**********"
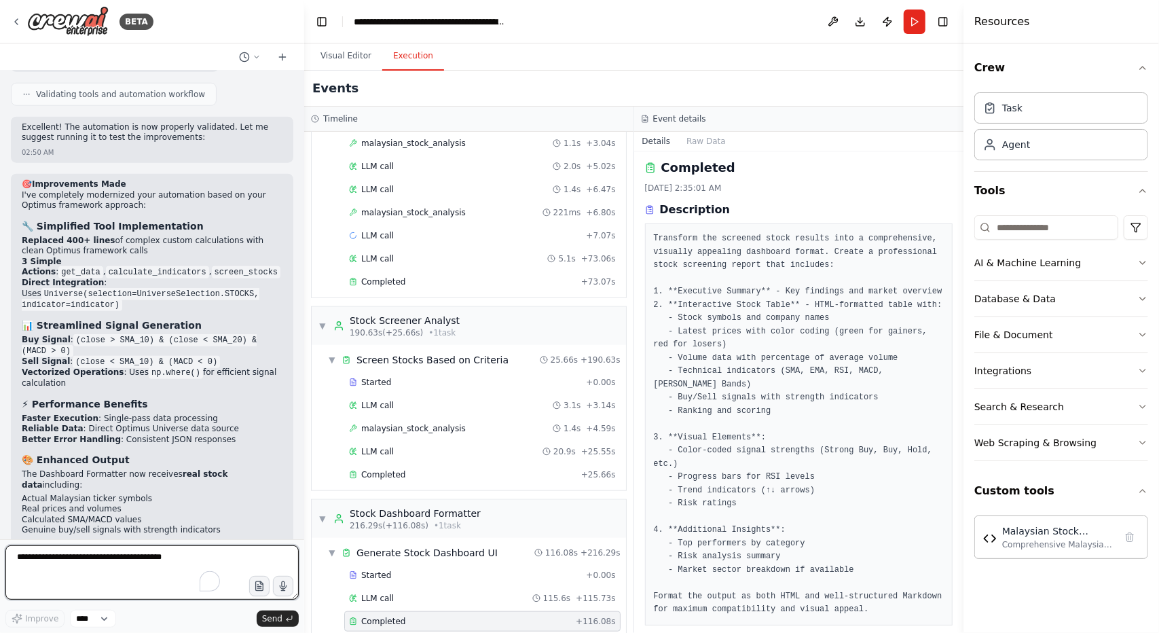
scroll to position [18374, 0]
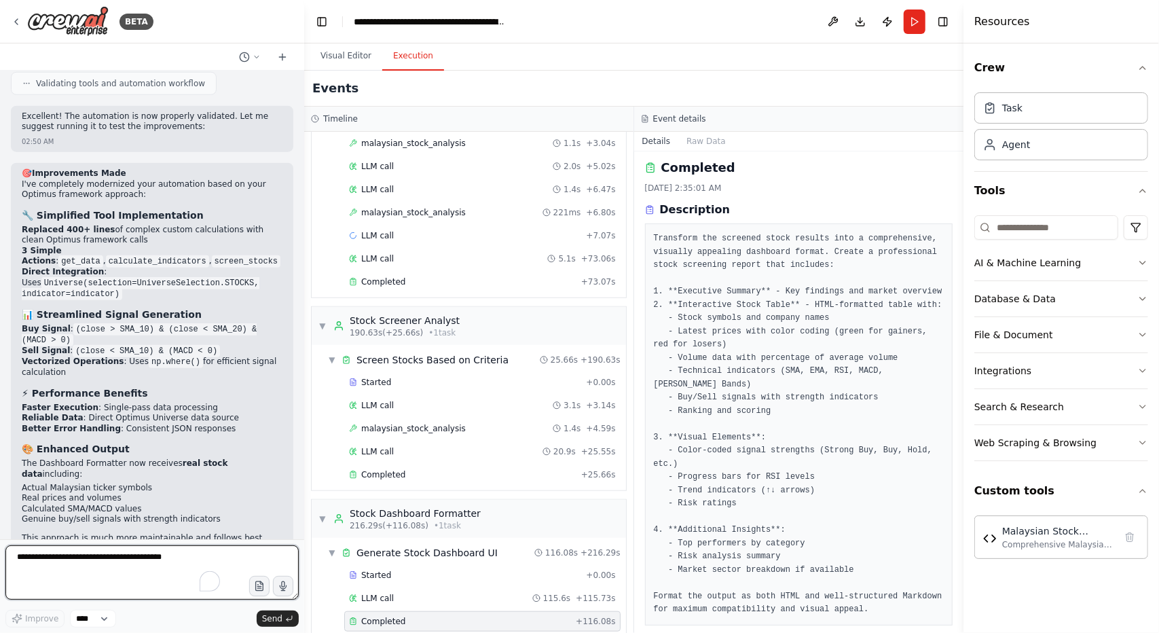
click at [129, 561] on textarea "To enrich screen reader interactions, please activate Accessibility in Grammarl…" at bounding box center [151, 572] width 293 height 54
type textarea "*"
click at [914, 27] on button "Run" at bounding box center [915, 22] width 22 height 24
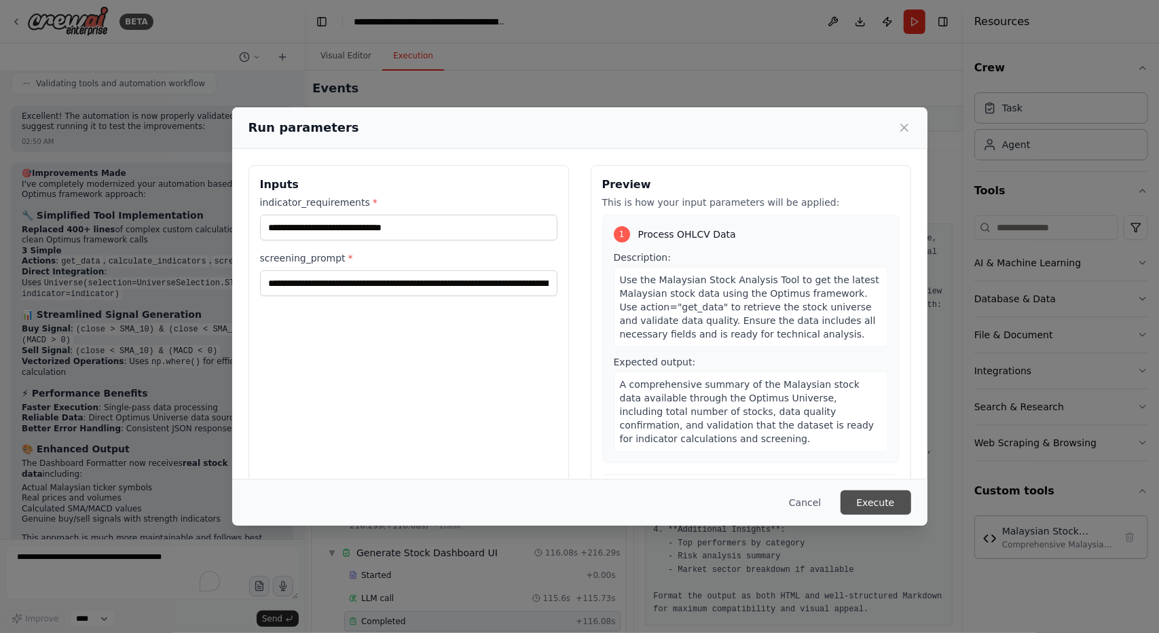
click at [873, 498] on button "Execute" at bounding box center [876, 502] width 71 height 24
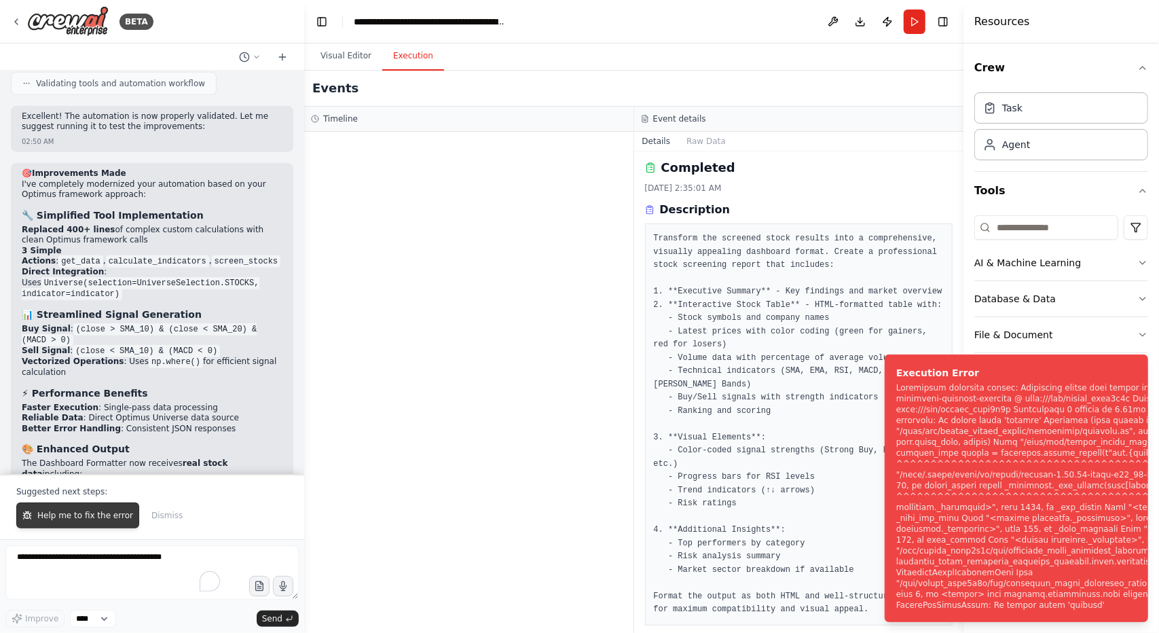
click at [94, 516] on span "Help me to fix the error" at bounding box center [85, 515] width 96 height 11
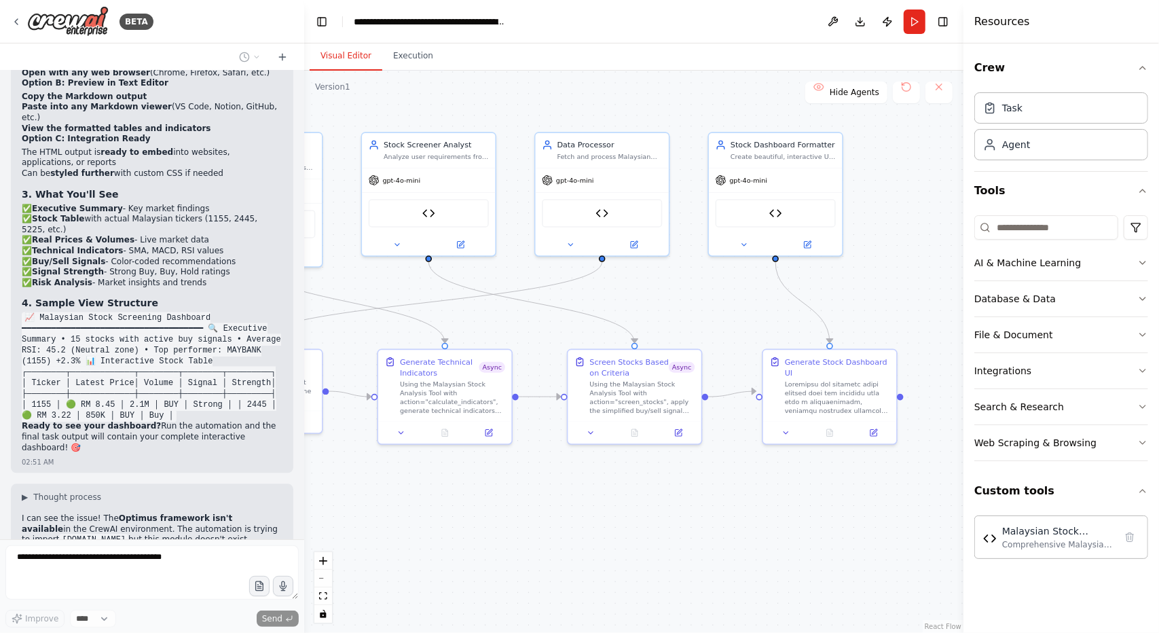
click at [334, 52] on button "Visual Editor" at bounding box center [346, 56] width 73 height 29
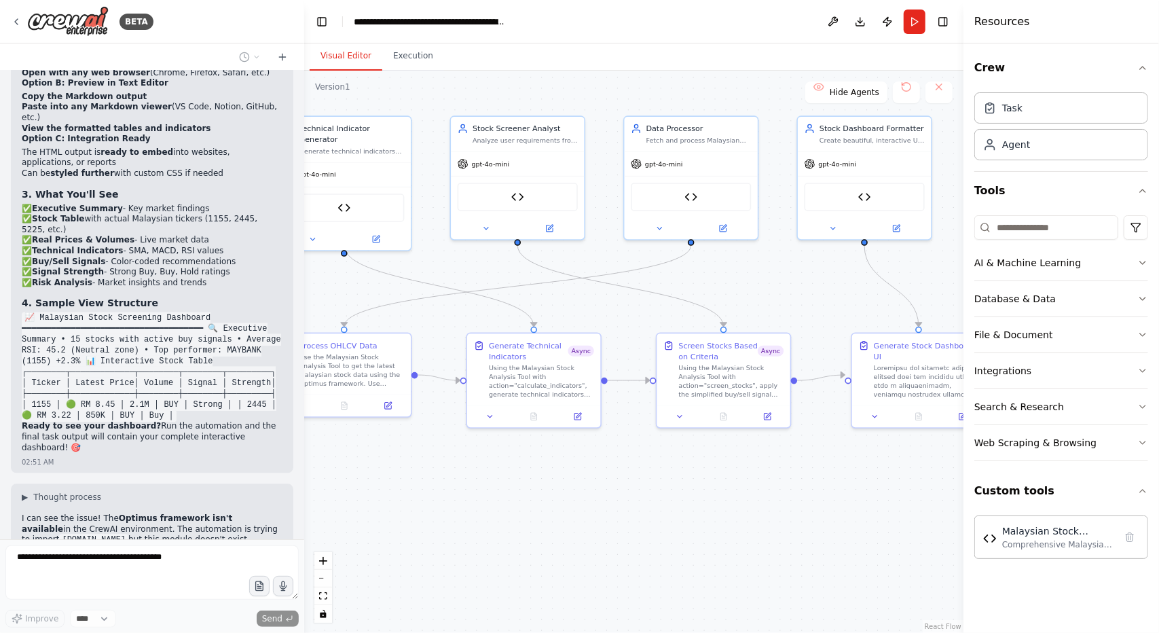
scroll to position [19295, 0]
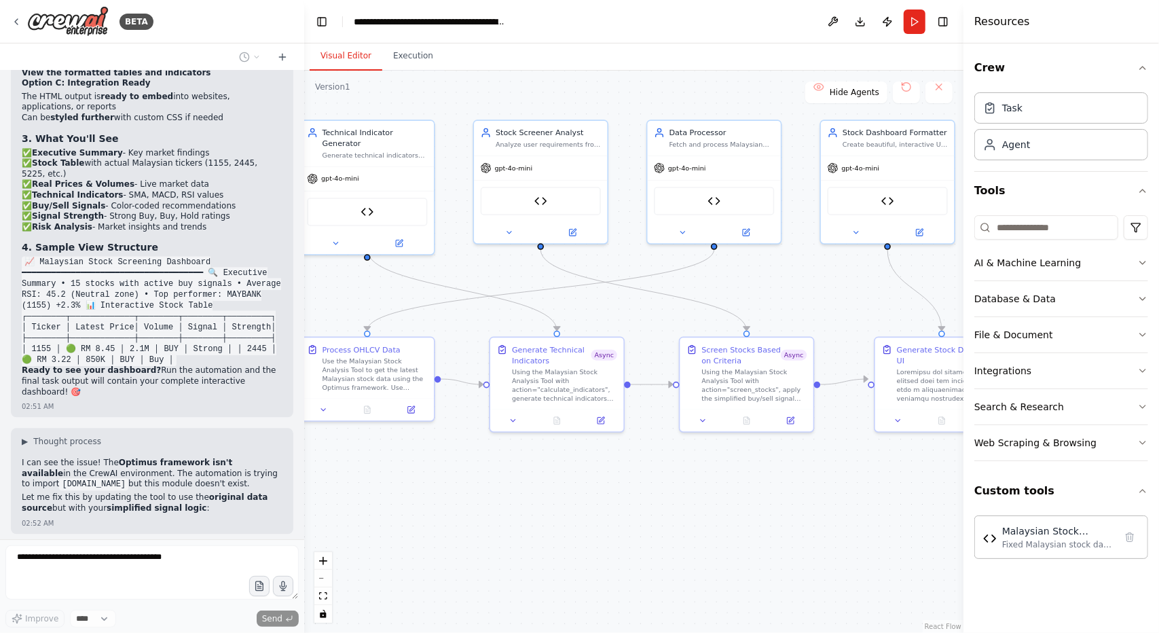
drag, startPoint x: 460, startPoint y: 526, endPoint x: 572, endPoint y: 513, distance: 112.7
click at [572, 513] on div ".deletable-edge-delete-btn { width: 20px; height: 20px; border: 0px solid #ffff…" at bounding box center [633, 352] width 659 height 562
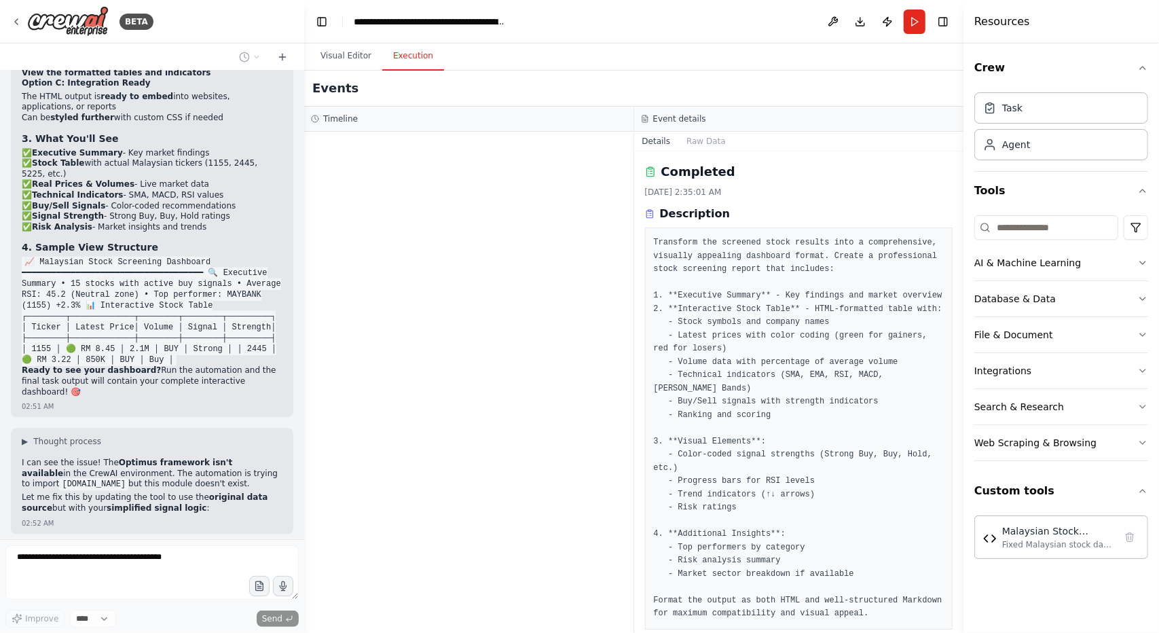
click at [406, 67] on button "Execution" at bounding box center [413, 56] width 62 height 29
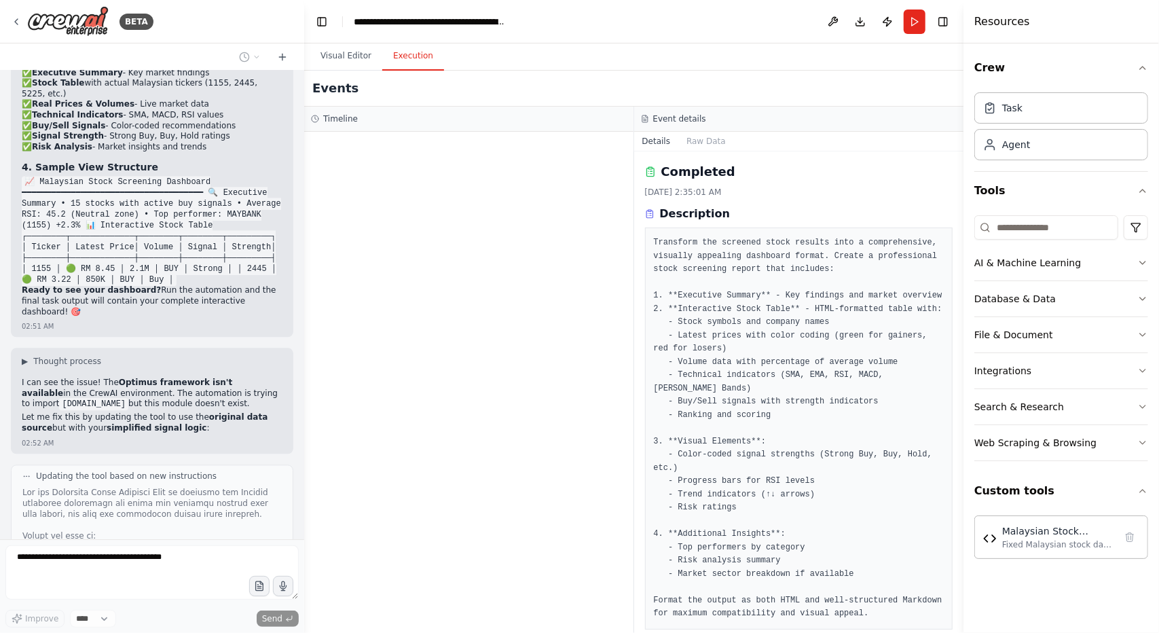
scroll to position [19385, 0]
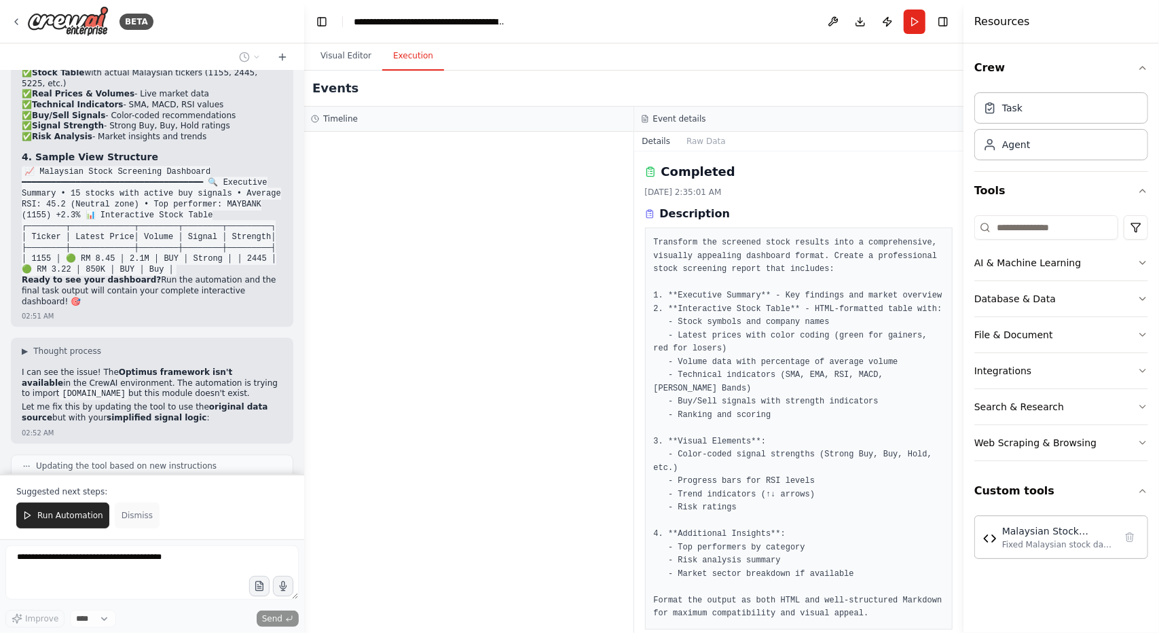
click at [124, 525] on button "Dismiss" at bounding box center [137, 516] width 45 height 26
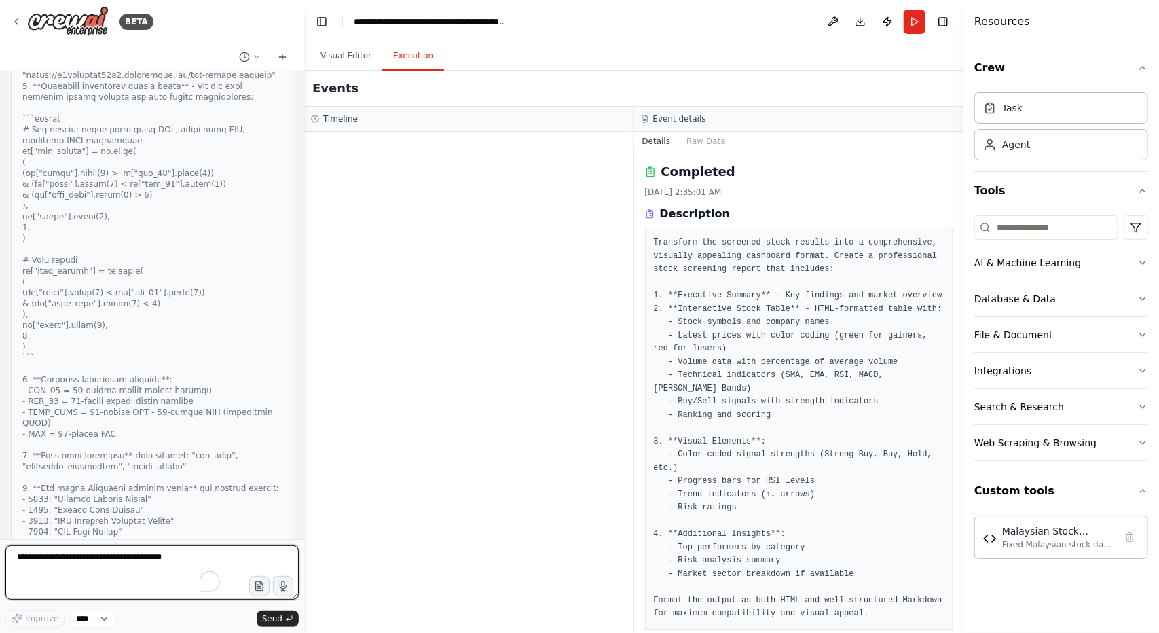
scroll to position [19900, 0]
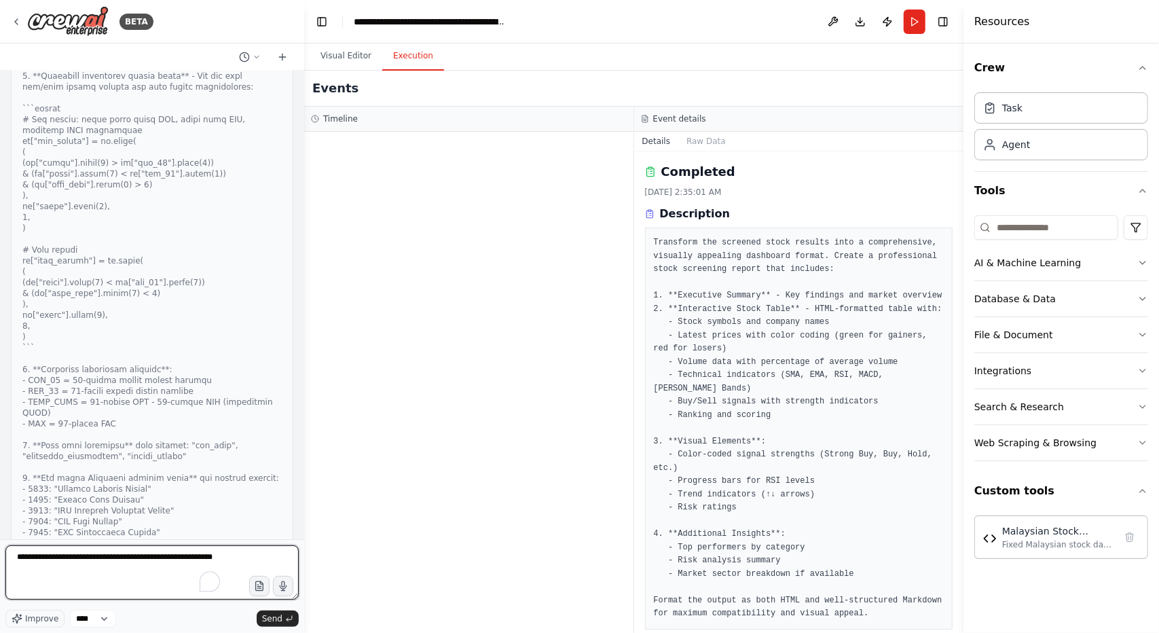
type textarea "**********"
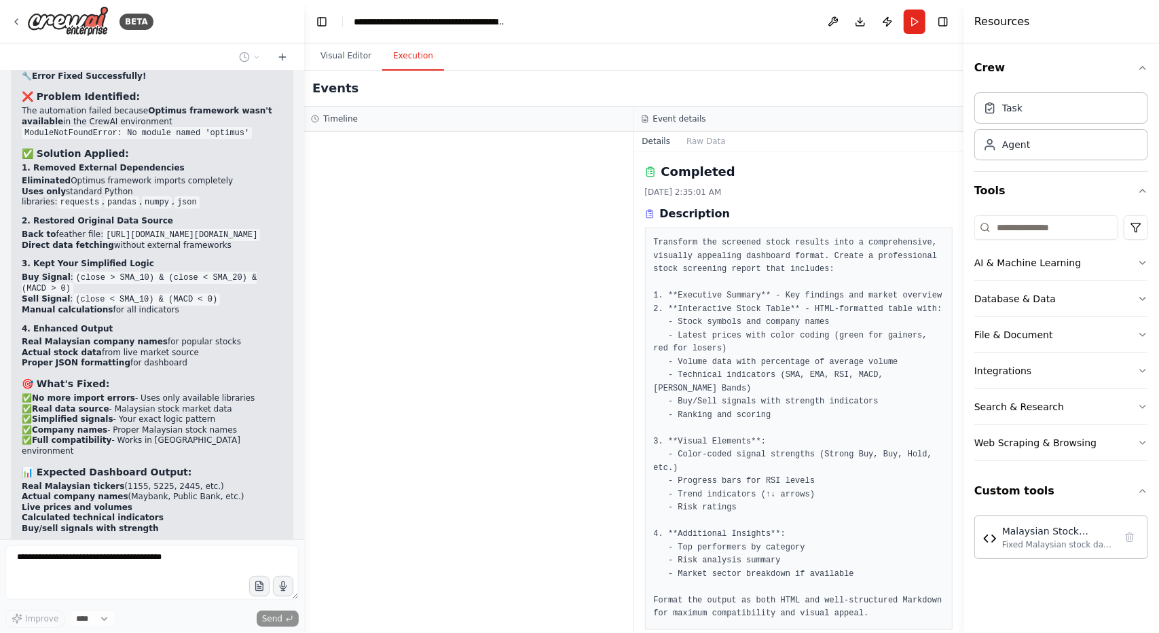
scroll to position [20679, 0]
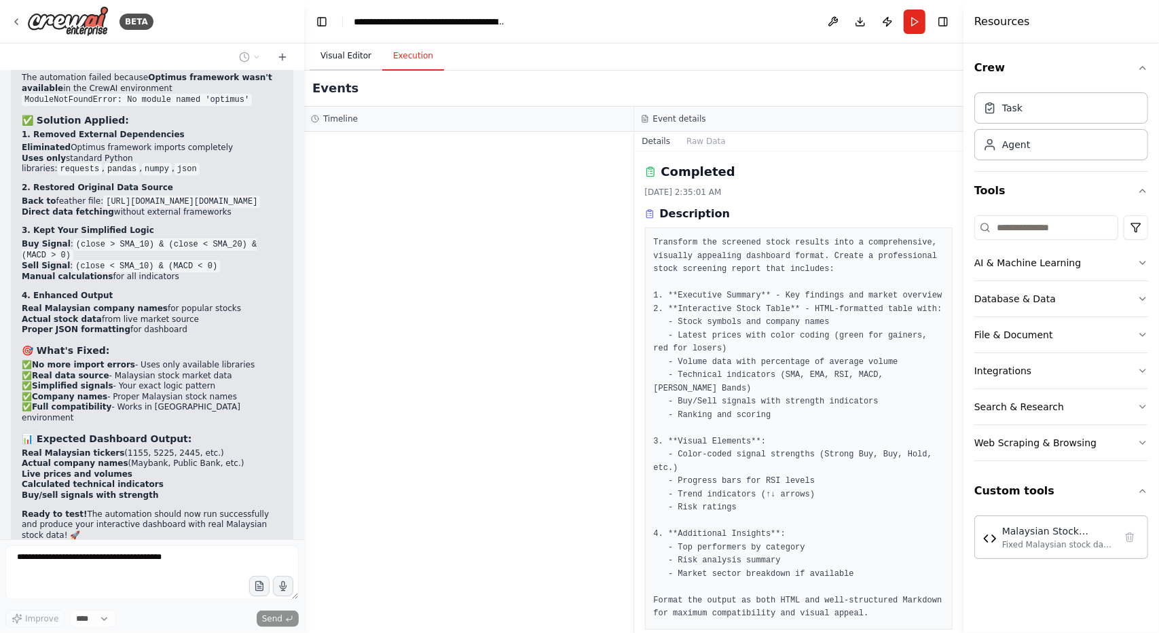
click at [345, 59] on button "Visual Editor" at bounding box center [346, 56] width 73 height 29
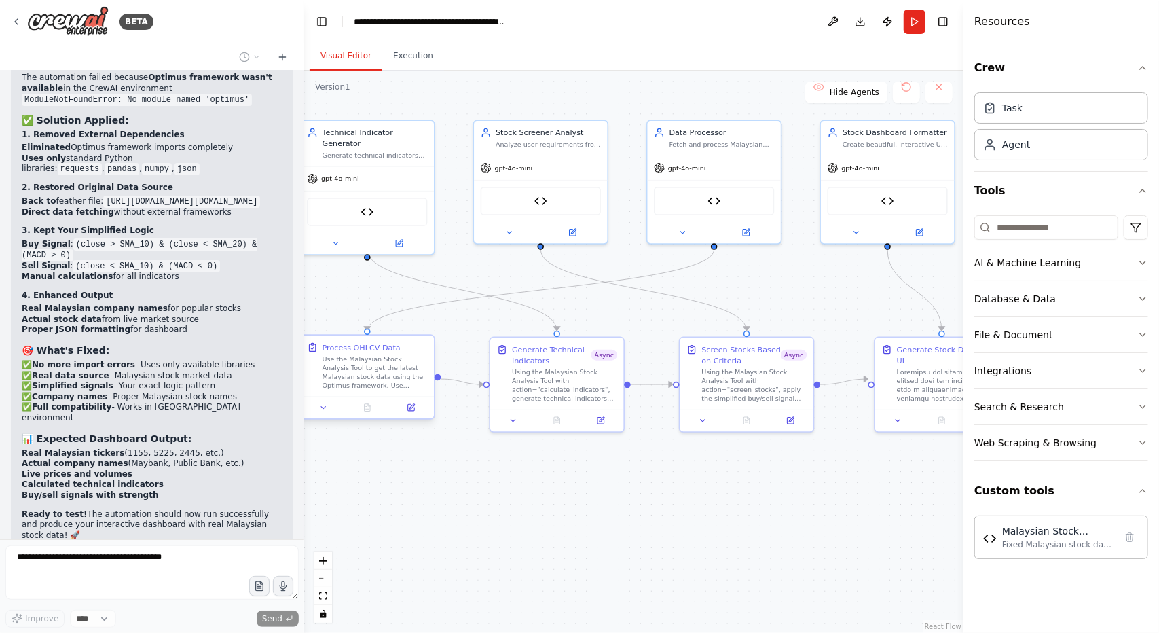
click at [376, 366] on div "Use the Malaysian Stock Analysis Tool to get the latest Malaysian stock data us…" at bounding box center [375, 372] width 105 height 35
click at [337, 407] on button at bounding box center [323, 407] width 37 height 13
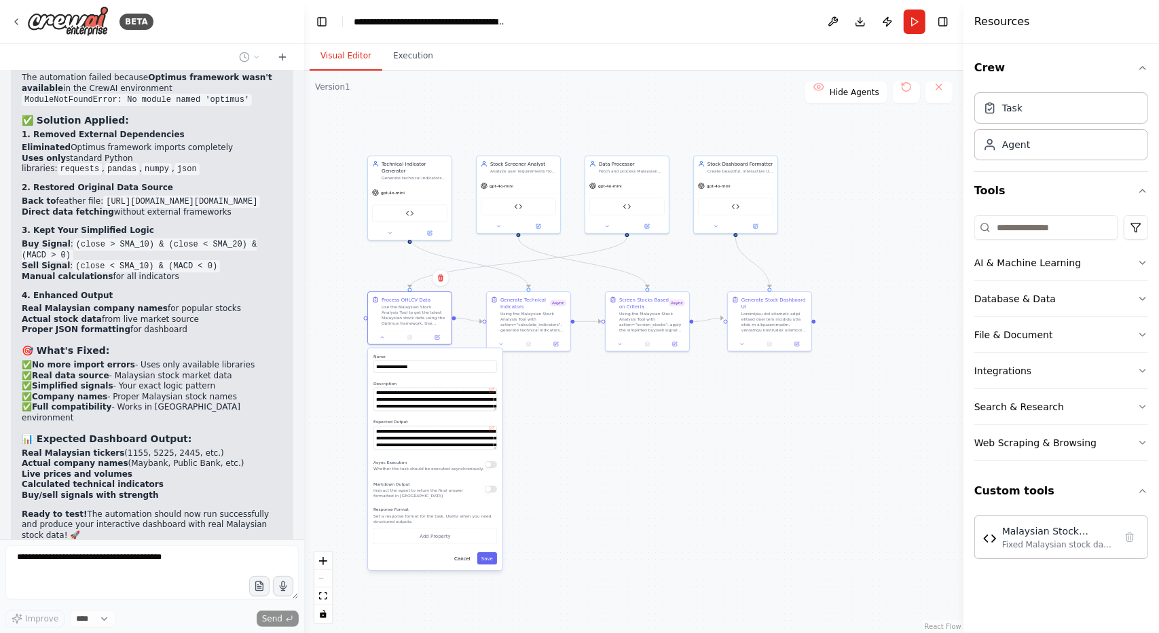
drag, startPoint x: 551, startPoint y: 582, endPoint x: 547, endPoint y: 439, distance: 142.7
click at [547, 439] on div ".deletable-edge-delete-btn { width: 20px; height: 20px; border: 0px solid #ffff…" at bounding box center [633, 352] width 659 height 562
click at [466, 557] on button "Cancel" at bounding box center [462, 554] width 24 height 12
click at [441, 333] on button at bounding box center [437, 332] width 23 height 8
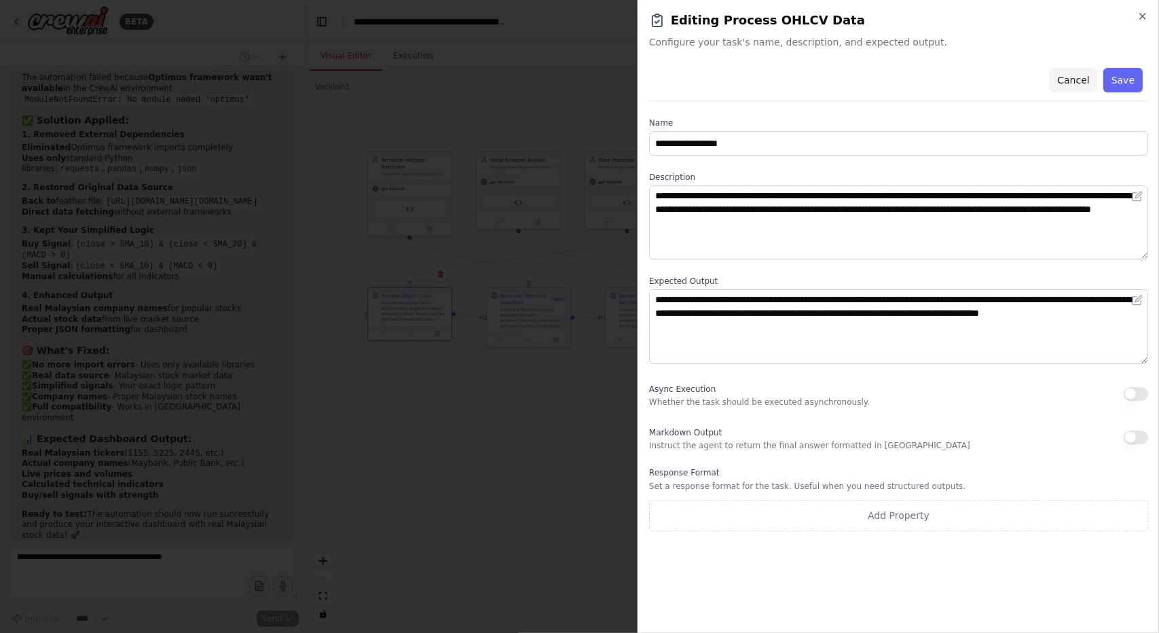
click at [1074, 81] on button "Cancel" at bounding box center [1073, 80] width 48 height 24
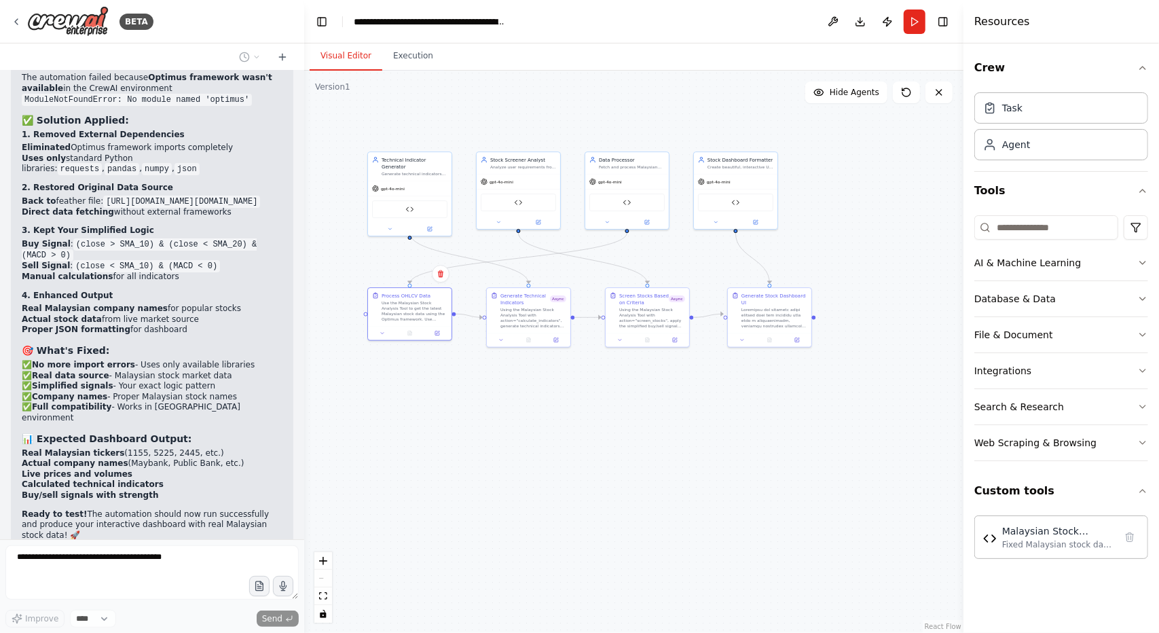
scroll to position [20735, 0]
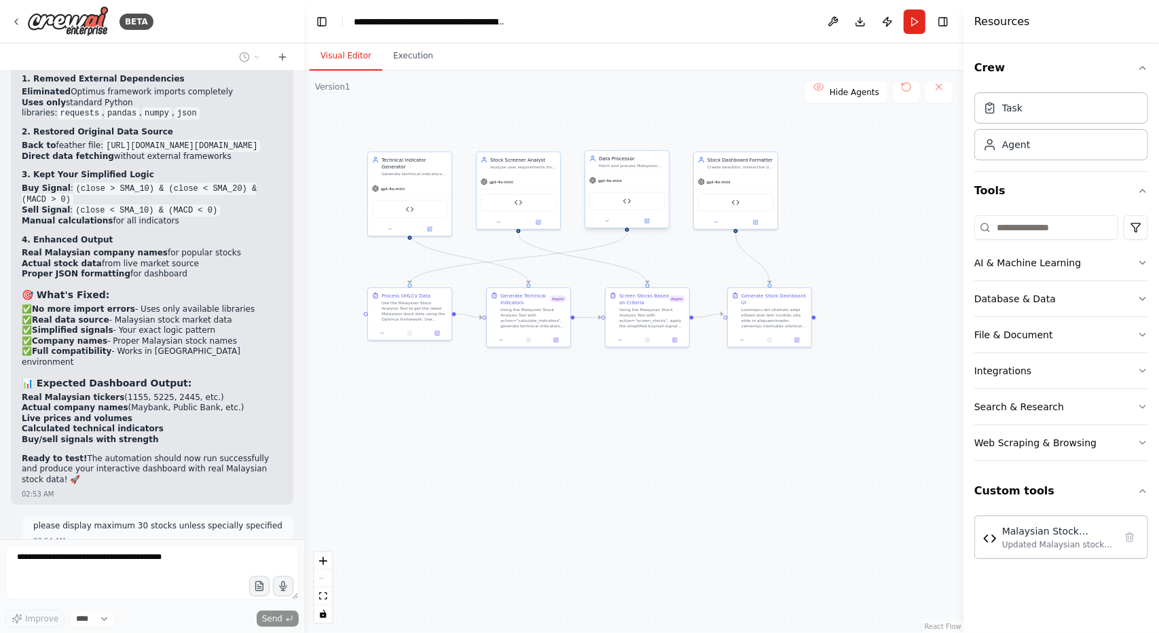
click at [647, 181] on div "gpt-4o-mini" at bounding box center [627, 180] width 84 height 15
click at [476, 324] on div ".deletable-edge-delete-btn { width: 20px; height: 20px; border: 0px solid #ffff…" at bounding box center [633, 352] width 659 height 562
click at [418, 65] on button "Execution" at bounding box center [413, 56] width 62 height 29
click at [355, 53] on button "Visual Editor" at bounding box center [346, 56] width 73 height 29
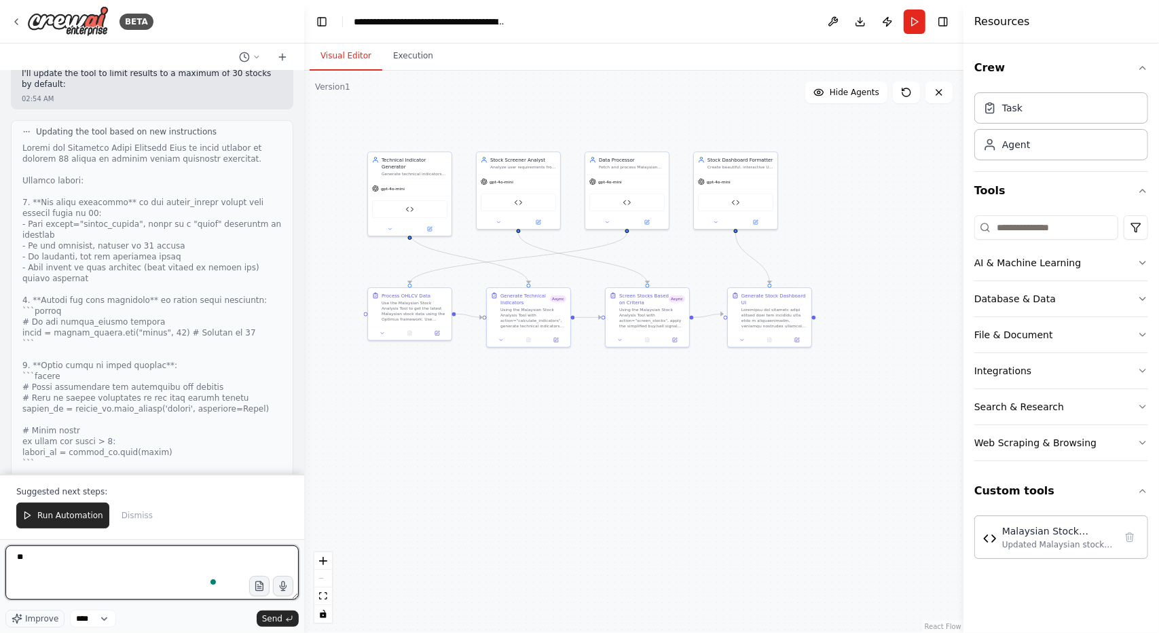
scroll to position [21269, 0]
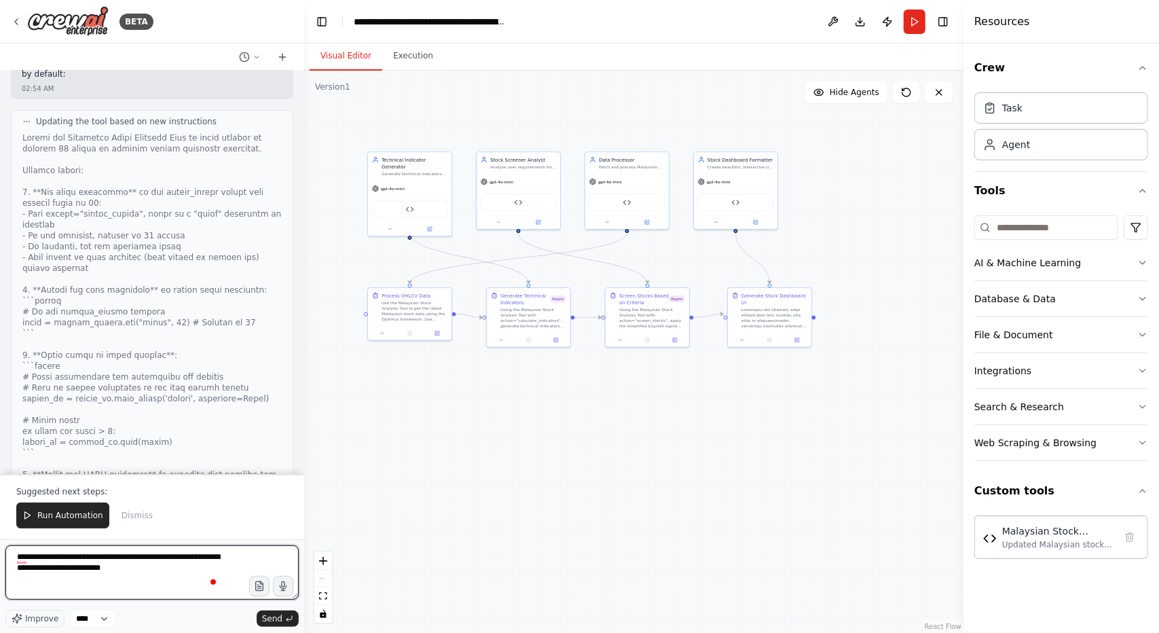
type textarea "**********"
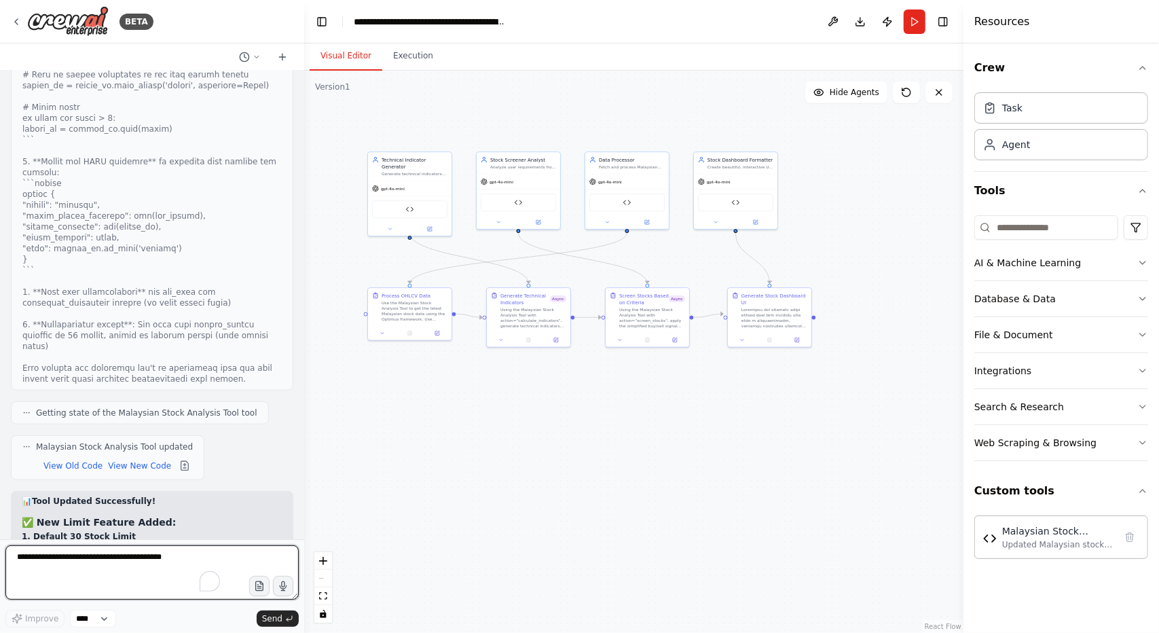
scroll to position [21592, 0]
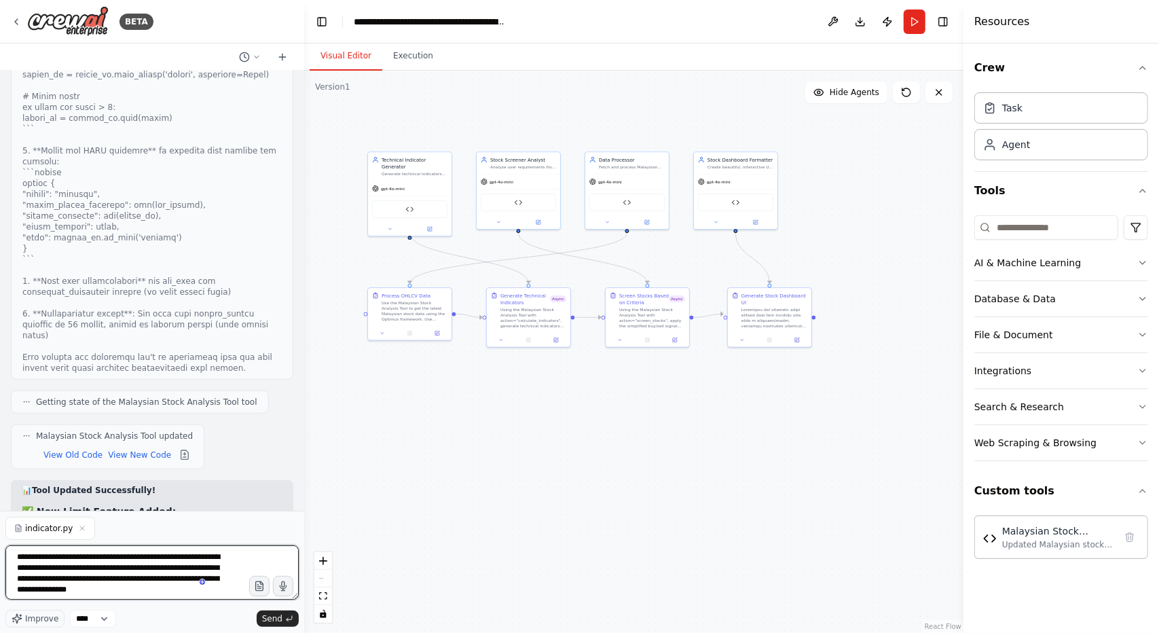
type textarea "**********"
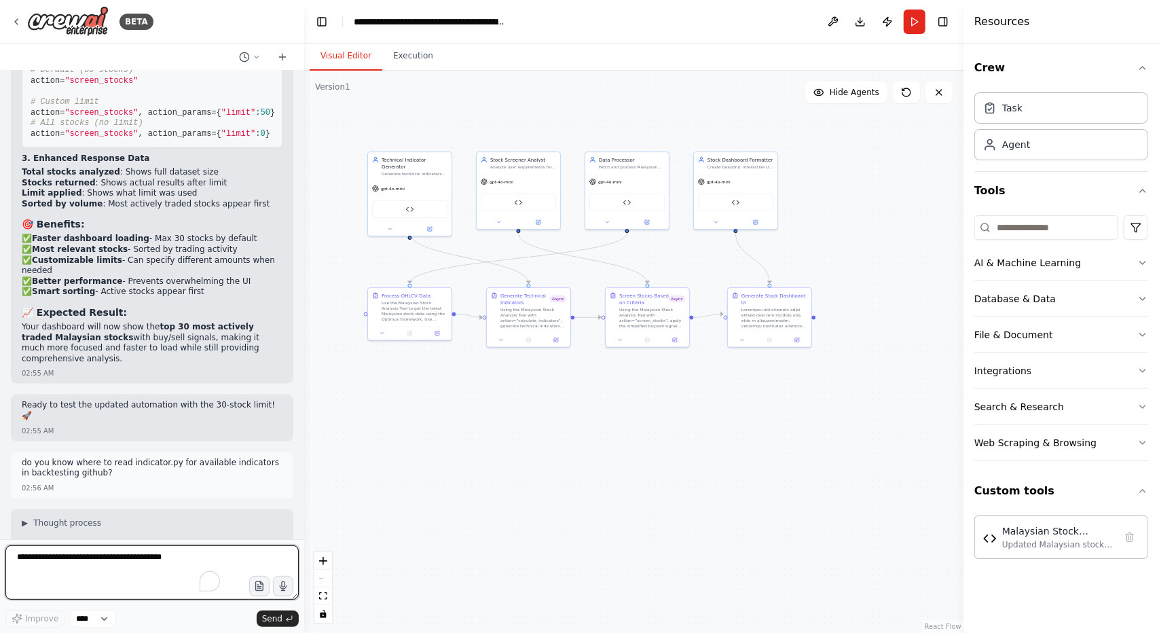
scroll to position [22147, 0]
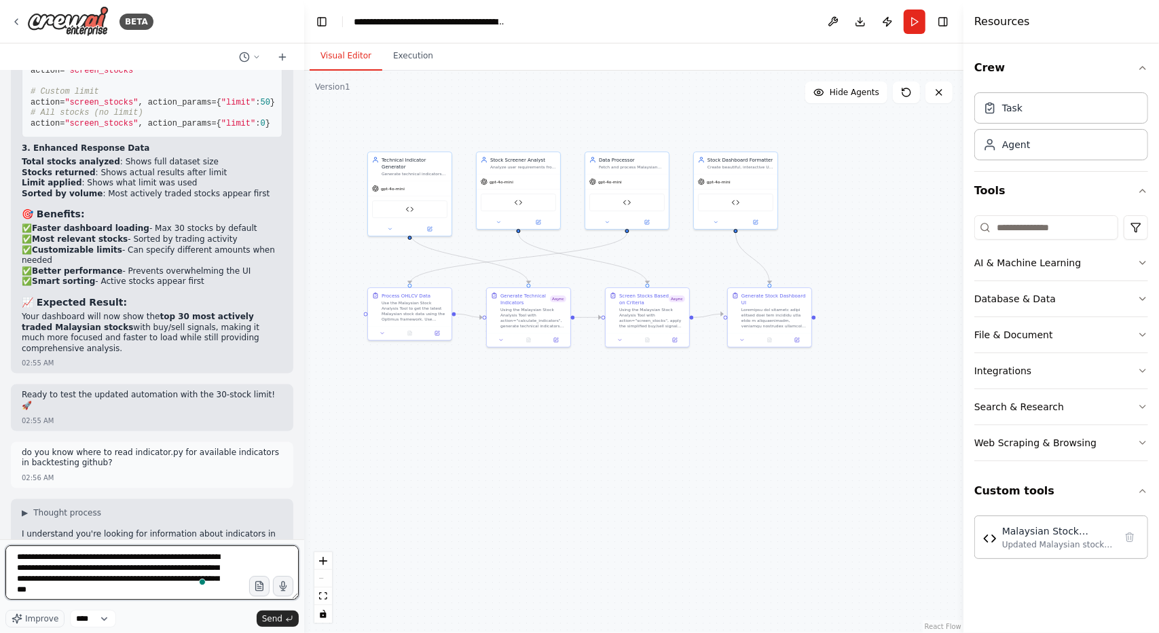
type textarea "**********"
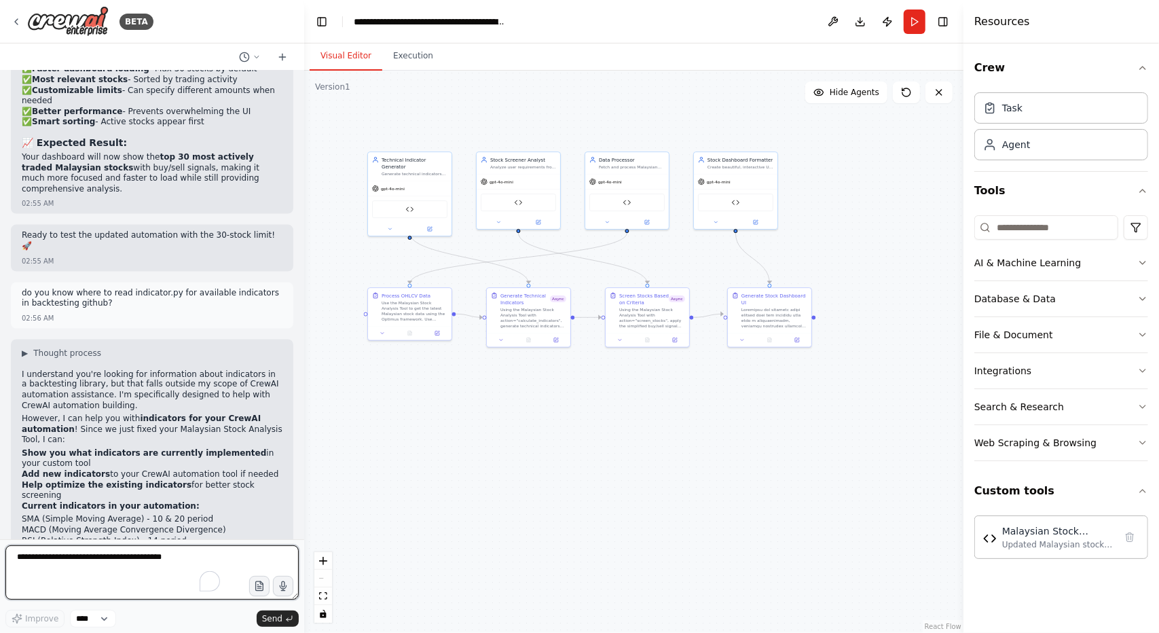
scroll to position [22317, 0]
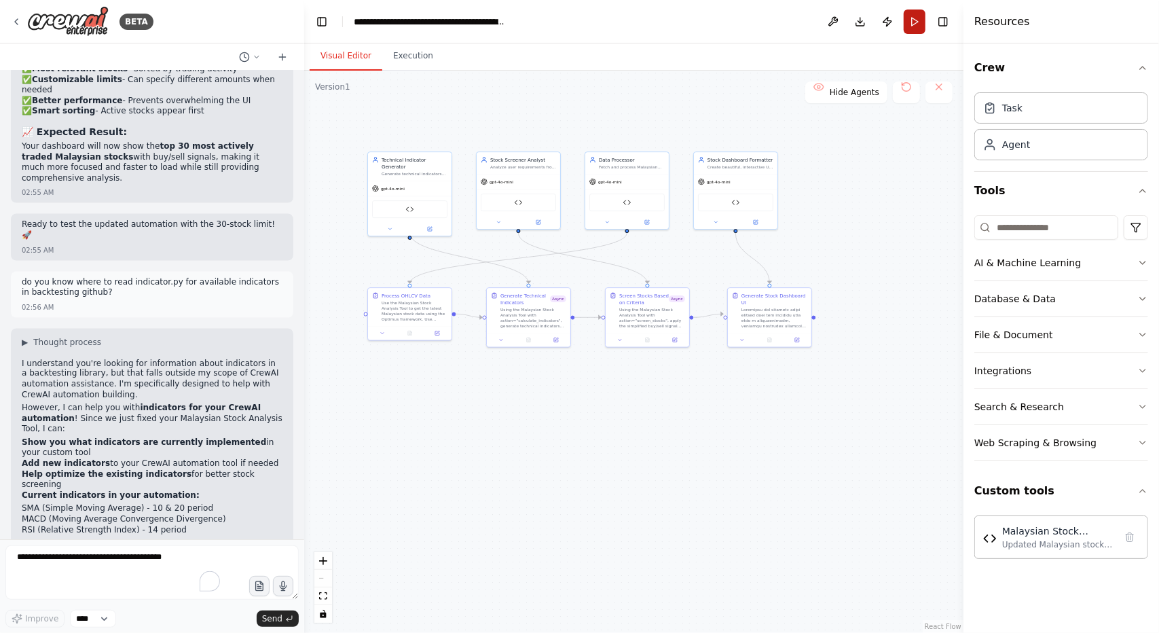
click at [912, 26] on button "Run" at bounding box center [915, 22] width 22 height 24
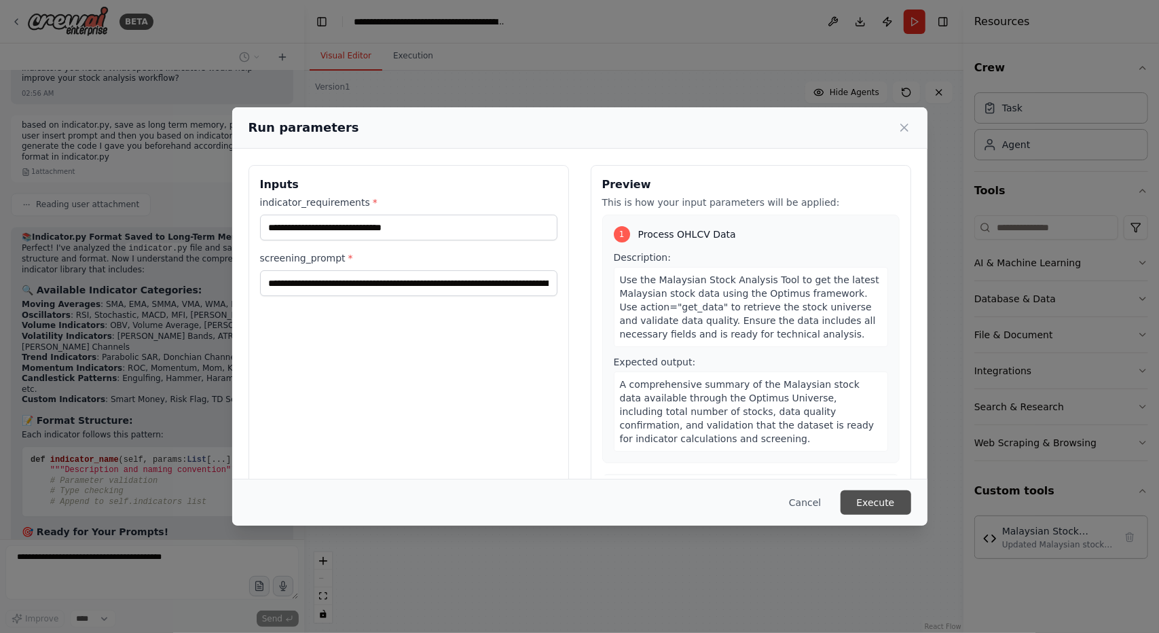
click at [865, 496] on button "Execute" at bounding box center [876, 502] width 71 height 24
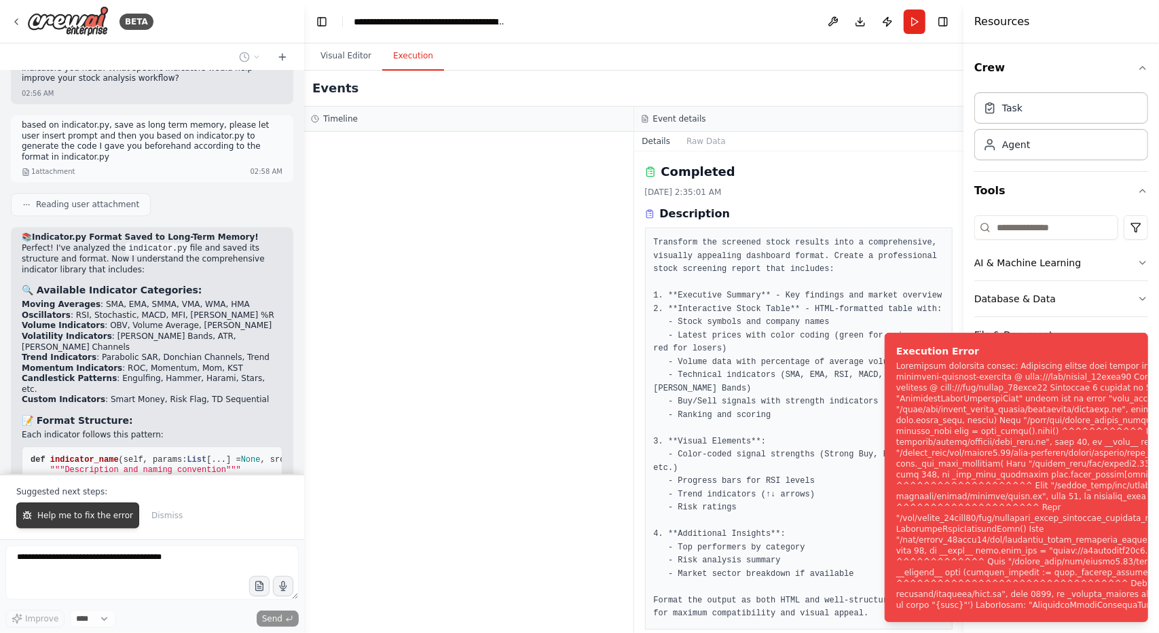
click at [104, 511] on button "Help me to fix the error" at bounding box center [77, 516] width 123 height 26
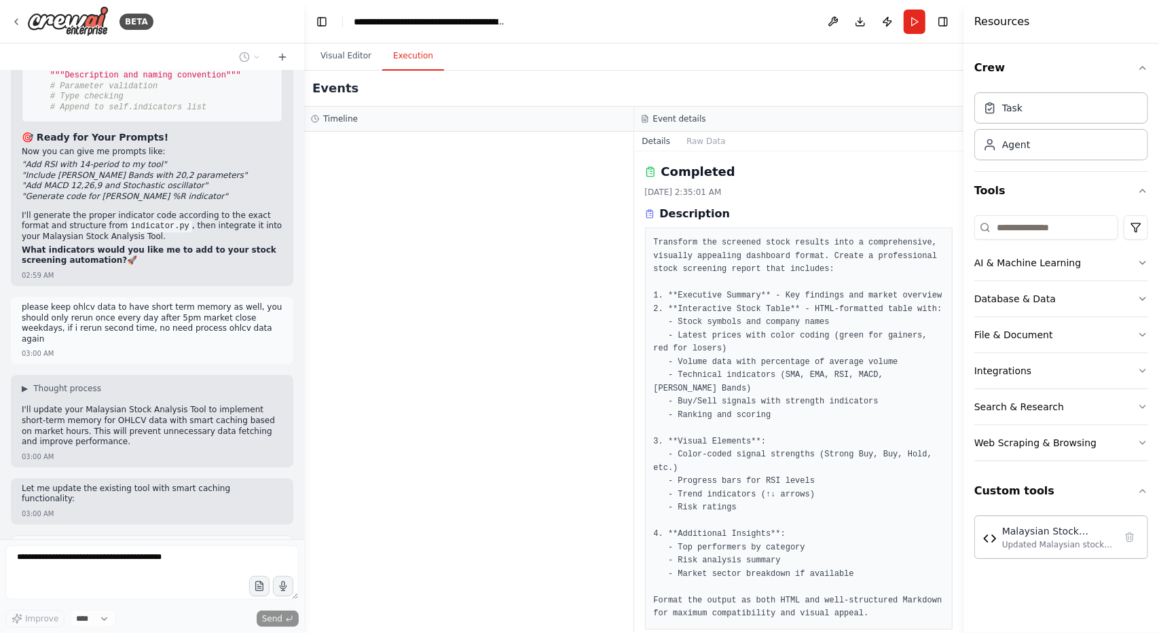
scroll to position [23277, 0]
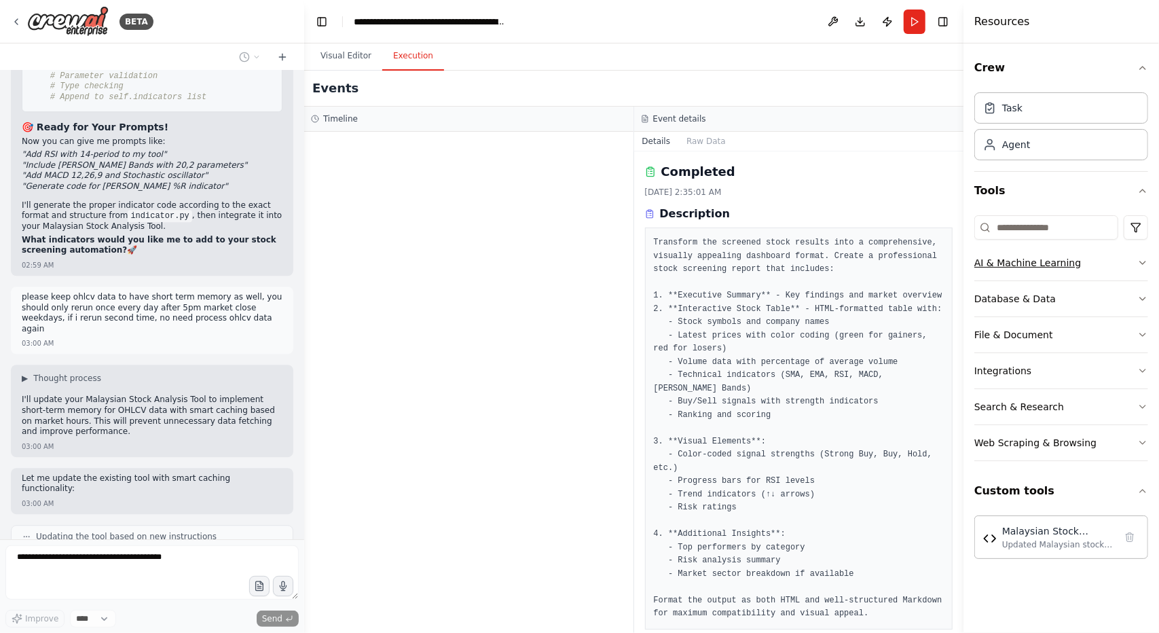
click at [1108, 261] on button "AI & Machine Learning" at bounding box center [1062, 262] width 174 height 35
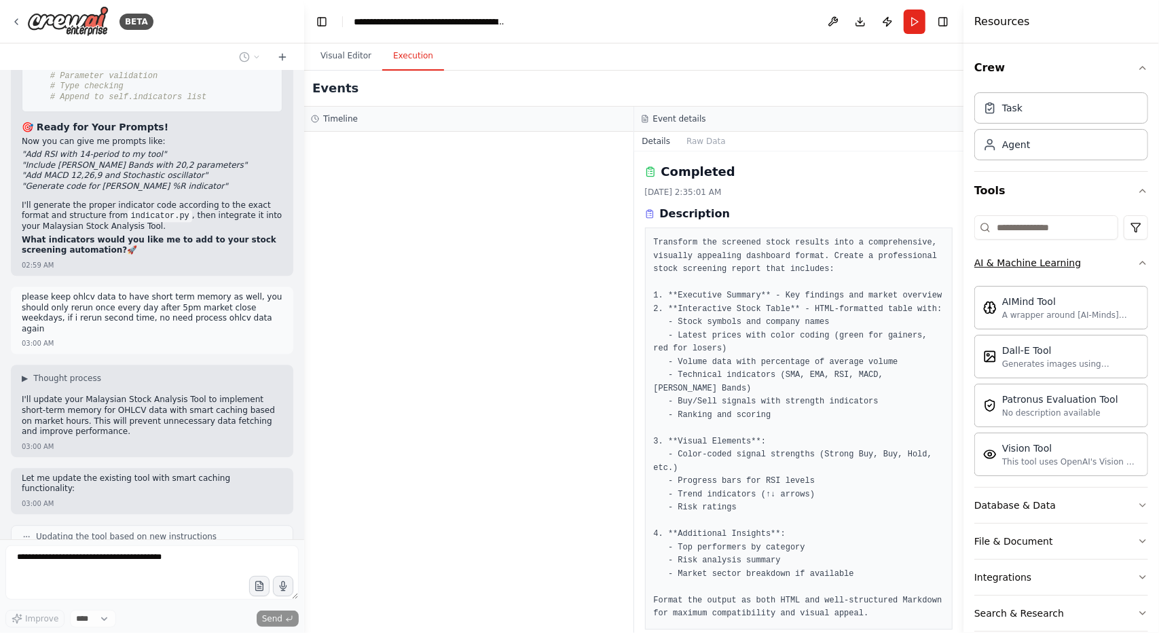
click at [1108, 261] on button "AI & Machine Learning" at bounding box center [1062, 262] width 174 height 35
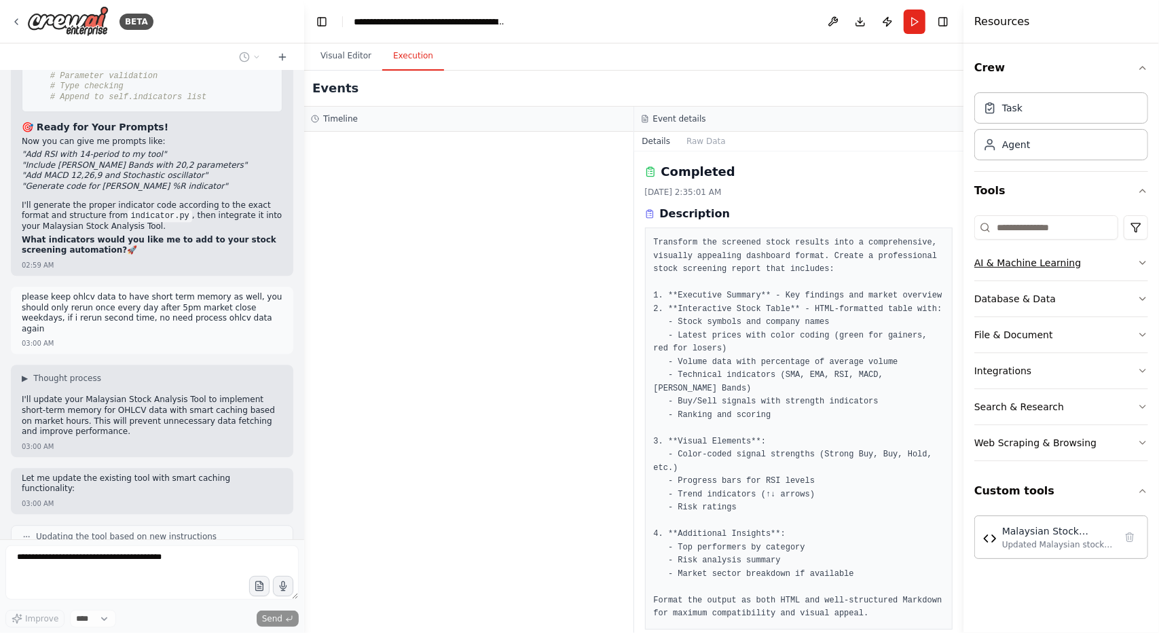
click at [1108, 261] on button "AI & Machine Learning" at bounding box center [1062, 262] width 174 height 35
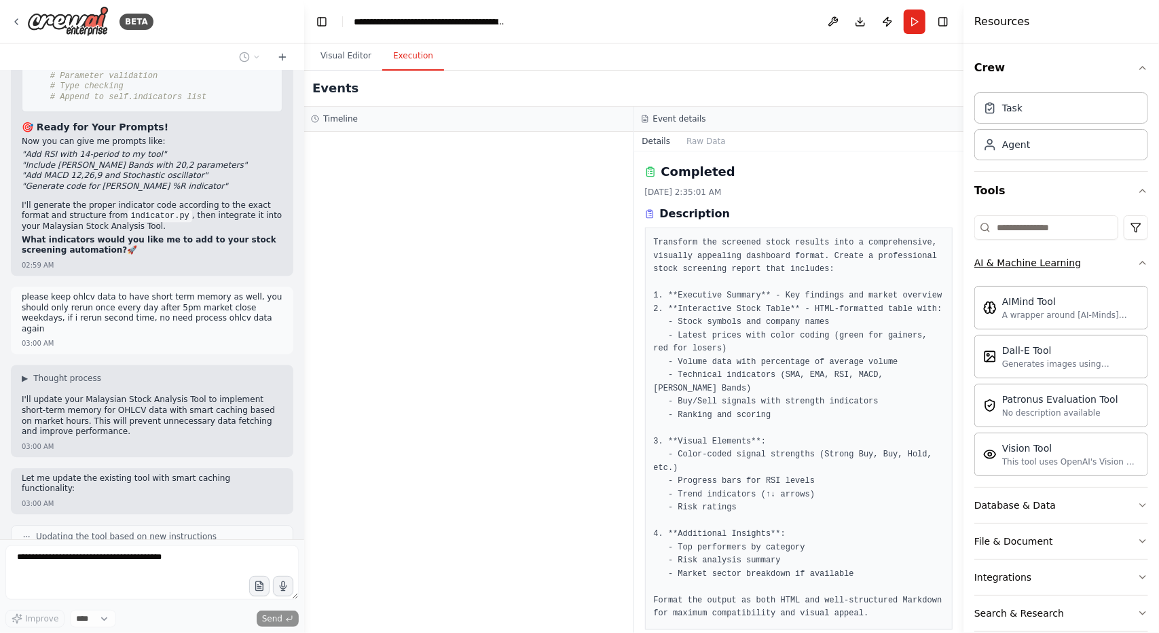
click at [1108, 261] on button "AI & Machine Learning" at bounding box center [1062, 262] width 174 height 35
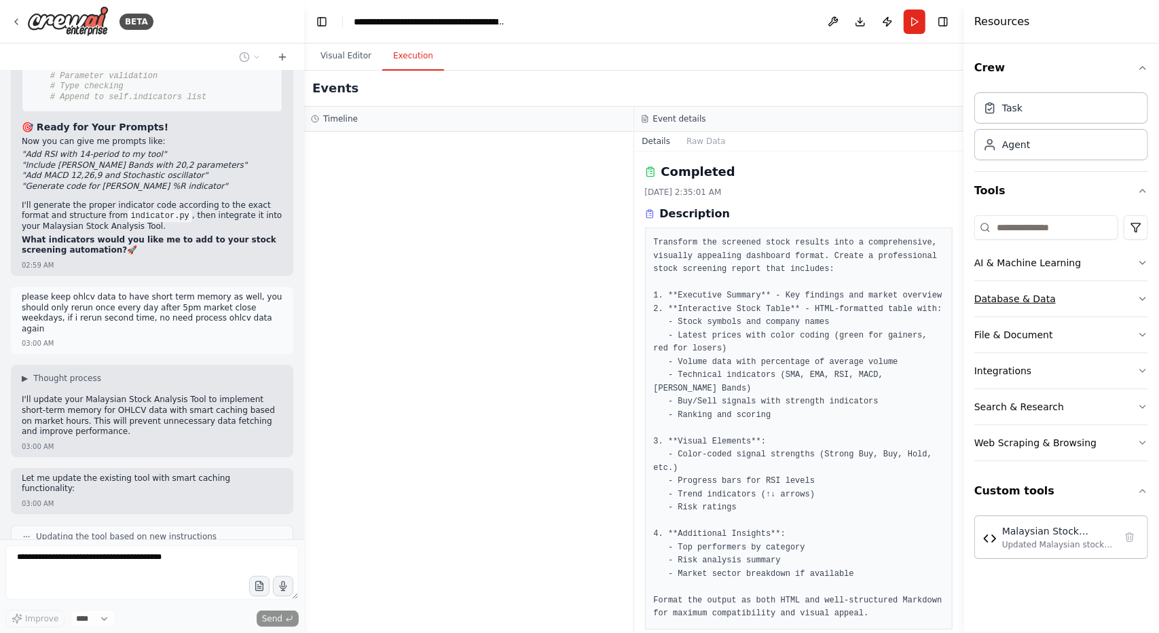
click at [1094, 295] on button "Database & Data" at bounding box center [1062, 298] width 174 height 35
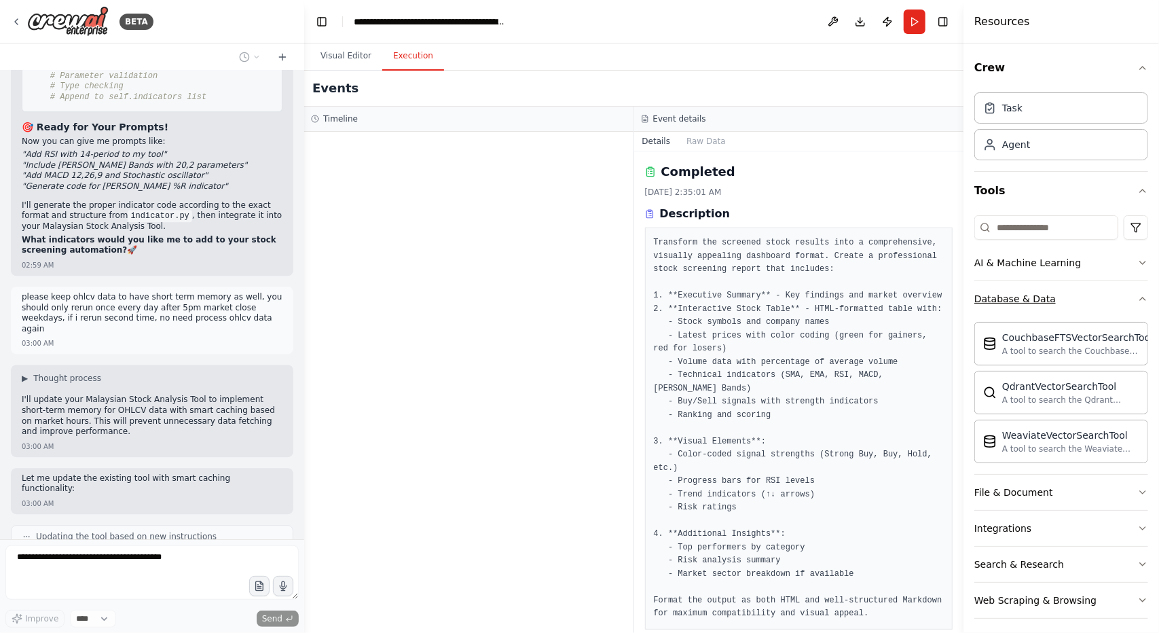
click at [1094, 295] on button "Database & Data" at bounding box center [1062, 298] width 174 height 35
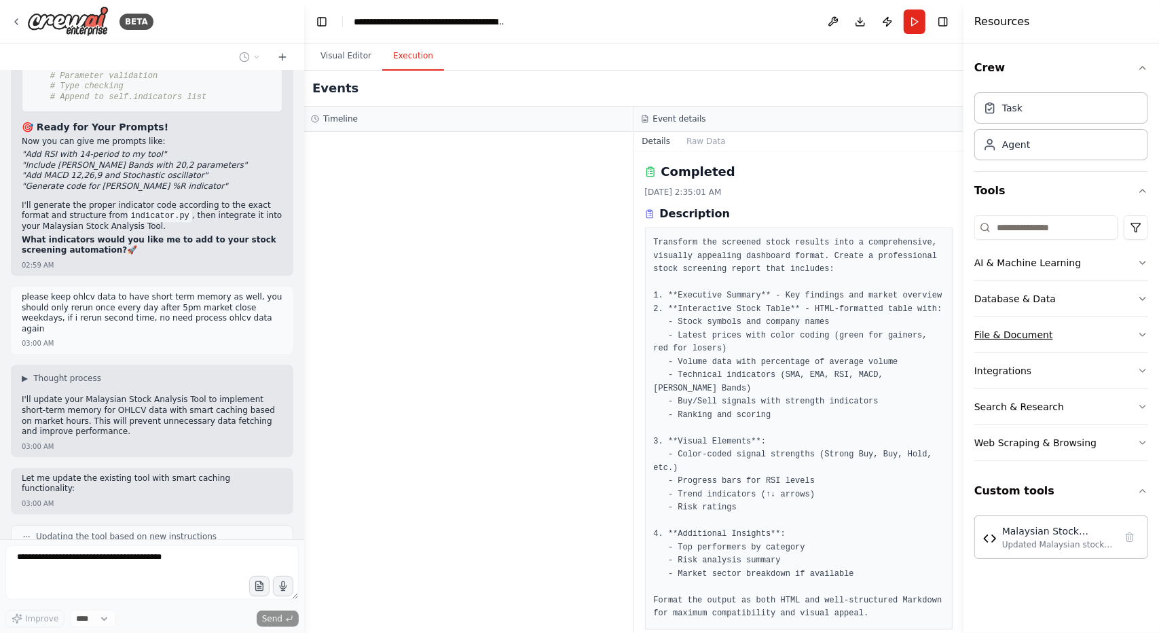
click at [1075, 327] on button "File & Document" at bounding box center [1062, 334] width 174 height 35
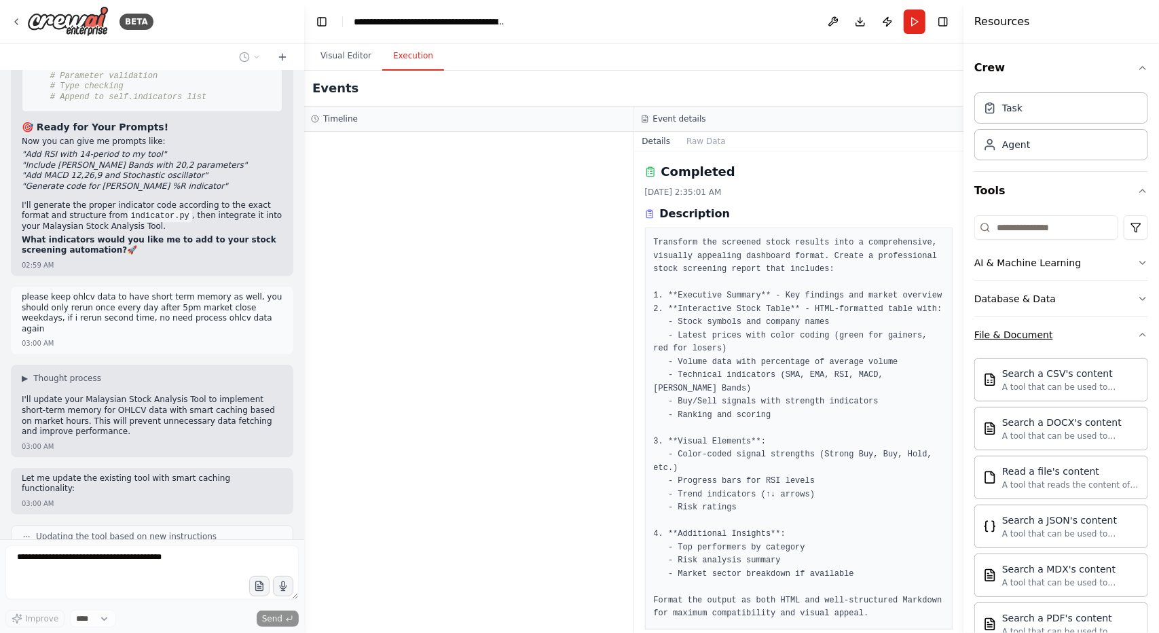
click at [1075, 327] on button "File & Document" at bounding box center [1062, 334] width 174 height 35
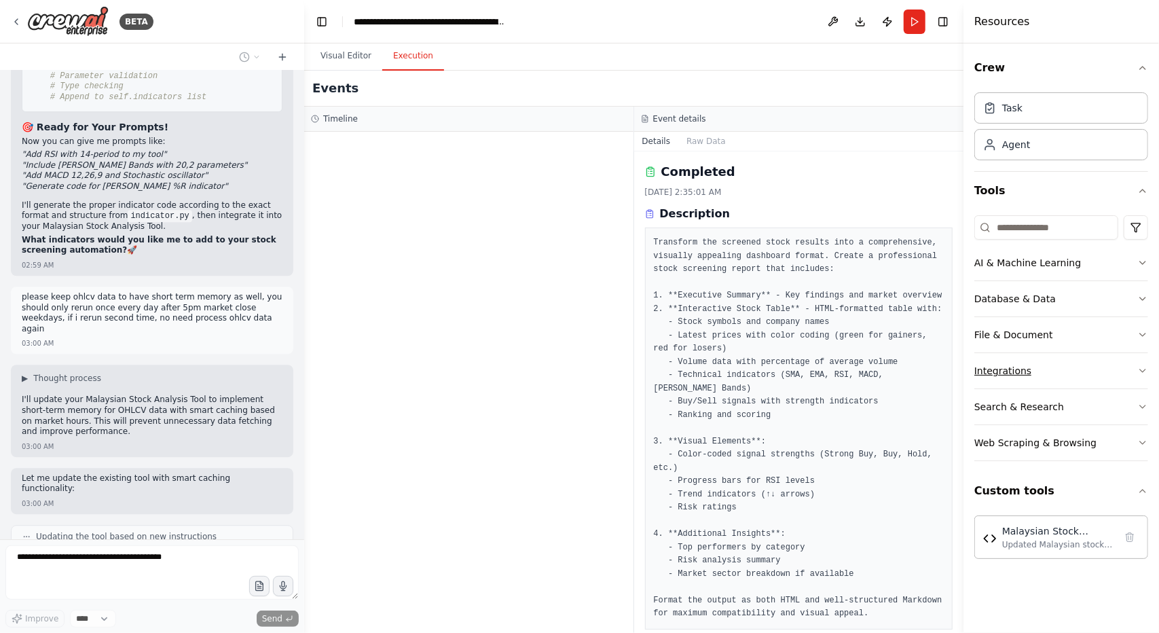
click at [1066, 357] on button "Integrations" at bounding box center [1062, 370] width 174 height 35
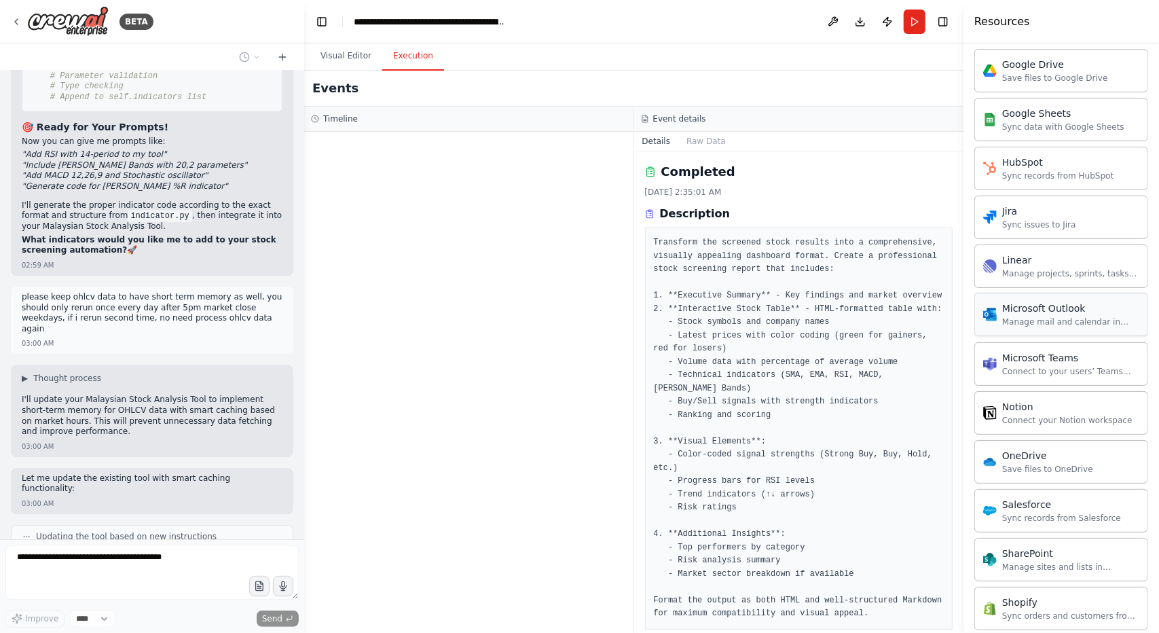
scroll to position [1021, 0]
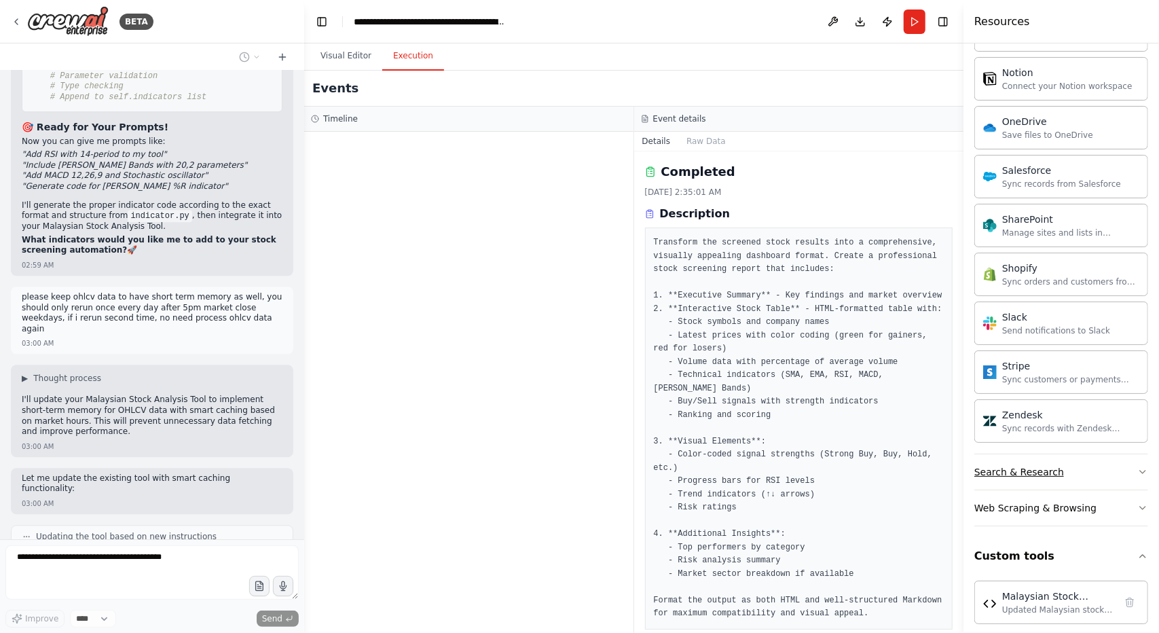
click at [1072, 461] on button "Search & Research" at bounding box center [1062, 471] width 174 height 35
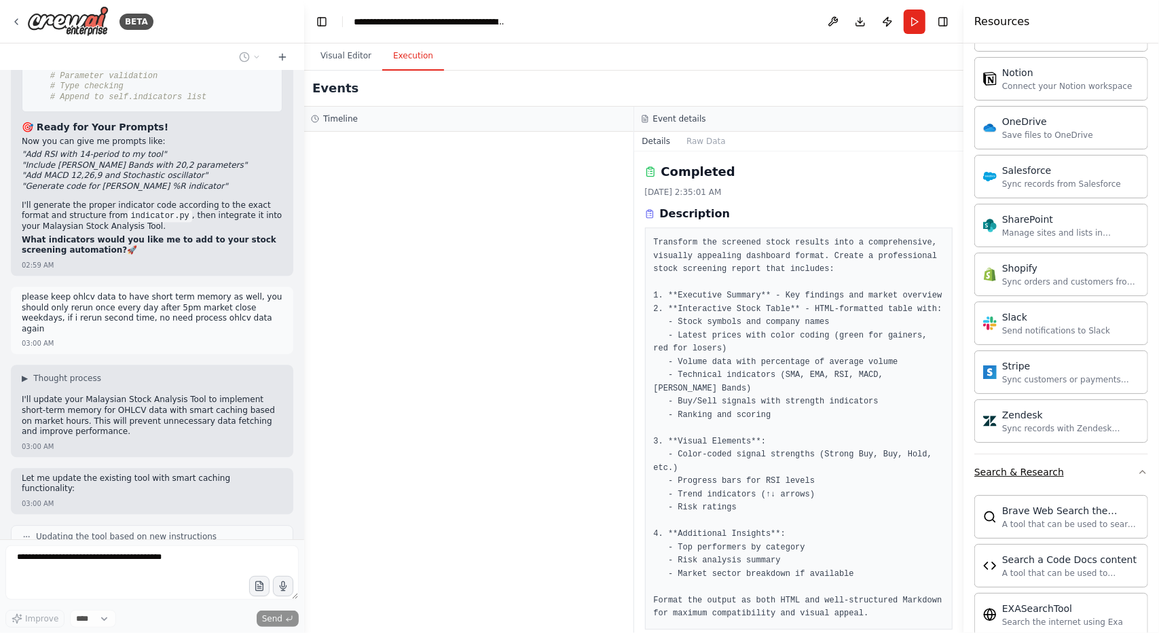
click at [1072, 461] on button "Search & Research" at bounding box center [1062, 471] width 174 height 35
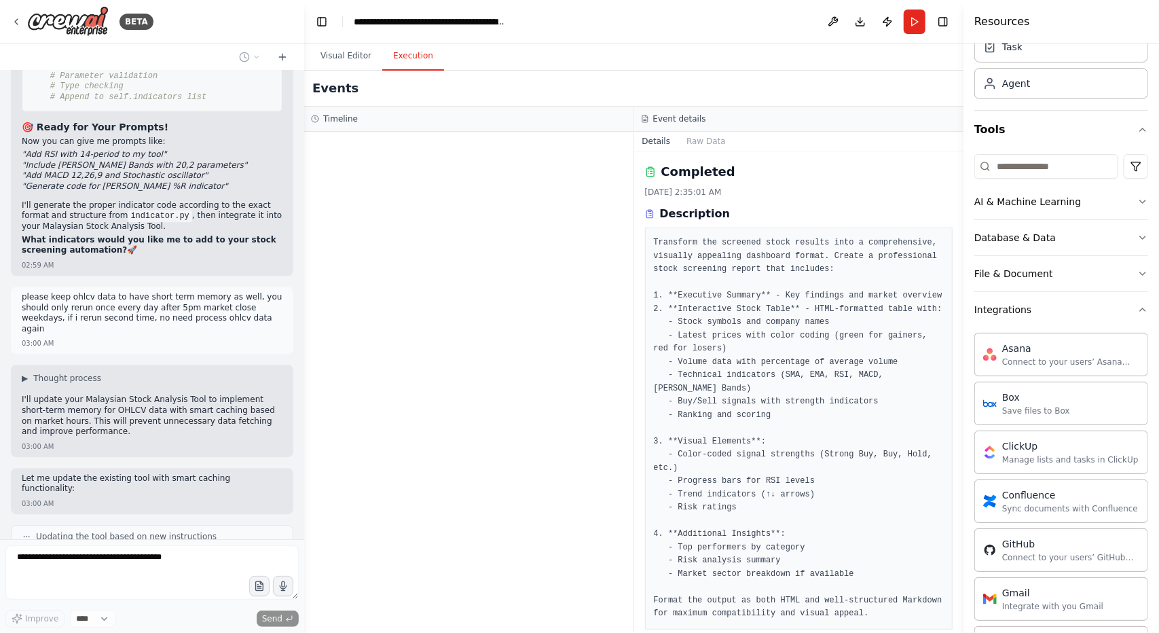
scroll to position [53, 0]
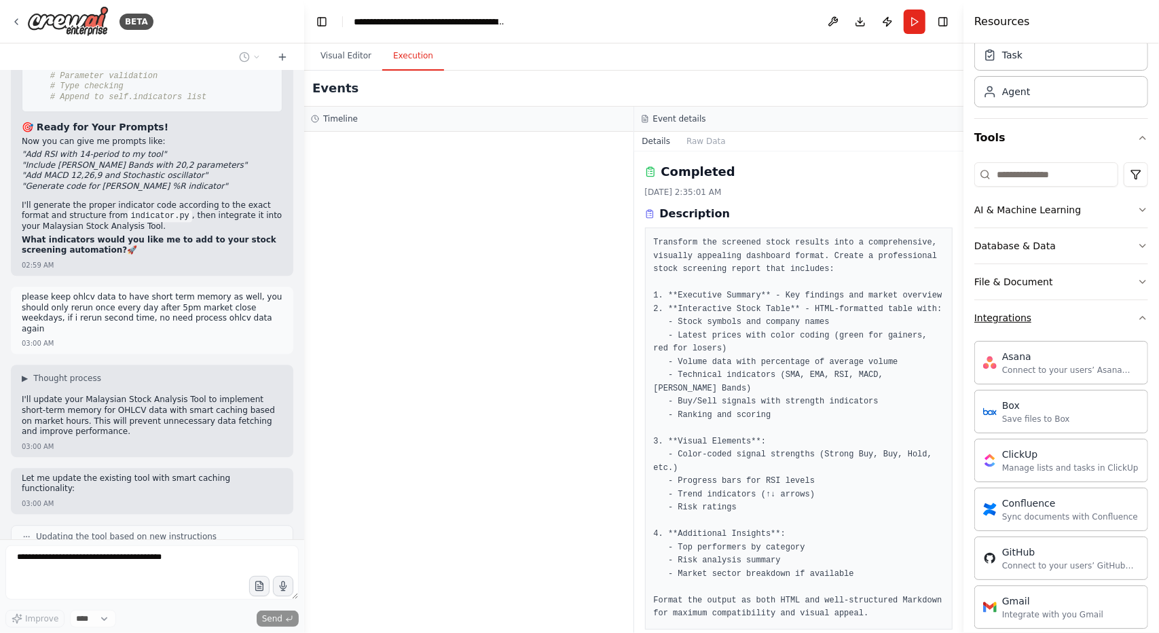
click at [1111, 304] on button "Integrations" at bounding box center [1062, 317] width 174 height 35
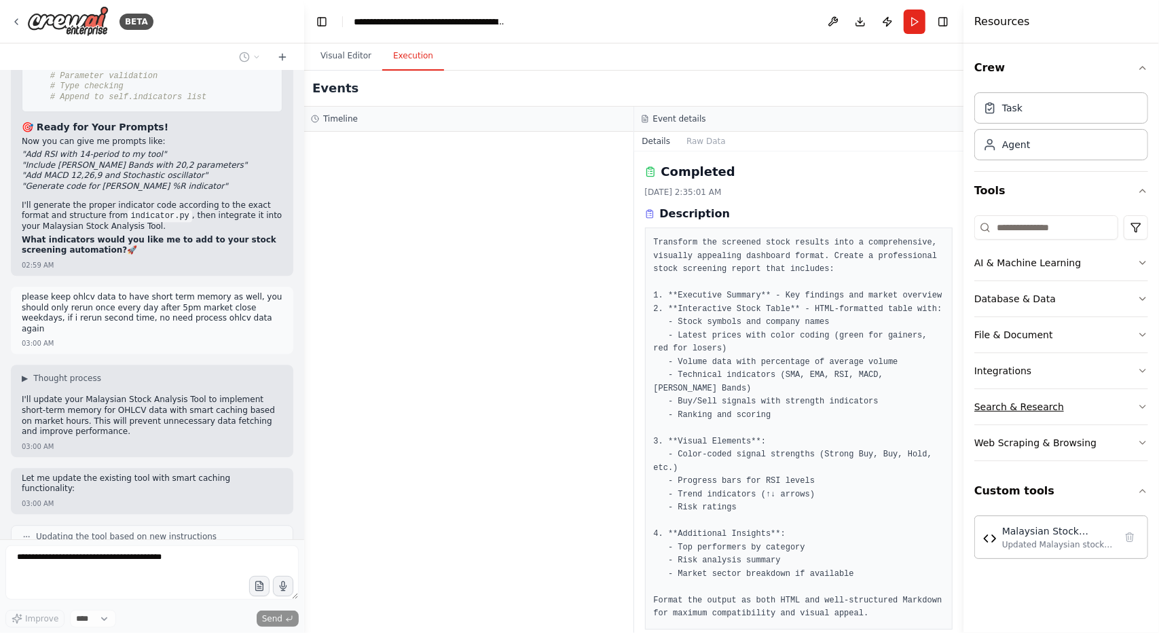
click at [1082, 398] on button "Search & Research" at bounding box center [1062, 406] width 174 height 35
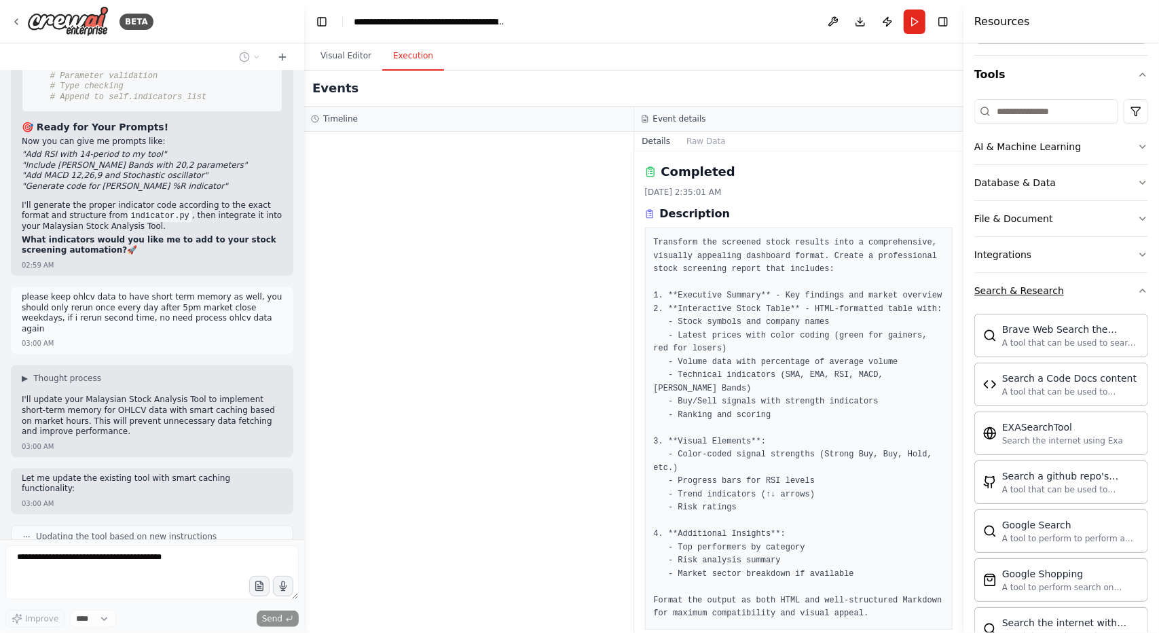
scroll to position [109, 0]
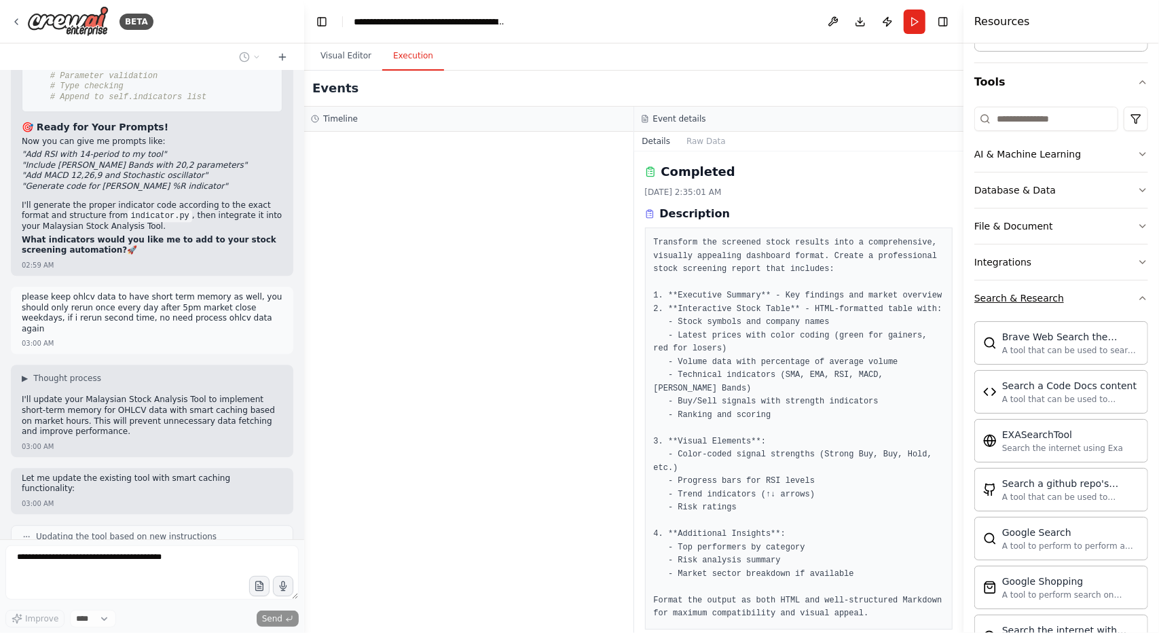
click at [1127, 304] on button "Search & Research" at bounding box center [1062, 297] width 174 height 35
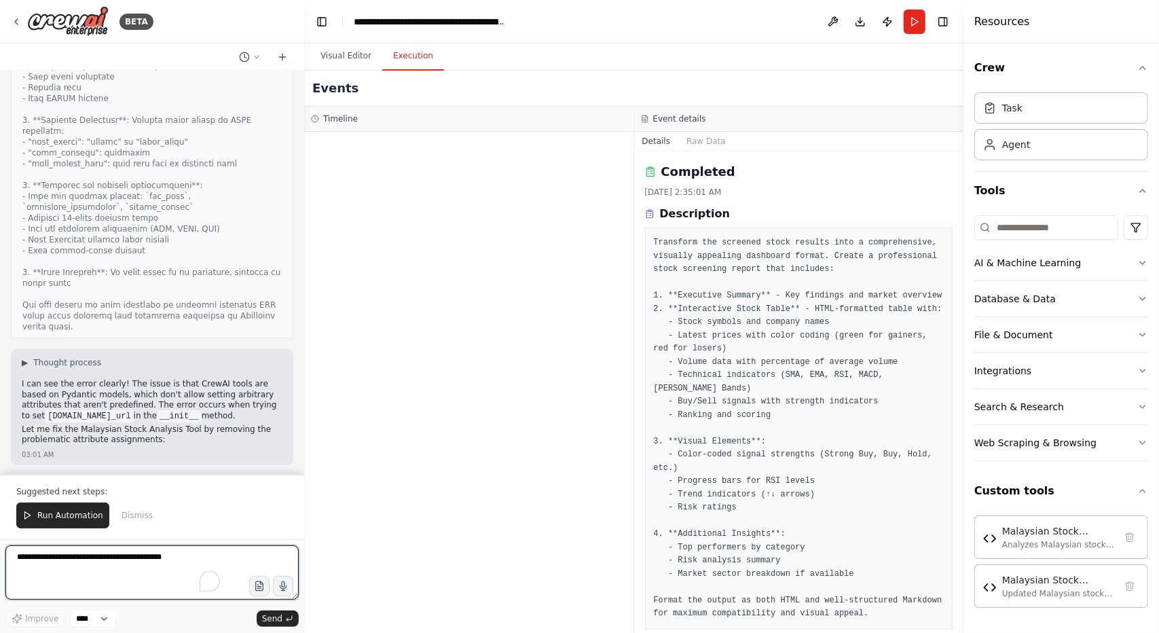
scroll to position [23960, 0]
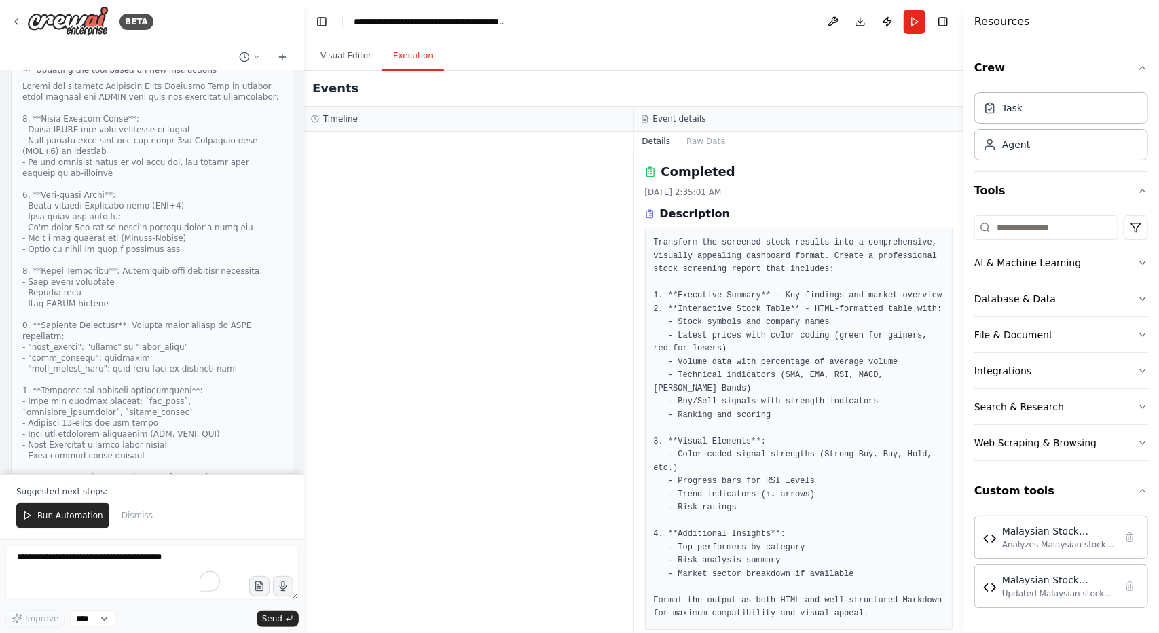
scroll to position [23743, 0]
click at [37, 516] on button "Run Automation" at bounding box center [62, 516] width 93 height 26
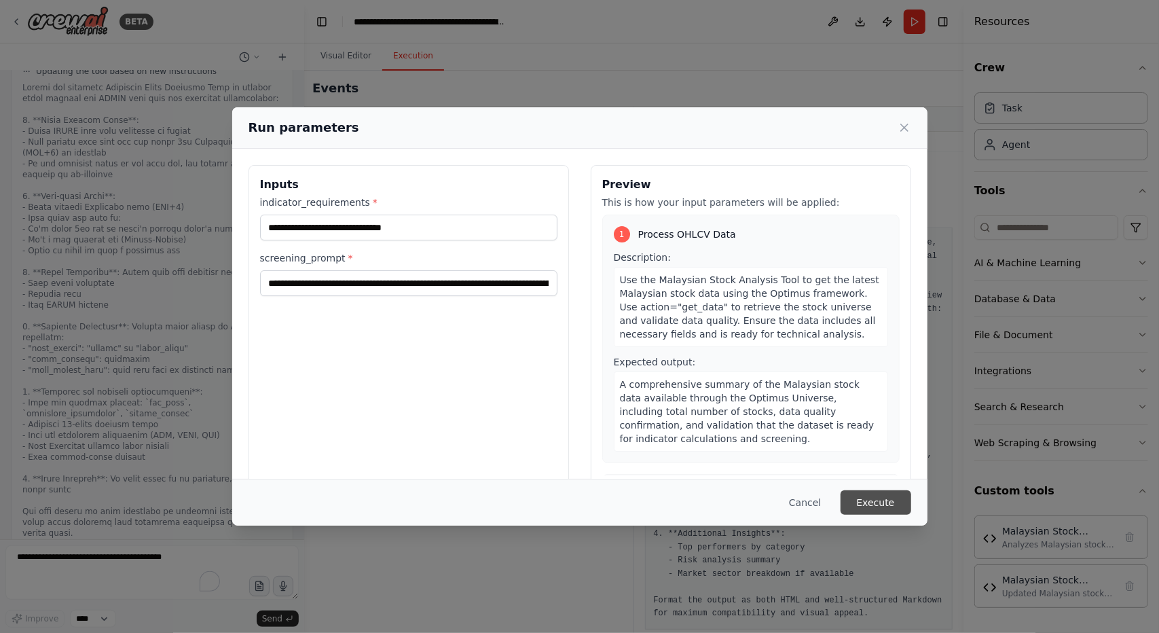
click at [887, 503] on button "Execute" at bounding box center [876, 502] width 71 height 24
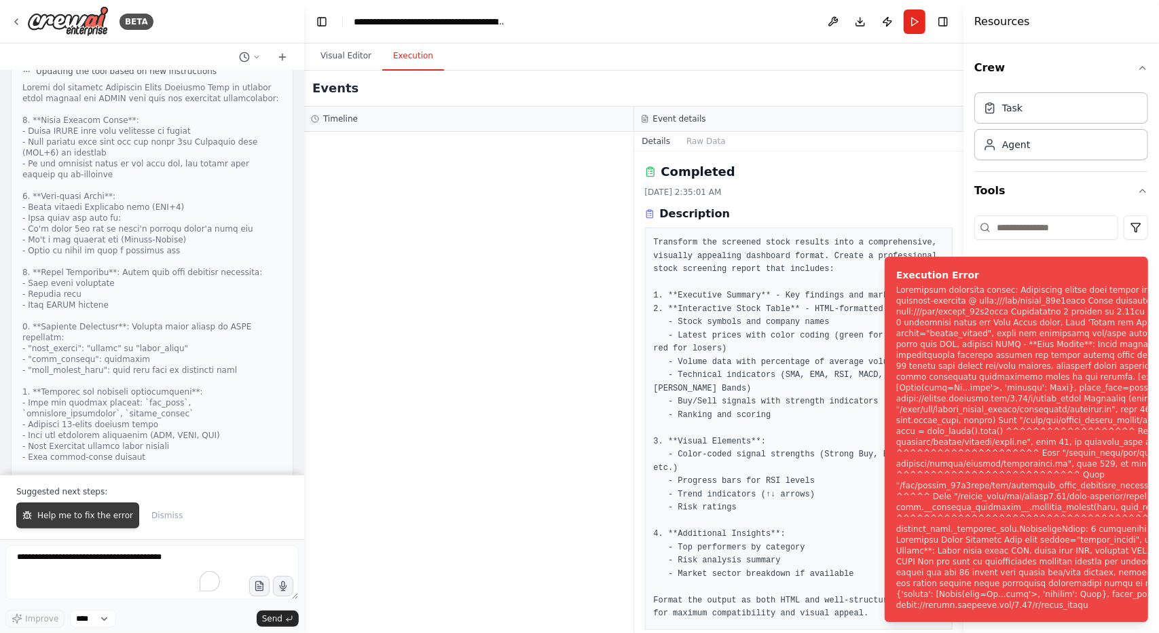
click at [51, 520] on span "Help me to fix the error" at bounding box center [85, 515] width 96 height 11
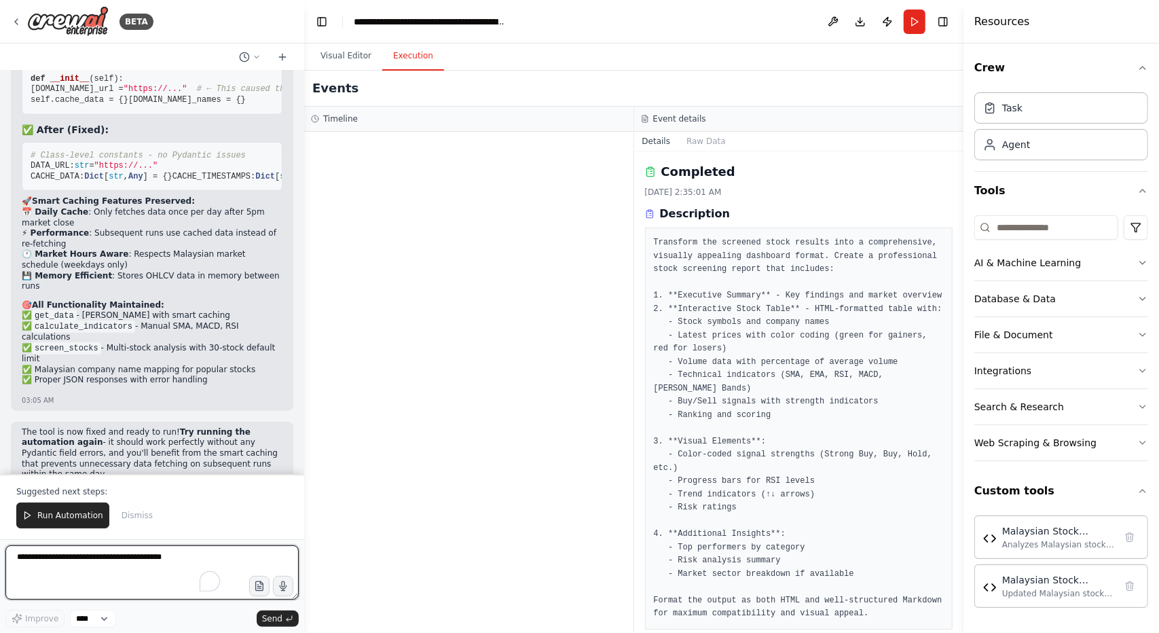
scroll to position [24858, 0]
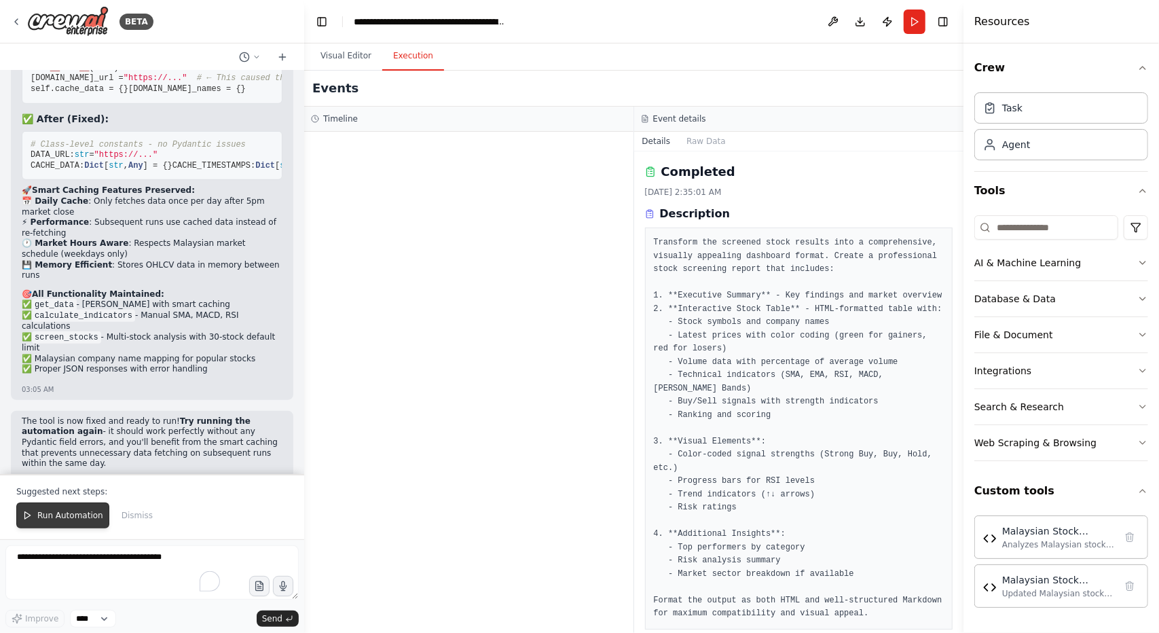
click at [65, 516] on span "Run Automation" at bounding box center [70, 515] width 66 height 11
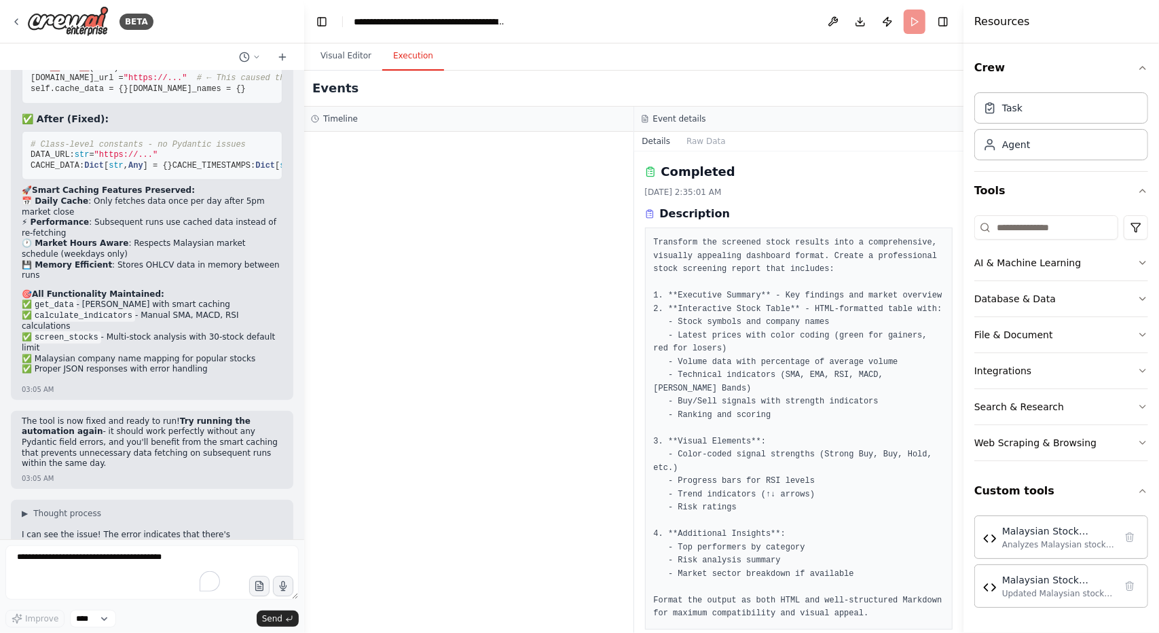
scroll to position [24793, 0]
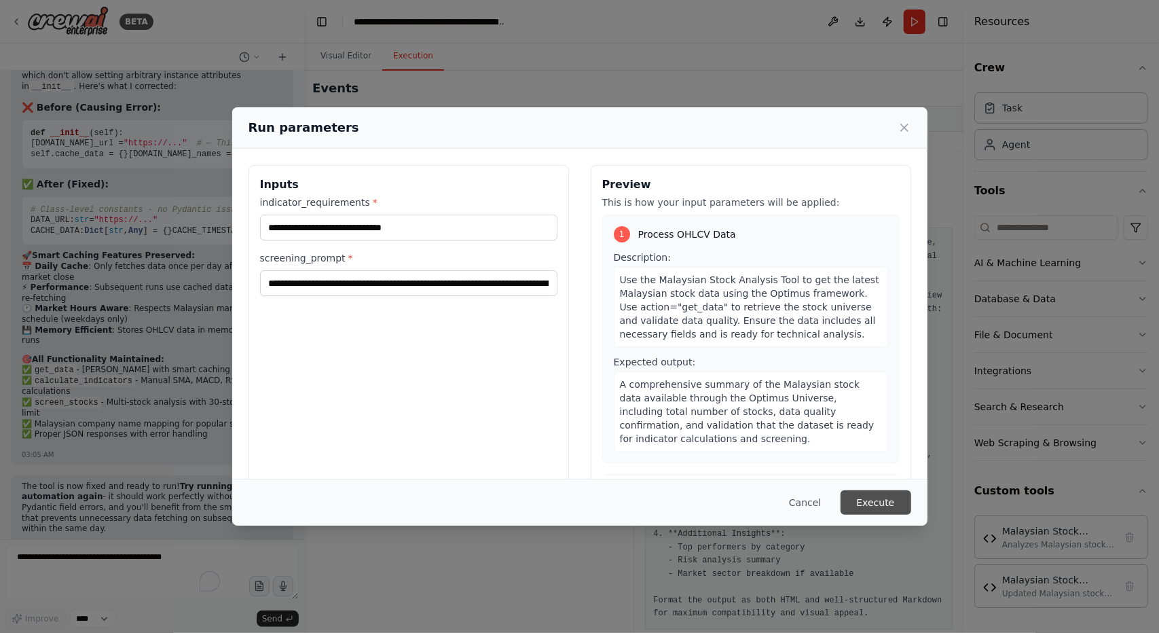
click at [902, 499] on button "Execute" at bounding box center [876, 502] width 71 height 24
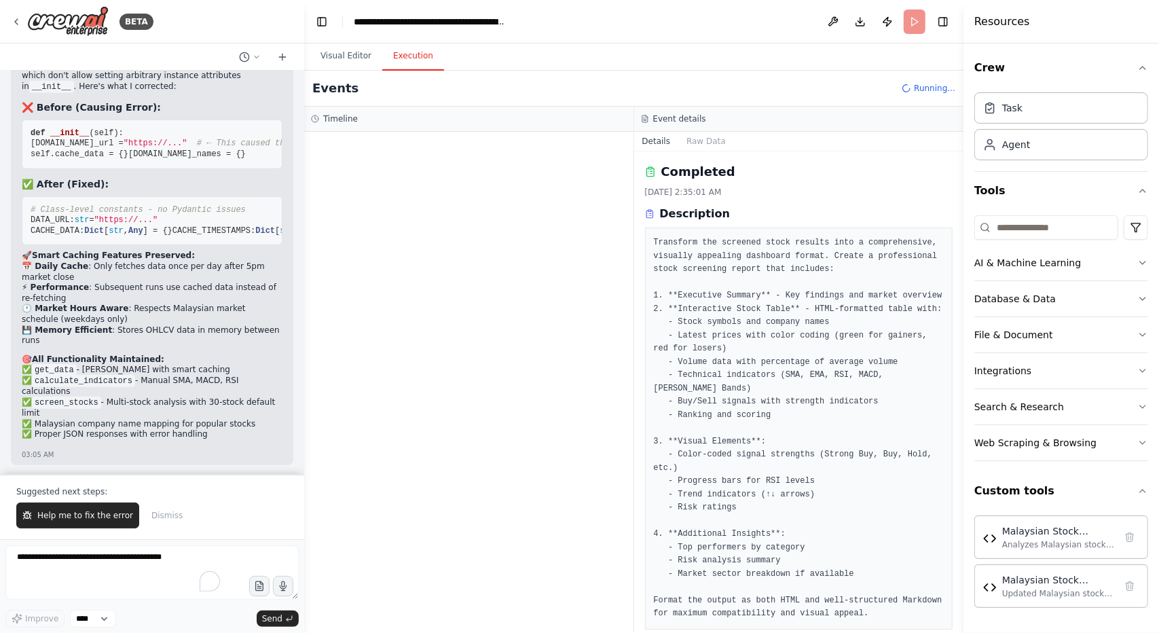
scroll to position [24858, 0]
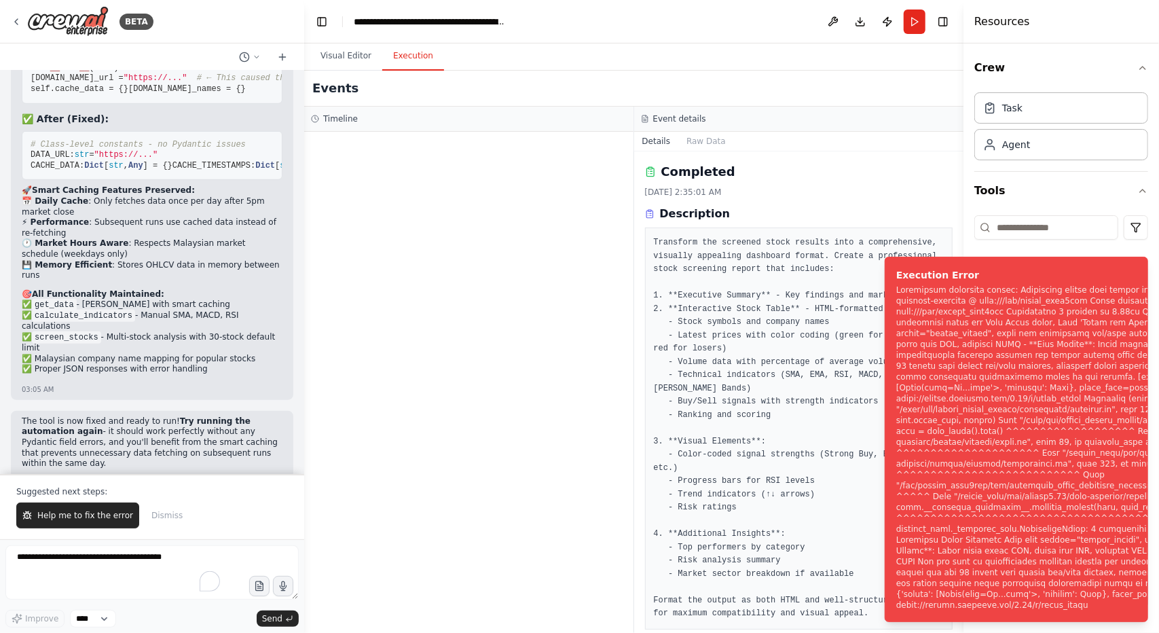
click at [301, 476] on div at bounding box center [301, 316] width 5 height 633
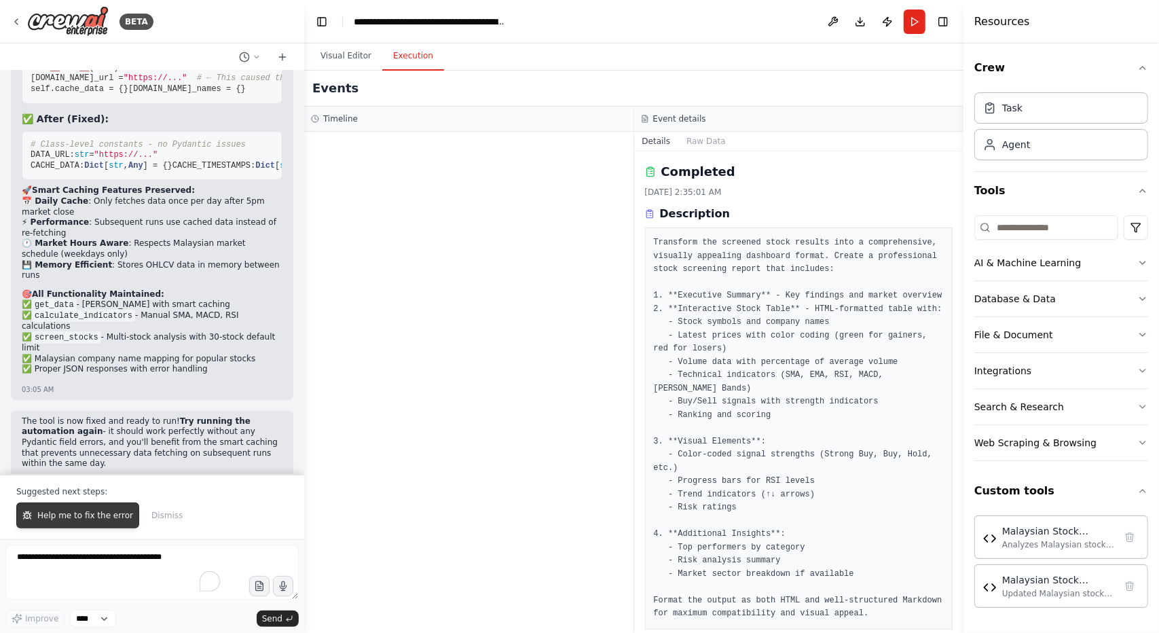
click at [83, 509] on button "Help me to fix the error" at bounding box center [77, 516] width 123 height 26
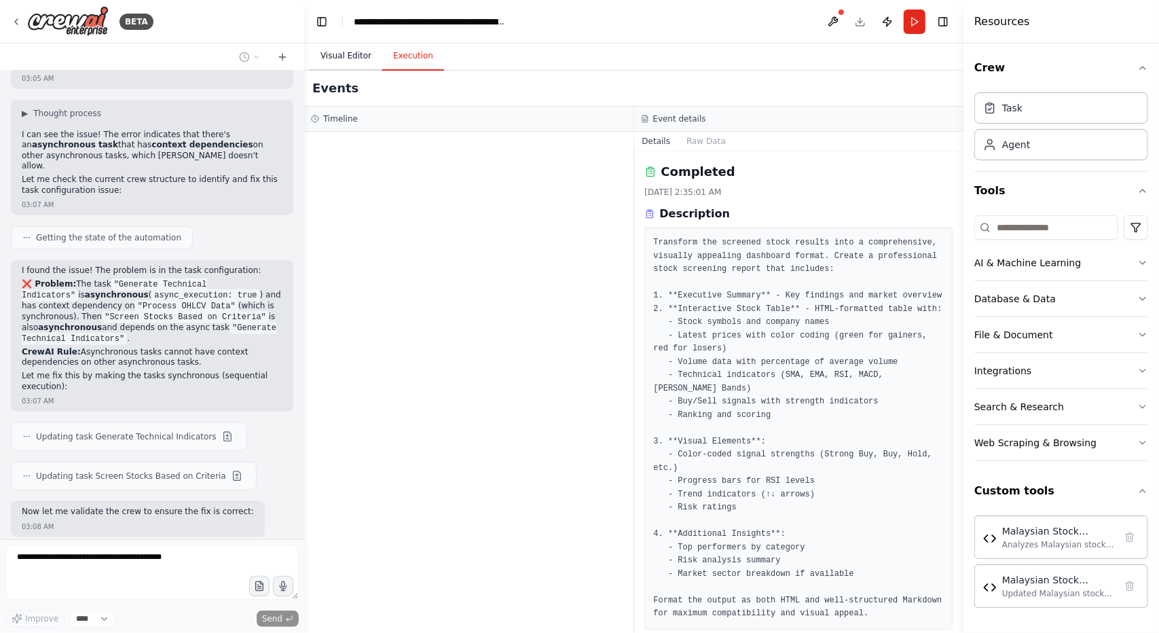
scroll to position [25269, 0]
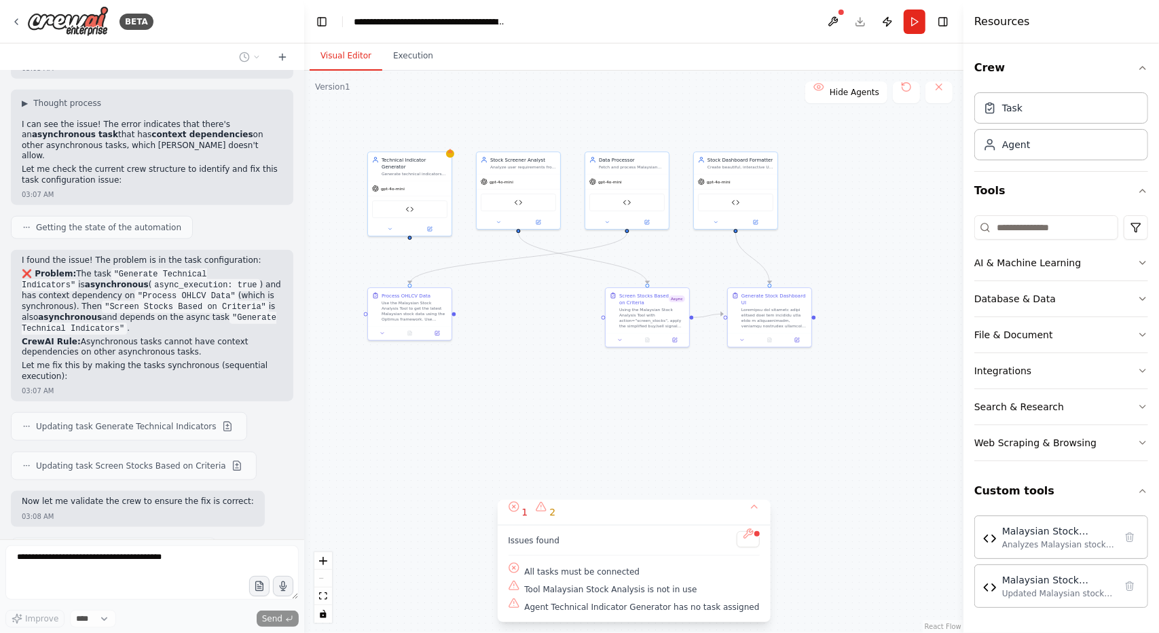
click at [346, 62] on button "Visual Editor" at bounding box center [346, 56] width 73 height 29
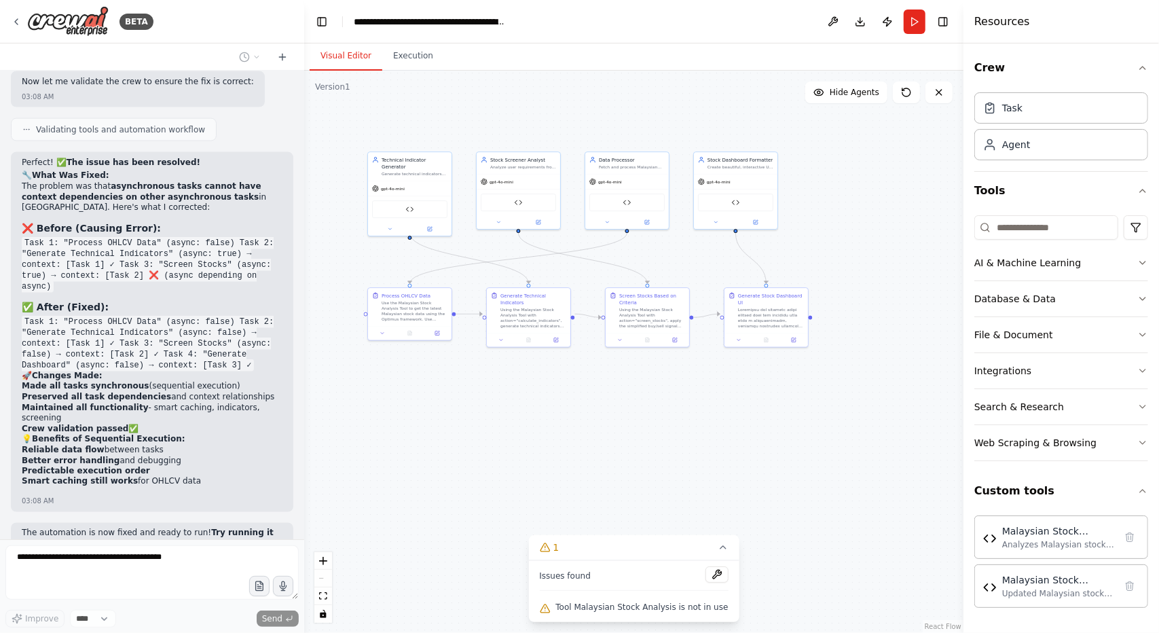
scroll to position [25699, 0]
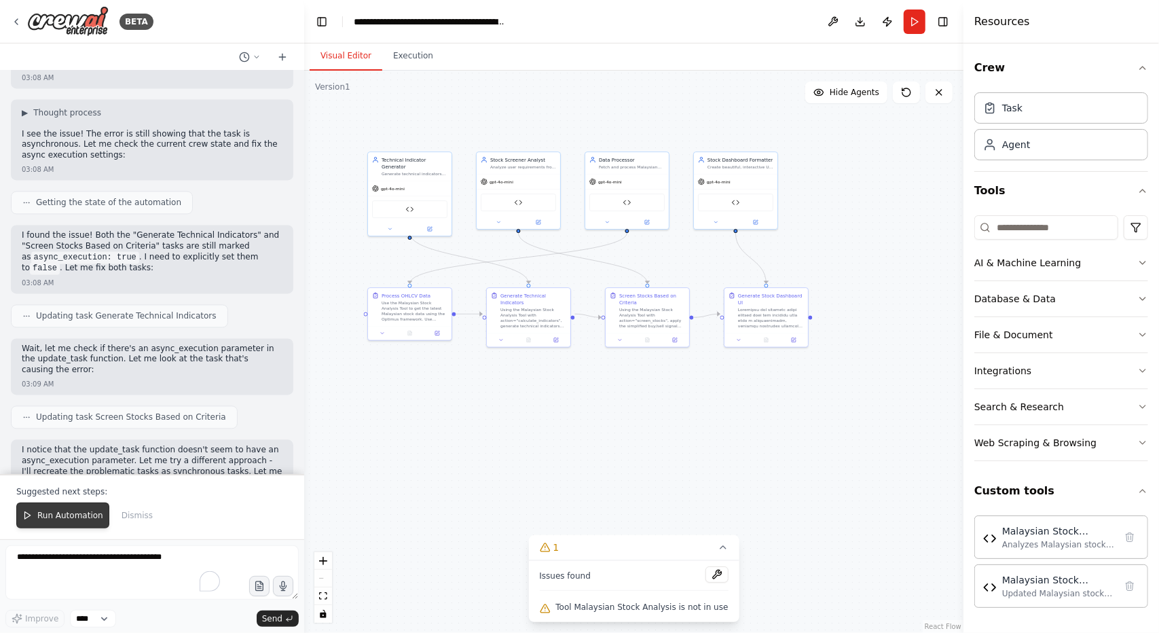
click at [91, 521] on span "Run Automation" at bounding box center [70, 515] width 66 height 11
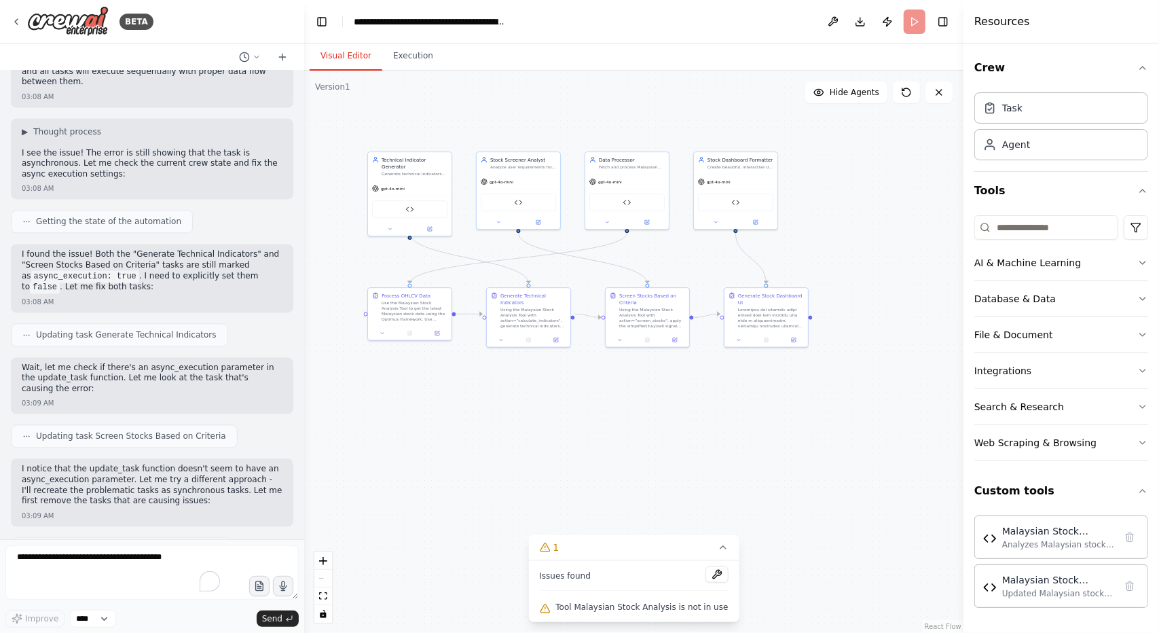
scroll to position [26183, 0]
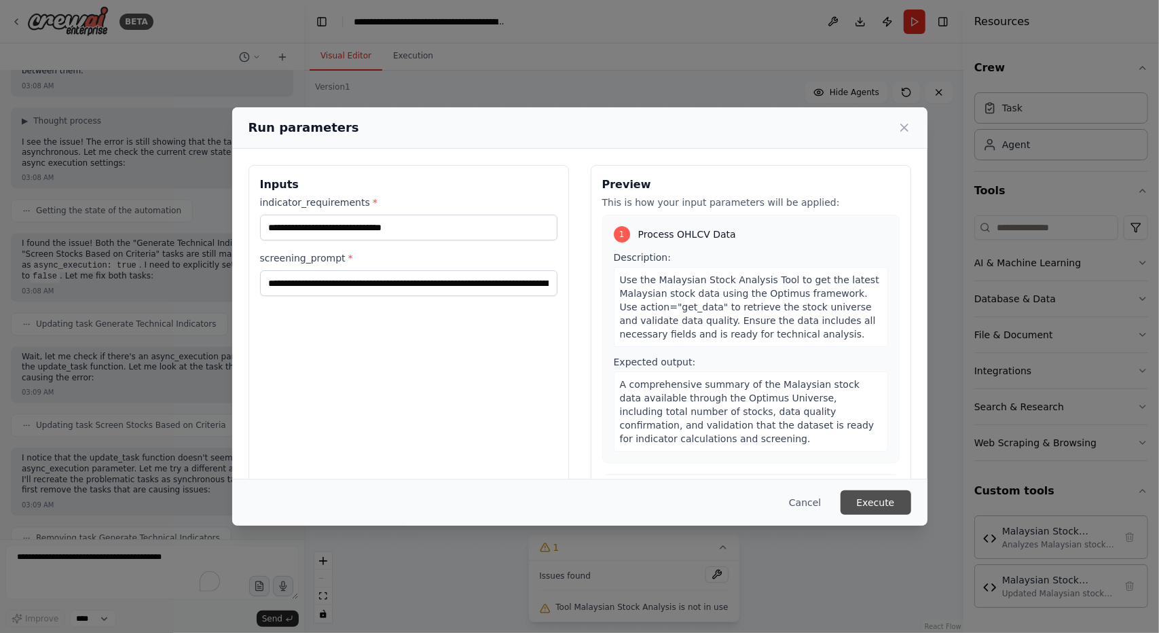
click at [873, 511] on button "Execute" at bounding box center [876, 502] width 71 height 24
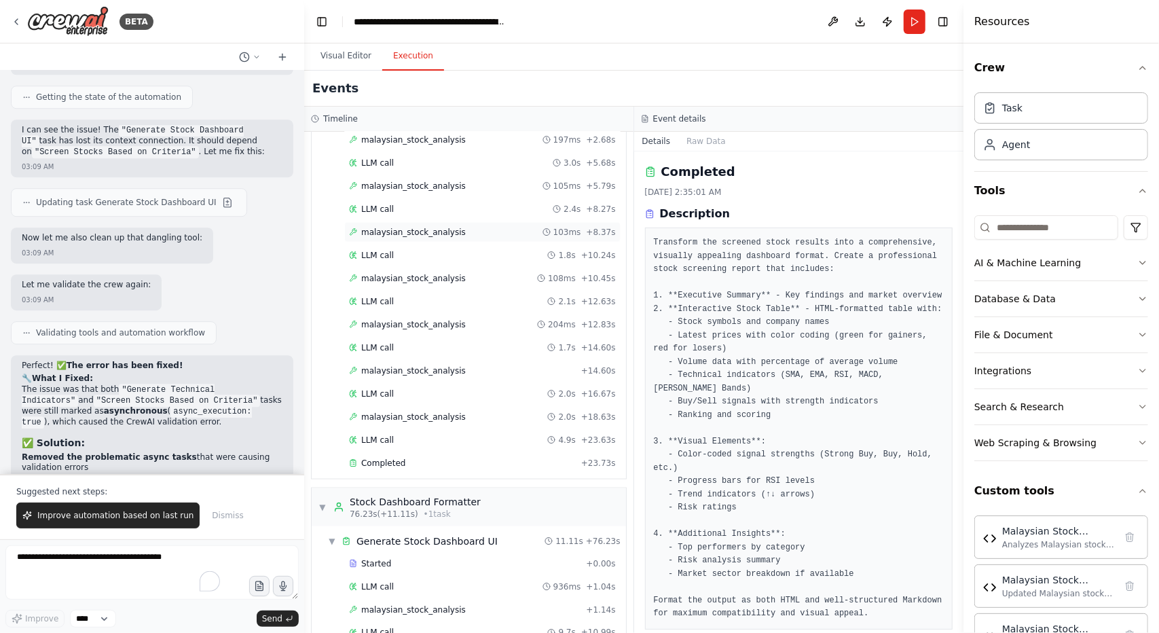
scroll to position [1269, 0]
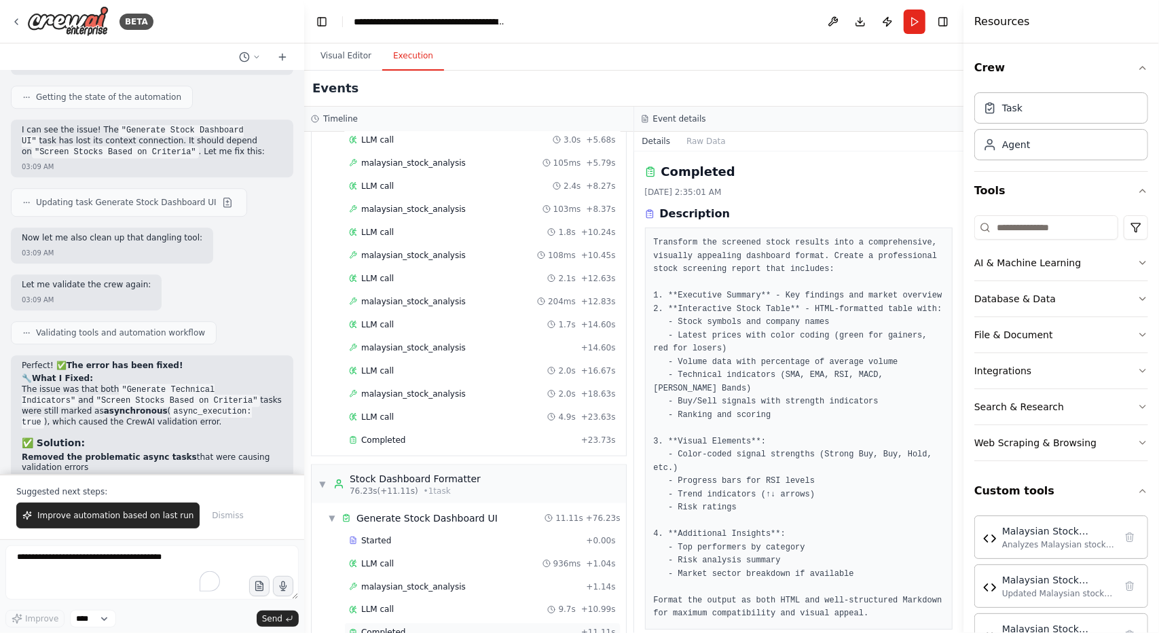
click at [431, 628] on div "Completed" at bounding box center [462, 633] width 227 height 11
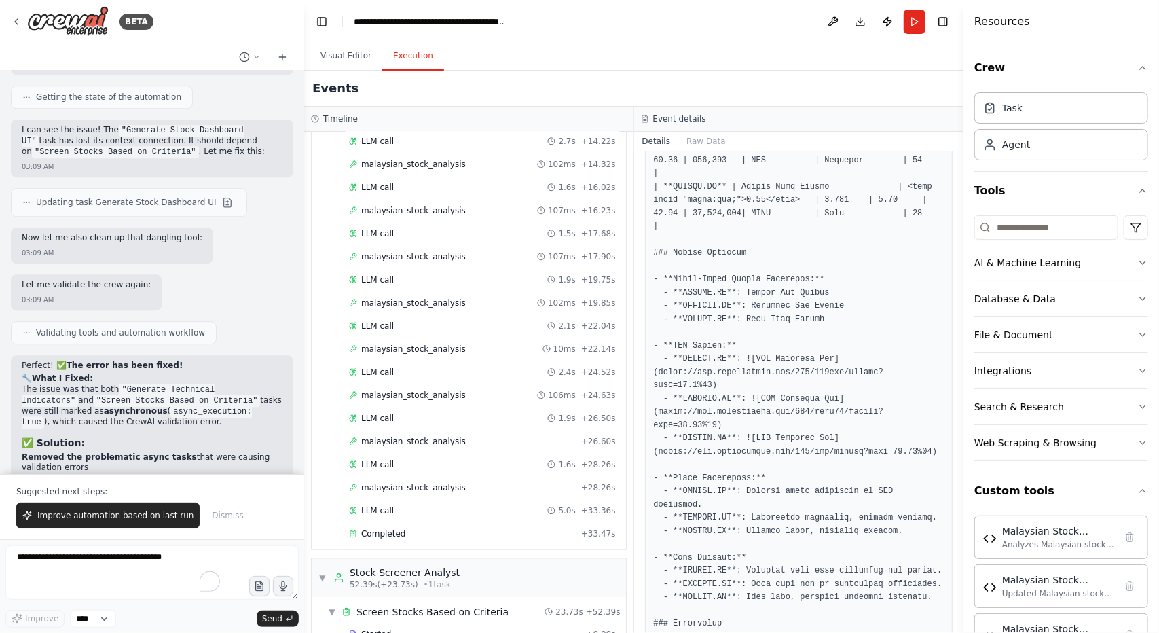
scroll to position [772, 0]
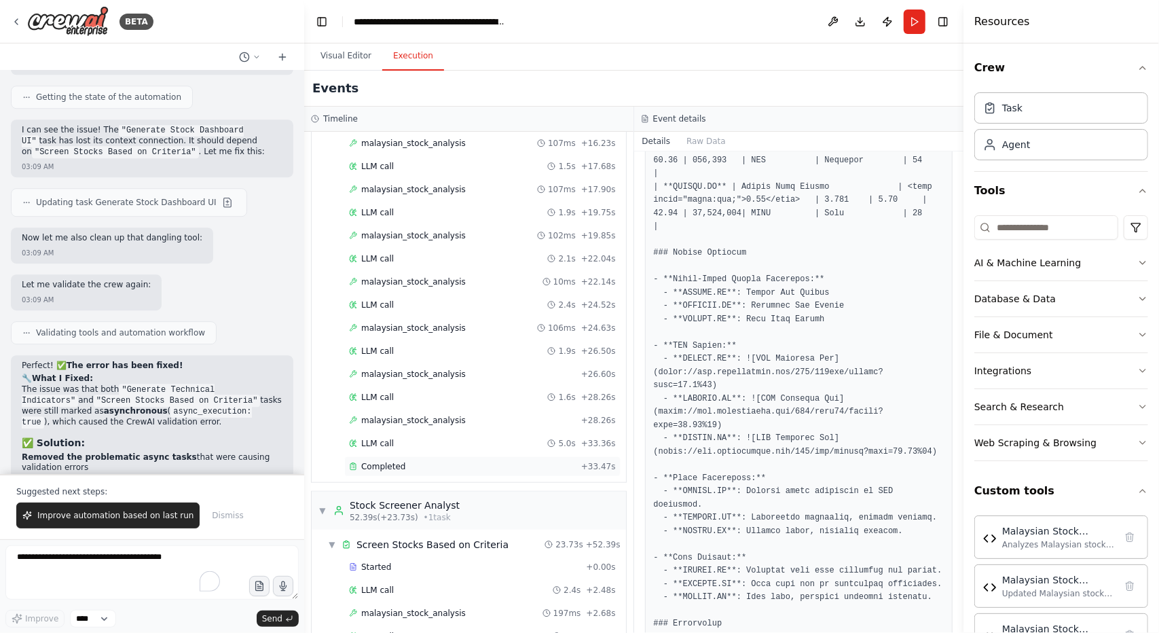
click at [390, 461] on span "Completed" at bounding box center [383, 466] width 44 height 11
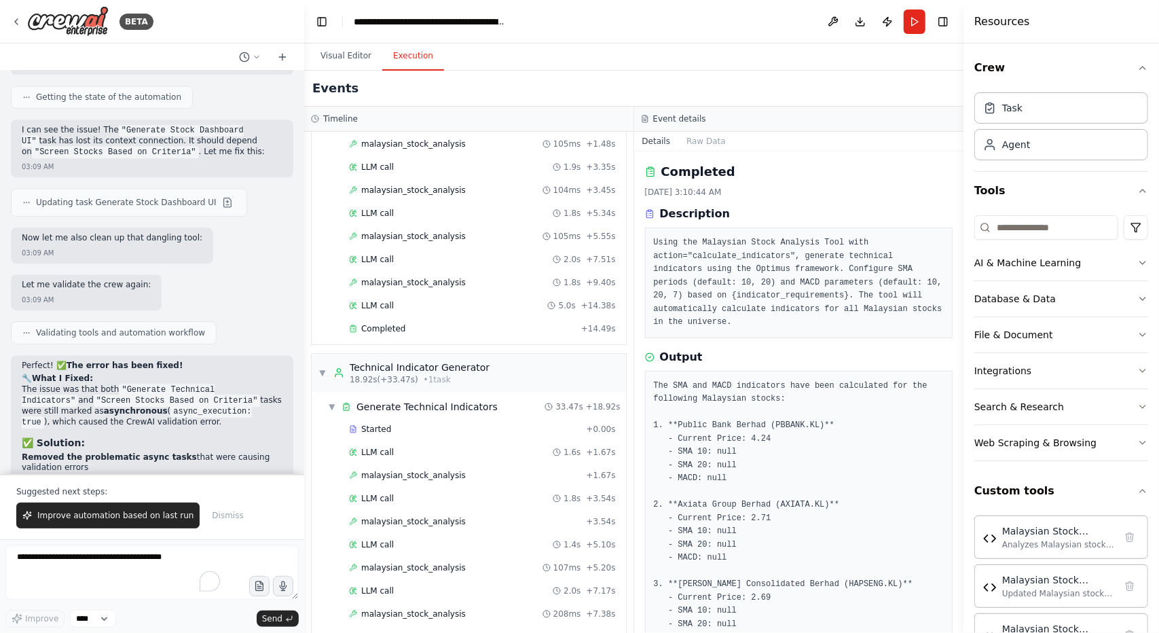
scroll to position [0, 0]
